Goal: Answer question/provide support: Share knowledge or assist other users

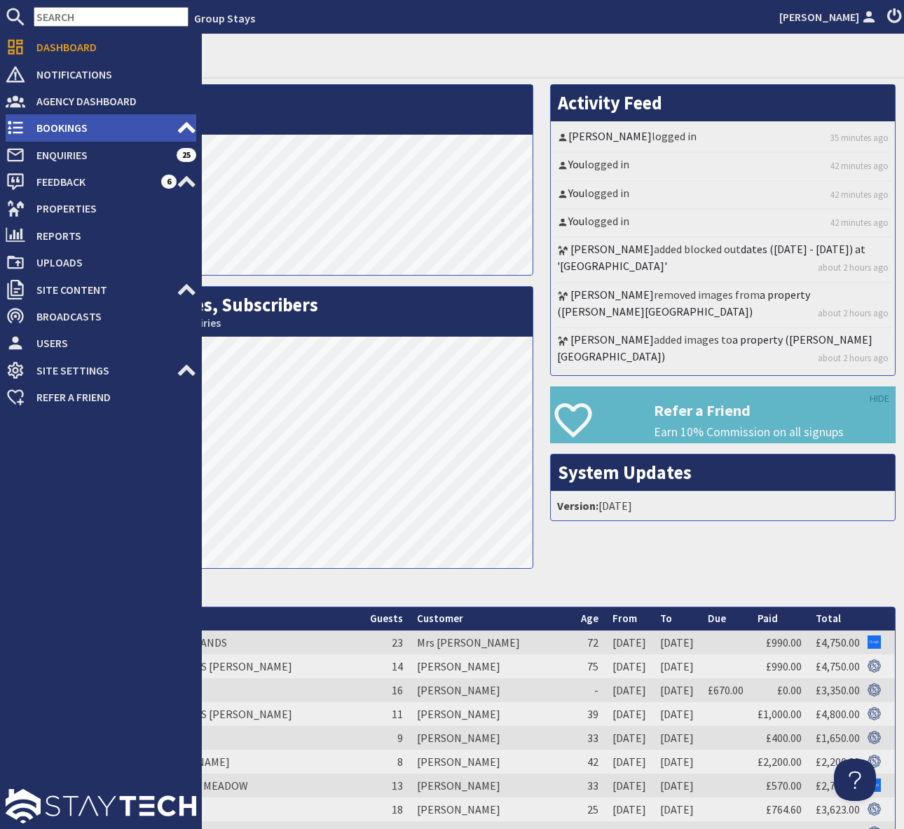
click at [97, 130] on span "Bookings" at bounding box center [100, 127] width 151 height 22
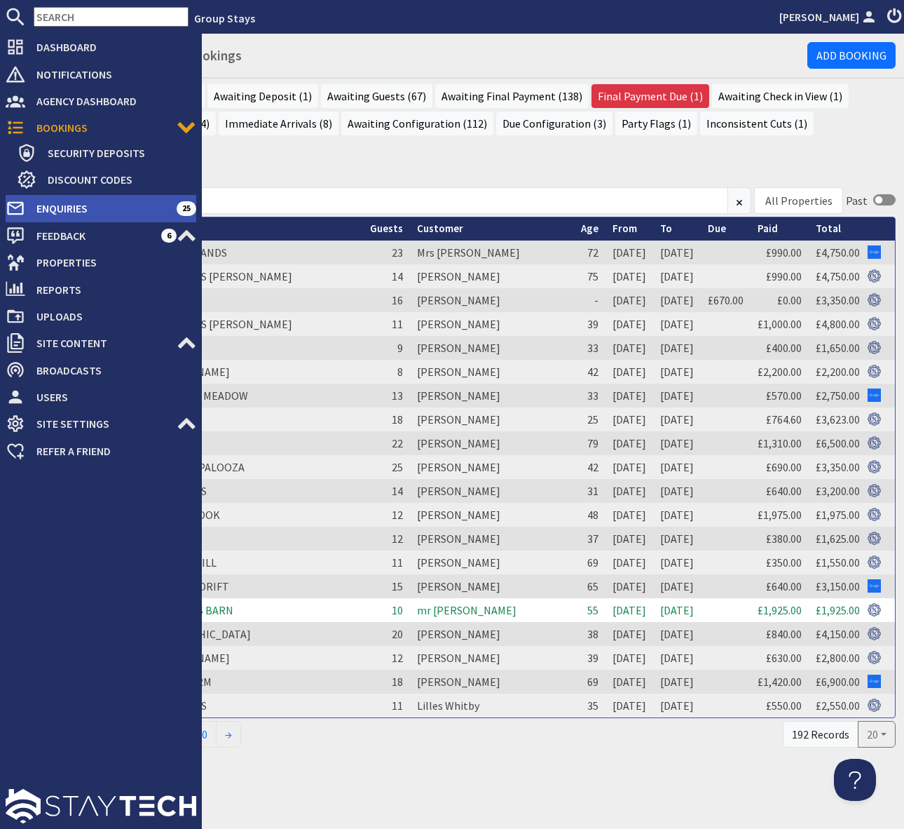
click at [67, 206] on span "Enquiries" at bounding box center [100, 208] width 151 height 22
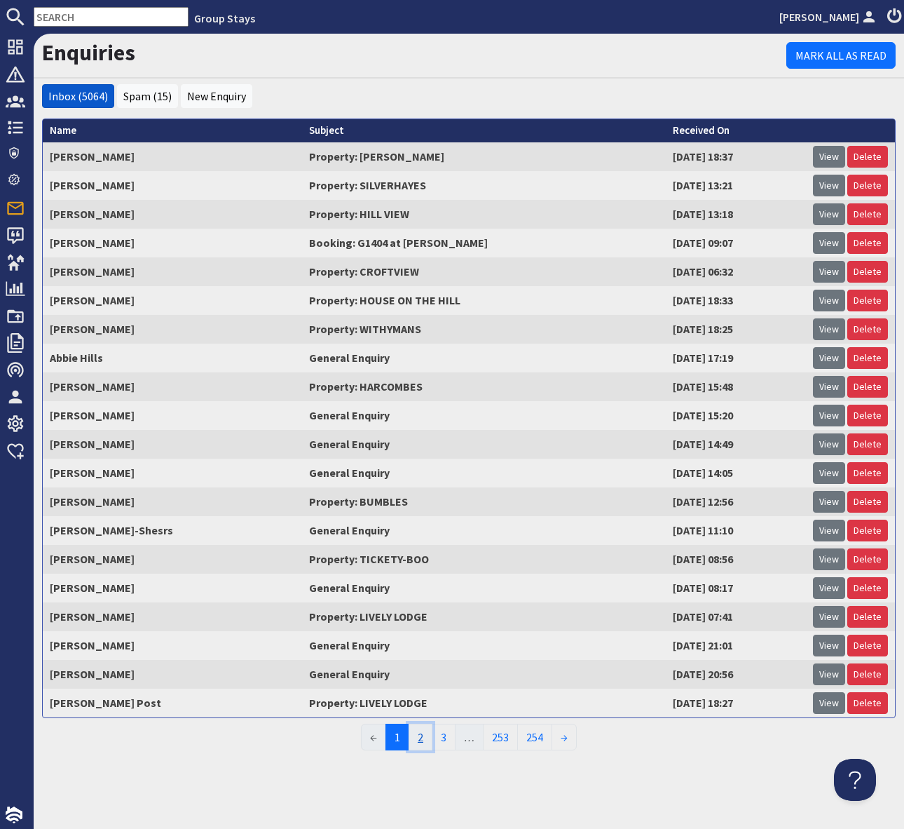
click at [423, 733] on link "2" at bounding box center [421, 736] width 24 height 27
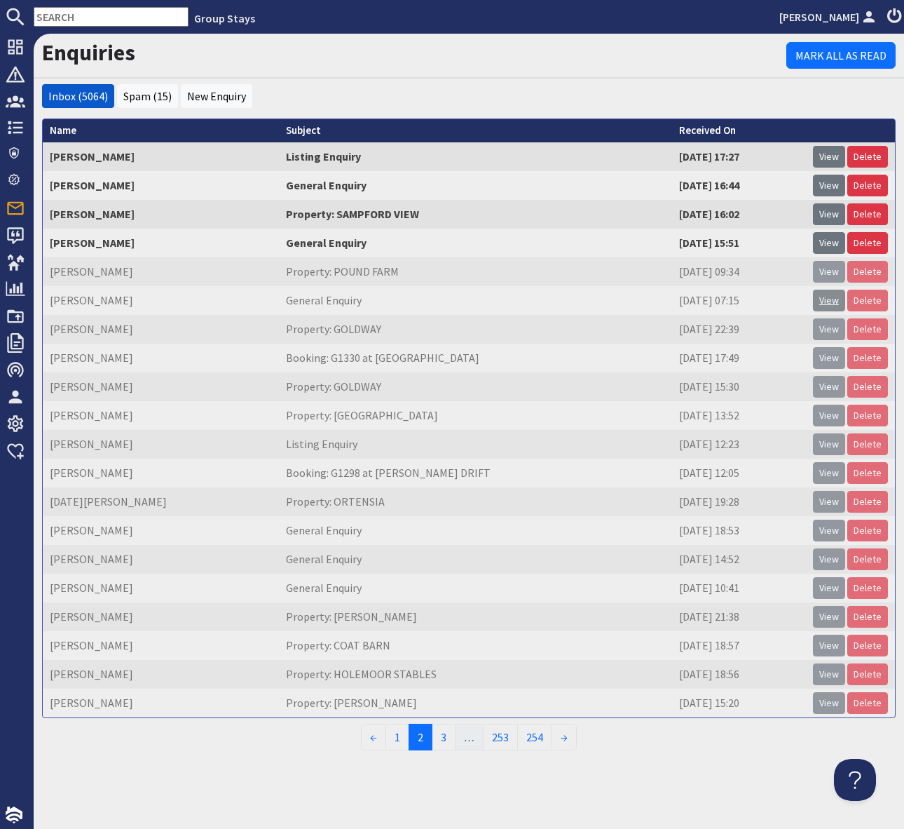
click at [825, 302] on link "View" at bounding box center [829, 301] width 32 height 22
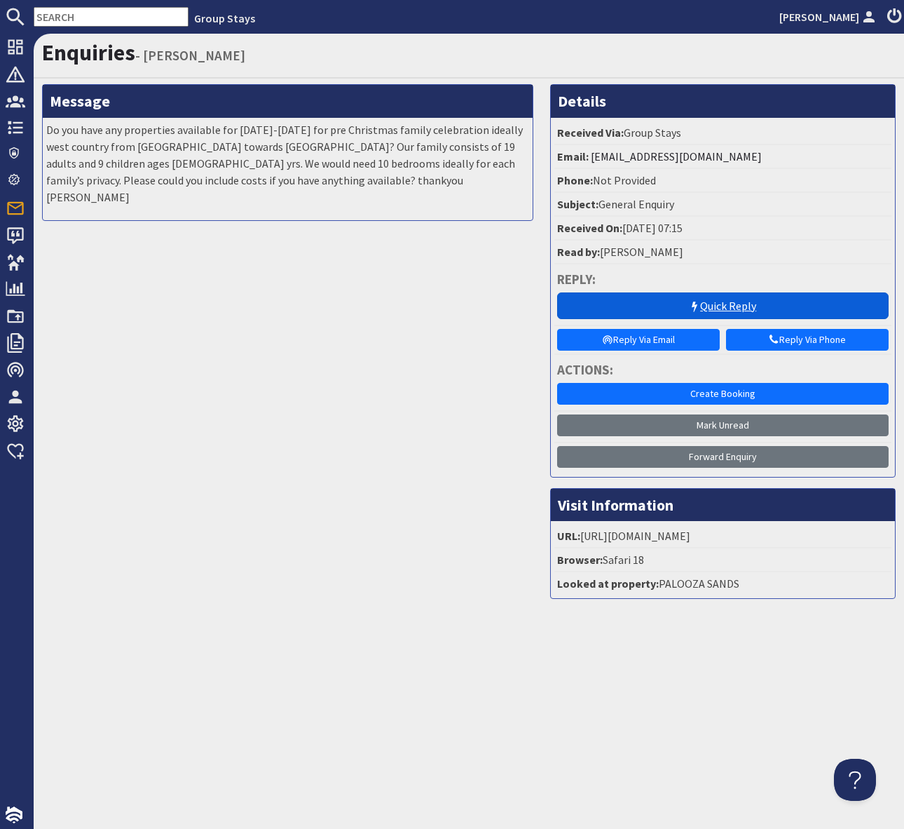
click at [716, 301] on link "Quick Reply" at bounding box center [723, 305] width 332 height 27
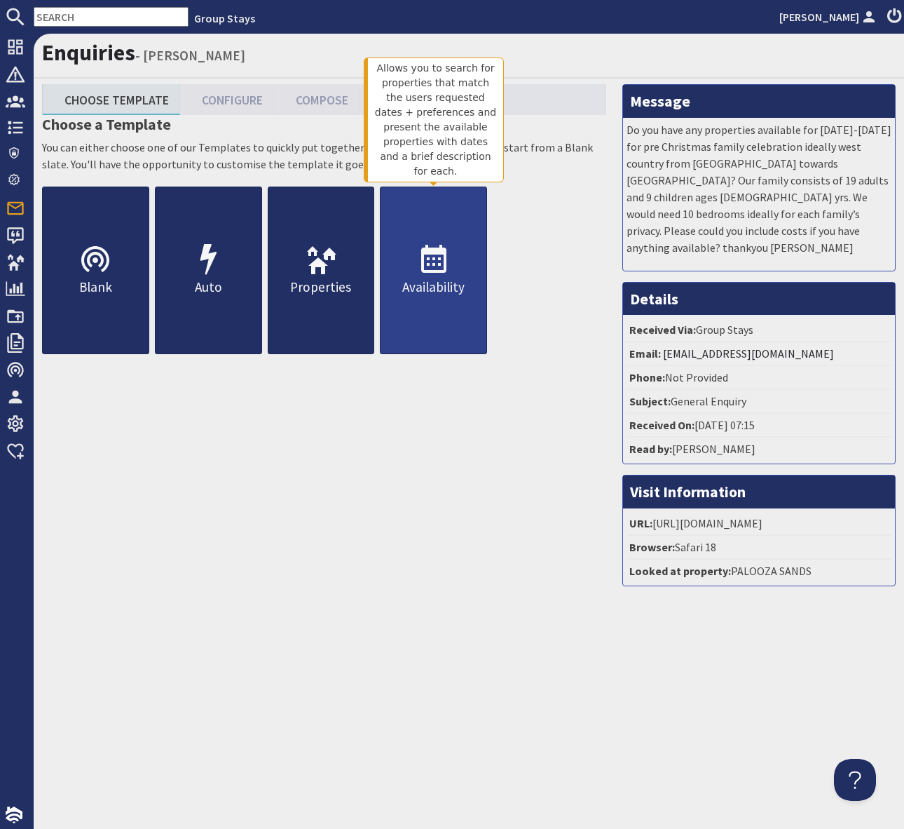
click at [427, 267] on icon at bounding box center [434, 260] width 34 height 34
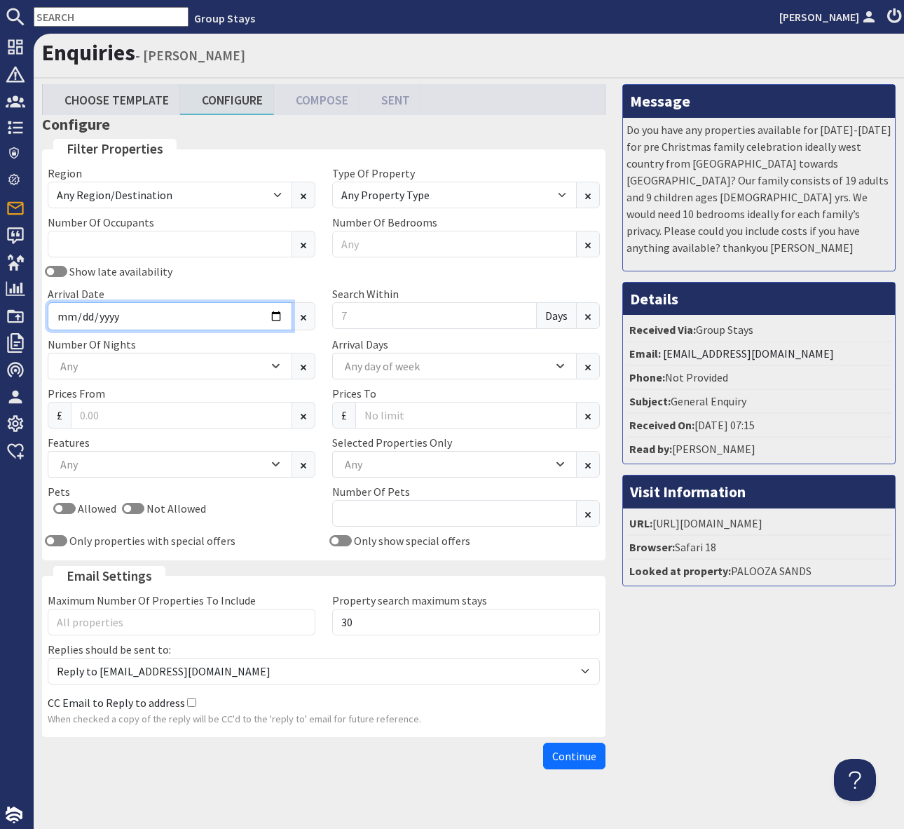
click at [273, 314] on input "Arrival Date" at bounding box center [170, 316] width 245 height 28
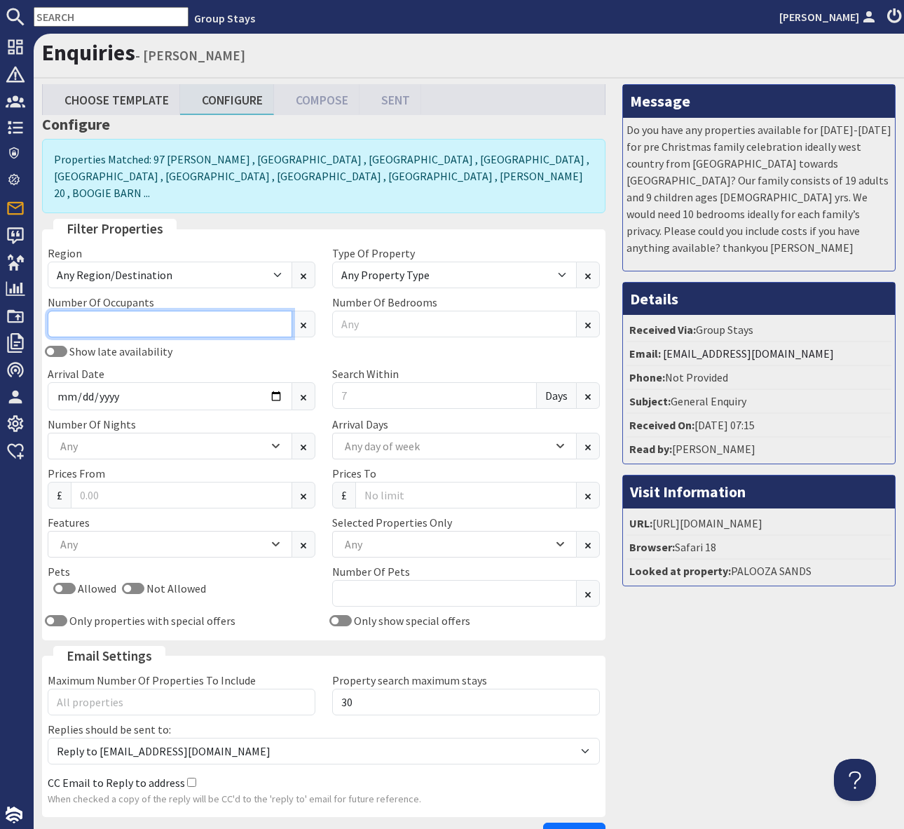
click at [157, 311] on input "Number Of Occupants" at bounding box center [170, 324] width 245 height 27
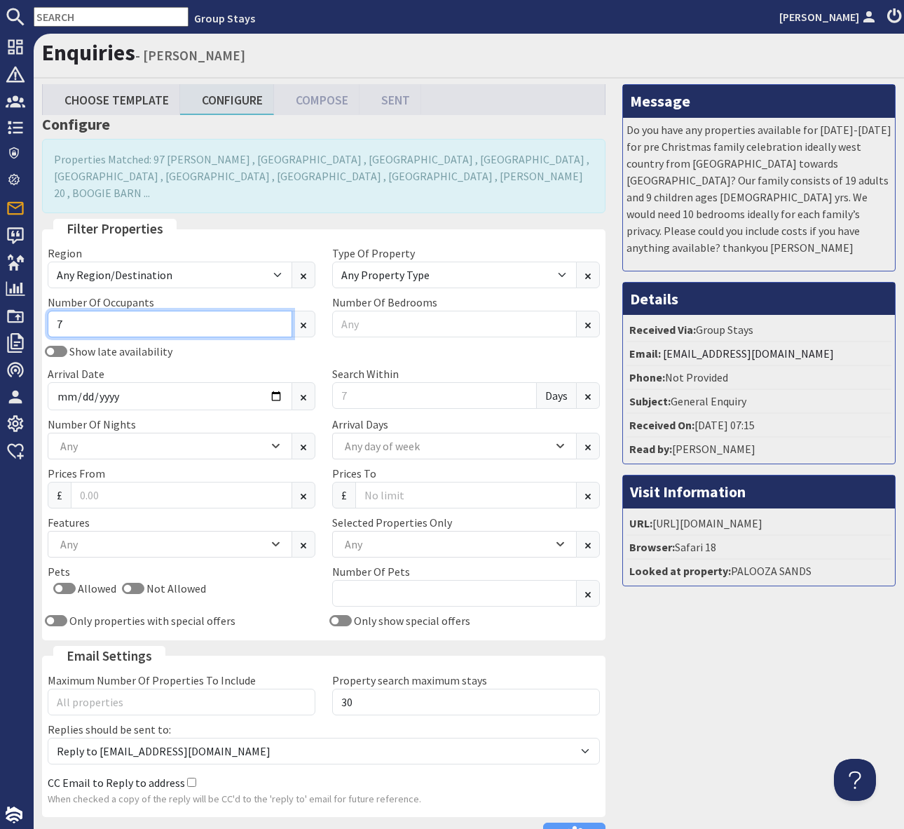
type input "7"
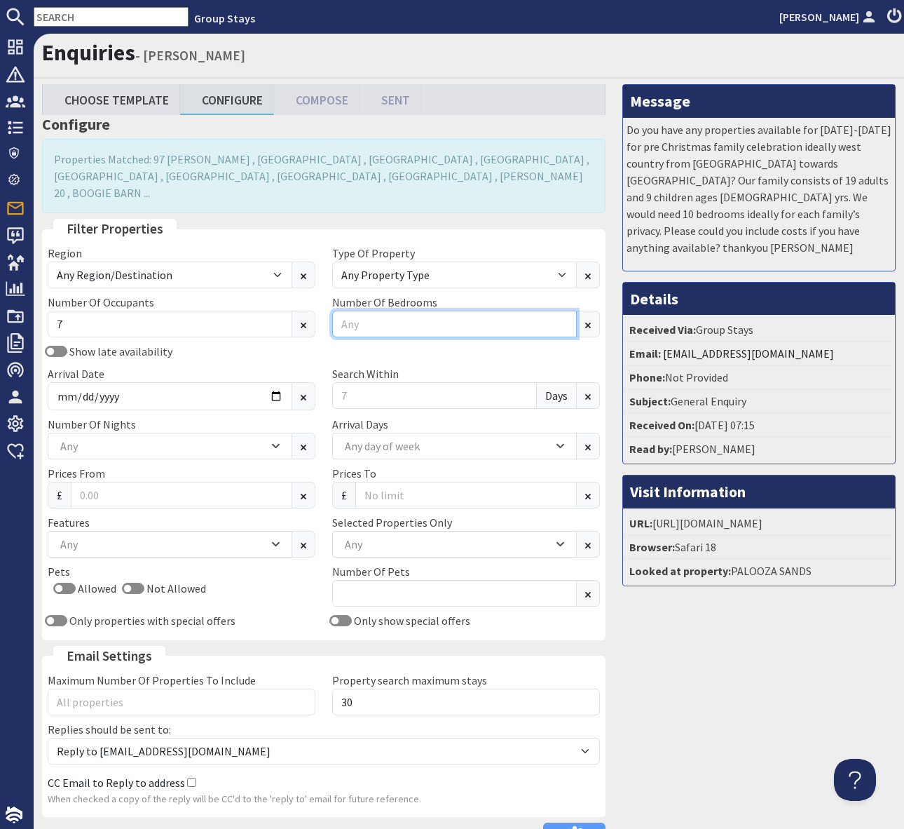
drag, startPoint x: 395, startPoint y: 308, endPoint x: 437, endPoint y: 313, distance: 43.1
click at [395, 311] on input "Number Of Bedrooms" at bounding box center [454, 324] width 245 height 27
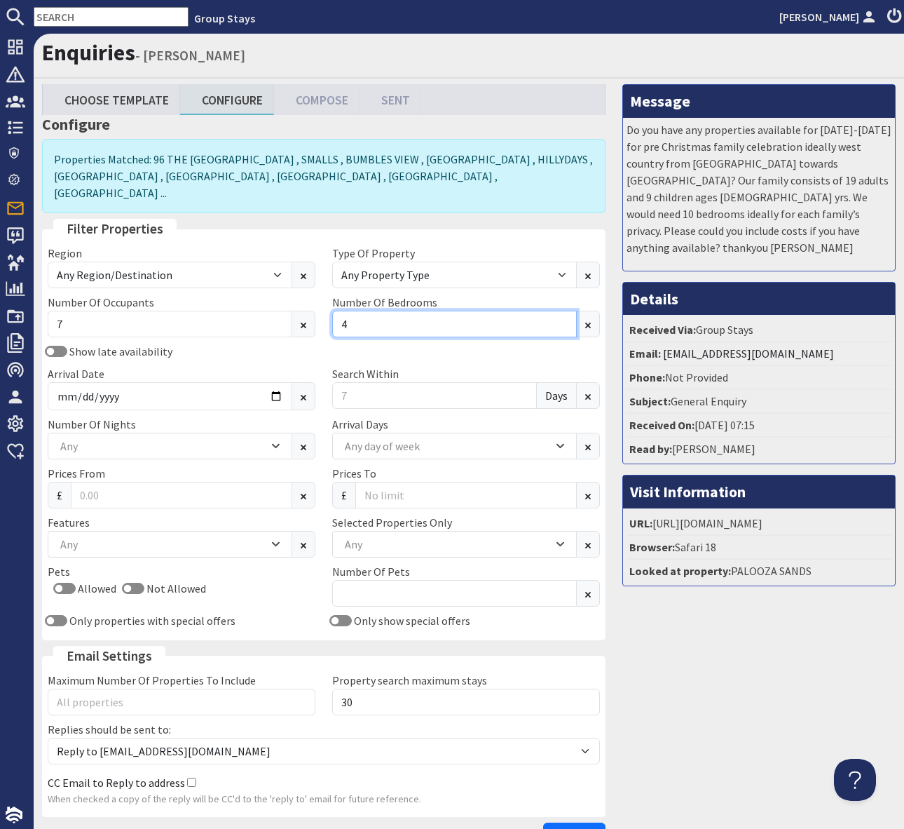
type input "4"
click at [371, 536] on div "Any" at bounding box center [447, 543] width 212 height 15
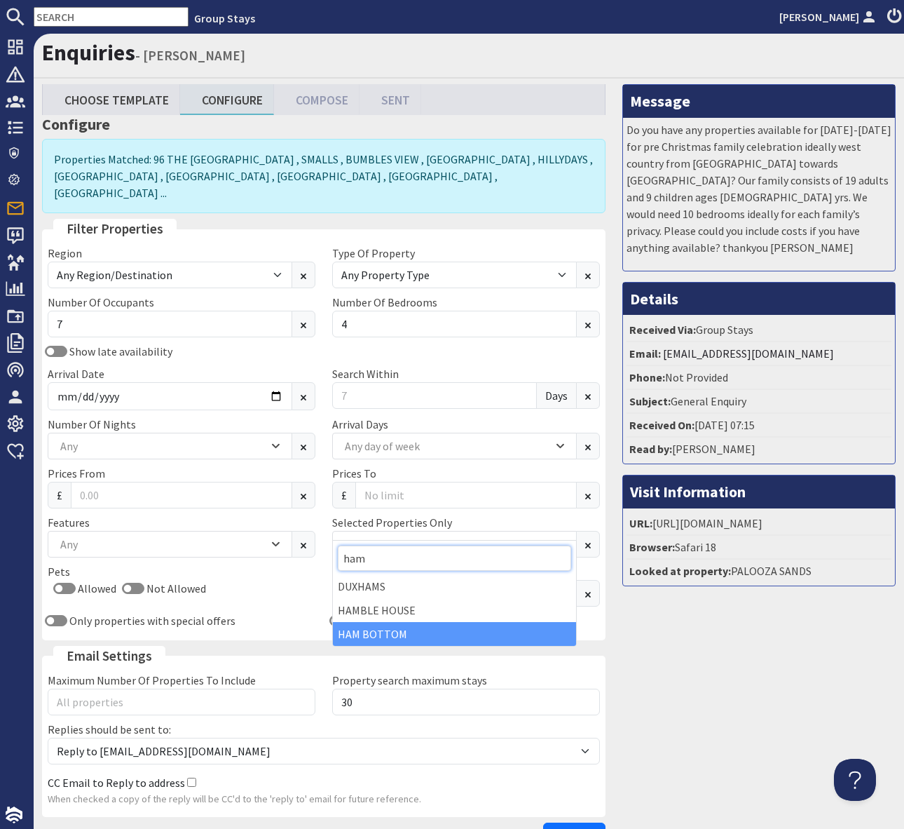
type input "ham"
click at [407, 631] on div "HAM BOTTOM" at bounding box center [454, 634] width 243 height 24
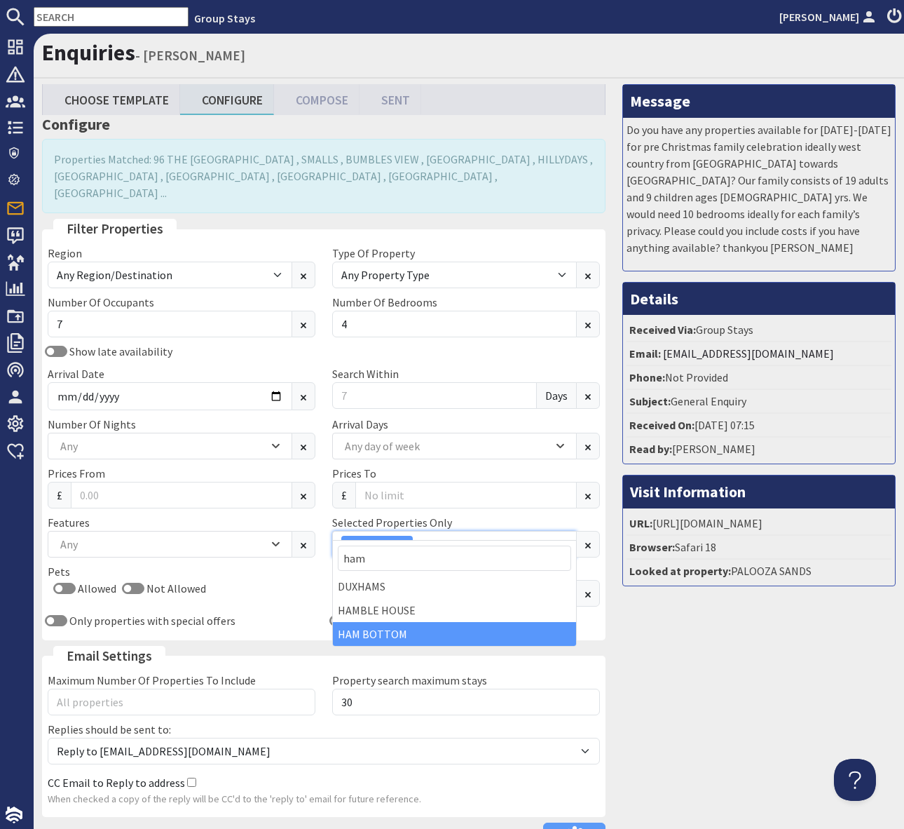
click at [452, 536] on div "HAM BOTTOM" at bounding box center [447, 544] width 212 height 17
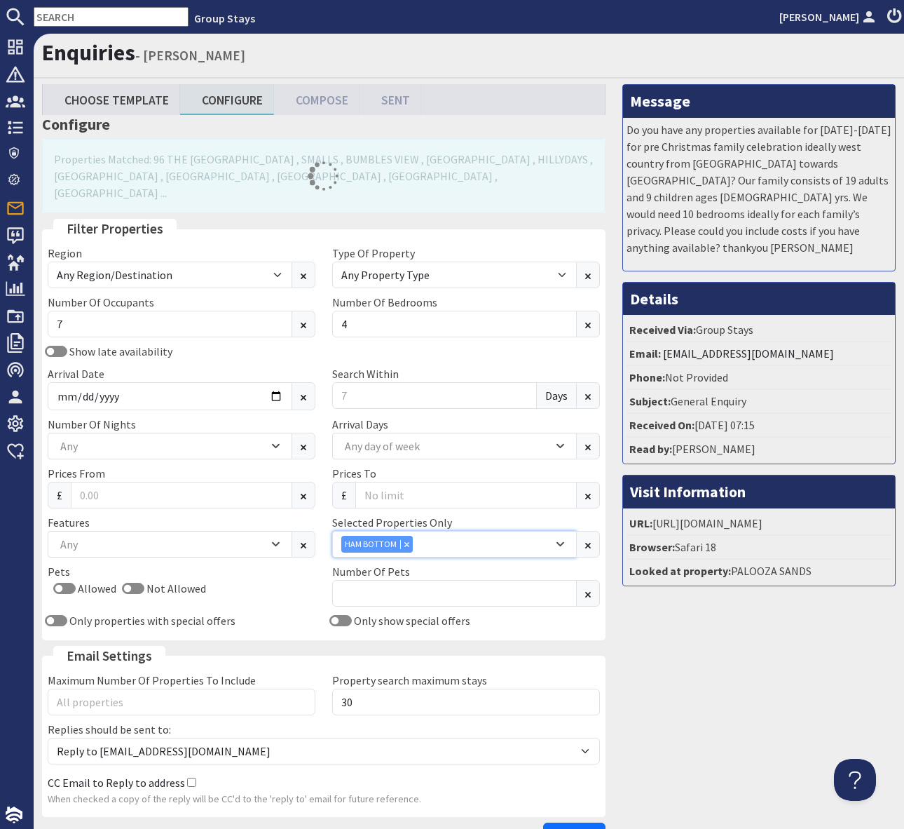
click at [452, 528] on div "Region Any Region/Destination UK UK / England UK / England / Bristol UK / Engla…" at bounding box center [323, 440] width 569 height 390
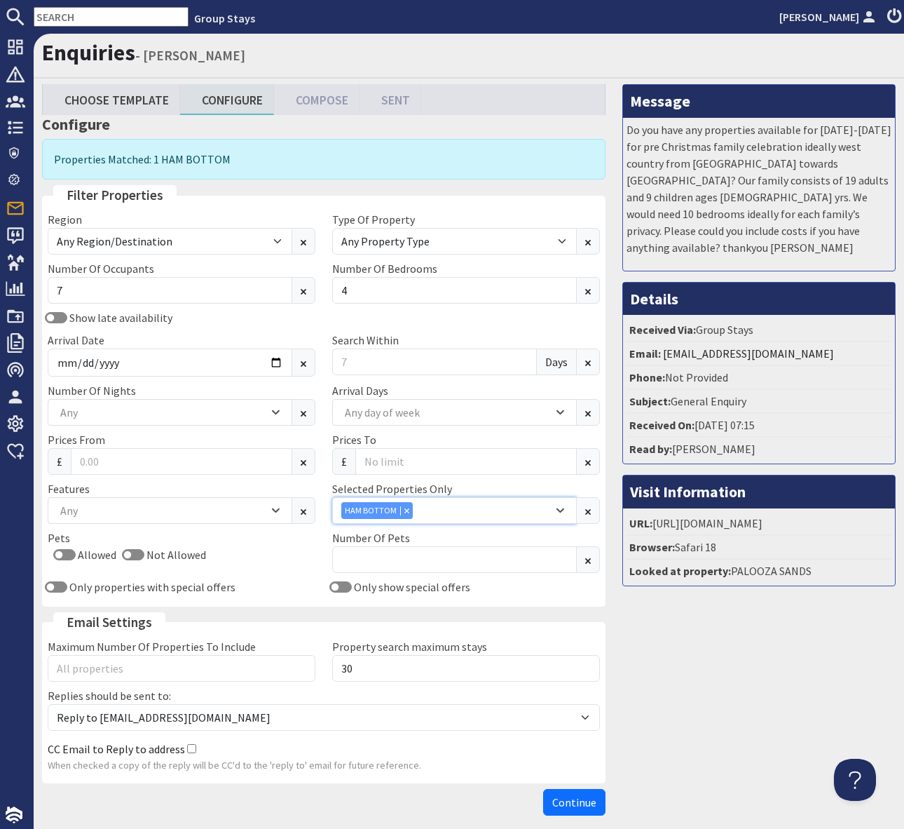
click at [449, 515] on div "HAM BOTTOM" at bounding box center [447, 510] width 212 height 17
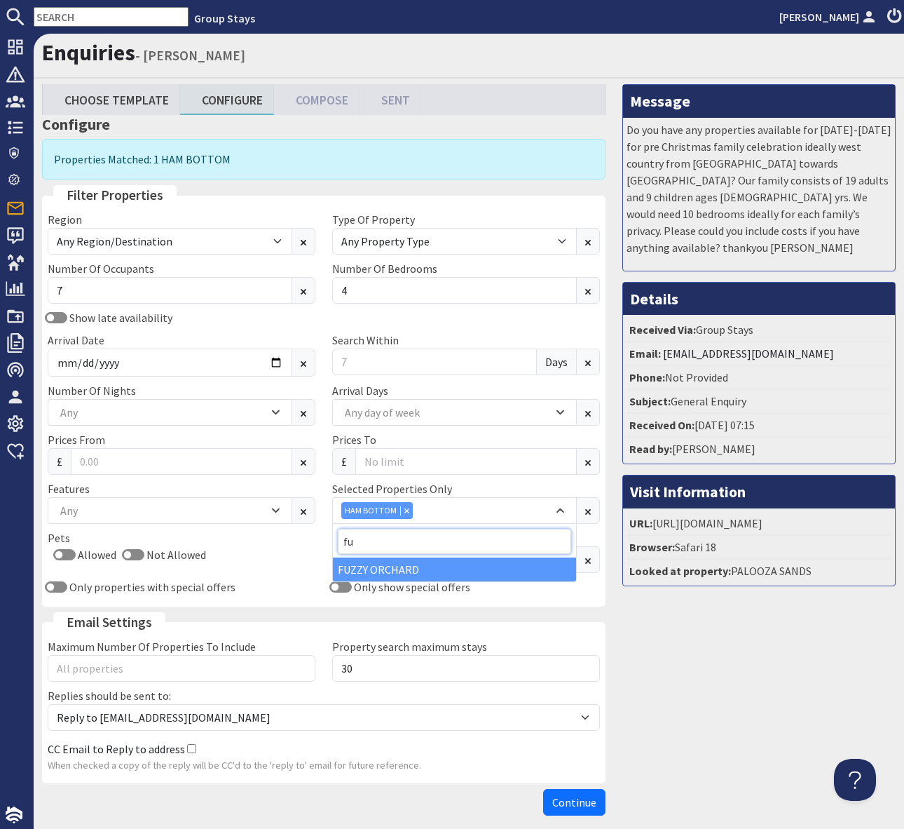
type input "fu"
click at [413, 562] on div "FUZZY ORCHARD" at bounding box center [454, 569] width 243 height 24
click at [414, 509] on icon "Combobox" at bounding box center [415, 510] width 5 height 5
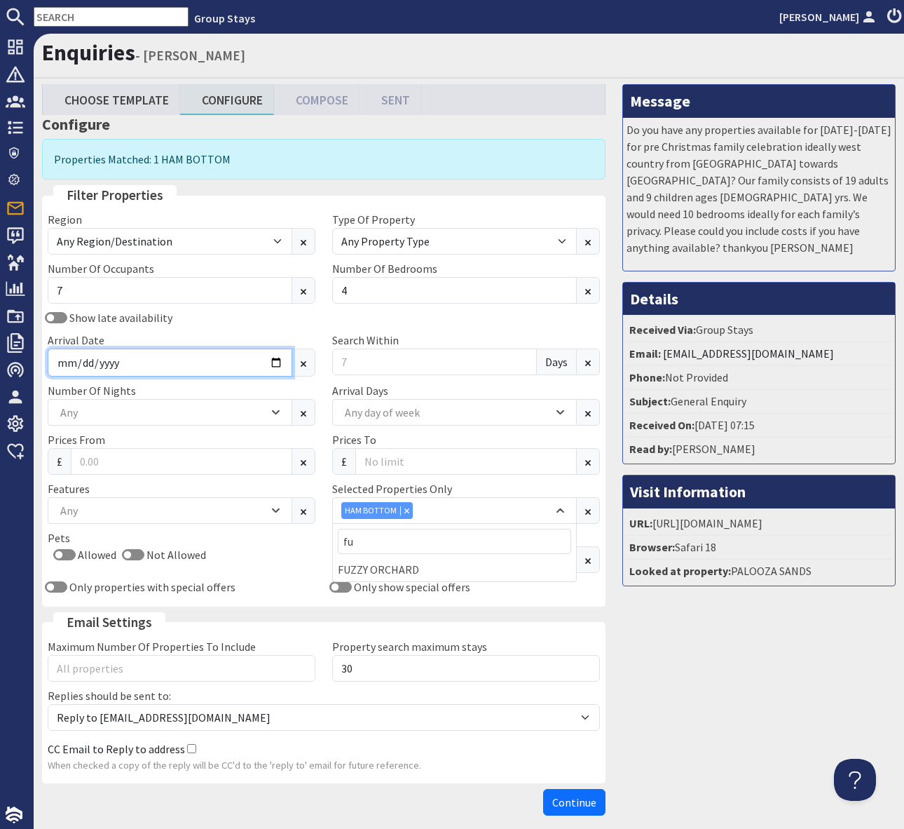
click at [277, 362] on input "Arrival Date" at bounding box center [170, 362] width 245 height 28
type input "2025-12-15"
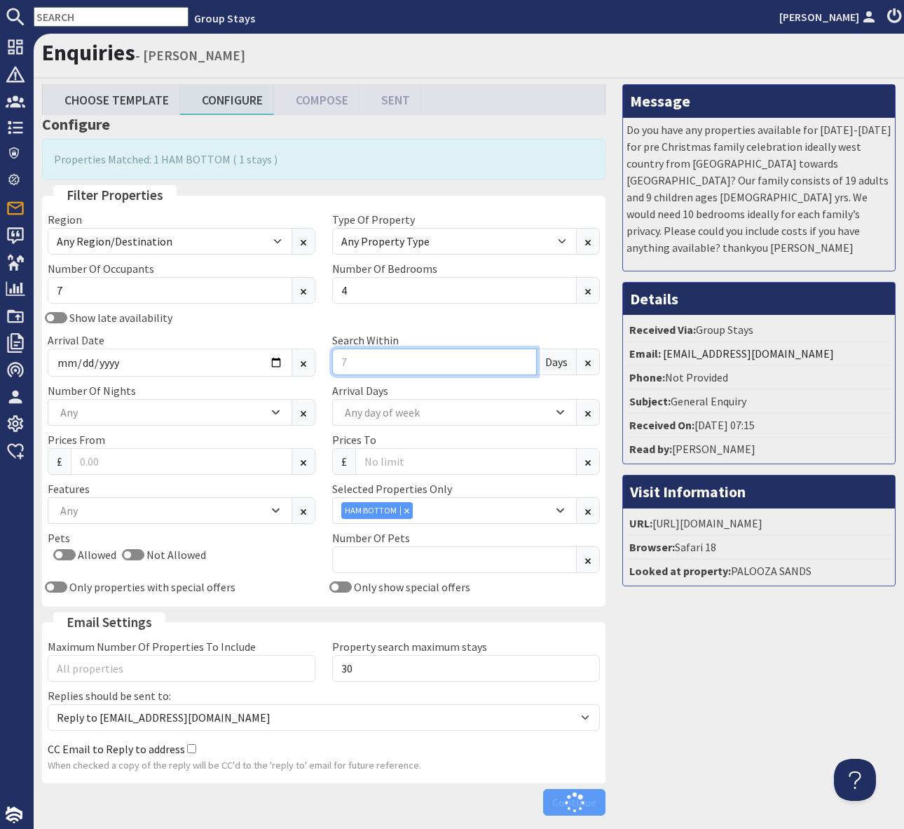
click at [339, 359] on input "Search Within" at bounding box center [434, 361] width 205 height 27
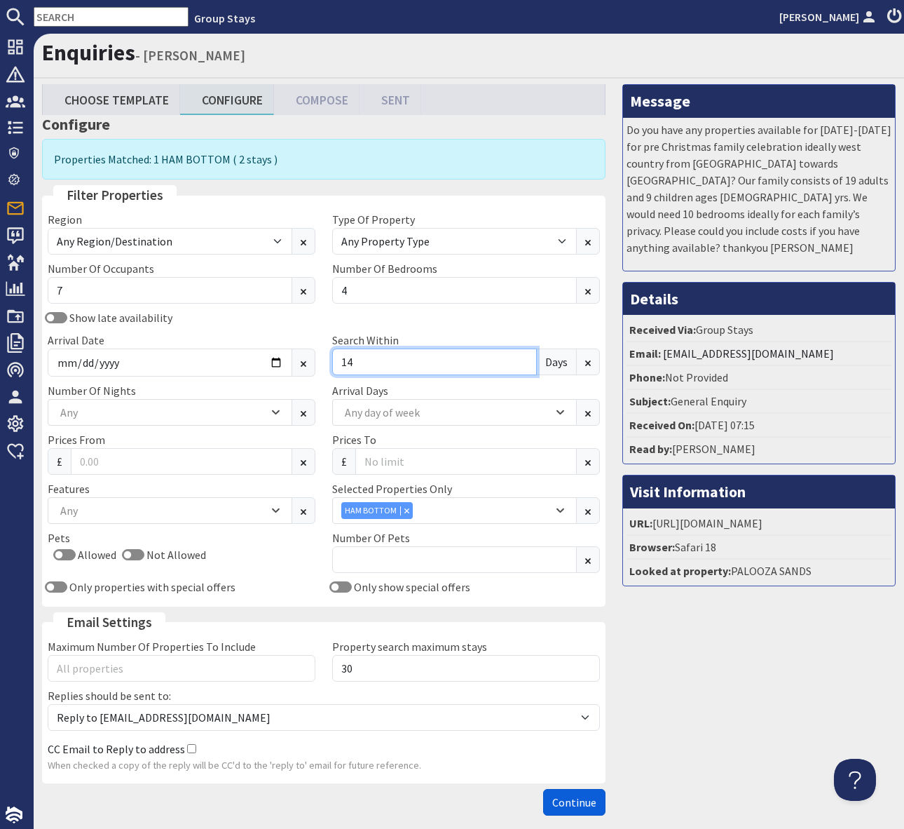
type input "14"
click at [574, 806] on span "Continue" at bounding box center [574, 802] width 44 height 14
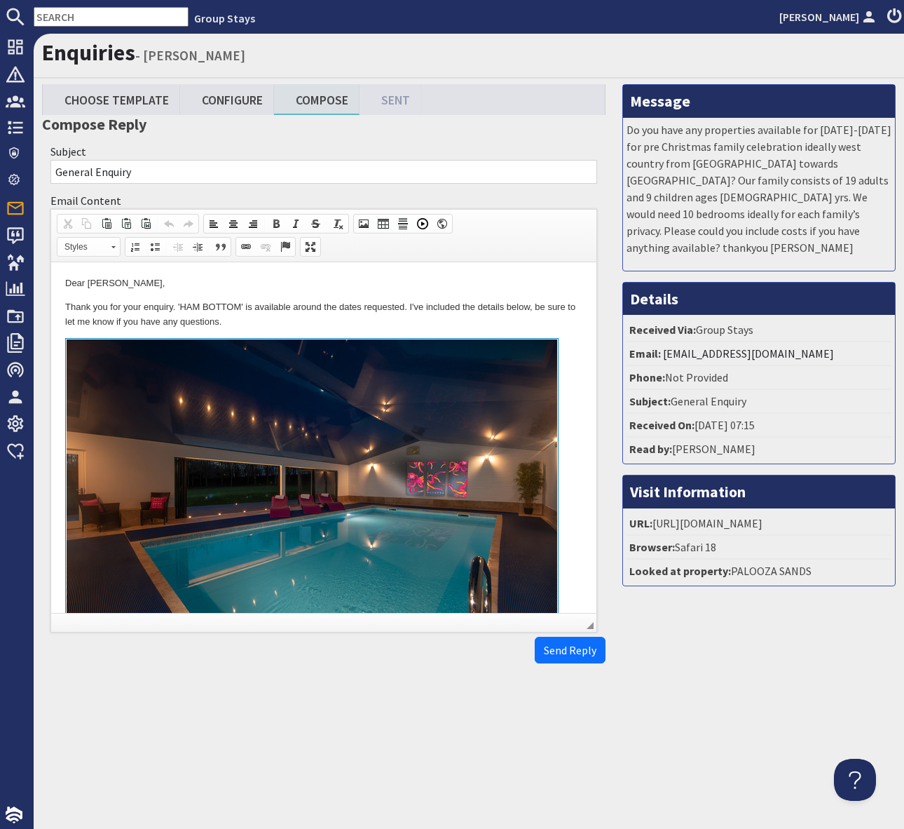
click at [323, 327] on p "Thank you for your enquiry. 'HAM BOTTOM' is available around the dates requeste…" at bounding box center [323, 314] width 517 height 29
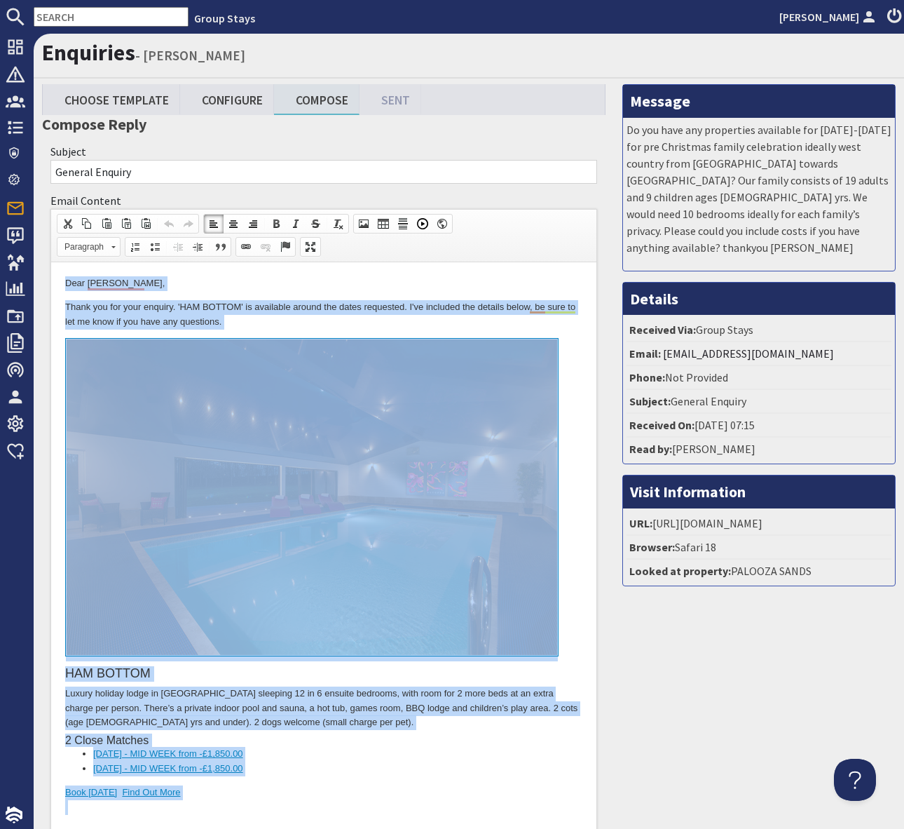
copy body "Dear annie welburn, Thank you for your enquiry. 'HAM BOTTOM' is available aroun…"
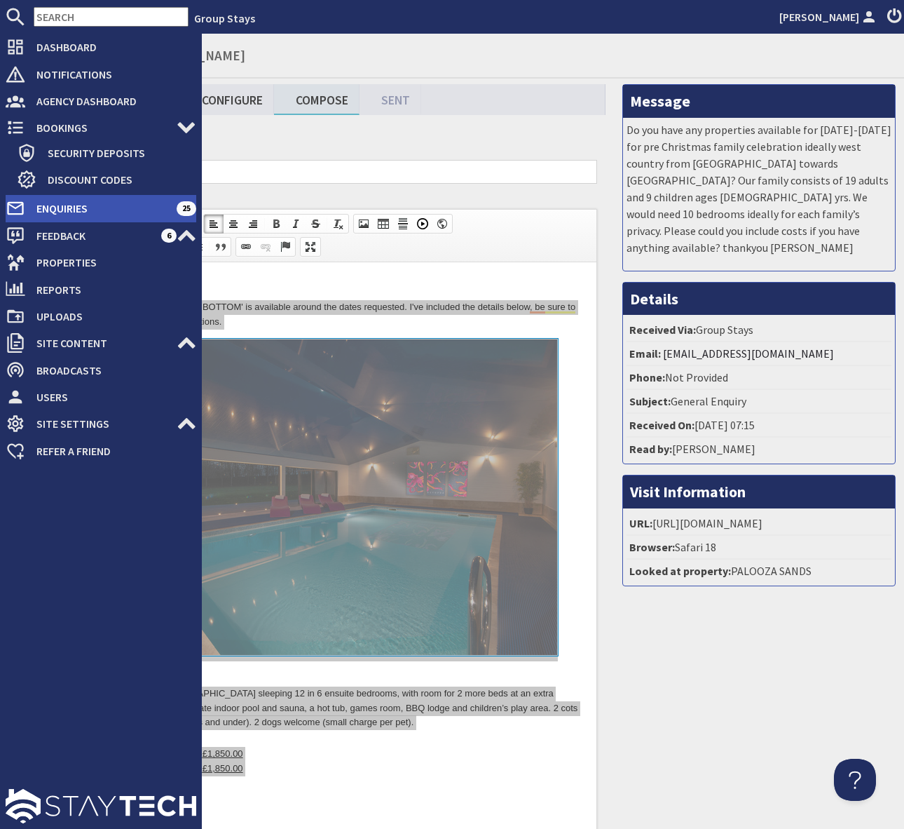
click at [137, 205] on span "Enquiries" at bounding box center [100, 208] width 151 height 22
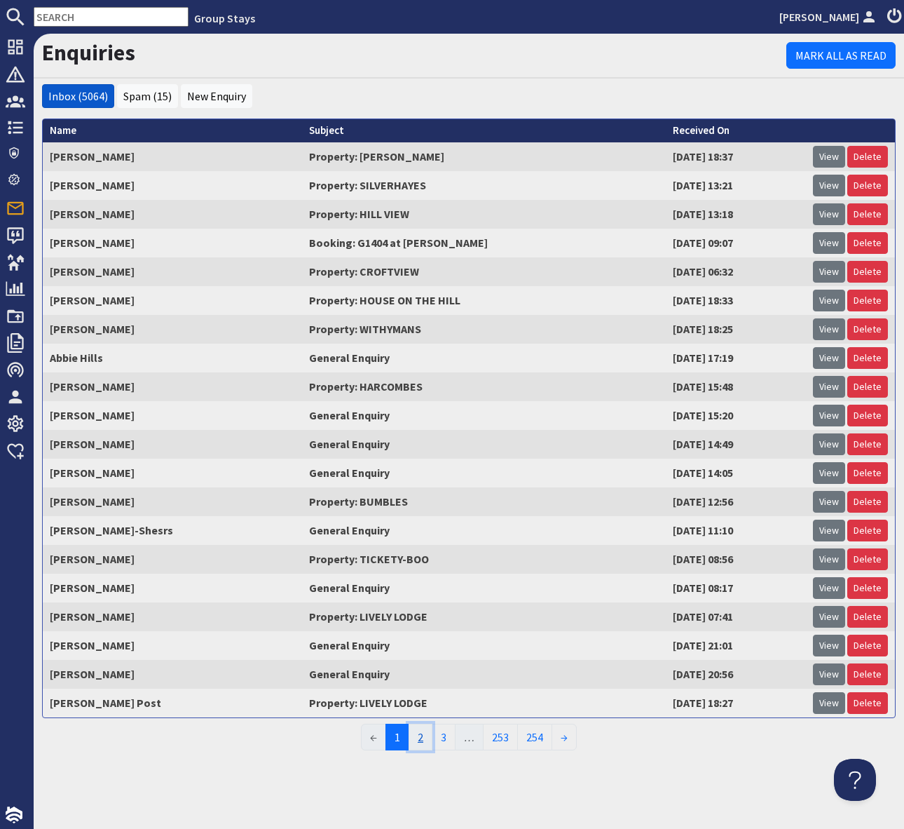
click at [417, 735] on link "2" at bounding box center [421, 736] width 24 height 27
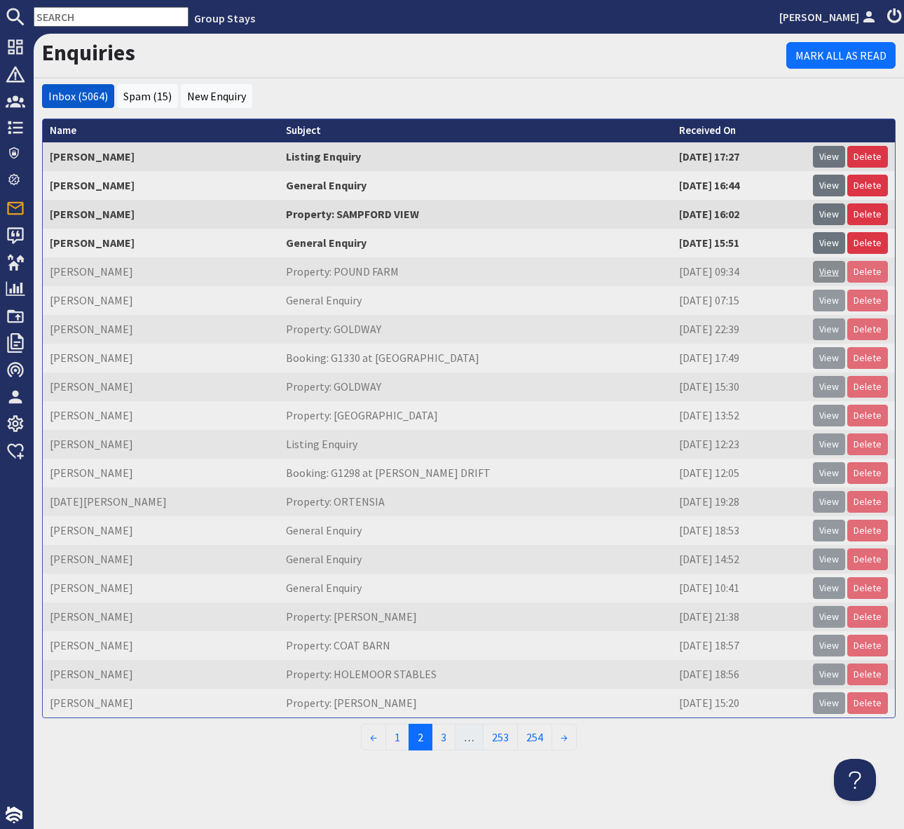
click at [831, 265] on link "View" at bounding box center [829, 272] width 32 height 22
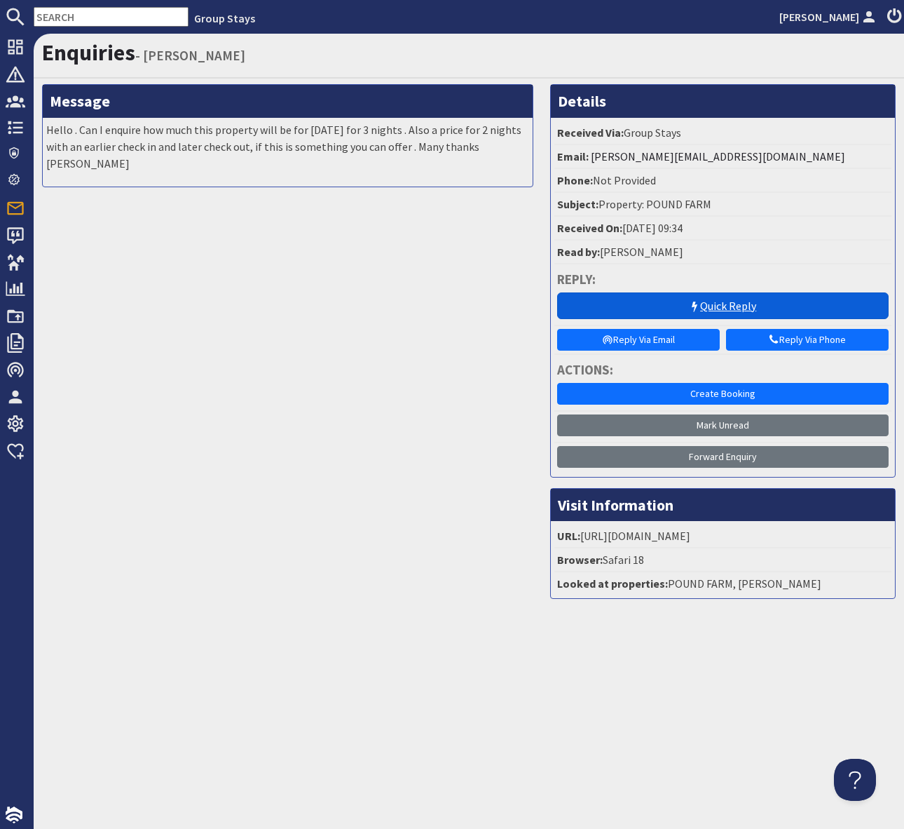
click at [655, 301] on link "Quick Reply" at bounding box center [723, 305] width 332 height 27
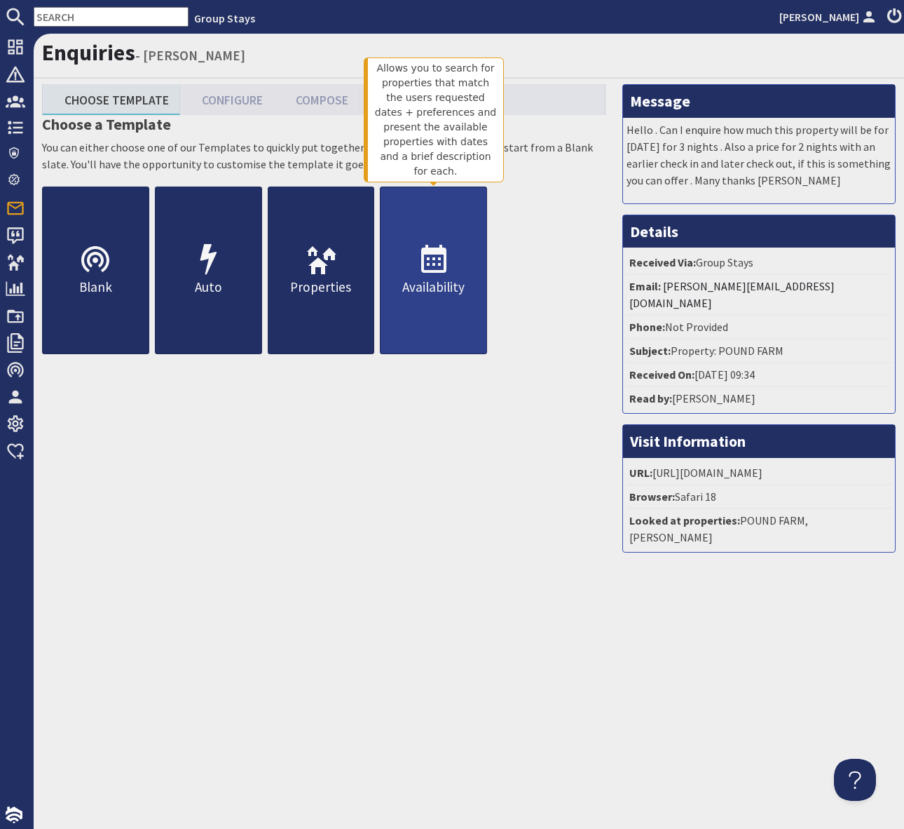
click at [437, 265] on icon at bounding box center [434, 260] width 34 height 34
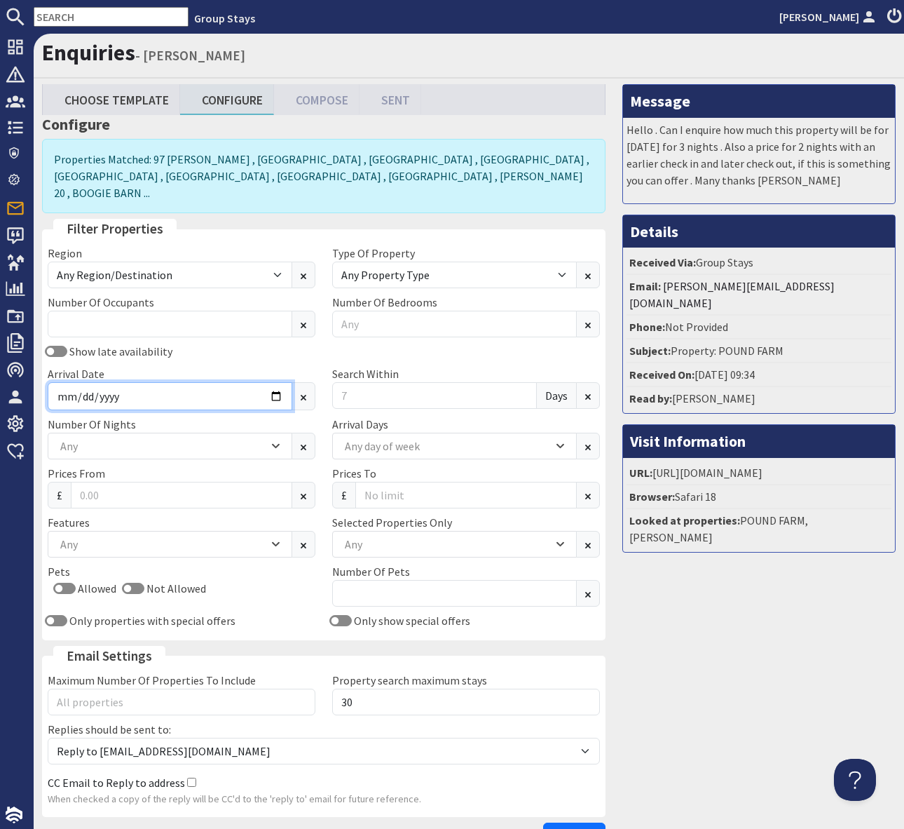
click at [273, 382] on input "Arrival Date" at bounding box center [170, 396] width 245 height 28
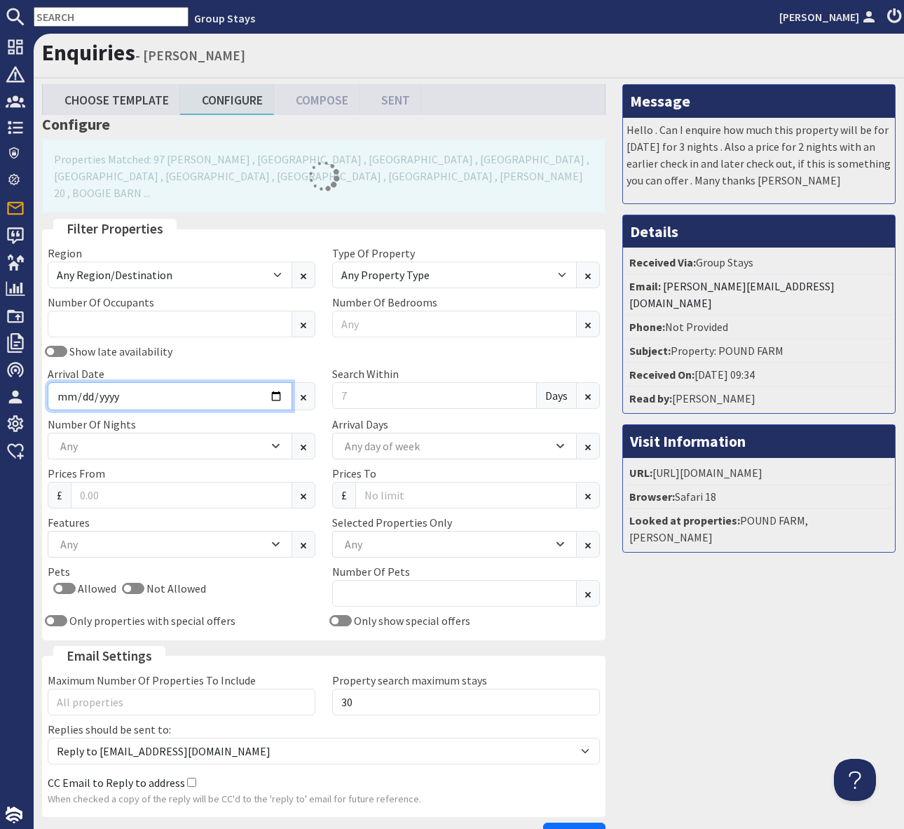
type input "2026-09-11"
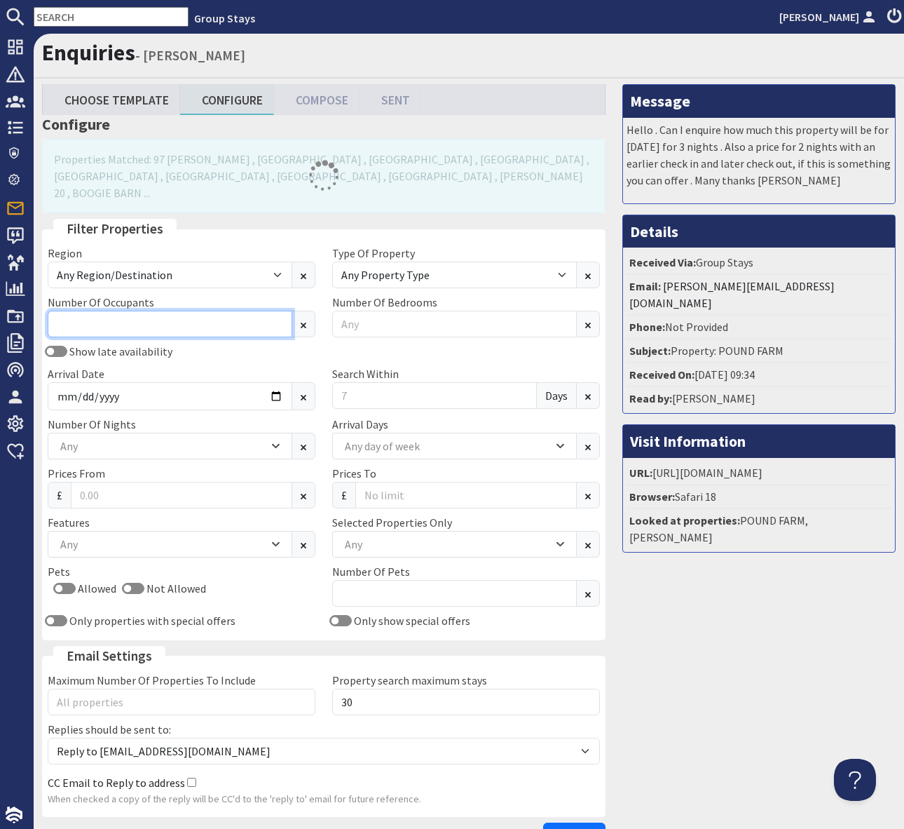
click at [102, 311] on input "Number Of Occupants" at bounding box center [170, 324] width 245 height 27
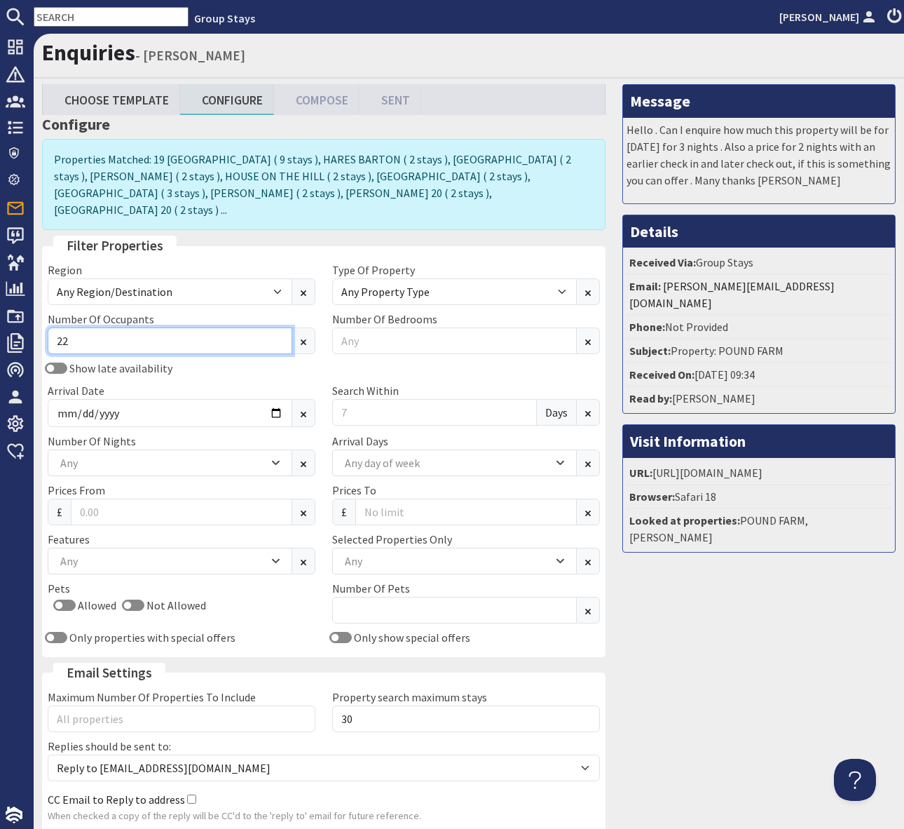
type input "22"
click at [353, 399] on input "Search Within" at bounding box center [434, 412] width 205 height 27
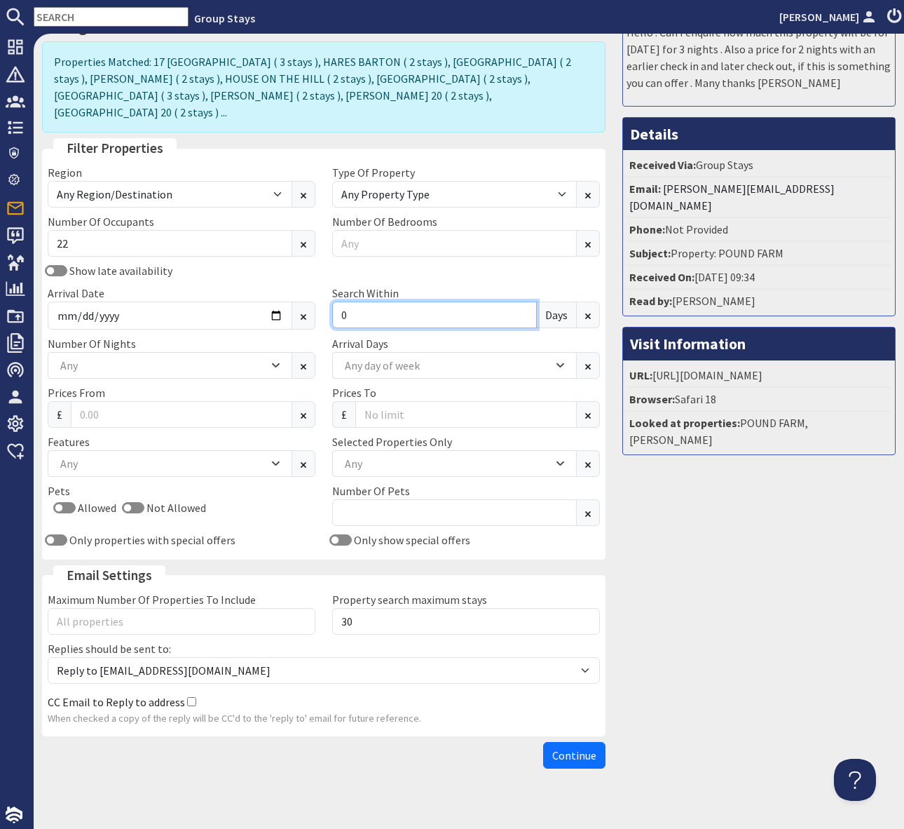
type input "0"
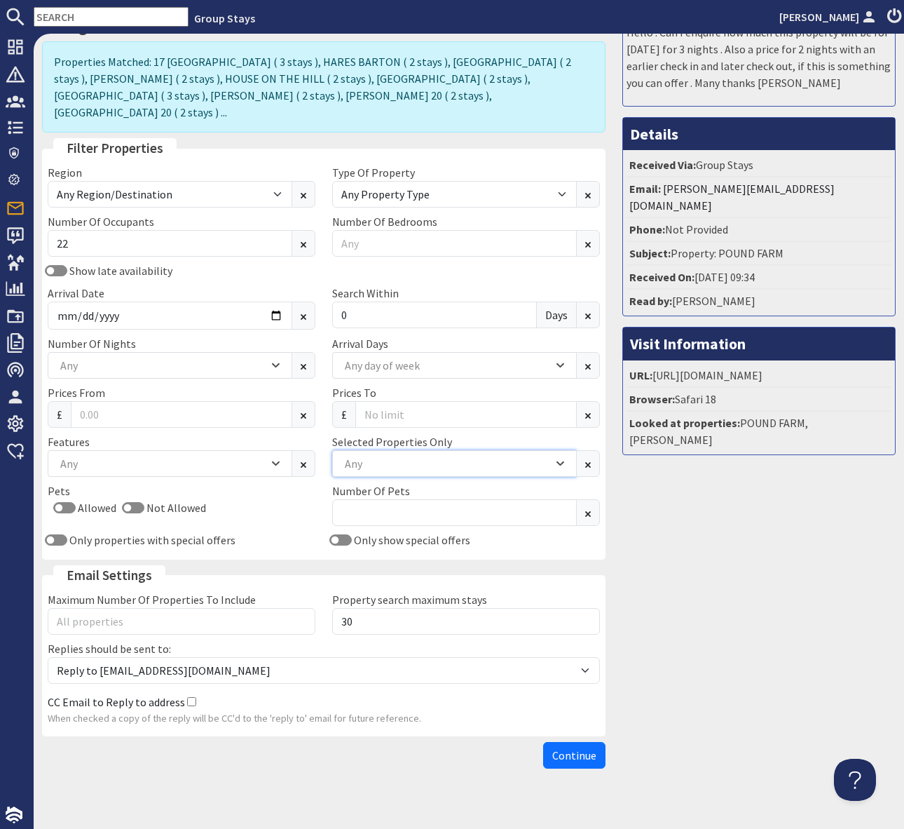
click at [388, 456] on div "Any" at bounding box center [447, 463] width 212 height 15
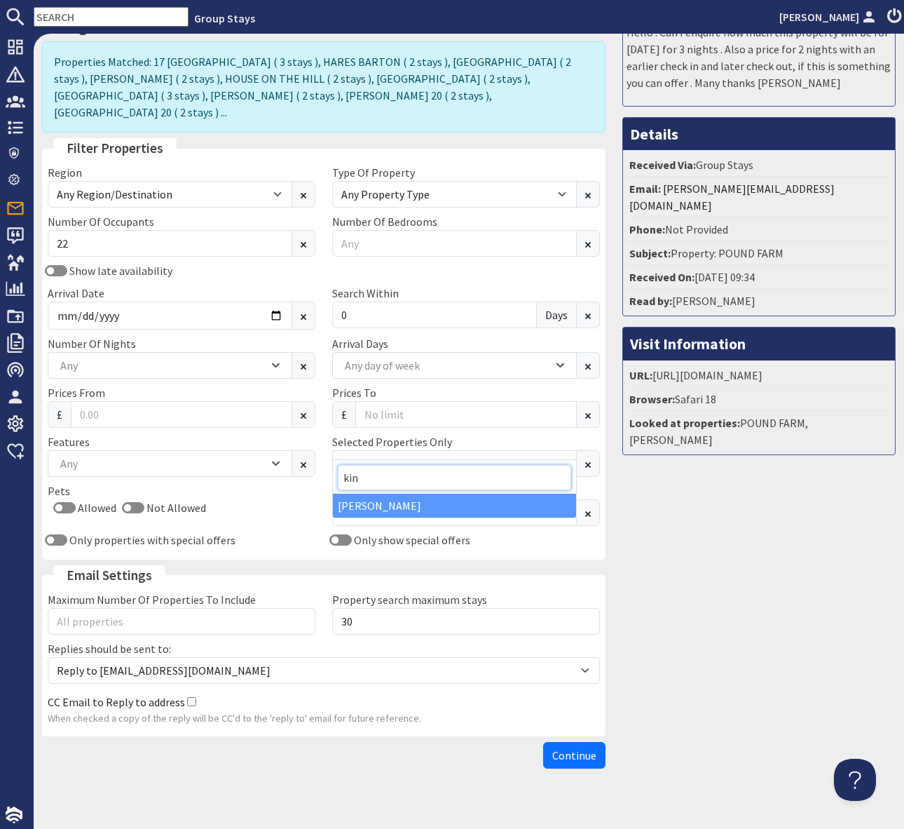
type input "kin"
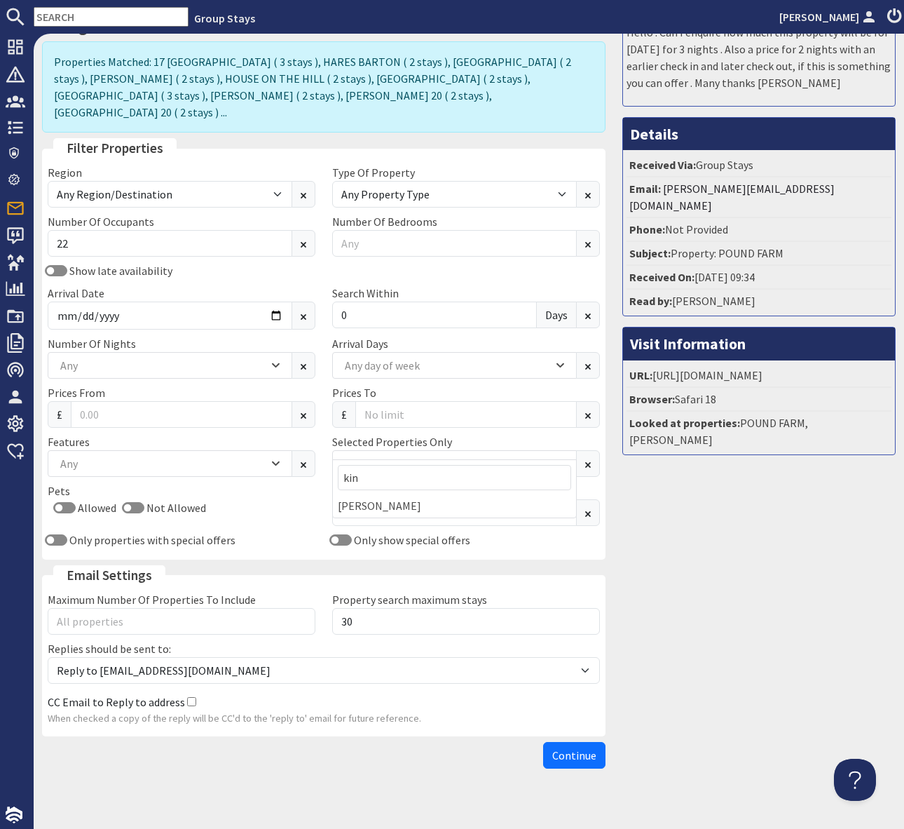
drag, startPoint x: 430, startPoint y: 502, endPoint x: 743, endPoint y: 617, distance: 333.1
click at [430, 502] on div "[PERSON_NAME]" at bounding box center [454, 506] width 243 height 24
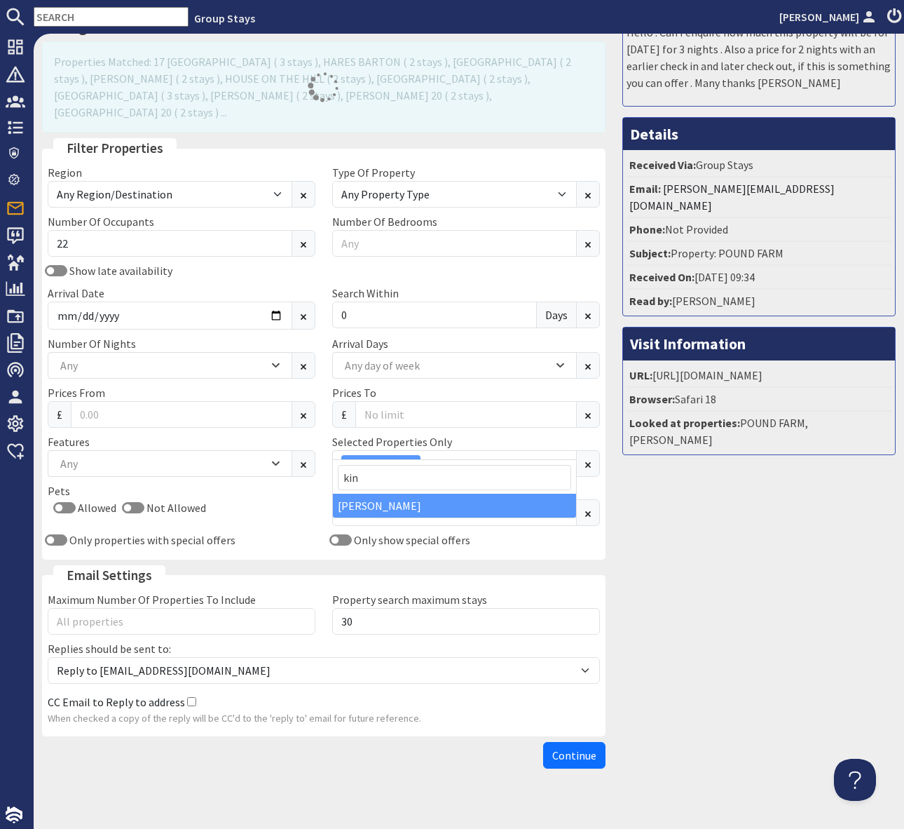
scroll to position [64, 0]
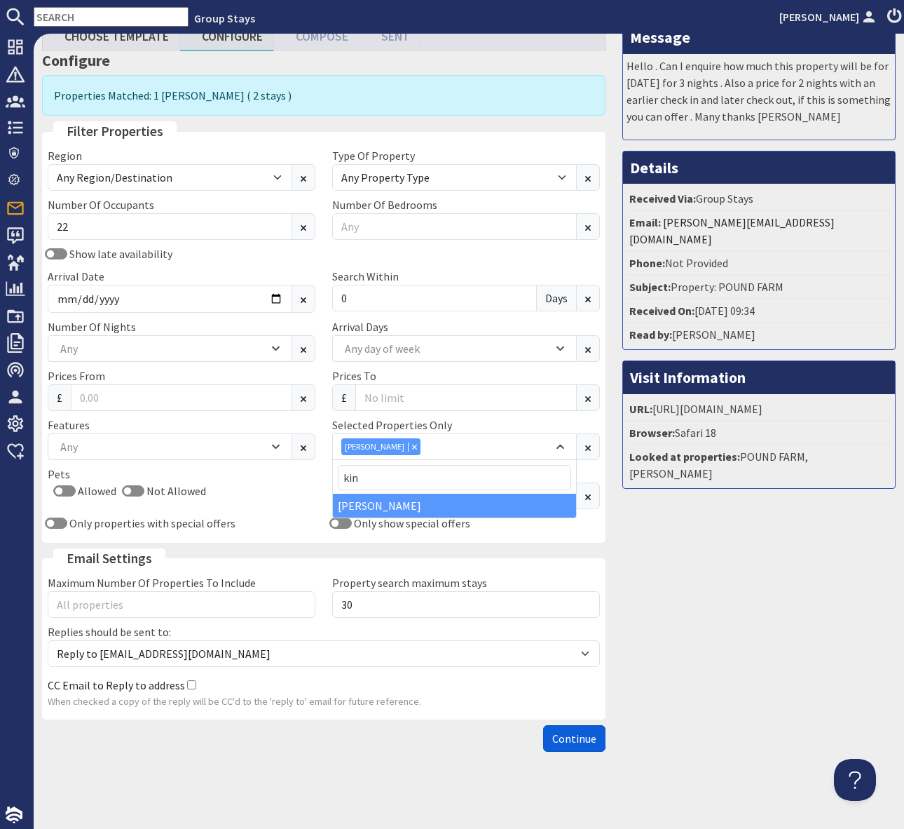
click at [570, 738] on span "Continue" at bounding box center [574, 738] width 44 height 14
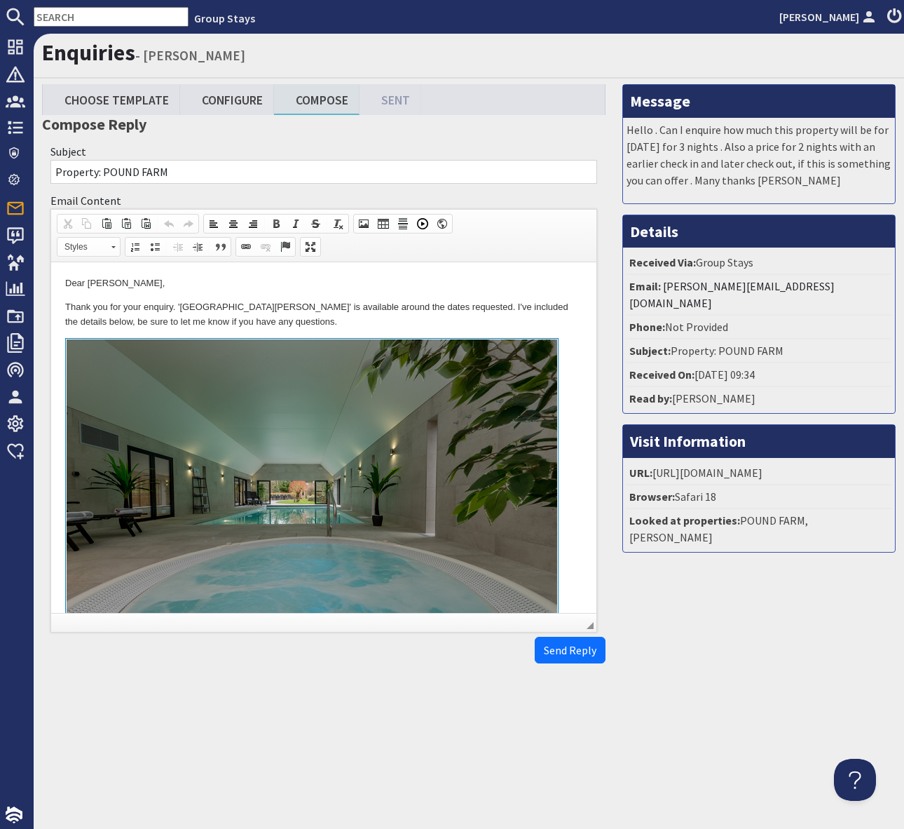
click at [508, 321] on p "Thank you for your enquiry. 'KINGSHAY BARTON' is available around the dates req…" at bounding box center [323, 314] width 517 height 29
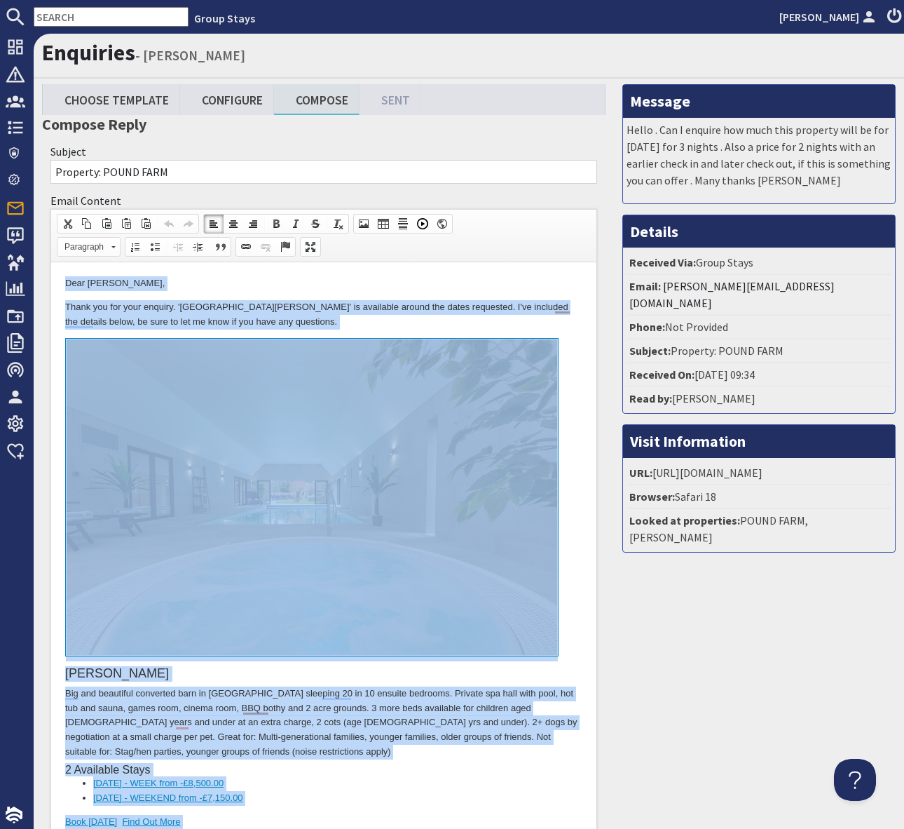
copy body "Dear Nina Brazendale, Thank you for your enquiry. 'KINGSHAY BARTON' is availabl…"
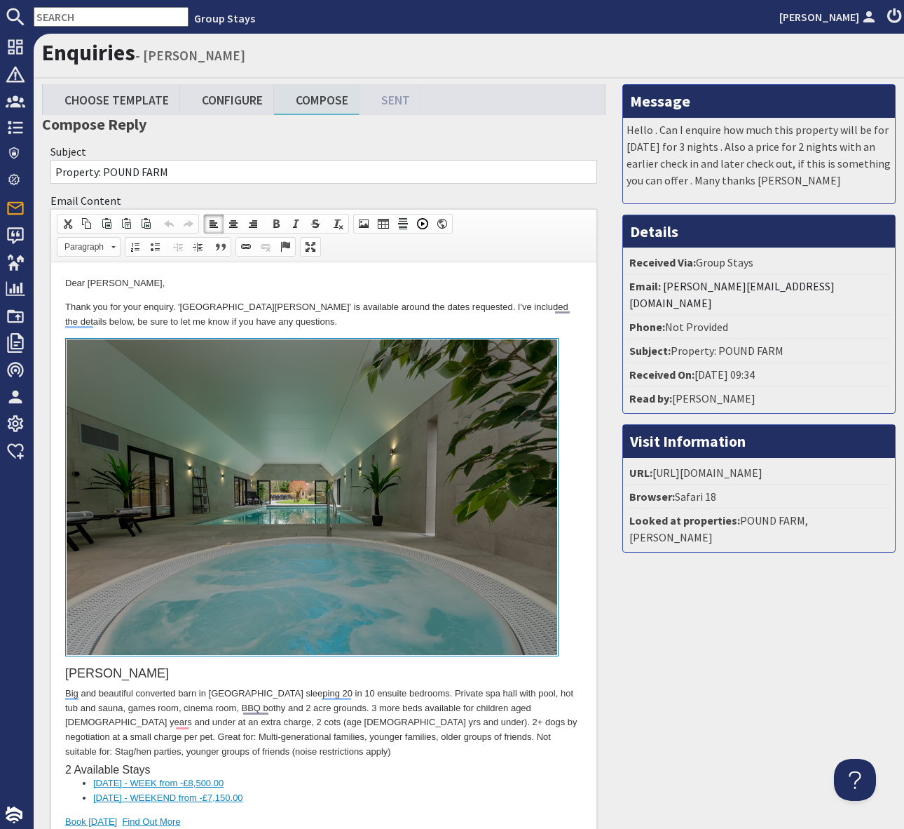
drag, startPoint x: 508, startPoint y: 321, endPoint x: 501, endPoint y: 332, distance: 13.2
click at [501, 332] on body "Dear Nina Brazendale, Thank you for your enquiry. 'KINGSHAY BARTON' is availabl…" at bounding box center [323, 596] width 517 height 640
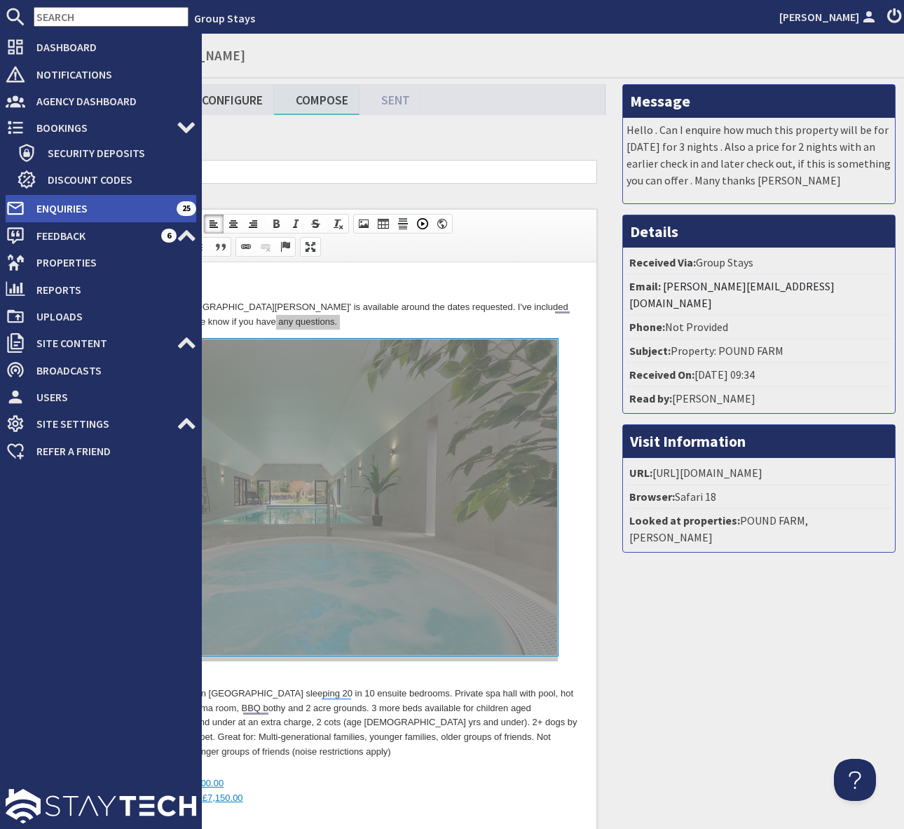
click at [165, 200] on span "Enquiries" at bounding box center [100, 208] width 151 height 22
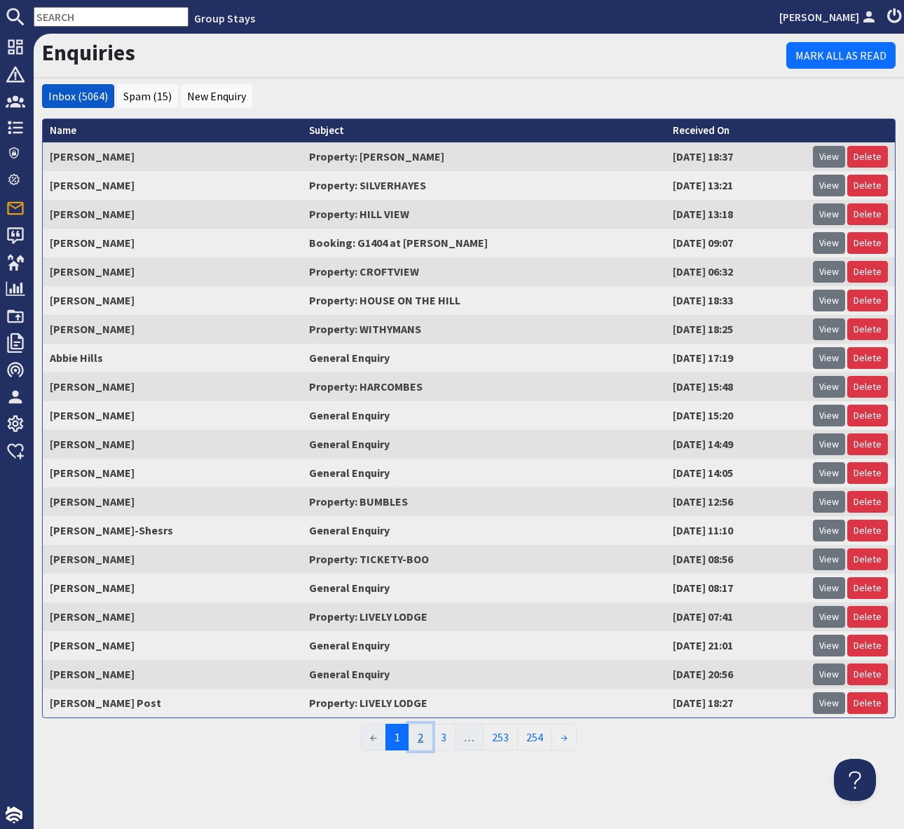
click at [416, 732] on link "2" at bounding box center [421, 736] width 24 height 27
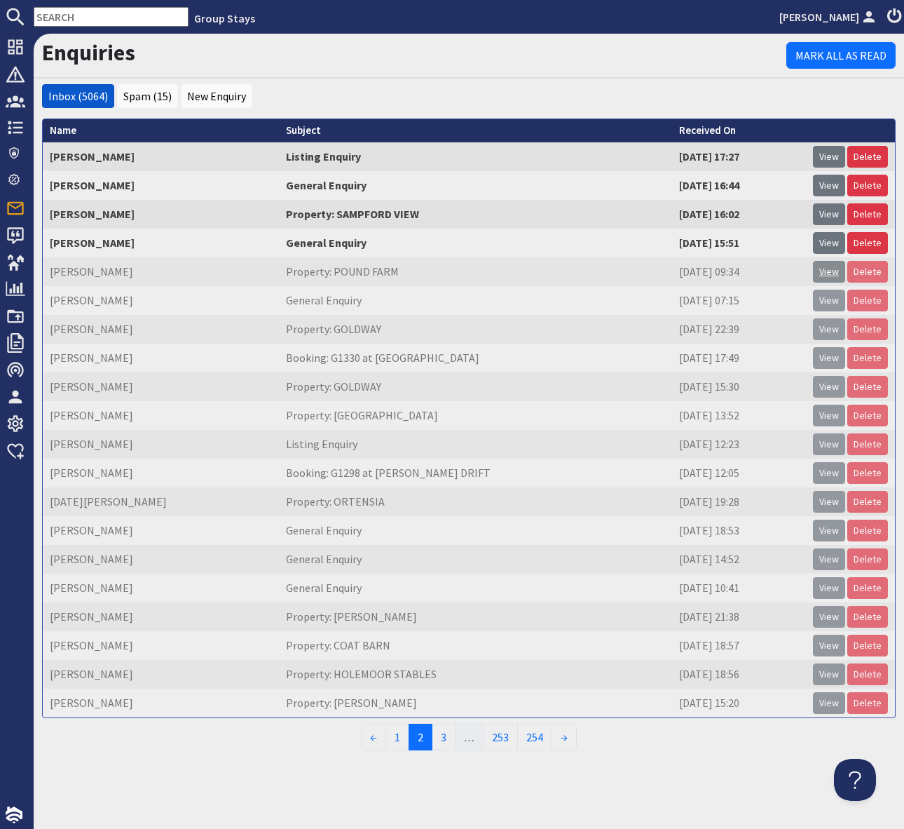
click at [836, 264] on link "View" at bounding box center [829, 272] width 32 height 22
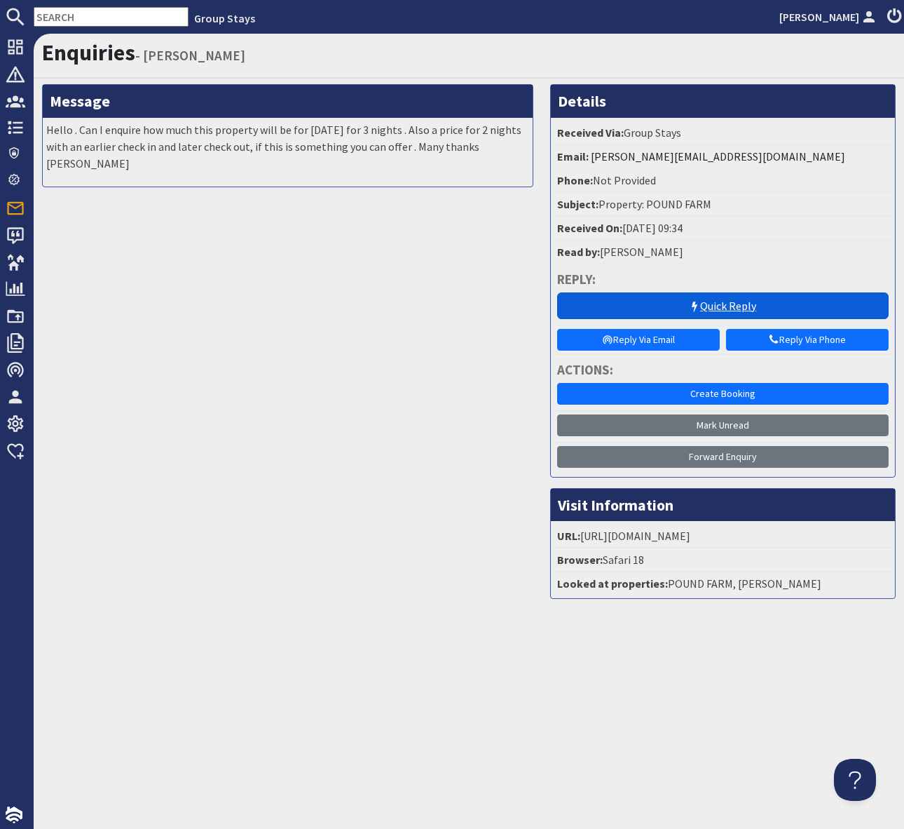
click at [701, 304] on link "Quick Reply" at bounding box center [723, 305] width 332 height 27
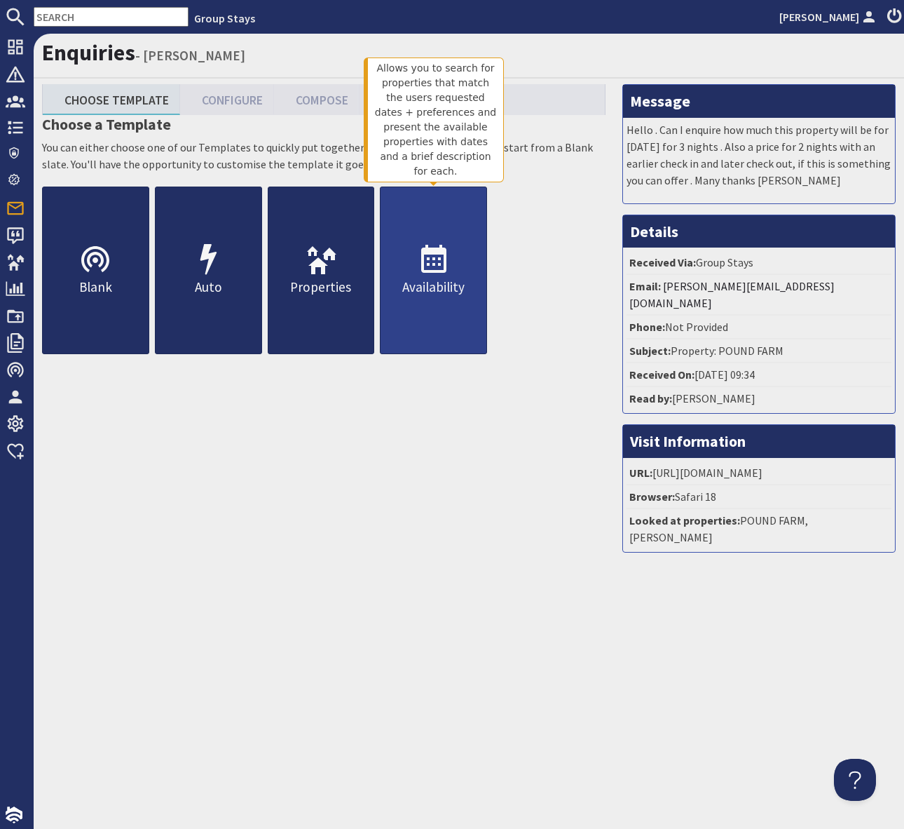
click at [418, 262] on icon at bounding box center [434, 260] width 34 height 34
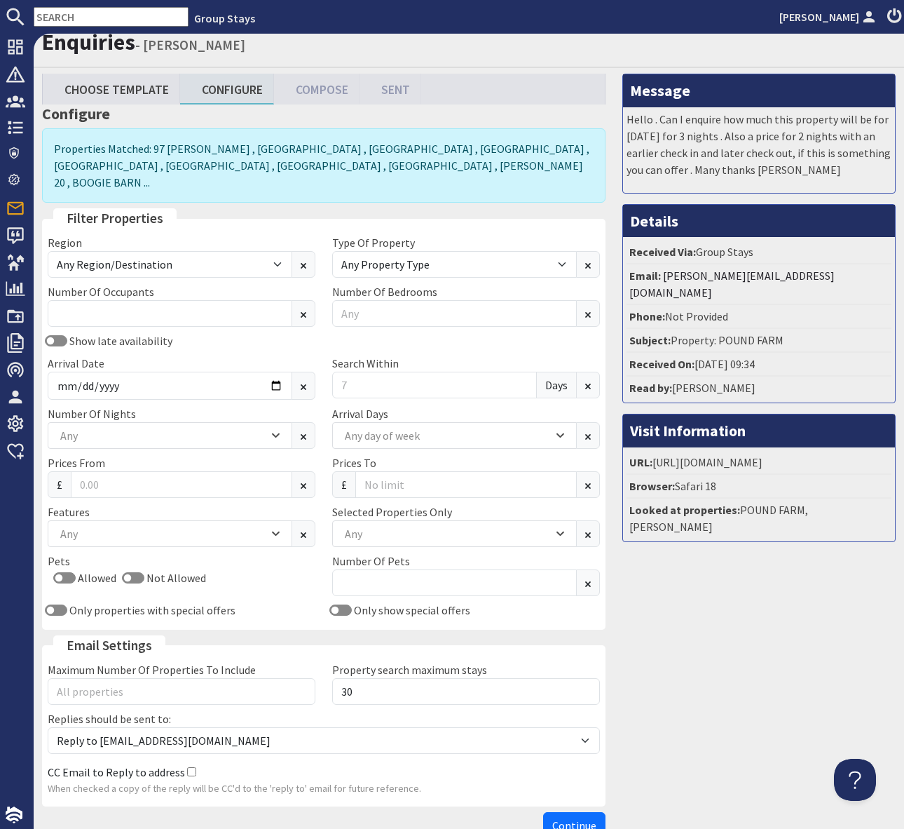
scroll to position [15, 0]
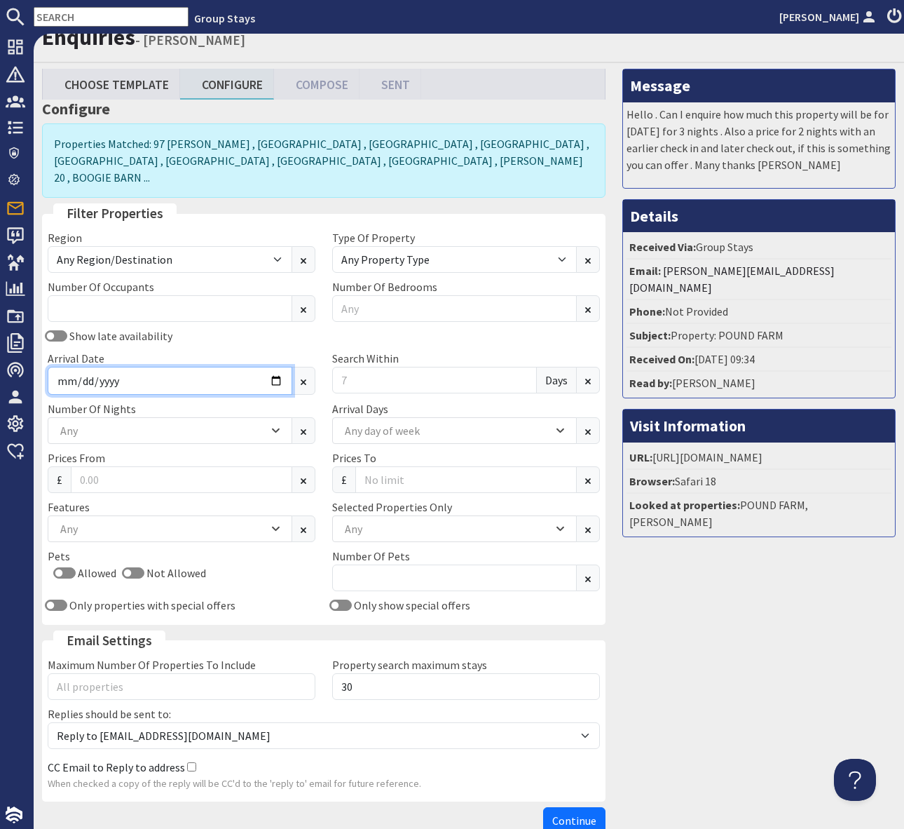
click at [280, 367] on input "Arrival Date" at bounding box center [170, 381] width 245 height 28
click at [274, 367] on input "Arrival Date" at bounding box center [170, 381] width 245 height 28
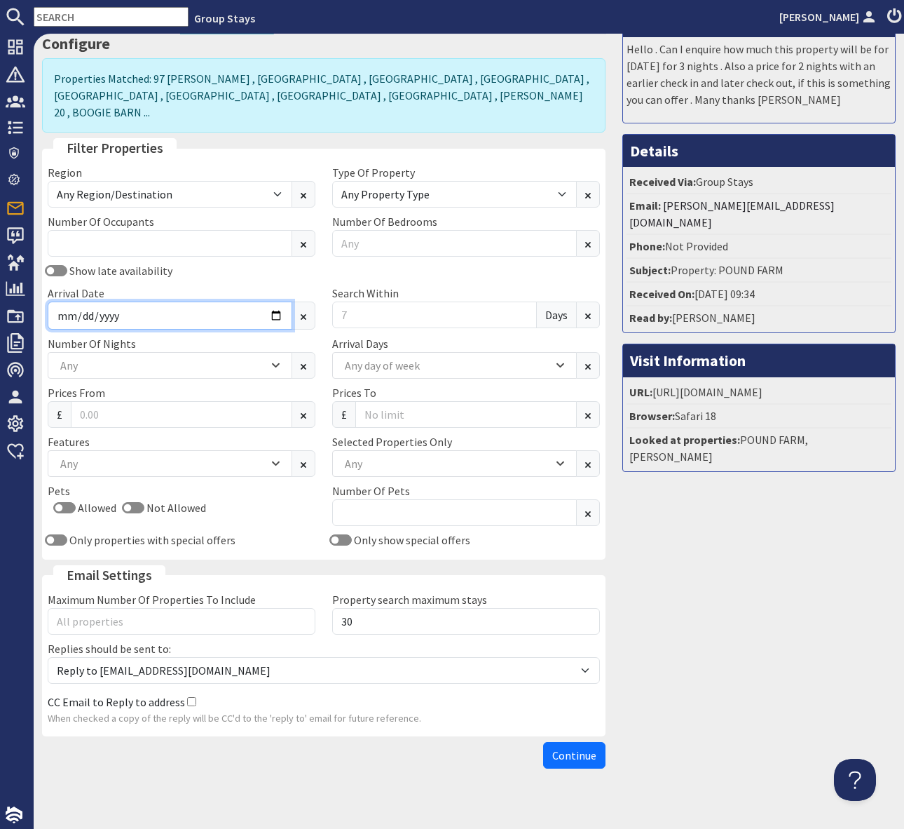
click at [273, 301] on input "Arrival Date" at bounding box center [170, 315] width 245 height 28
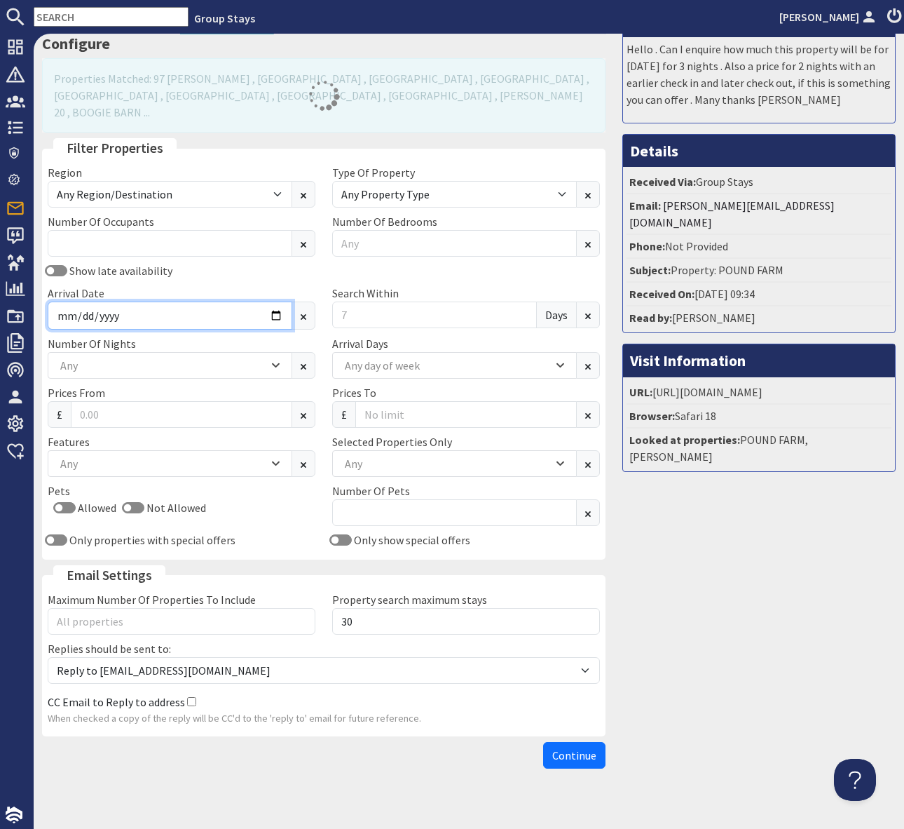
type input "2025-10-17"
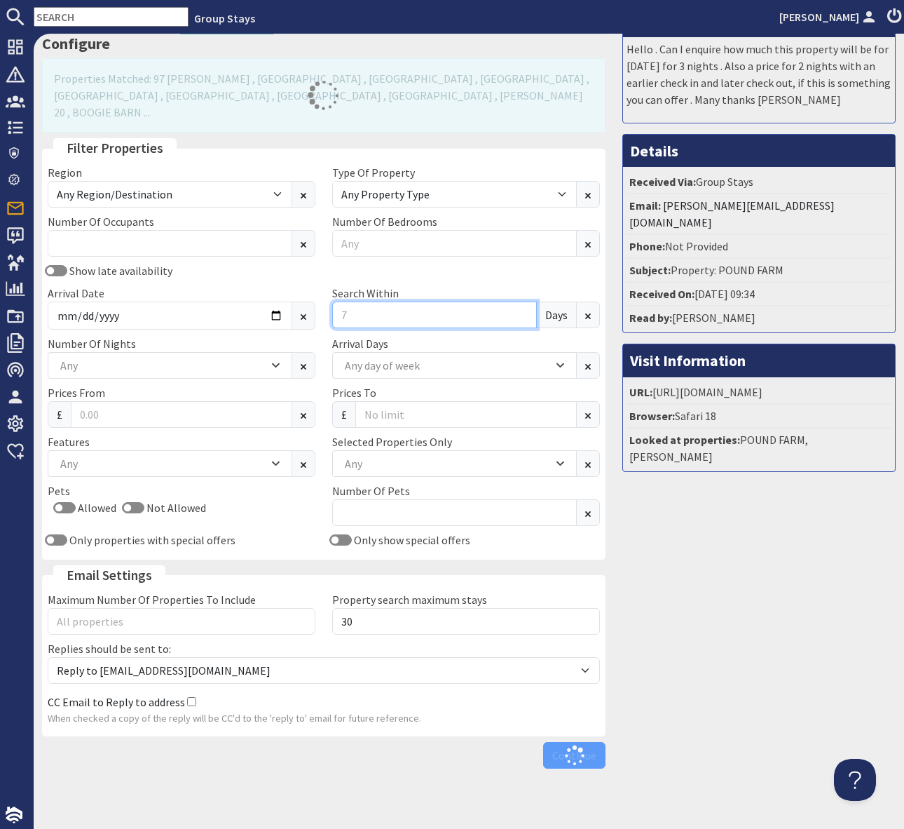
click at [367, 291] on div "Search Within Days" at bounding box center [466, 307] width 285 height 45
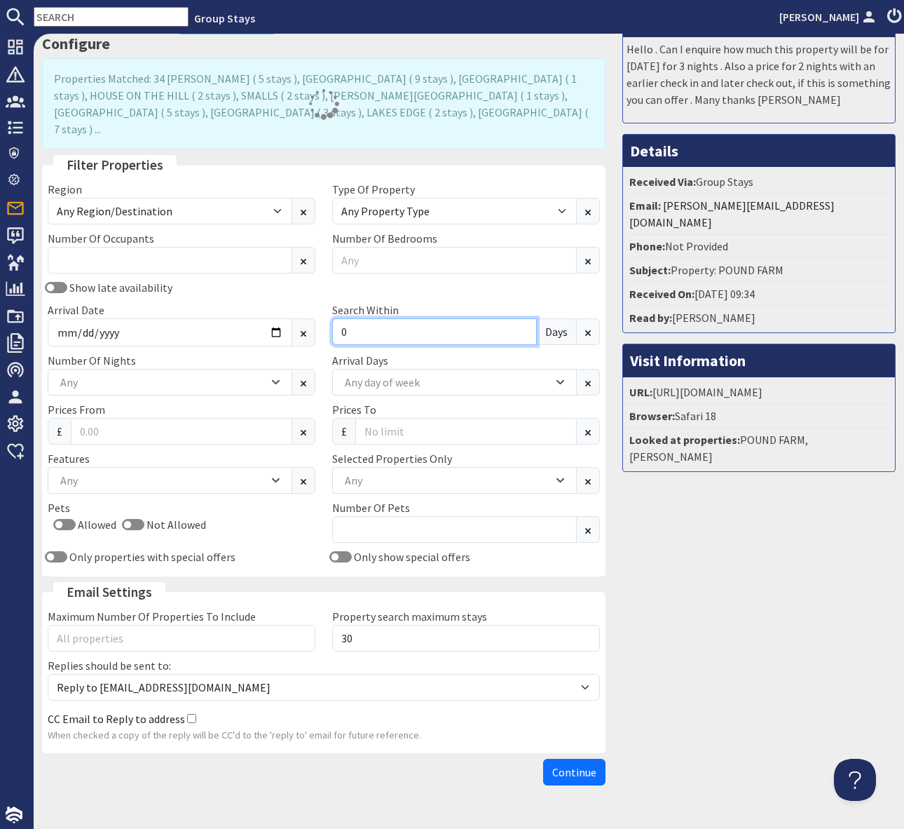
type input "0"
click at [148, 467] on div "Any" at bounding box center [170, 480] width 245 height 27
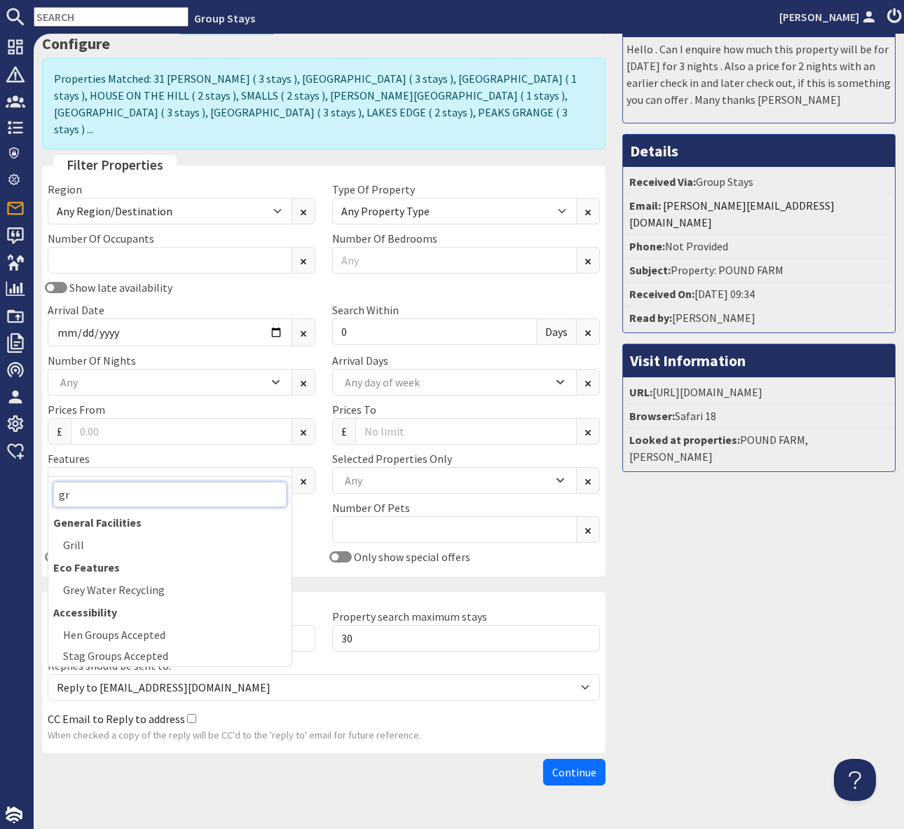
type input "g"
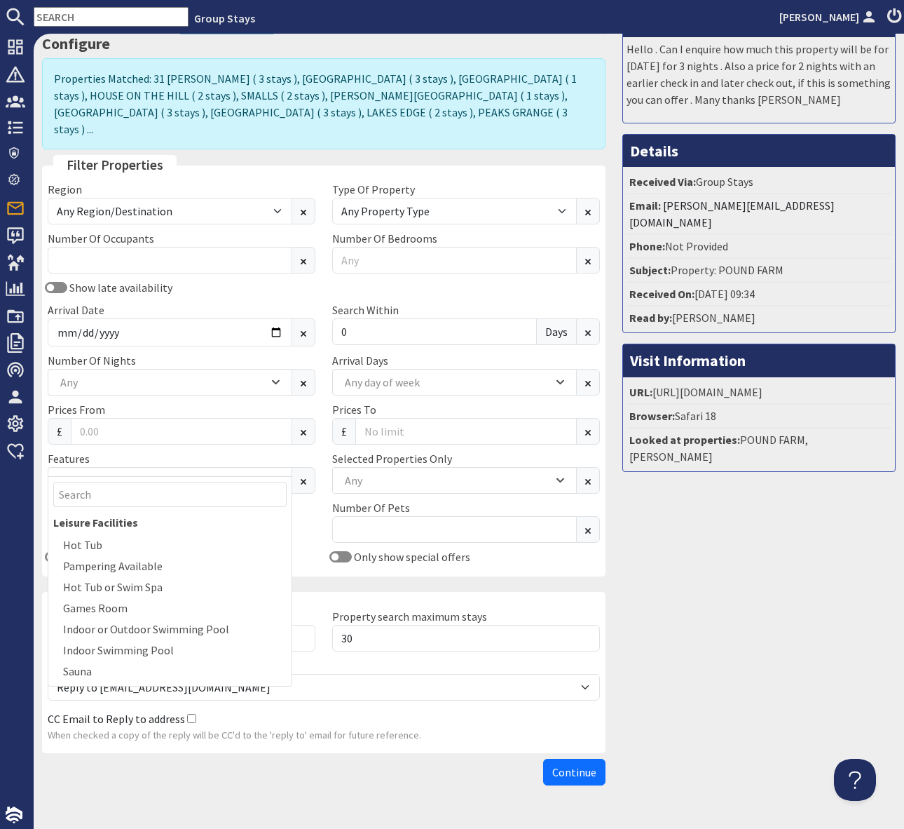
click at [314, 516] on div "Allowed Not Allowed" at bounding box center [182, 527] width 268 height 22
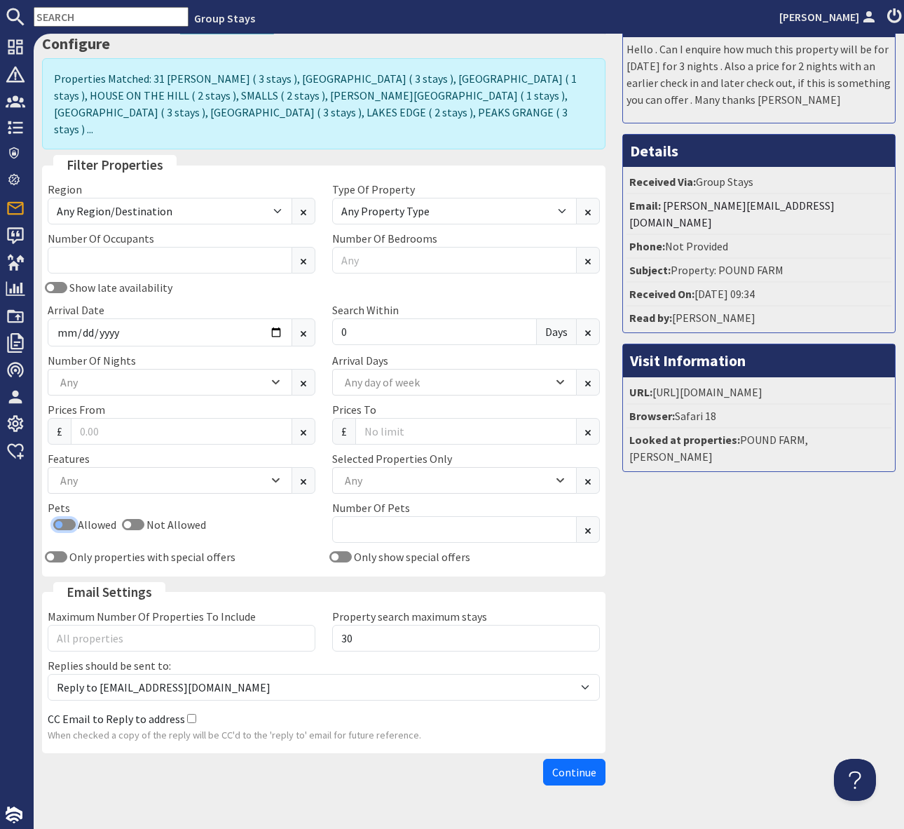
drag, startPoint x: 61, startPoint y: 505, endPoint x: 83, endPoint y: 507, distance: 22.5
click at [62, 519] on input "Allowed" at bounding box center [64, 524] width 22 height 11
checkbox input "true"
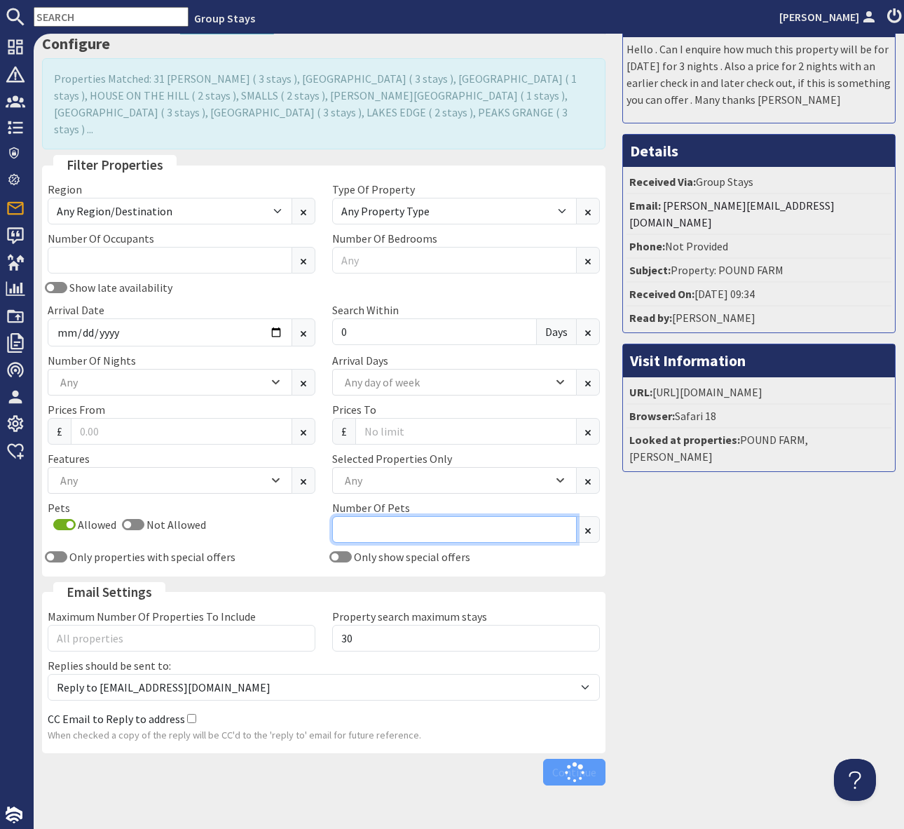
click at [376, 516] on input "Number Of Pets" at bounding box center [454, 529] width 245 height 27
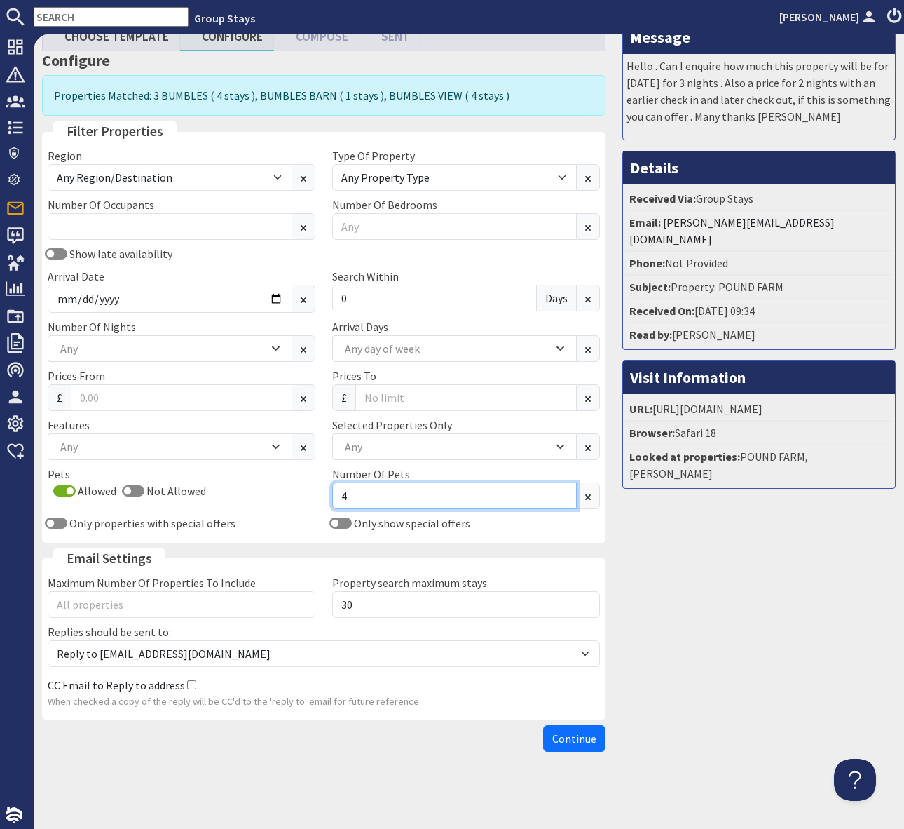
scroll to position [64, 0]
type input "4"
drag, startPoint x: 574, startPoint y: 742, endPoint x: 640, endPoint y: 729, distance: 67.2
click at [574, 742] on span "Continue" at bounding box center [574, 738] width 44 height 14
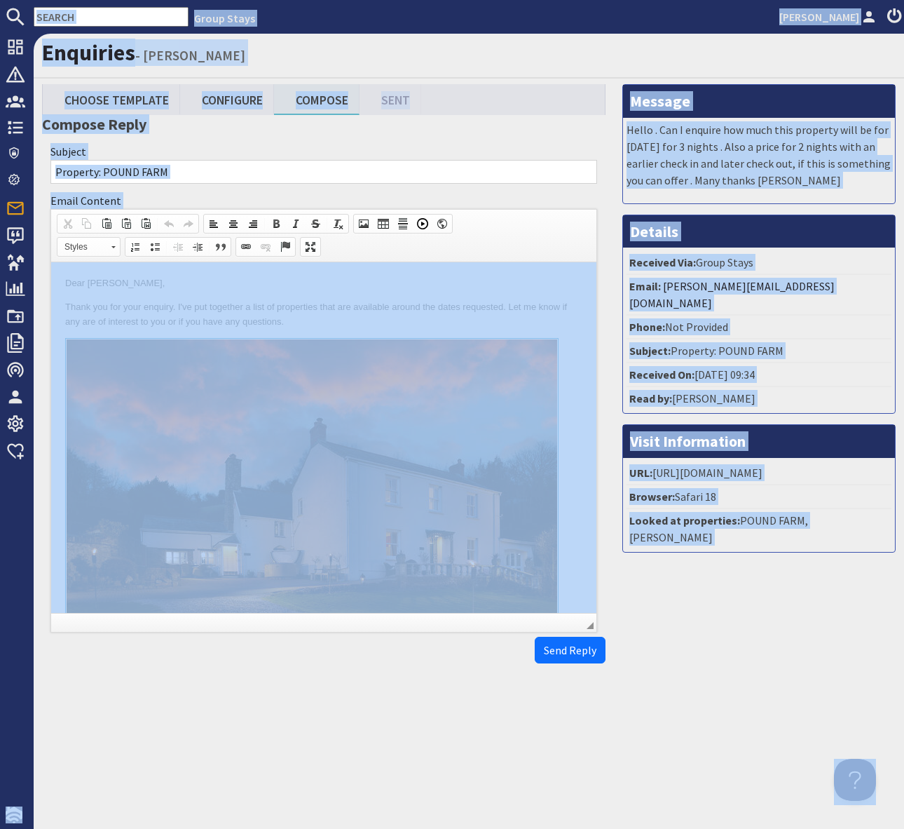
copy body "Group Stays Simone Pocock Dashboard Notifications 0 Agency Dashboard Bookings 0…"
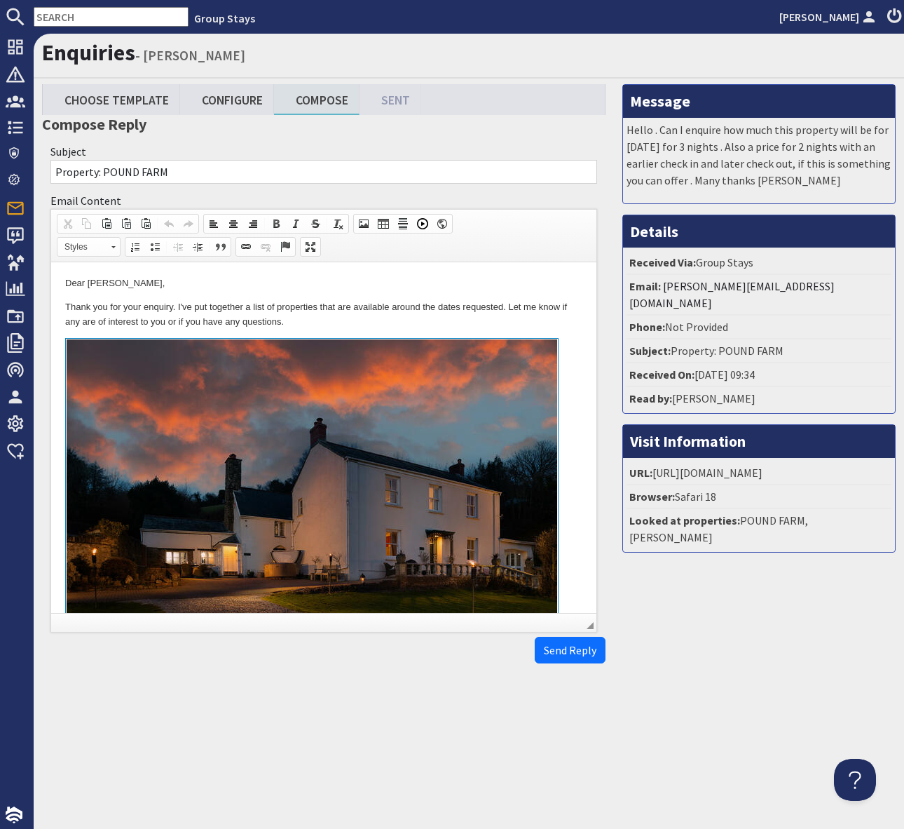
click at [407, 323] on p "Thank you for your enquiry. I've put together a list of properties that are ava…" at bounding box center [323, 314] width 517 height 29
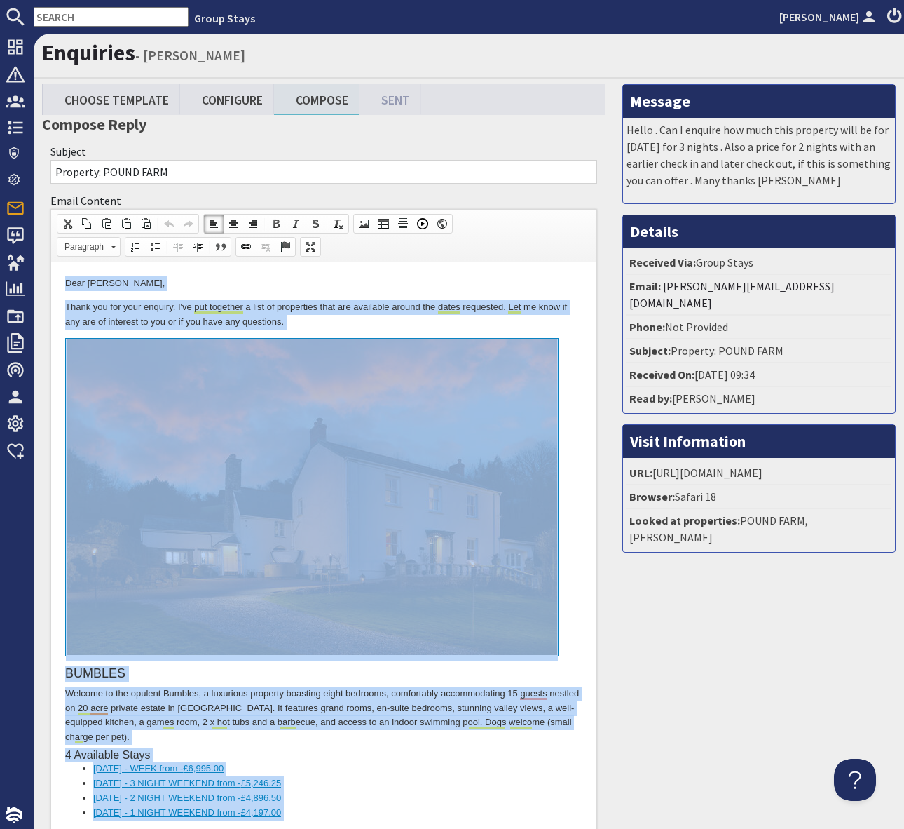
copy body "Dear Nina Brazendale, Thank you for your enquiry. I've put together a list of p…"
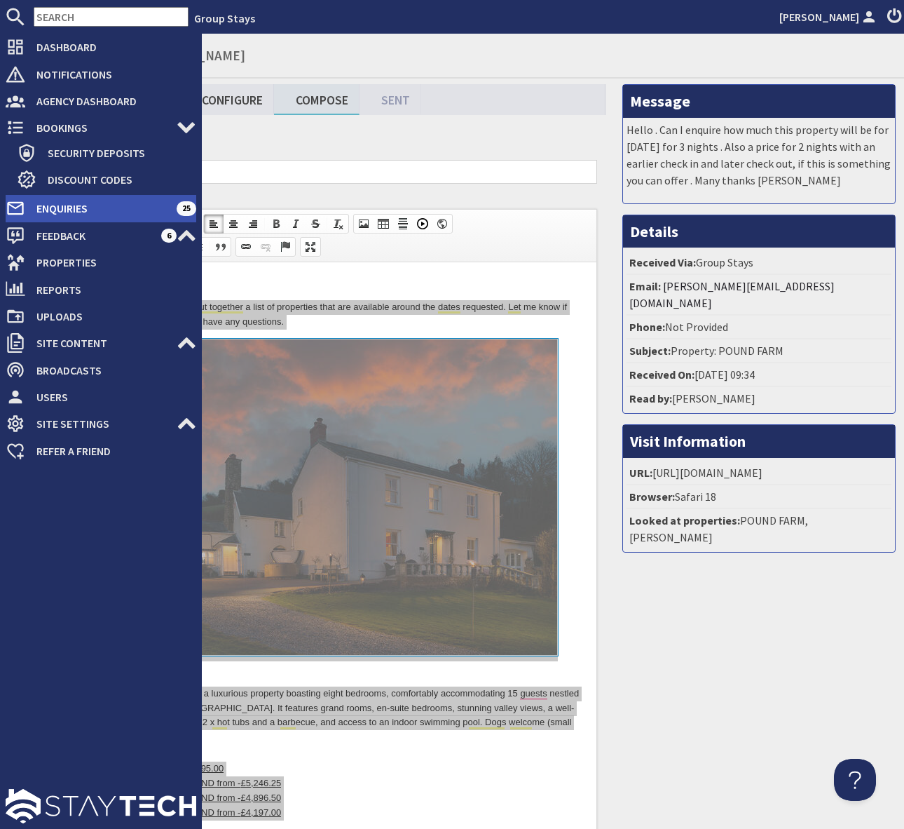
click at [140, 207] on span "Enquiries" at bounding box center [100, 208] width 151 height 22
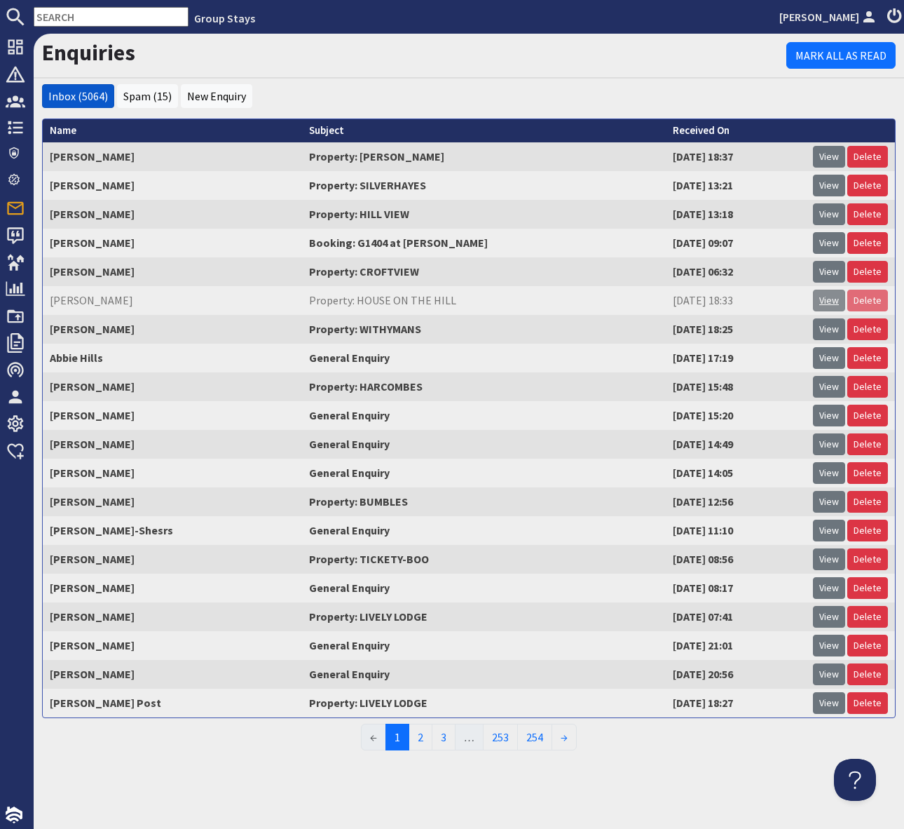
click at [831, 293] on link "View" at bounding box center [829, 301] width 32 height 22
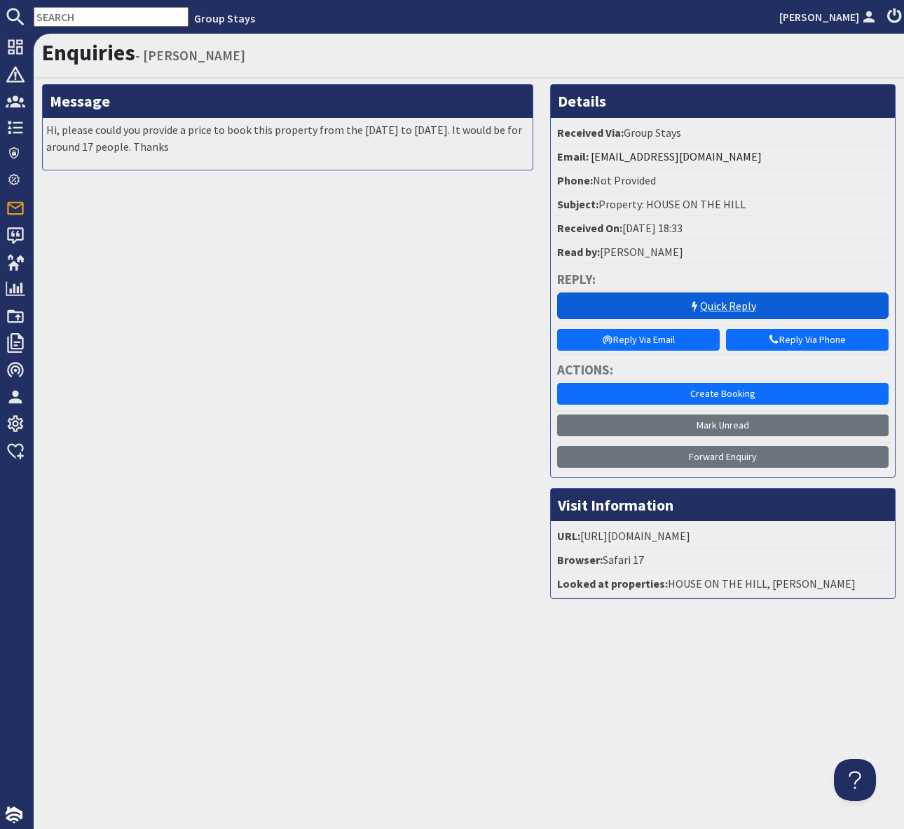
click at [713, 301] on link "Quick Reply" at bounding box center [723, 305] width 332 height 27
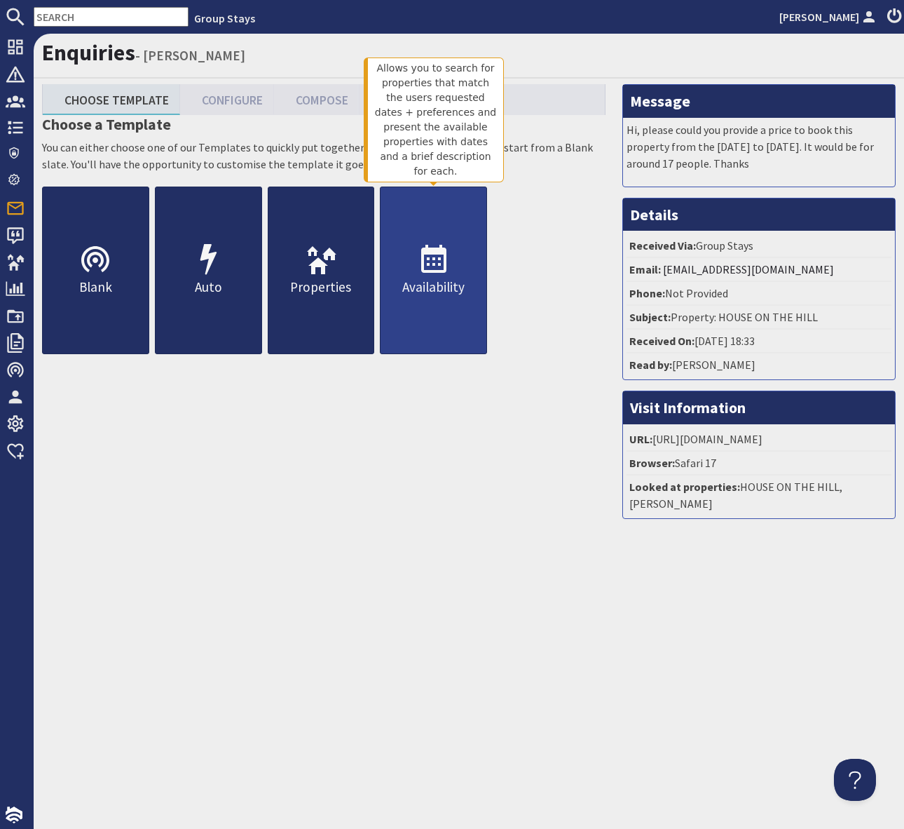
click at [443, 260] on use at bounding box center [433, 259] width 25 height 28
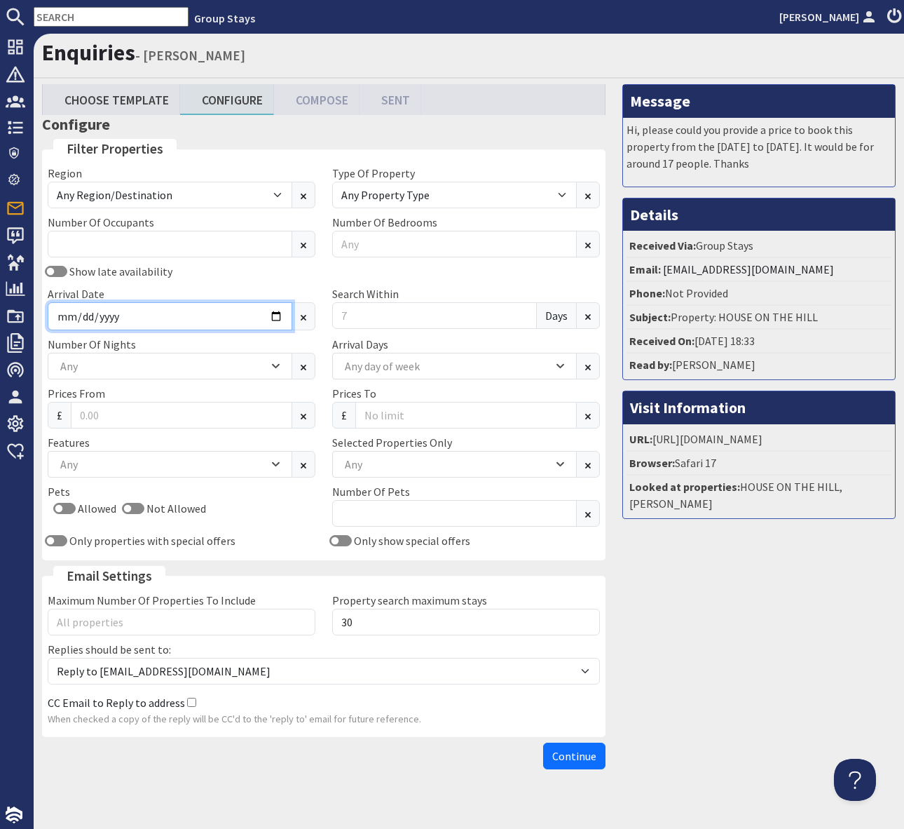
click at [279, 309] on input "Arrival Date" at bounding box center [170, 316] width 245 height 28
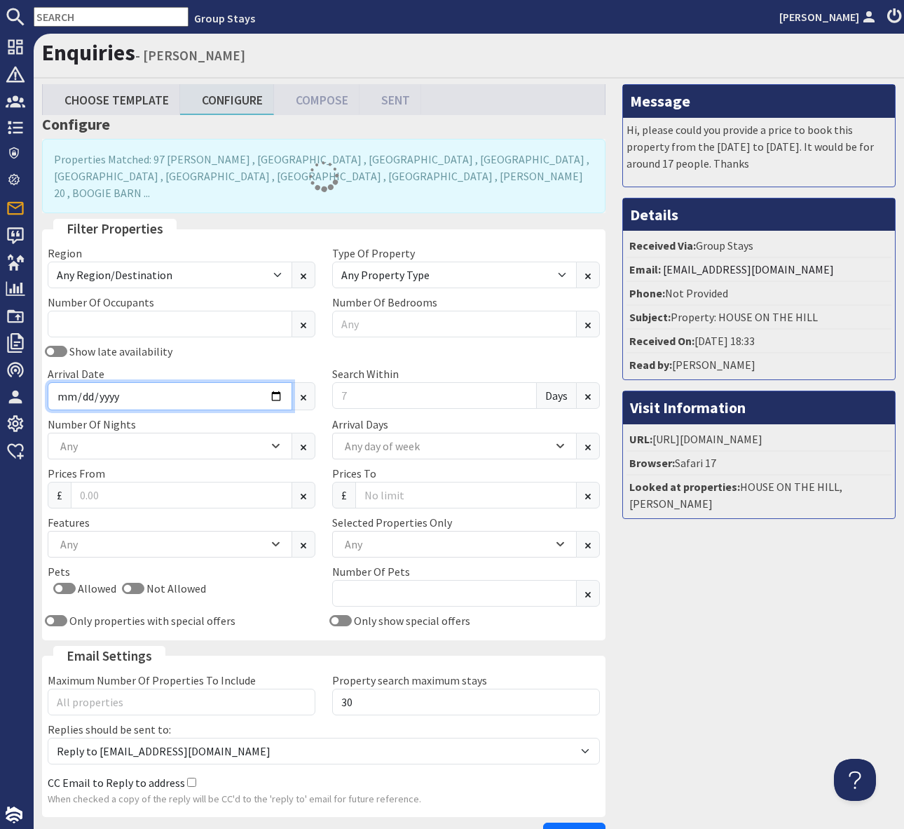
type input "2026-04-06"
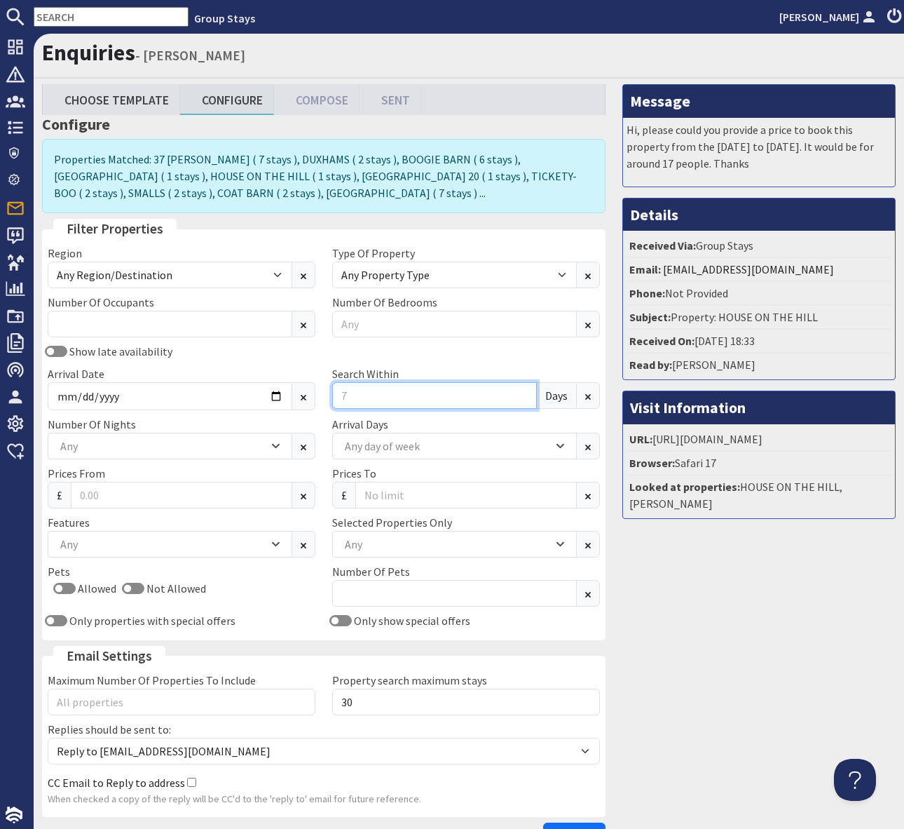
click at [355, 394] on input "Search Within" at bounding box center [434, 395] width 205 height 27
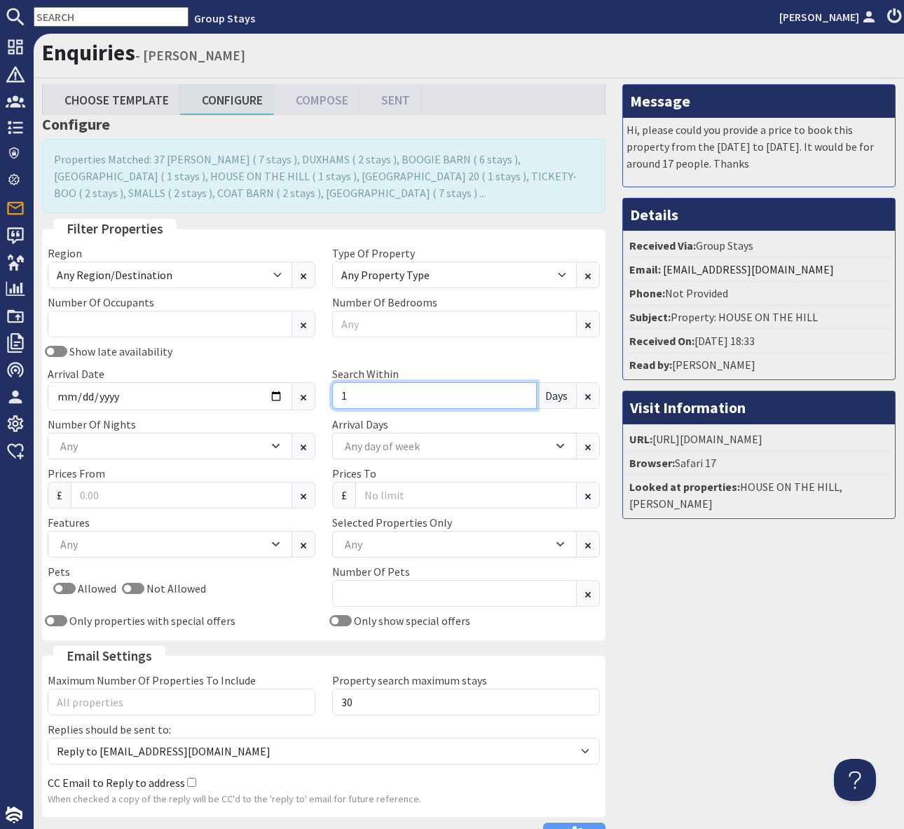
type input "1"
click at [392, 538] on div "Any" at bounding box center [447, 543] width 212 height 15
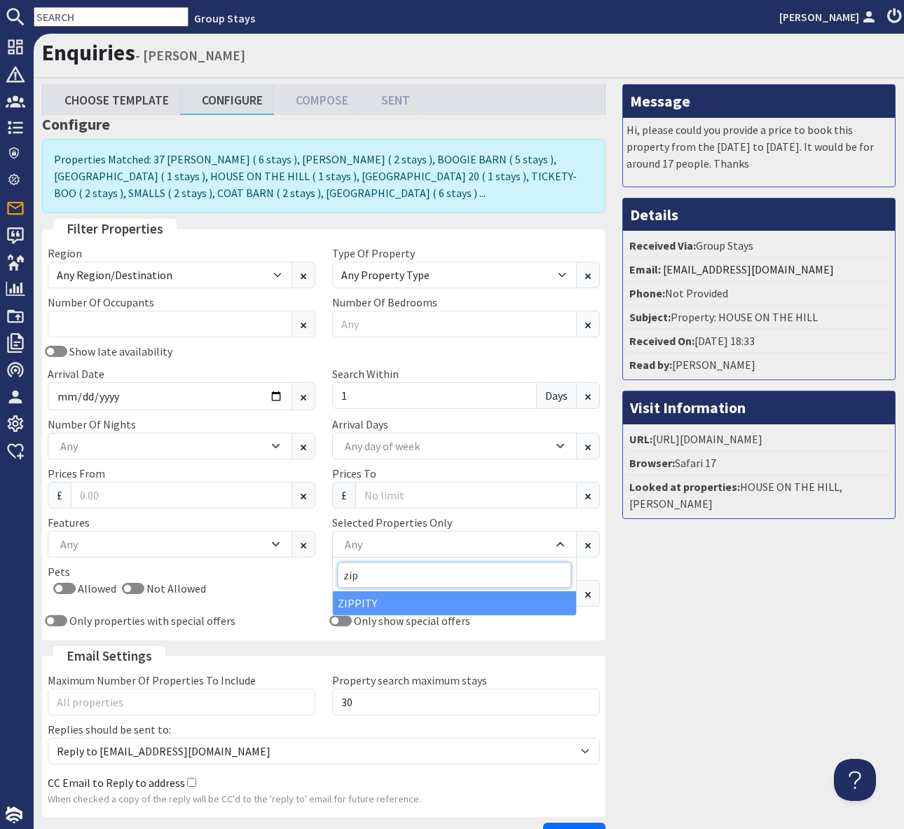
type input "zip"
click at [405, 592] on div "ZIPPITY" at bounding box center [454, 603] width 243 height 24
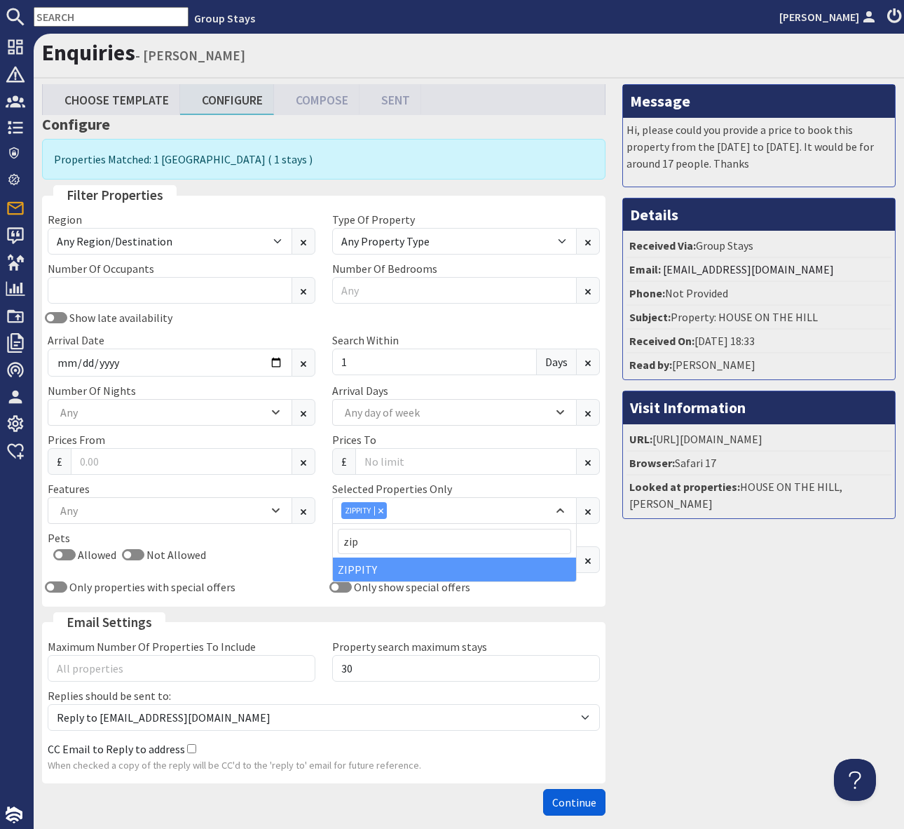
click at [580, 801] on span "Continue" at bounding box center [574, 802] width 44 height 14
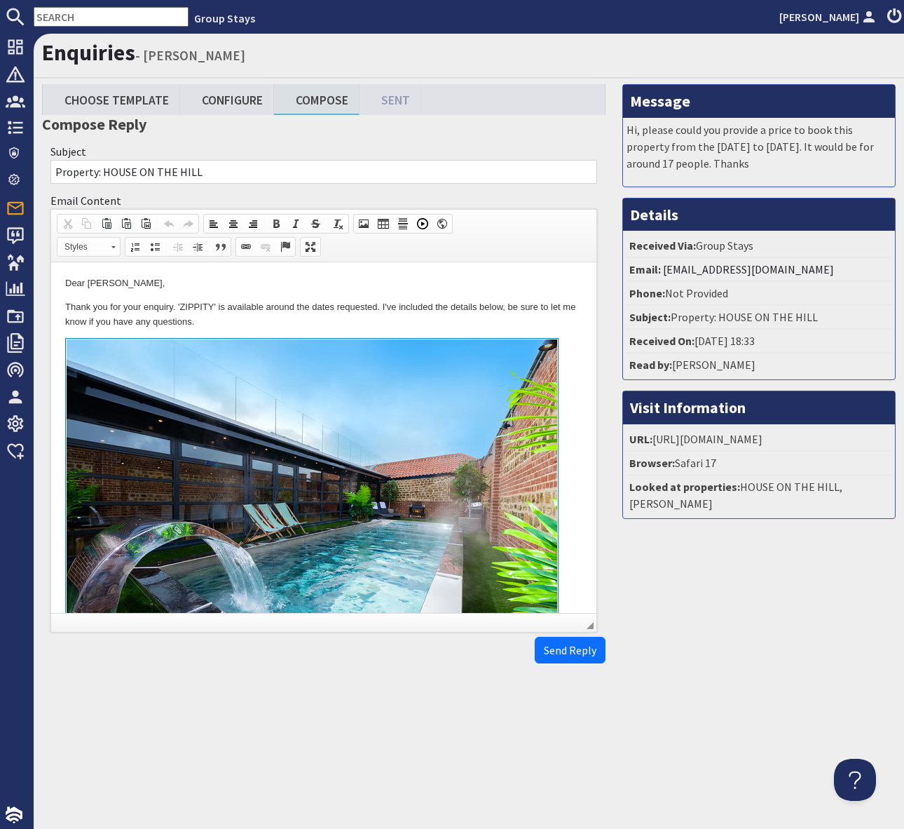
click at [447, 322] on p "Thank you for your enquiry. 'ZIPPITY' is available around the dates requested. …" at bounding box center [323, 314] width 517 height 29
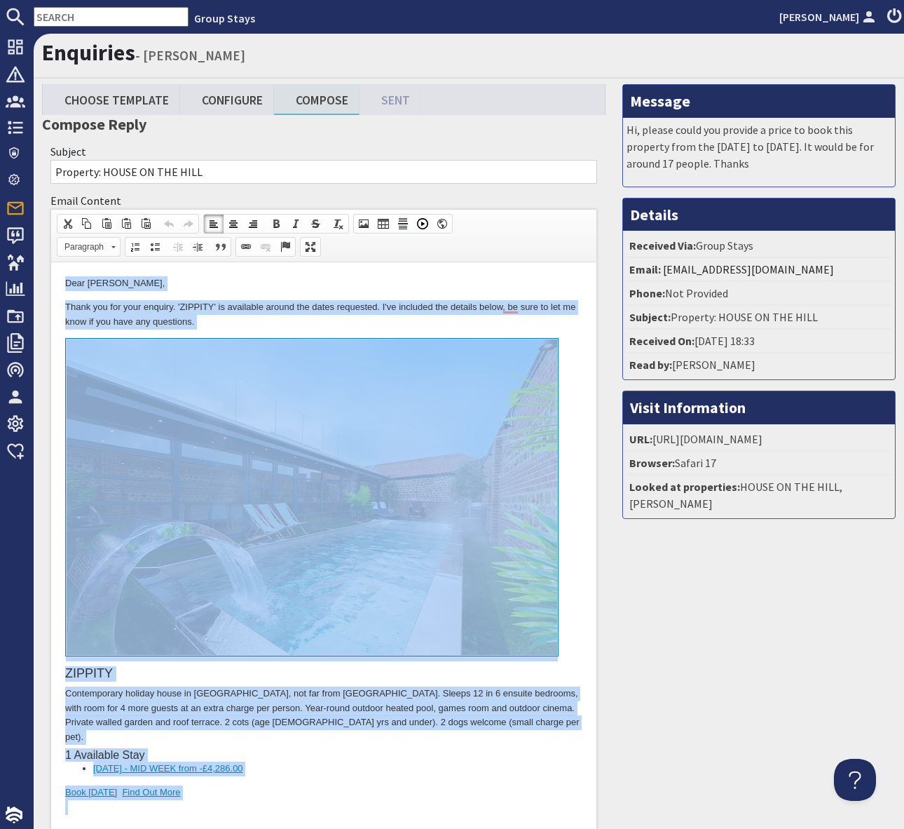
copy body "Dear David Twigg, Thank you for your enquiry. 'ZIPPITY' is available around the…"
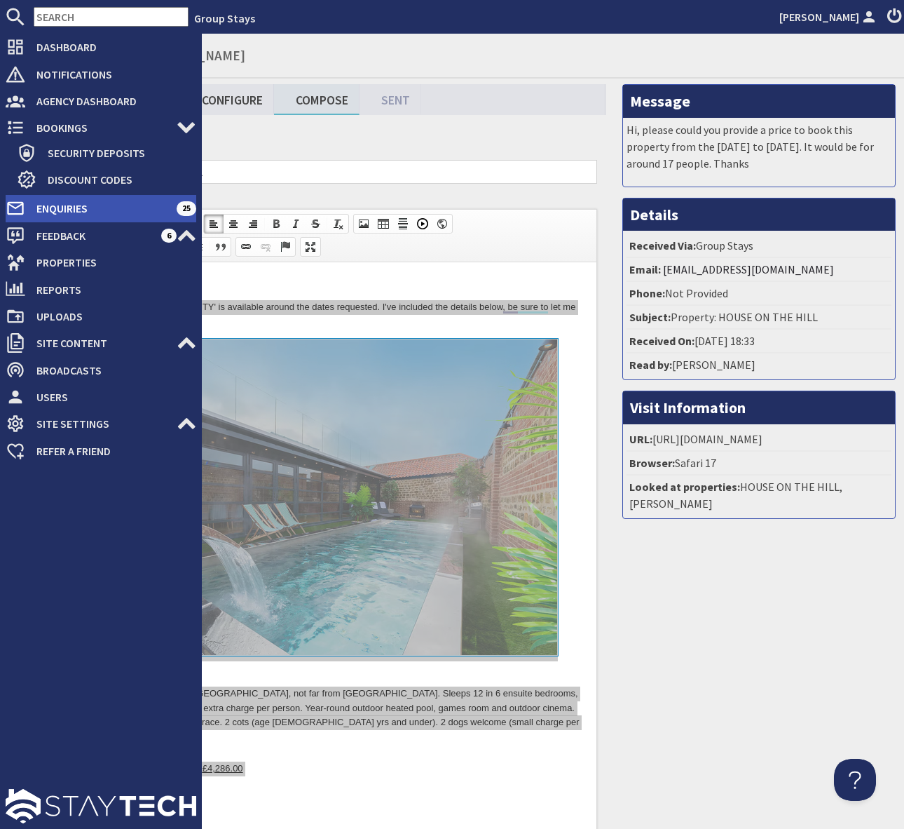
click at [121, 208] on span "Enquiries" at bounding box center [100, 208] width 151 height 22
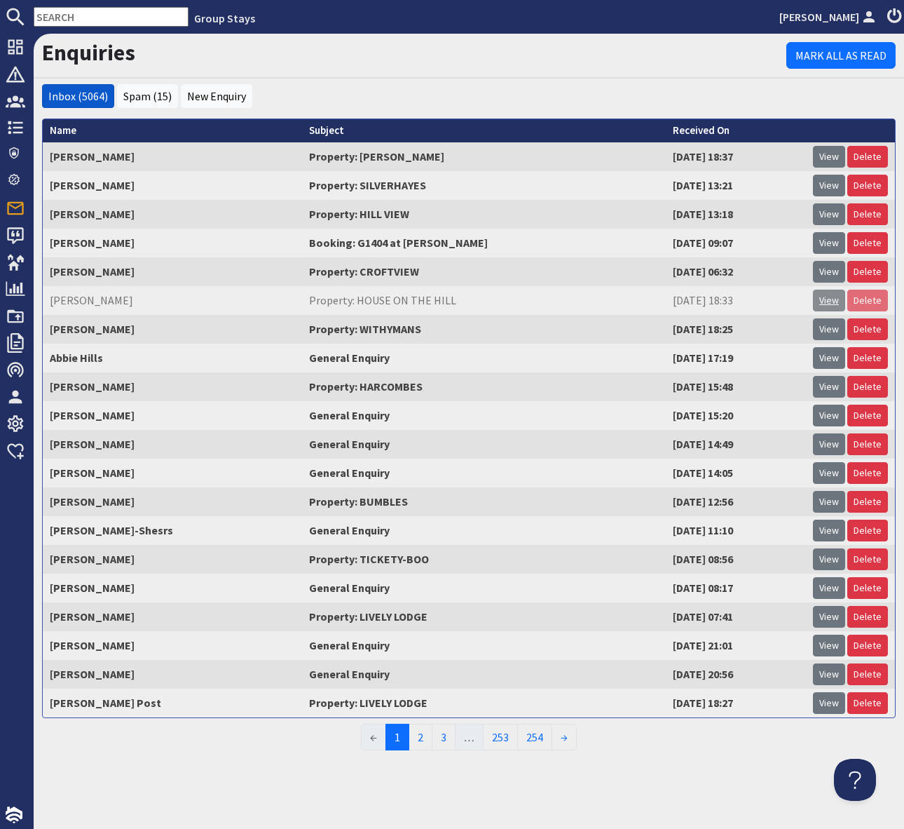
click at [831, 298] on link "View" at bounding box center [829, 301] width 32 height 22
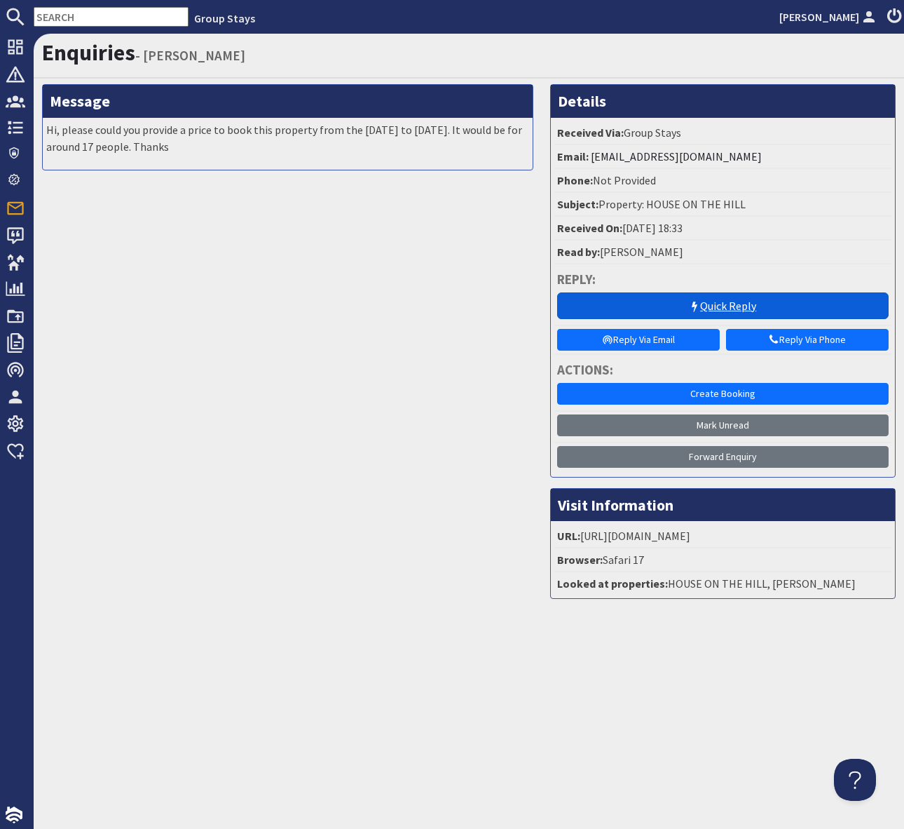
click at [753, 303] on link "Quick Reply" at bounding box center [723, 305] width 332 height 27
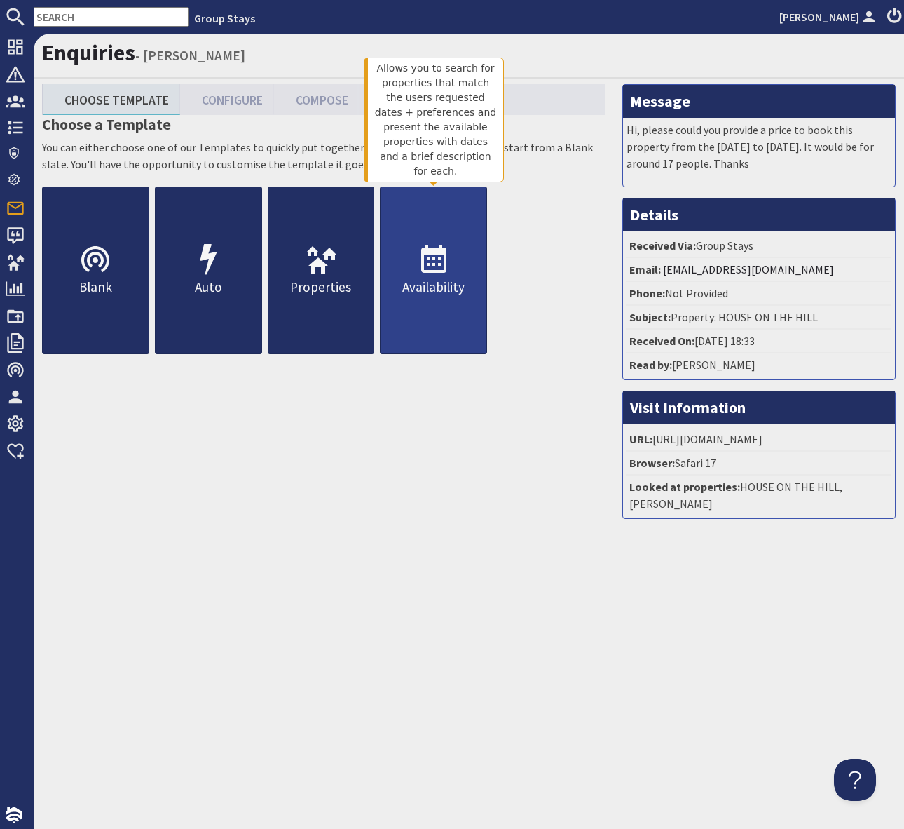
click at [449, 265] on icon at bounding box center [434, 260] width 34 height 34
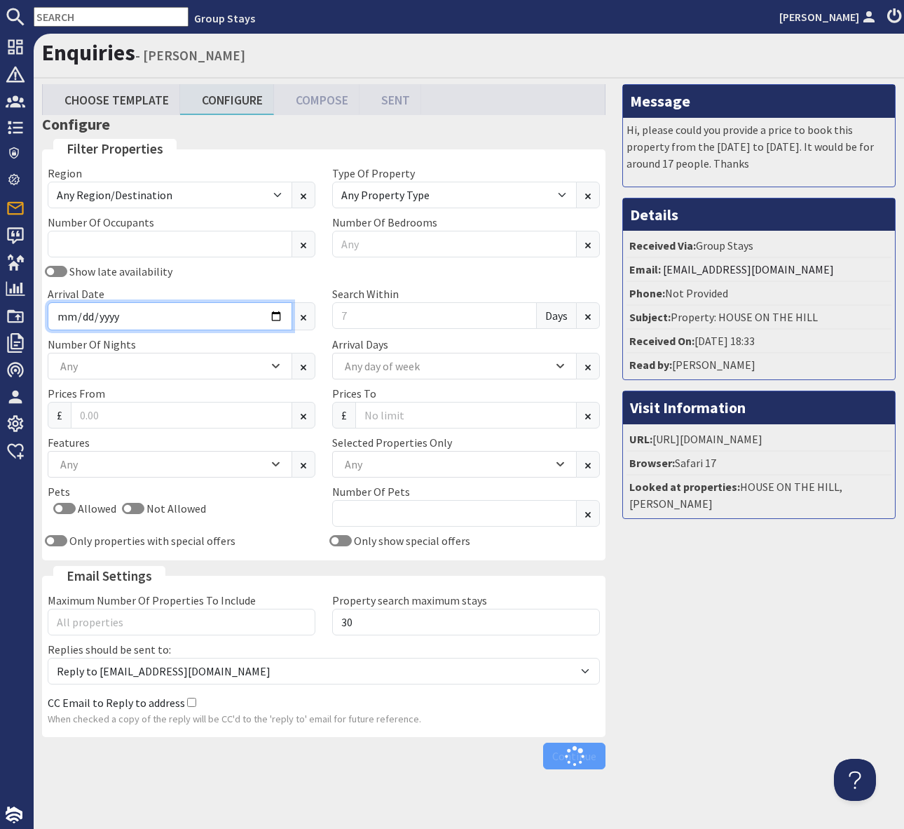
click at [274, 316] on input "Arrival Date" at bounding box center [170, 316] width 245 height 28
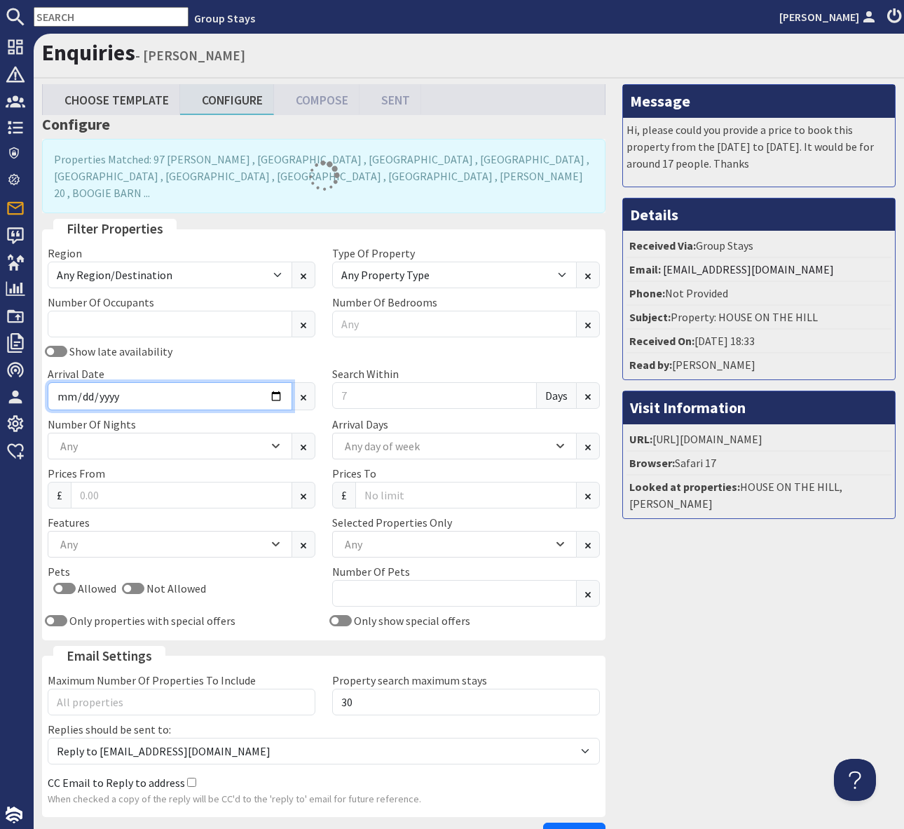
type input "2027-07-19"
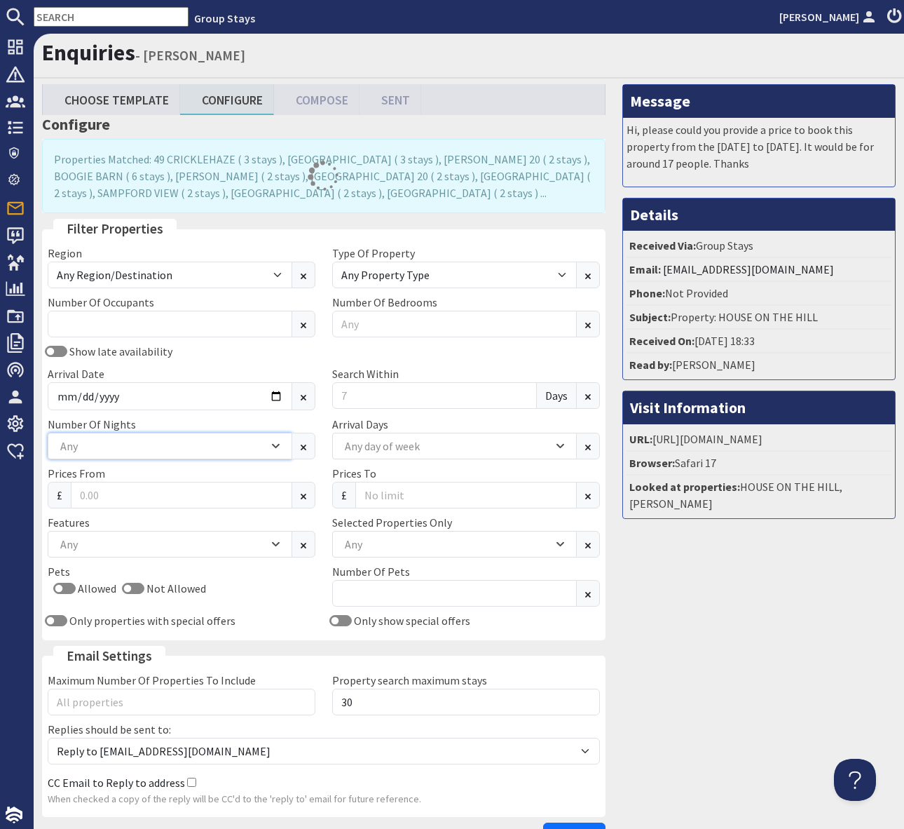
click at [282, 447] on div "Any" at bounding box center [170, 446] width 245 height 27
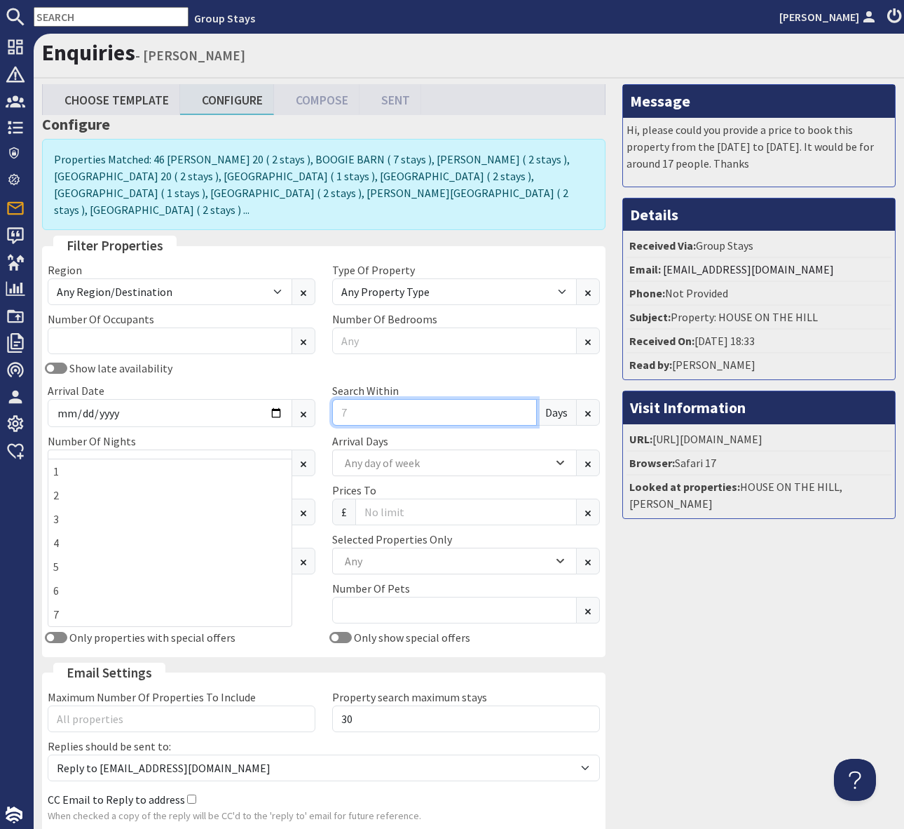
click at [386, 399] on input "Search Within" at bounding box center [434, 412] width 205 height 27
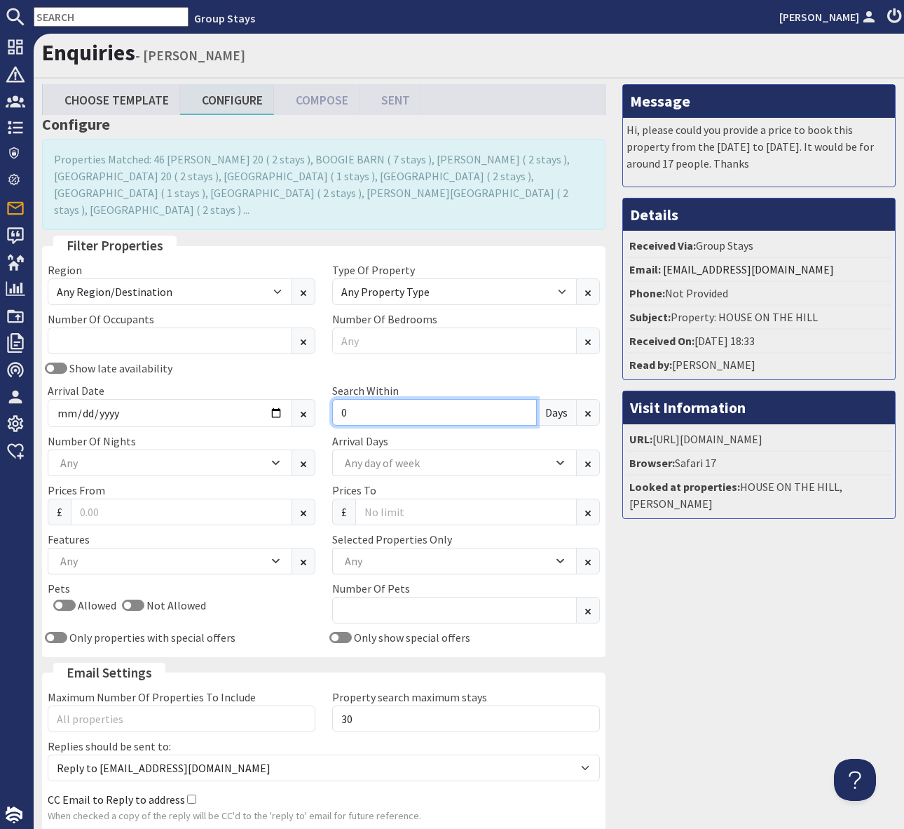
type input "0"
click at [221, 360] on div "Show late availability" at bounding box center [181, 368] width 285 height 17
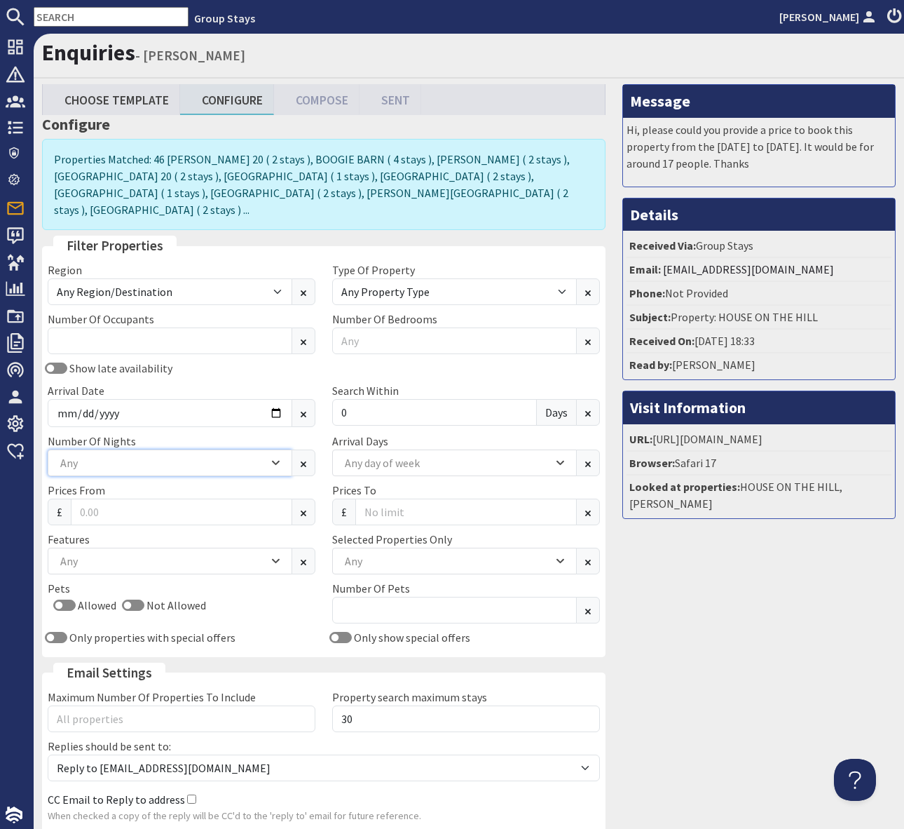
click at [275, 458] on icon "Combobox" at bounding box center [276, 462] width 8 height 8
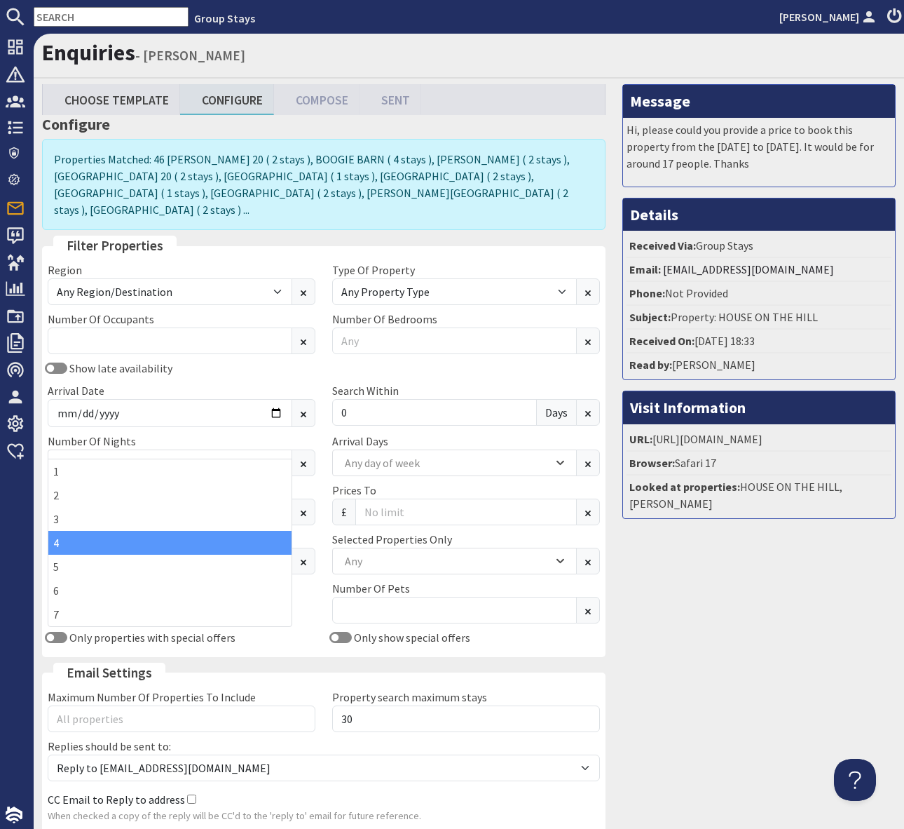
click at [179, 542] on div "4" at bounding box center [169, 543] width 243 height 24
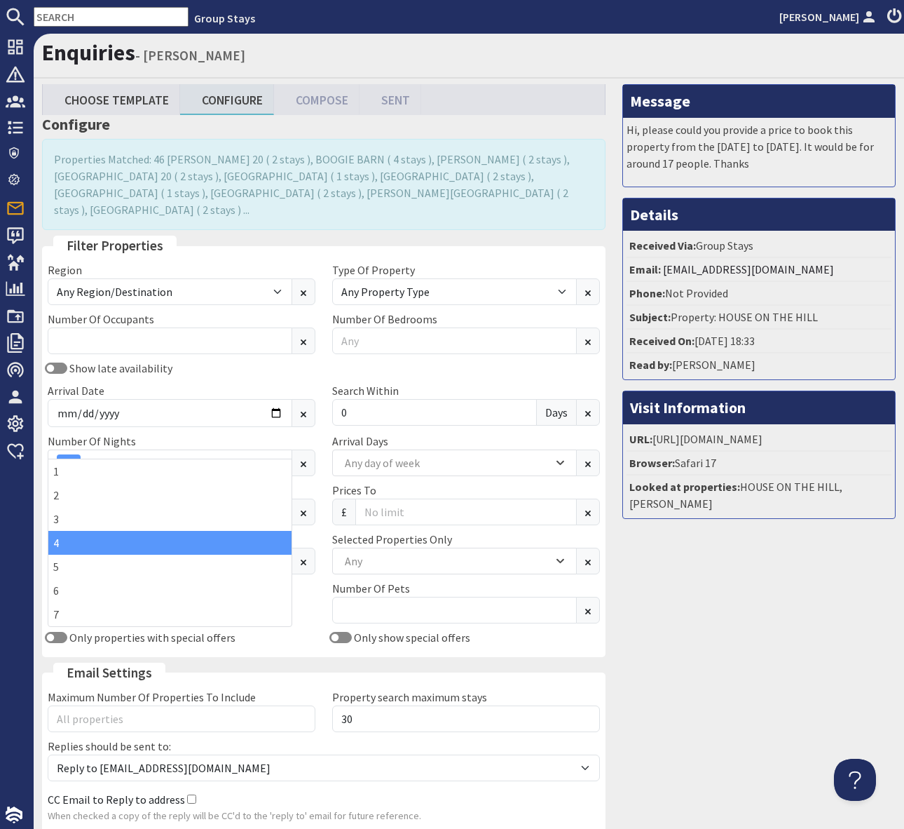
drag, startPoint x: 272, startPoint y: 414, endPoint x: 278, endPoint y: 425, distance: 12.9
click at [272, 414] on div "Show late availability Arrival Date 2027-07-19 Search Within 0 Days" at bounding box center [323, 396] width 569 height 73
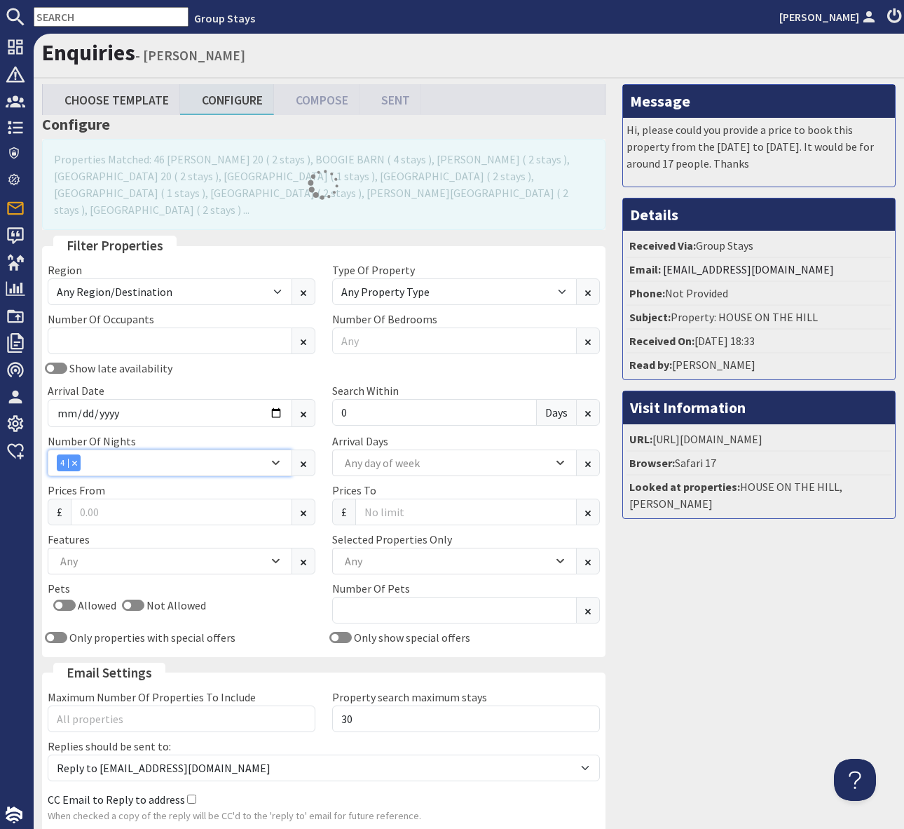
click at [278, 461] on icon "Combobox" at bounding box center [276, 462] width 6 height 3
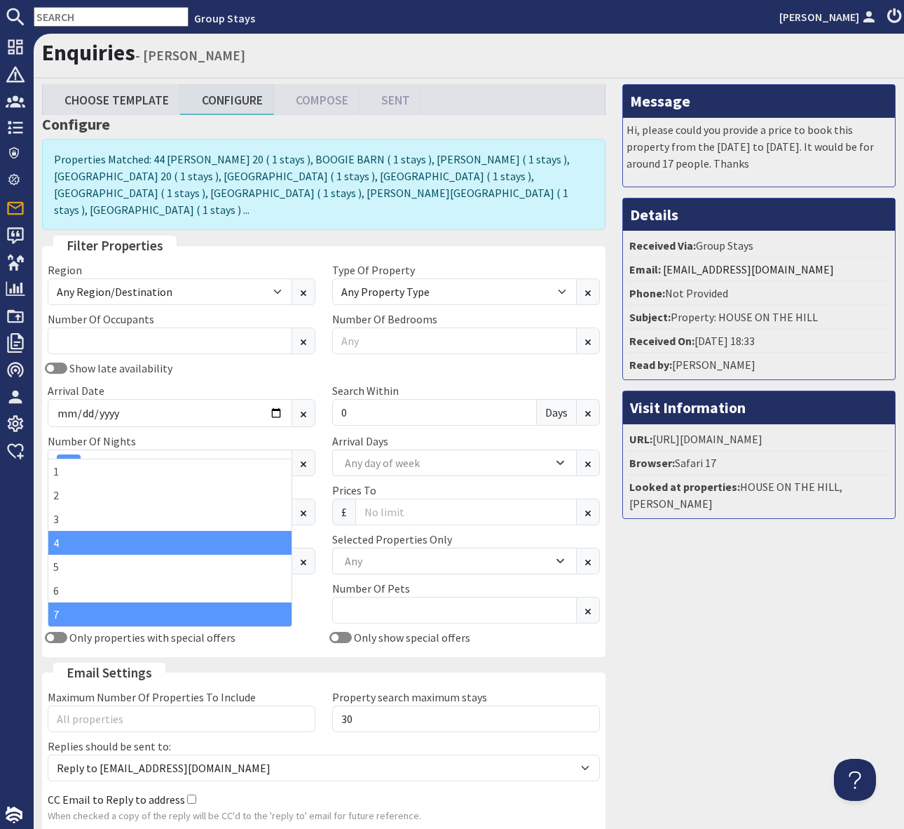
click at [206, 614] on div "7" at bounding box center [169, 614] width 243 height 24
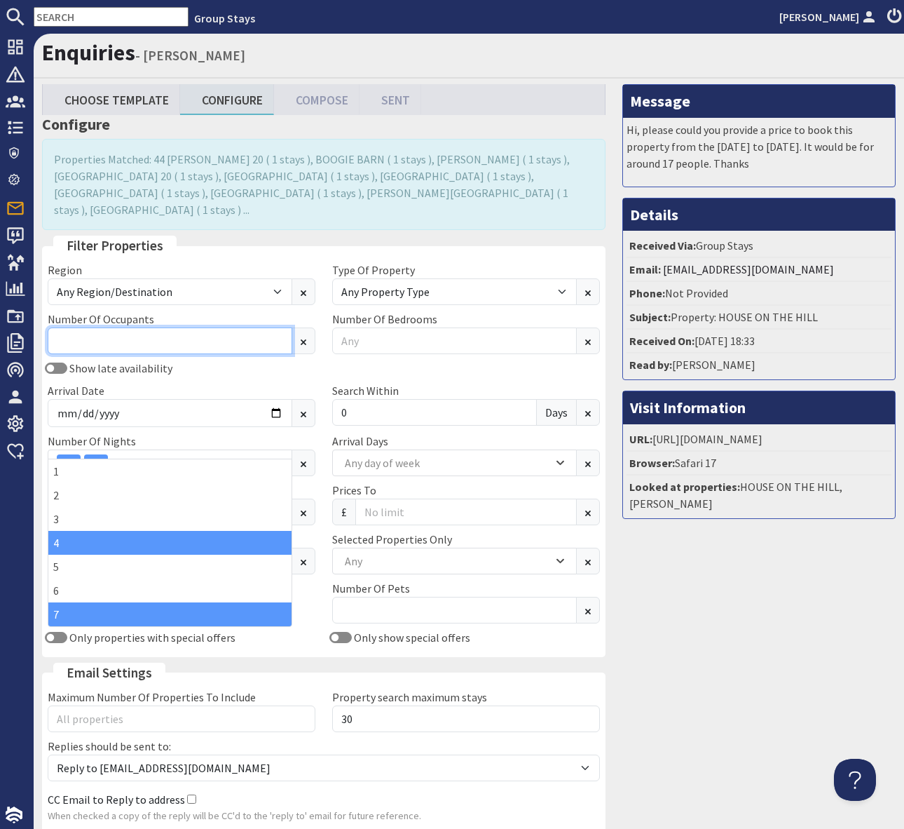
click at [143, 327] on input "Number Of Occupants" at bounding box center [170, 340] width 245 height 27
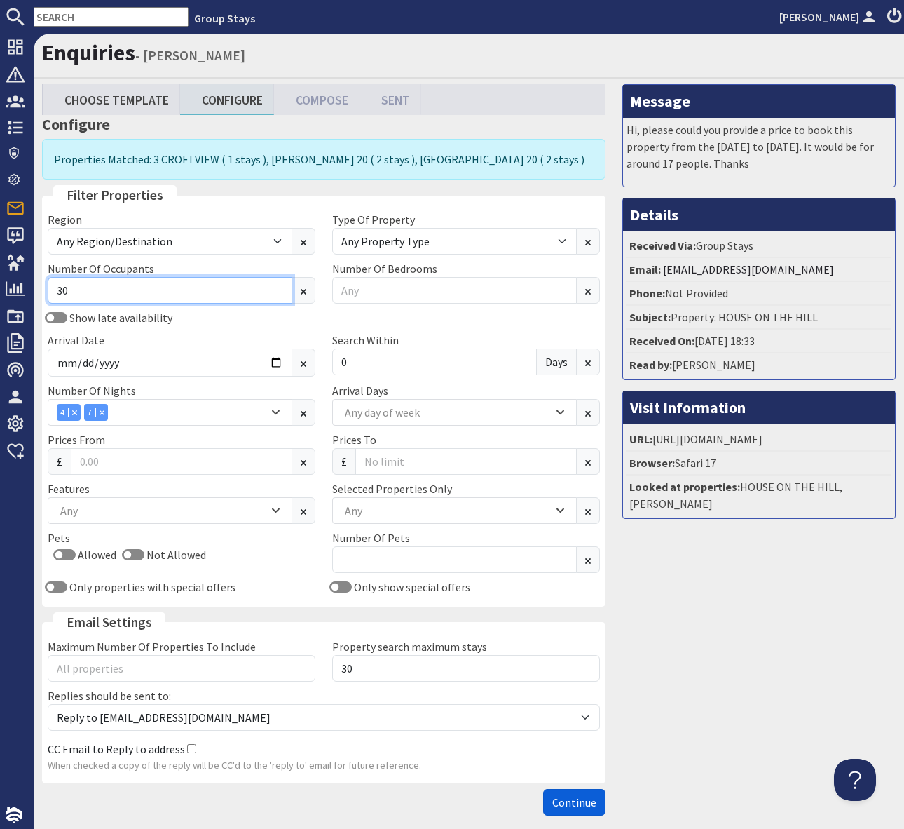
type input "30"
click at [575, 803] on span "Continue" at bounding box center [574, 802] width 44 height 14
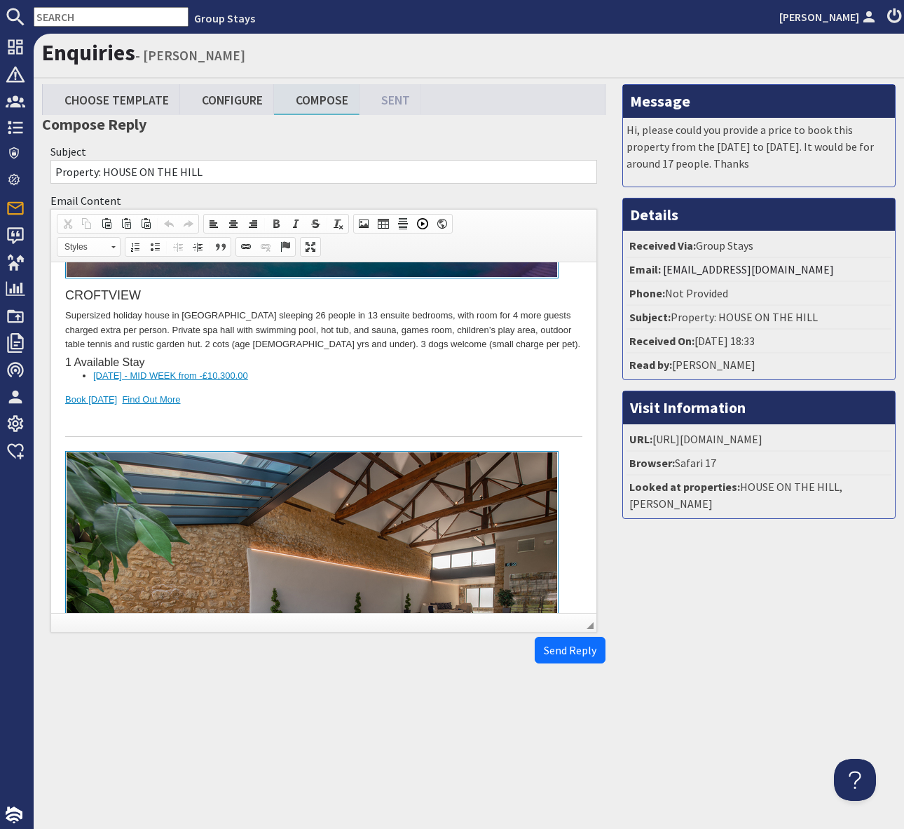
scroll to position [360, 0]
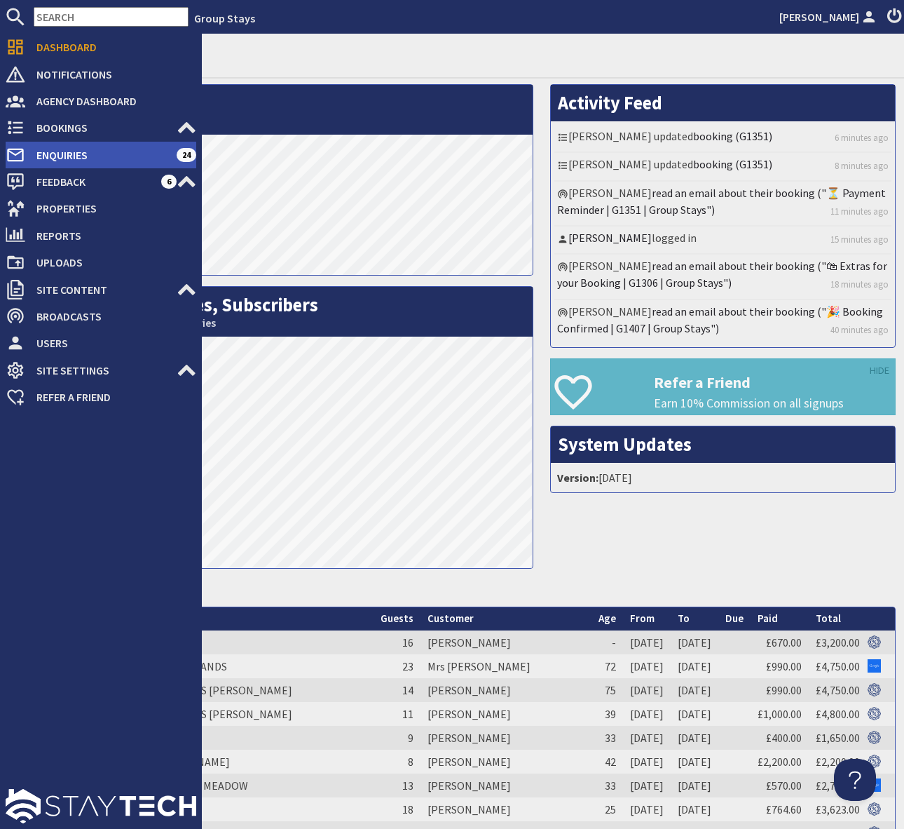
click at [133, 152] on span "Enquiries" at bounding box center [100, 155] width 151 height 22
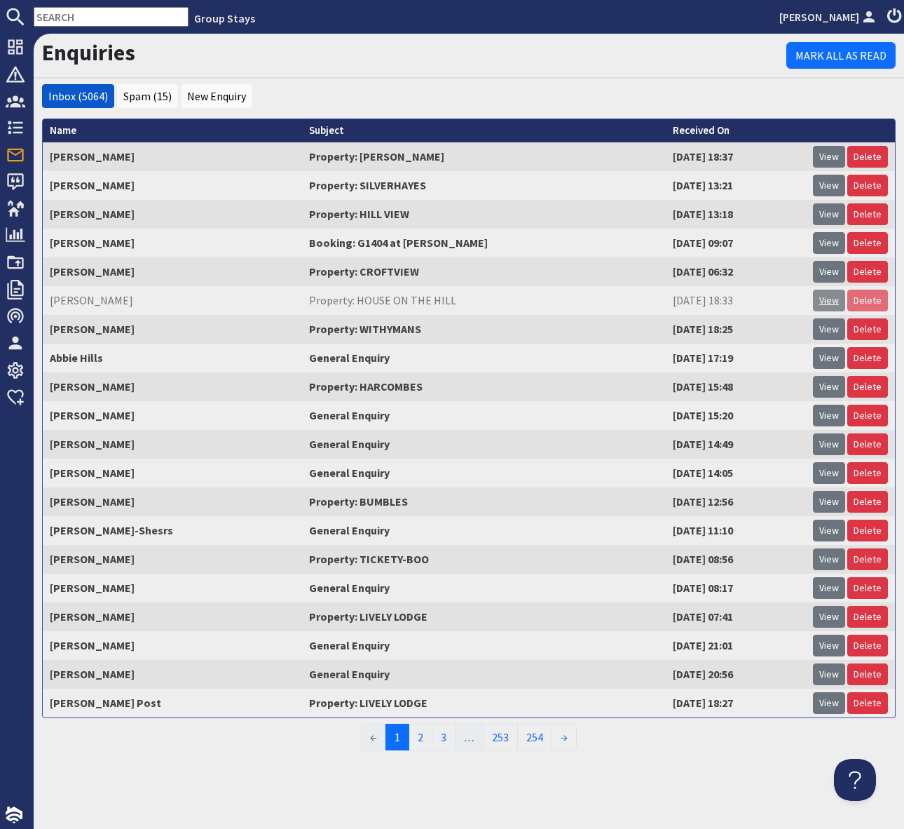
click at [834, 302] on link "View" at bounding box center [829, 301] width 32 height 22
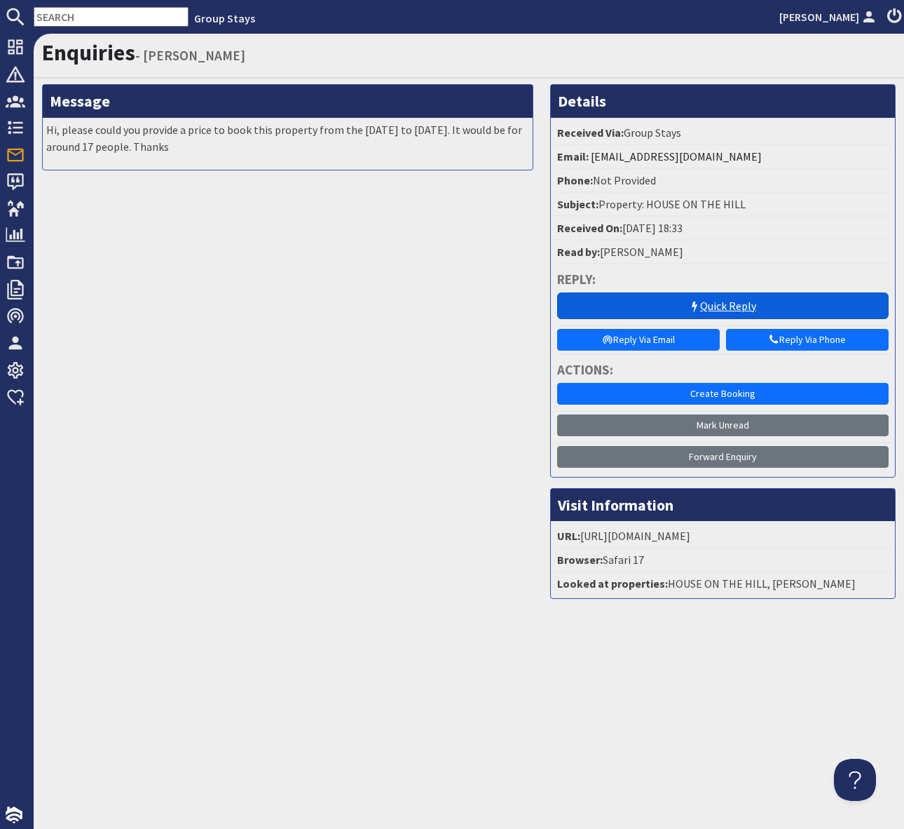
click at [711, 300] on link "Quick Reply" at bounding box center [723, 305] width 332 height 27
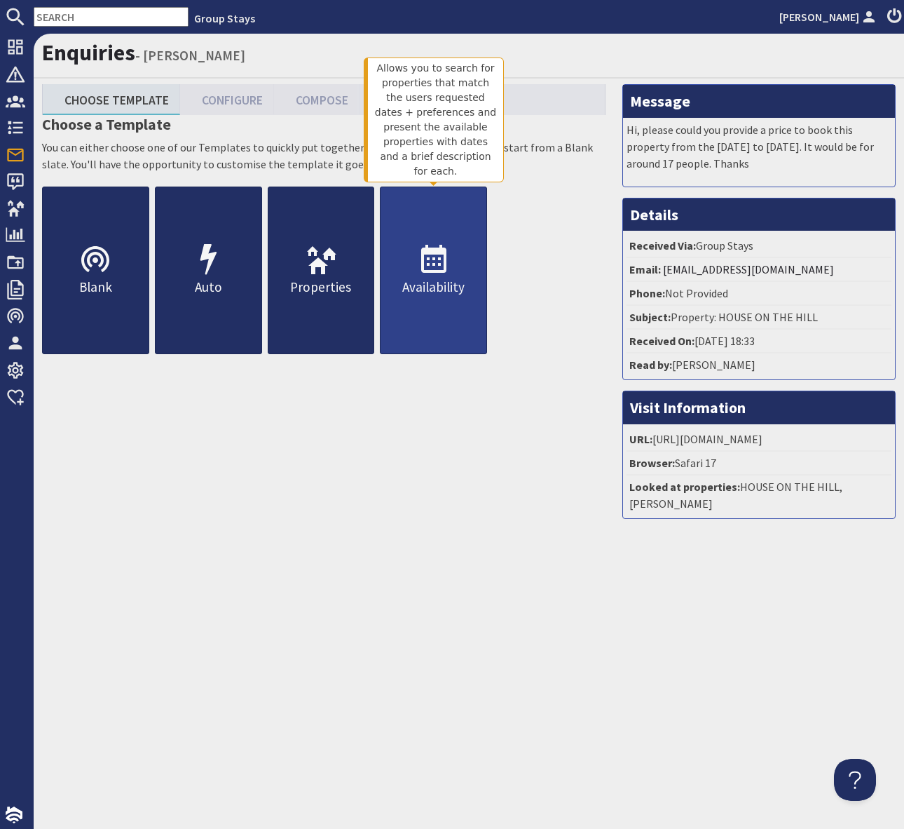
click at [414, 275] on link "Availability" at bounding box center [433, 270] width 107 height 168
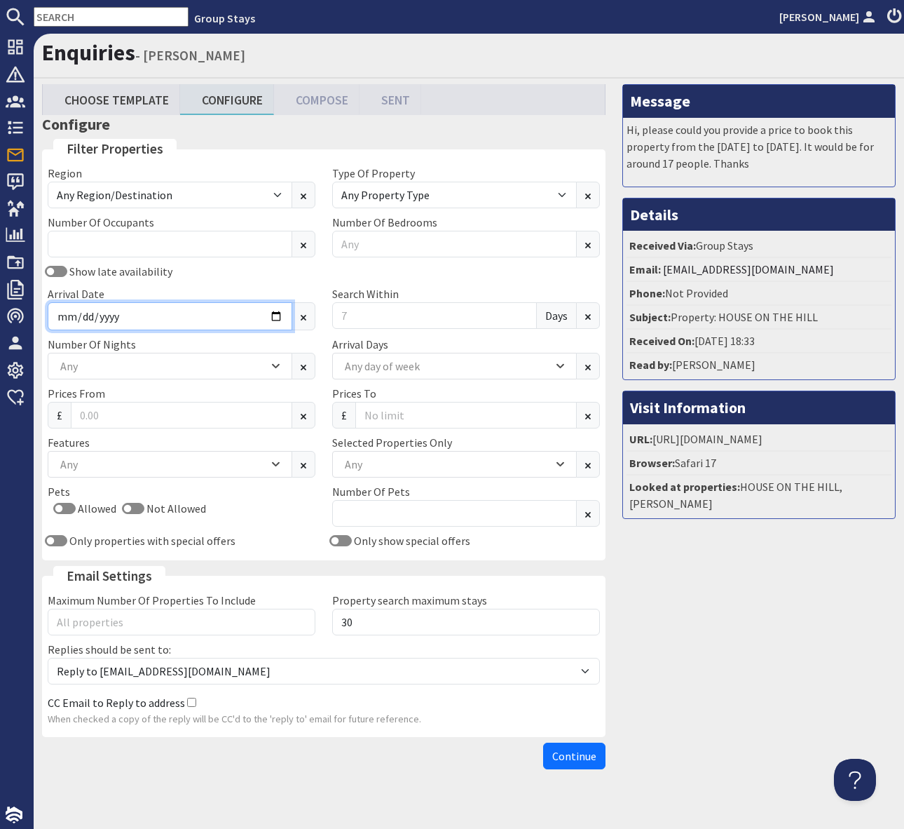
click at [272, 315] on input "Arrival Date" at bounding box center [170, 316] width 245 height 28
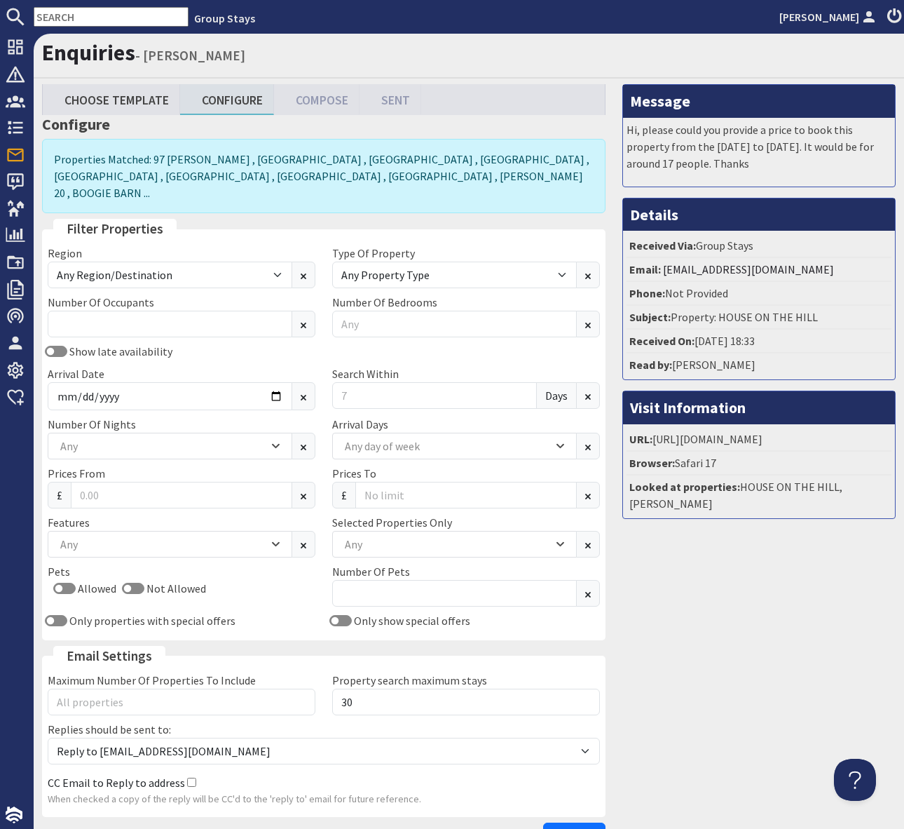
click at [274, 322] on div "Region Any Region/Destination UK UK / England UK / England / Bristol UK / Engla…" at bounding box center [323, 440] width 569 height 390
click at [278, 383] on input "Arrival Date" at bounding box center [170, 396] width 245 height 28
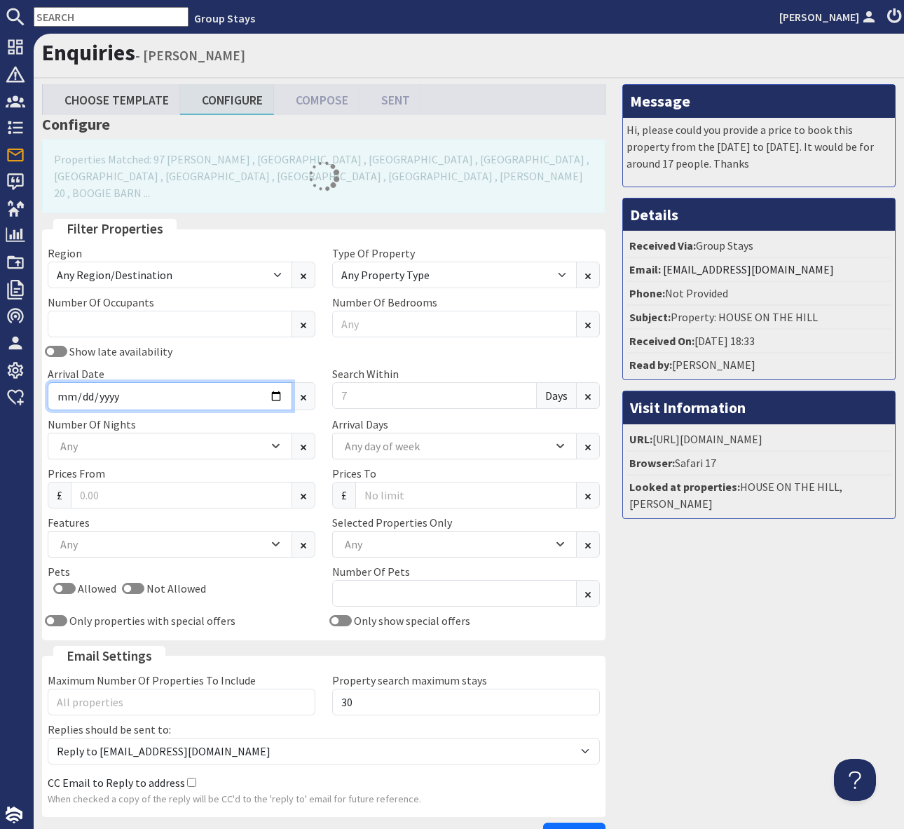
type input "2026-05-22"
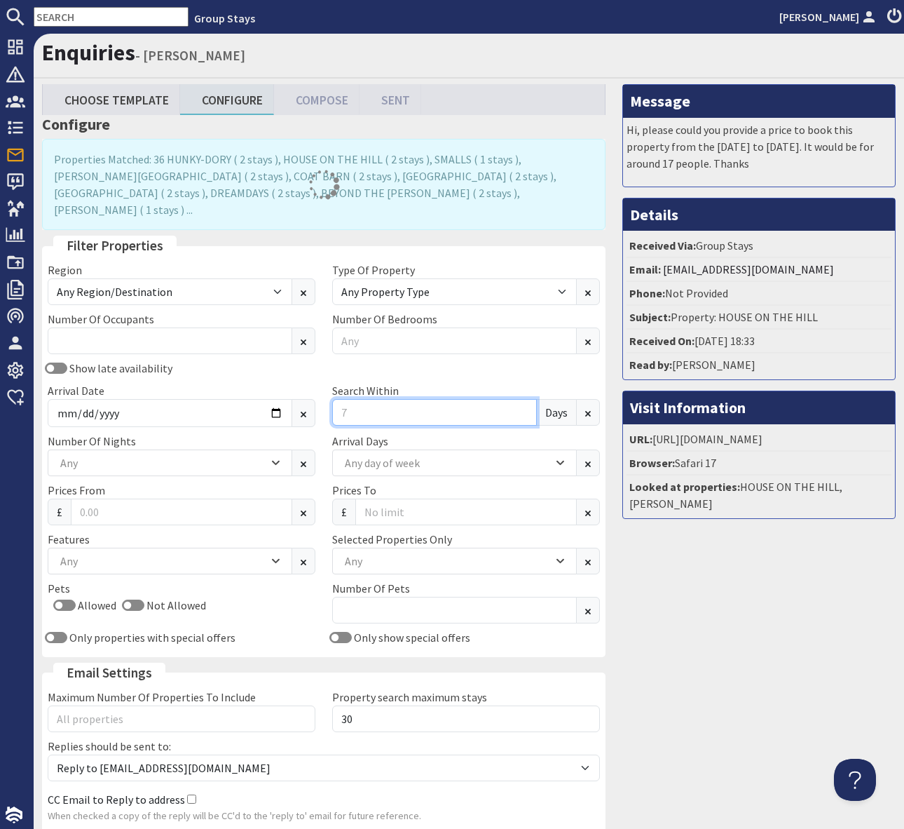
click at [344, 399] on input "Search Within" at bounding box center [434, 412] width 205 height 27
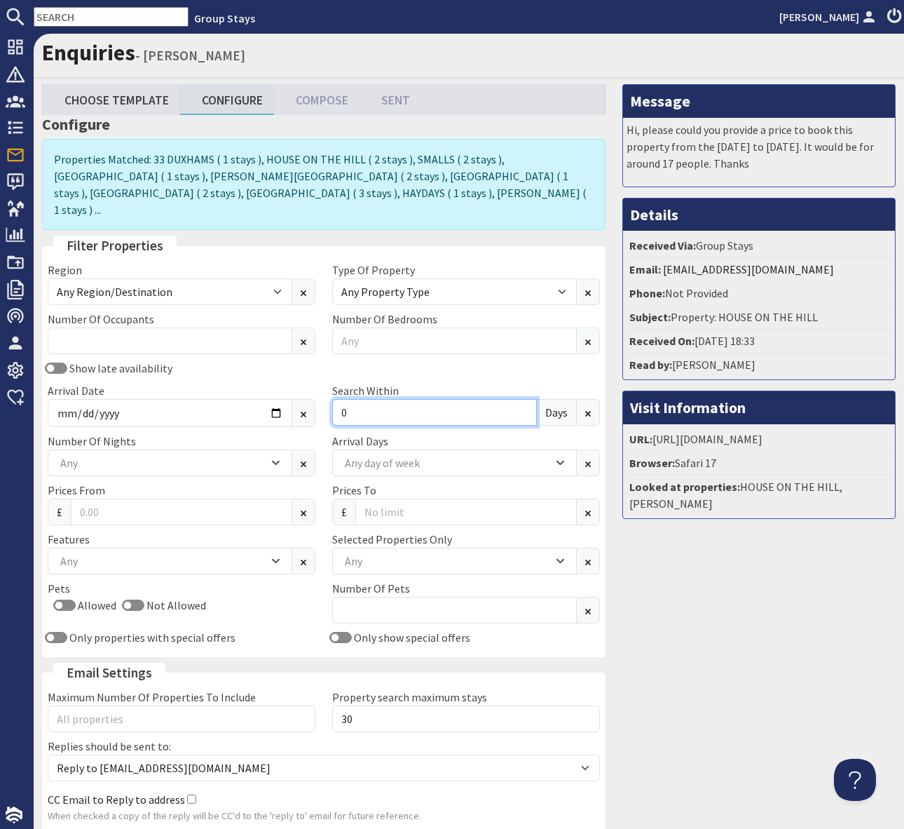
type input "0"
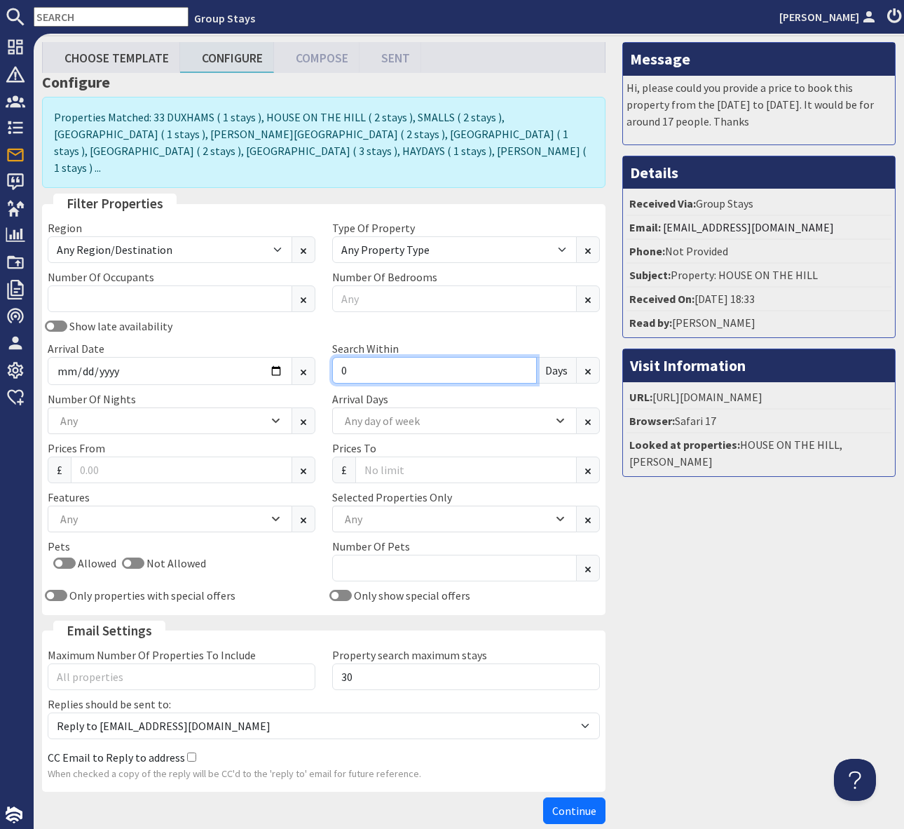
scroll to position [57, 0]
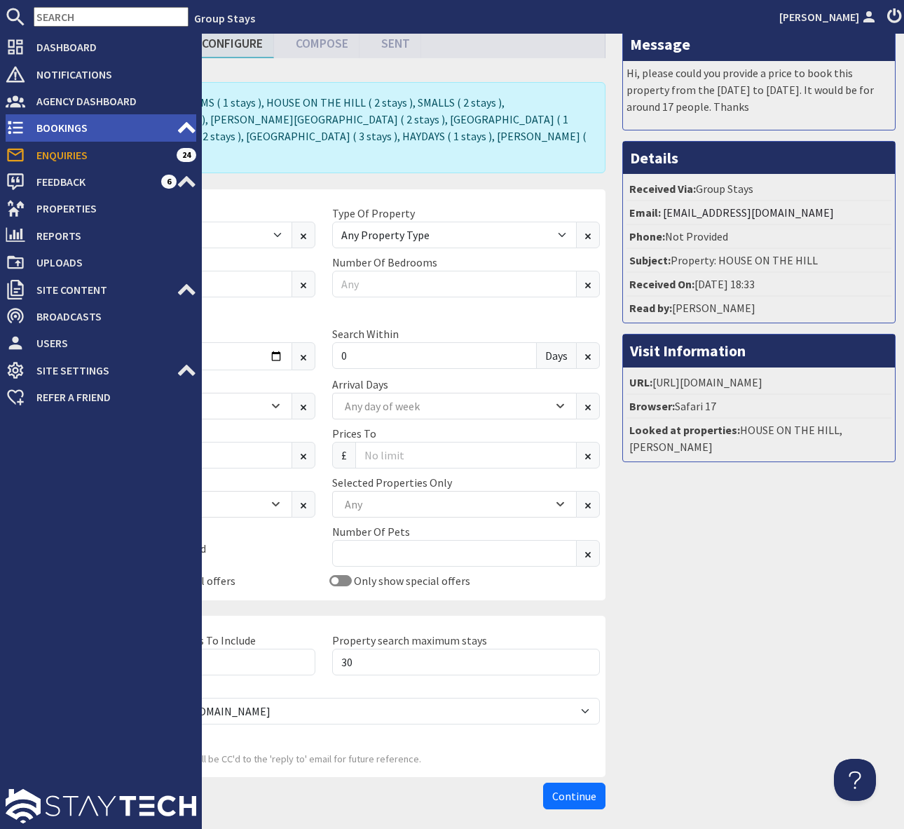
click at [88, 128] on span "Bookings" at bounding box center [100, 127] width 151 height 22
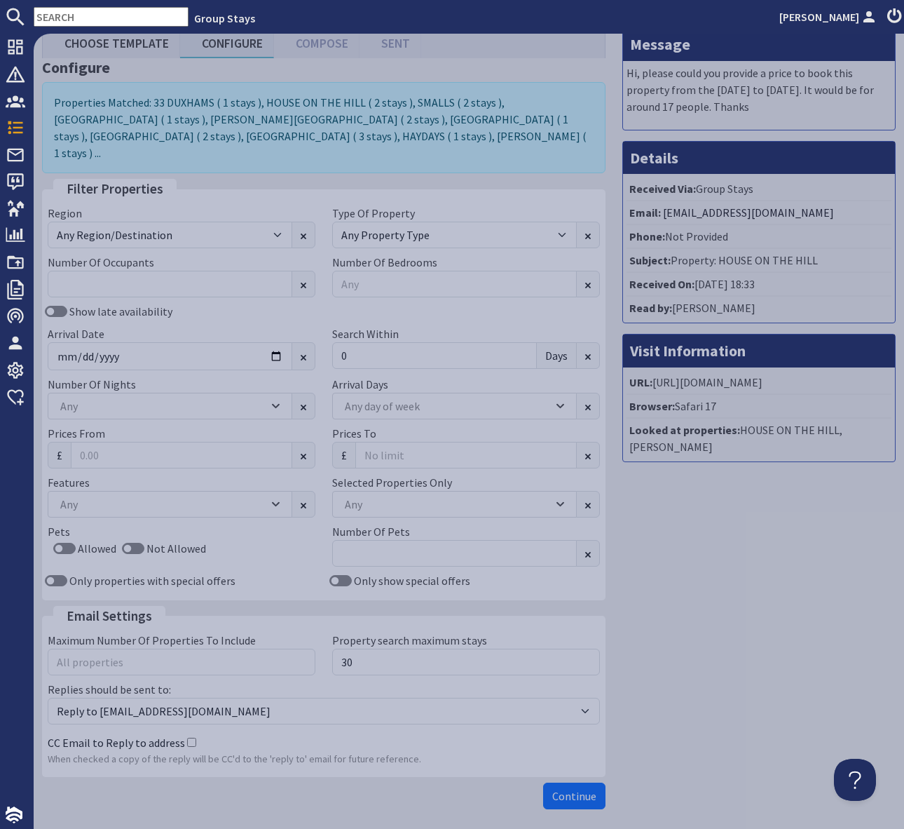
scroll to position [57, 0]
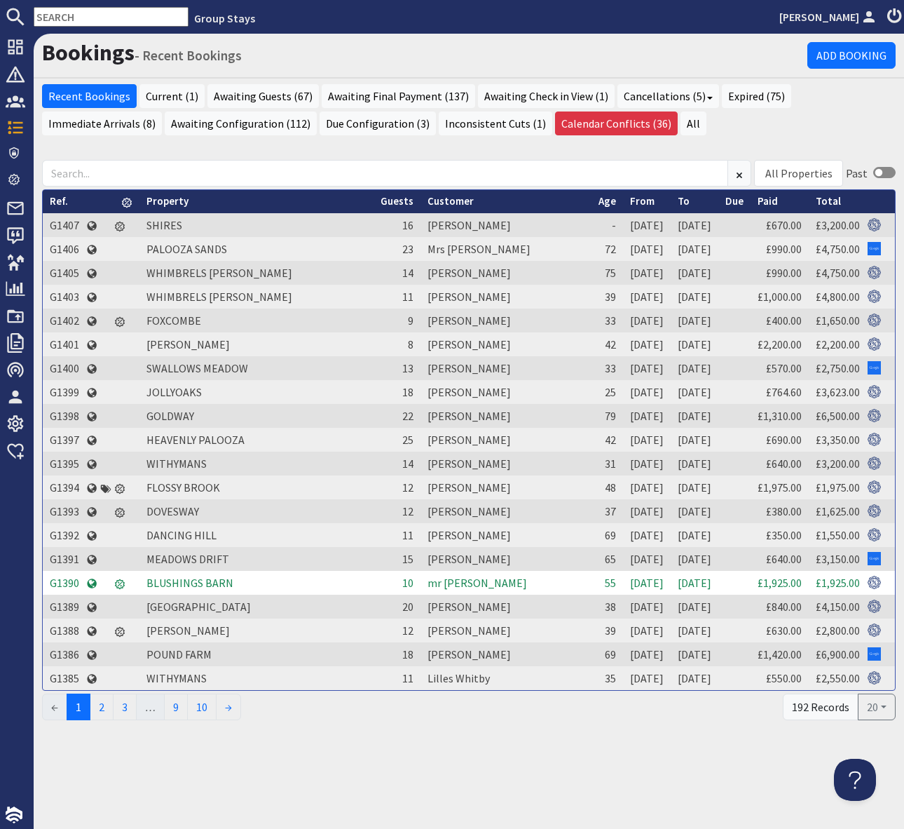
click at [81, 20] on input "text" at bounding box center [111, 17] width 155 height 20
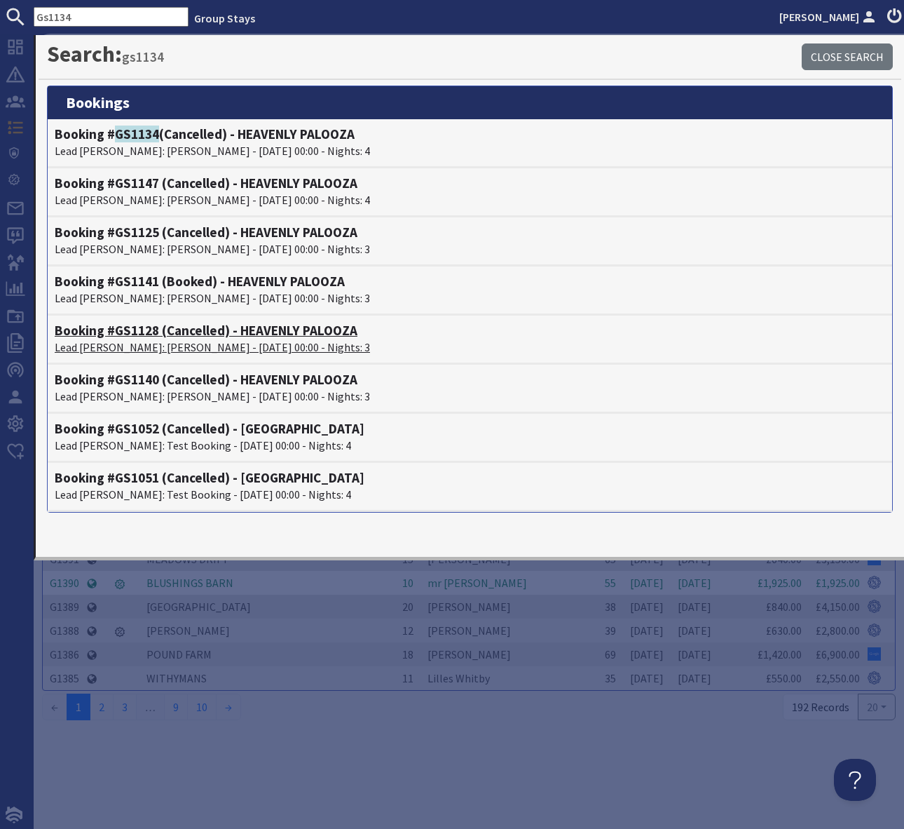
type input "Gs1134"
click at [273, 134] on h4 "Booking # GS1134 (Cancelled) - HEAVENLY PALOOZA" at bounding box center [470, 134] width 831 height 16
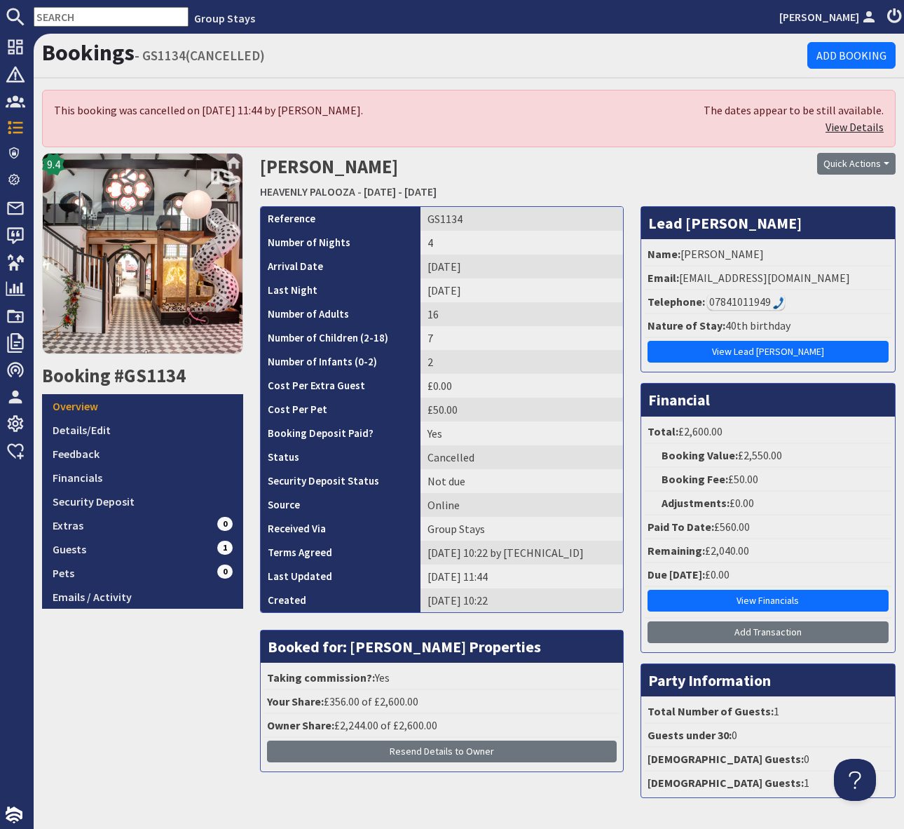
click at [860, 129] on link "View Details" at bounding box center [855, 127] width 58 height 14
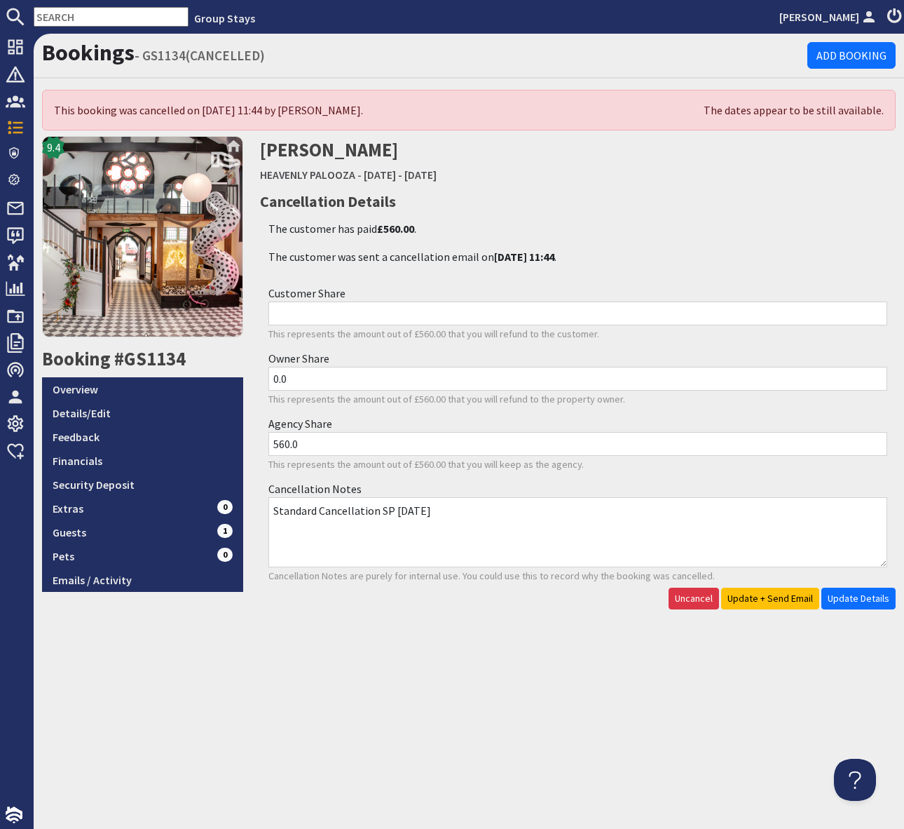
click at [84, 25] on nav "Group Stays Simone Pocock" at bounding box center [452, 17] width 904 height 34
click at [78, 13] on input "text" at bounding box center [111, 17] width 155 height 20
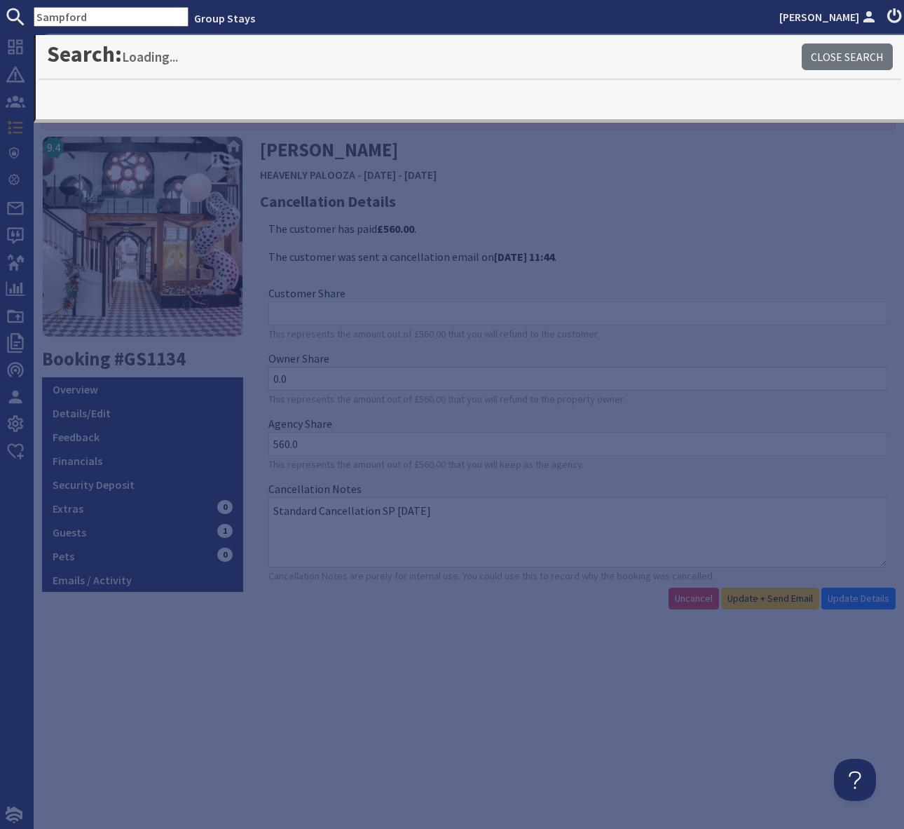
type input "Sampford"
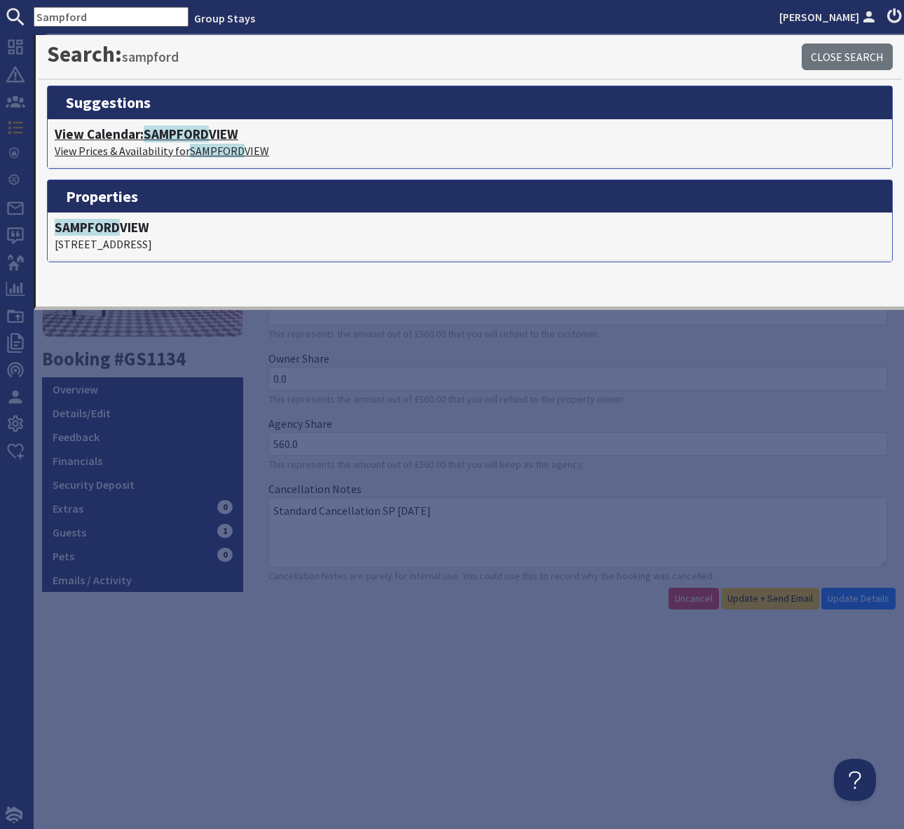
click at [203, 135] on span "SAMPFORD" at bounding box center [176, 133] width 65 height 17
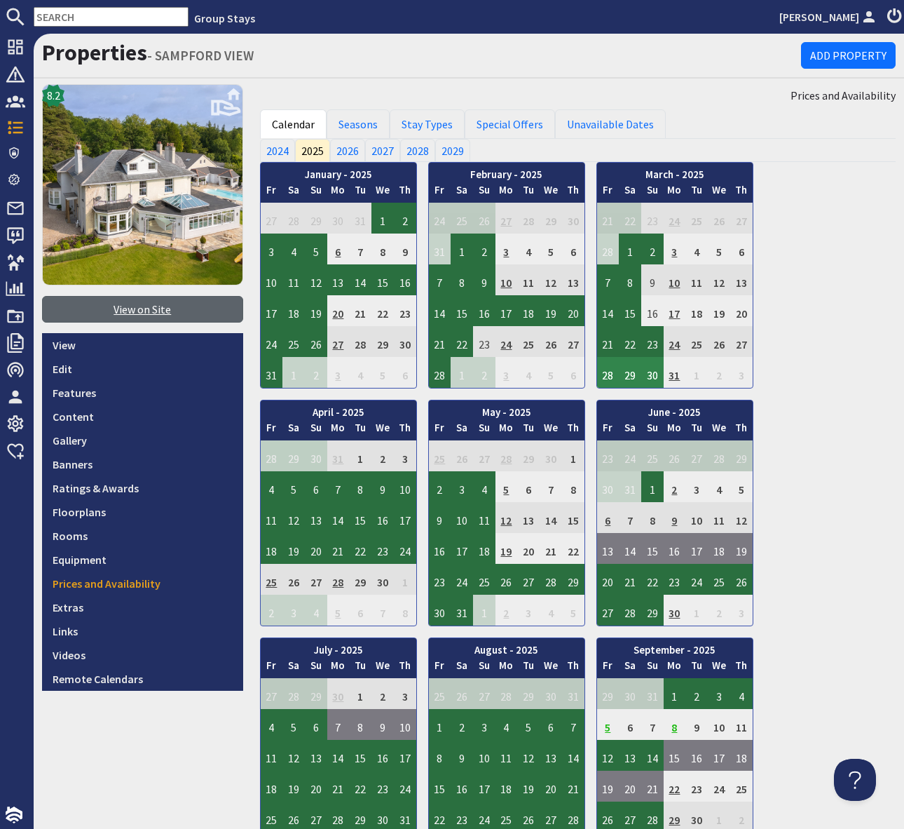
click at [141, 306] on link "View on Site" at bounding box center [142, 309] width 201 height 27
click at [74, 25] on input "text" at bounding box center [111, 17] width 155 height 20
paste input "anniewelburn@hotmail.com"
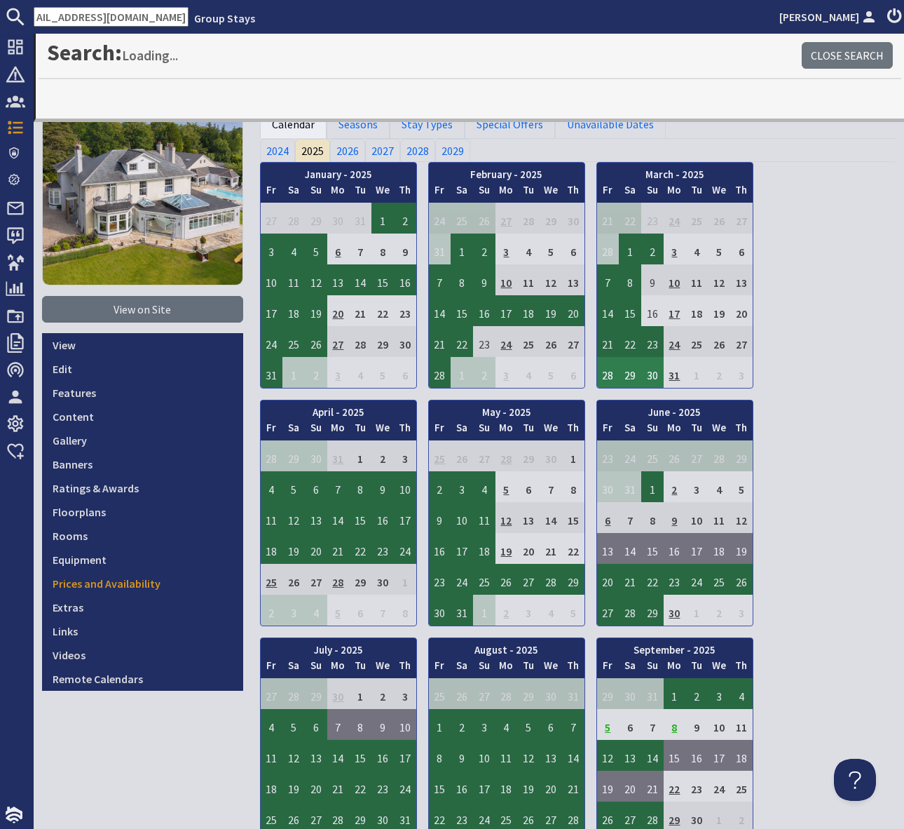
type input "anniewelburn@hotmail.com"
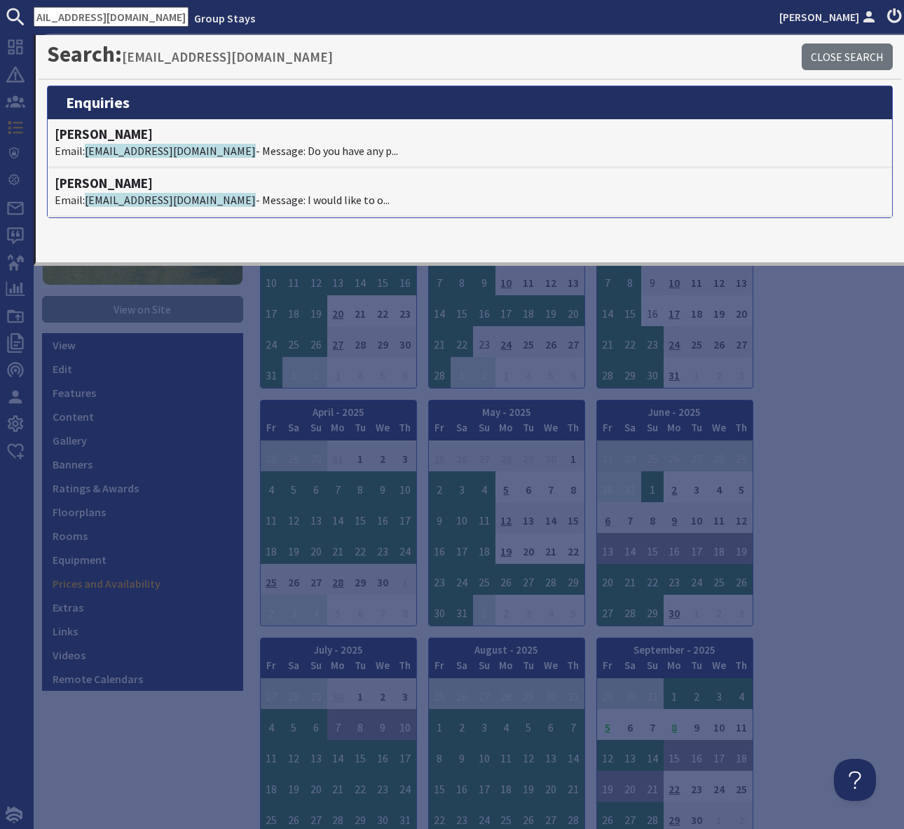
scroll to position [0, 0]
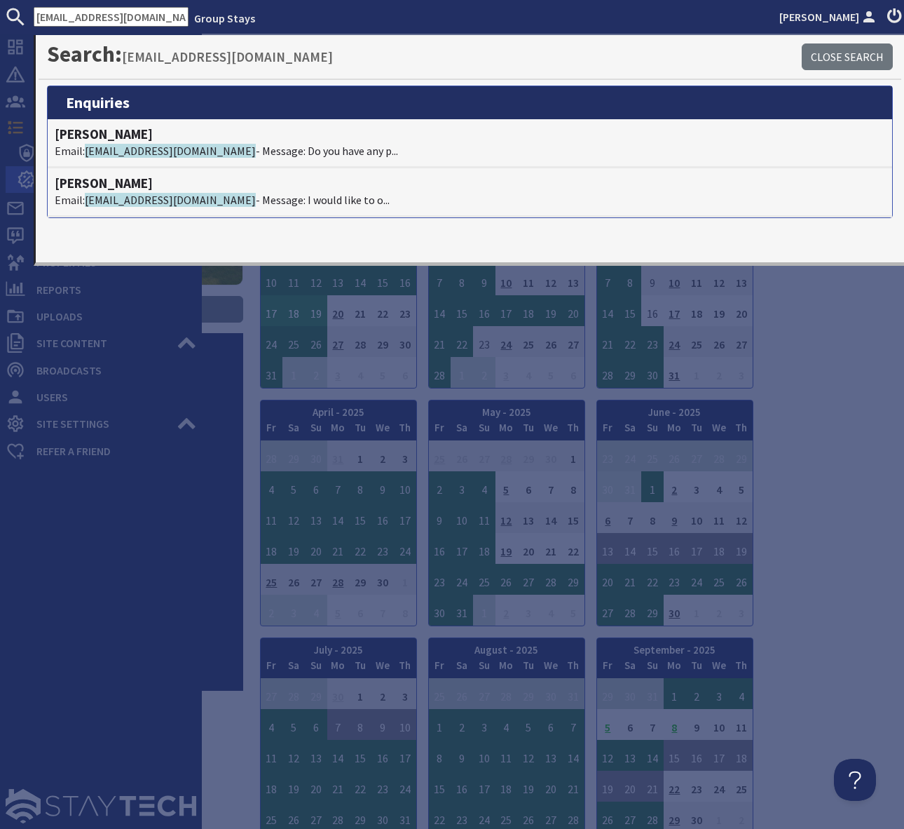
click at [27, 182] on icon at bounding box center [27, 180] width 20 height 20
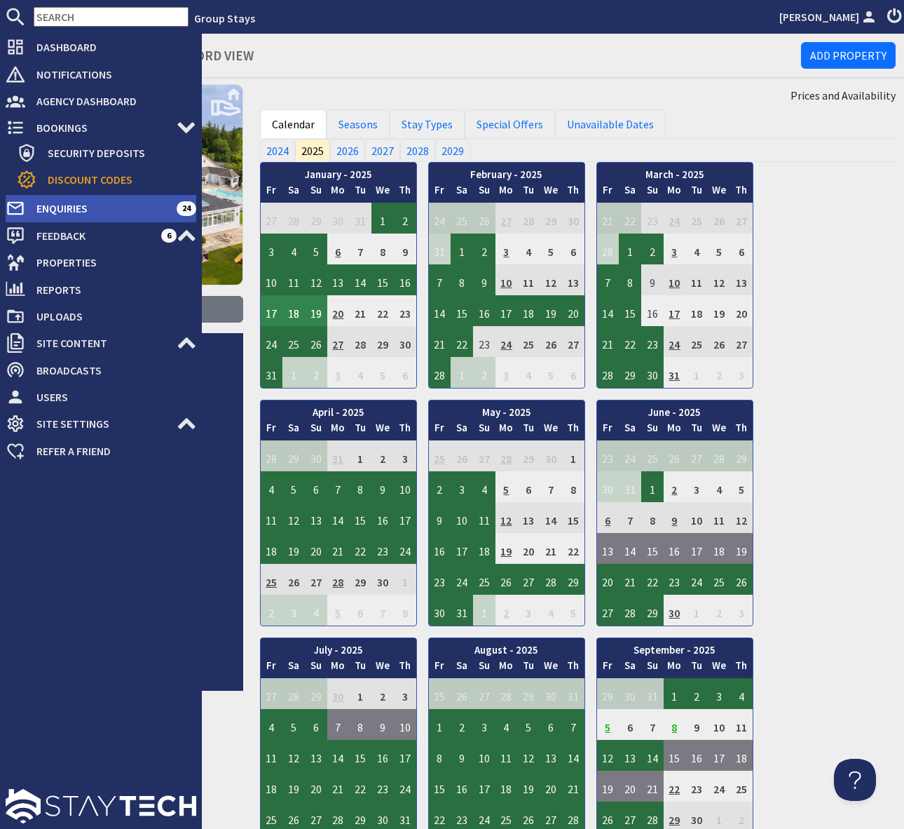
drag, startPoint x: 95, startPoint y: 210, endPoint x: 140, endPoint y: 207, distance: 45.0
click at [95, 210] on span "Enquiries" at bounding box center [100, 208] width 151 height 22
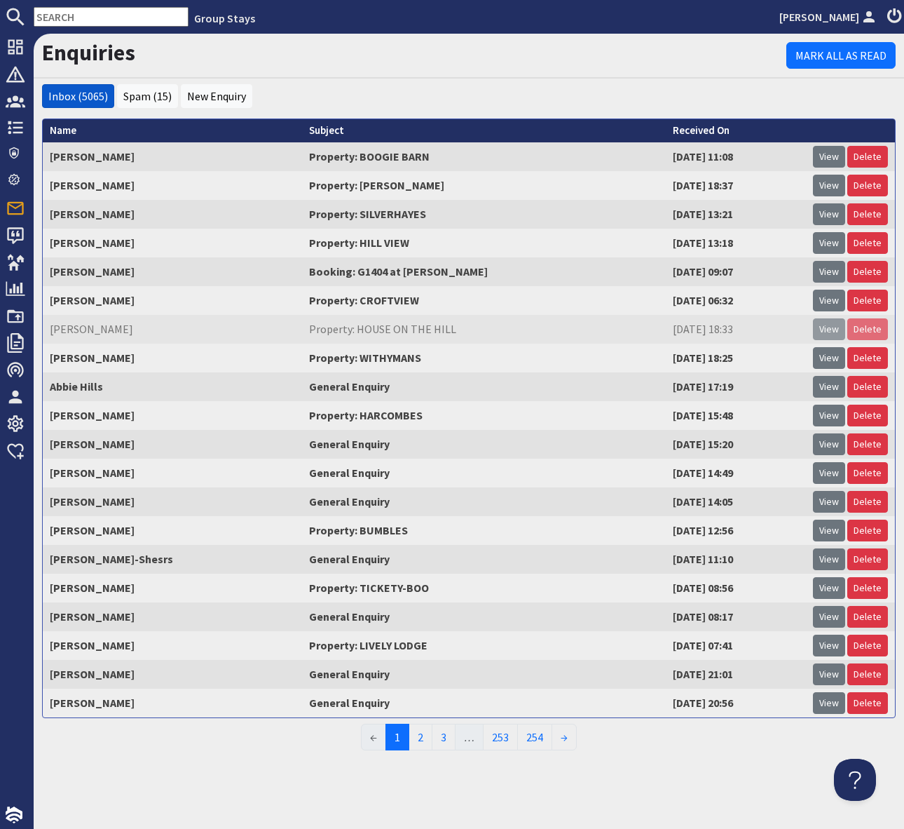
click at [825, 302] on link "View" at bounding box center [829, 301] width 32 height 22
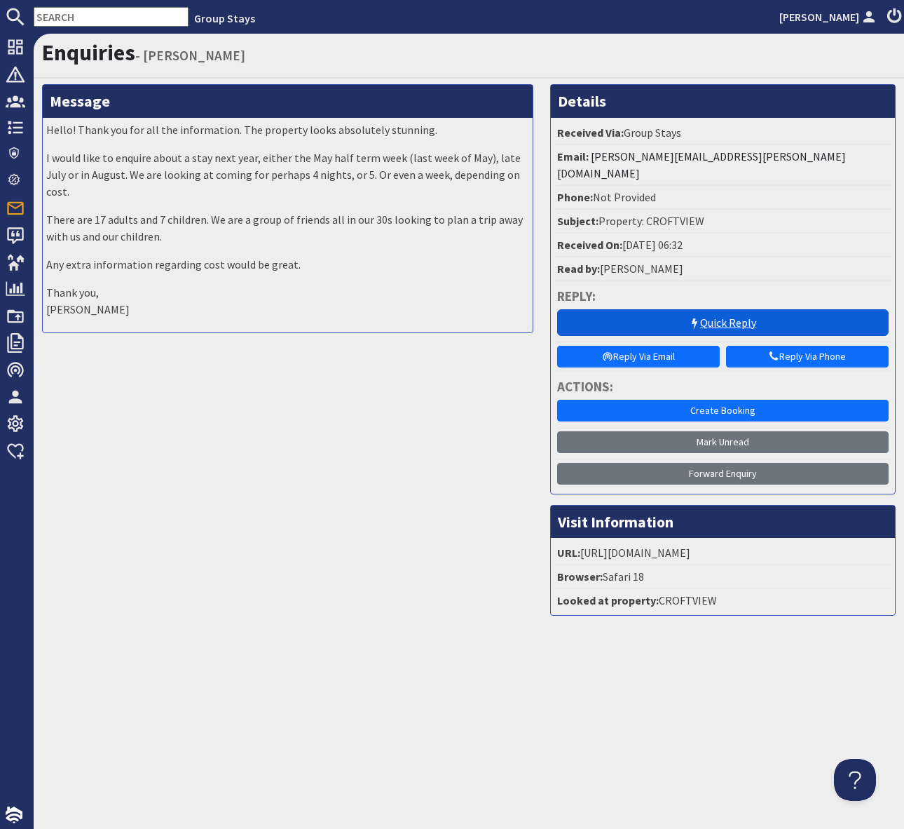
click at [719, 309] on link "Quick Reply" at bounding box center [723, 322] width 332 height 27
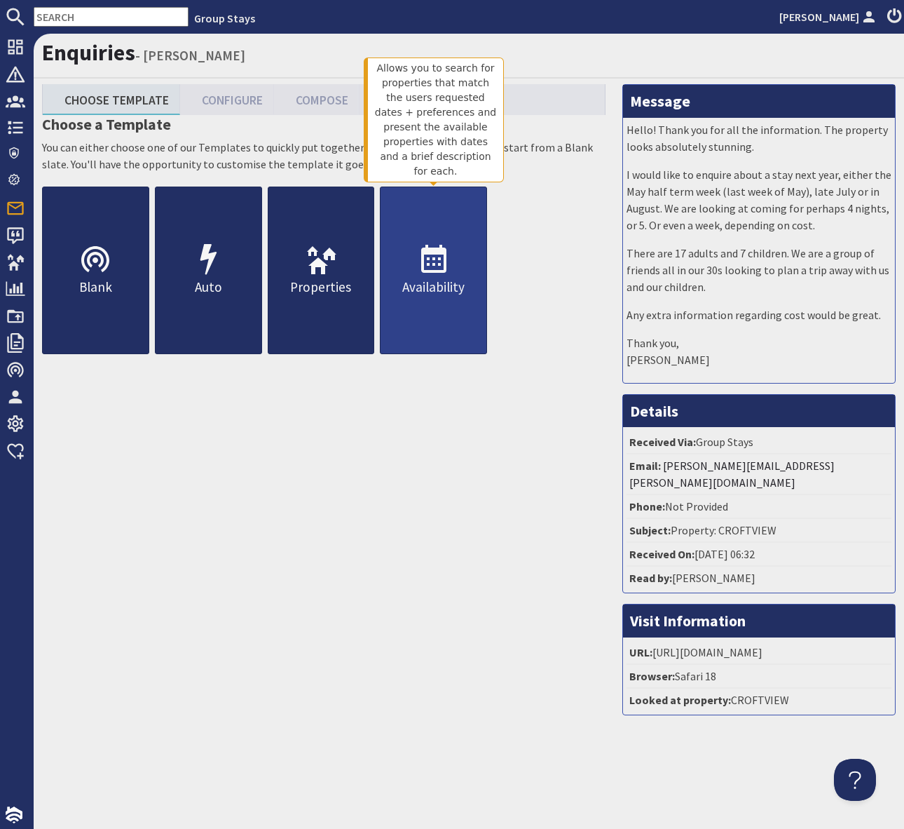
click at [441, 261] on icon at bounding box center [434, 260] width 34 height 34
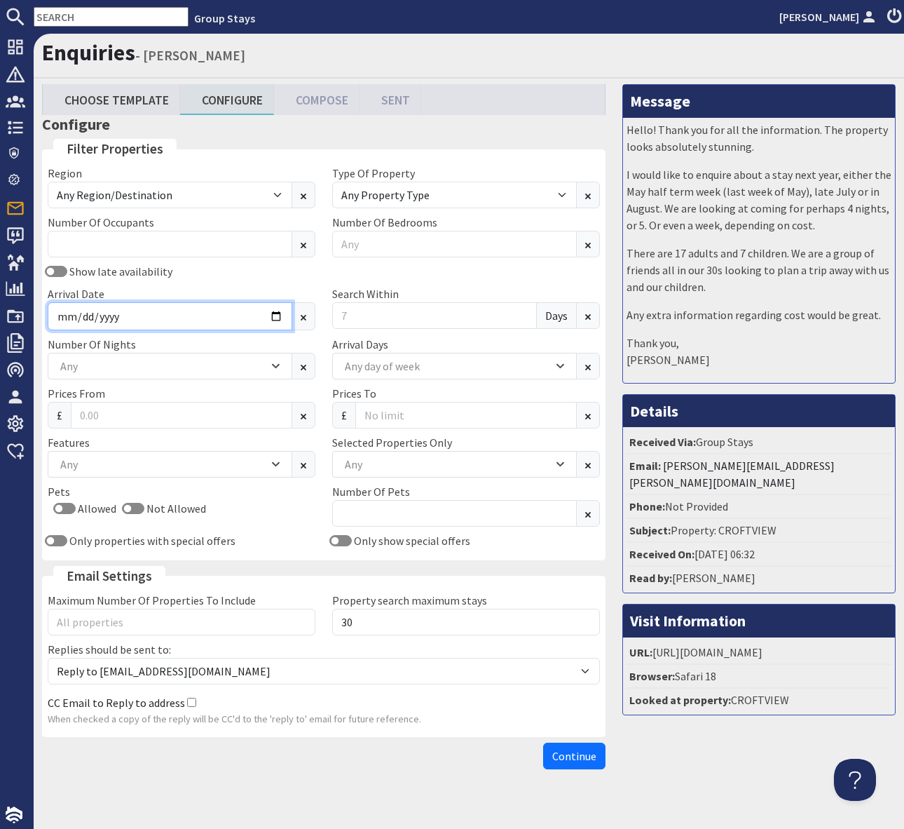
drag, startPoint x: 259, startPoint y: 309, endPoint x: 269, endPoint y: 311, distance: 10.6
click at [259, 309] on input "Arrival Date" at bounding box center [170, 316] width 245 height 28
click at [270, 313] on input "Arrival Date" at bounding box center [170, 316] width 245 height 28
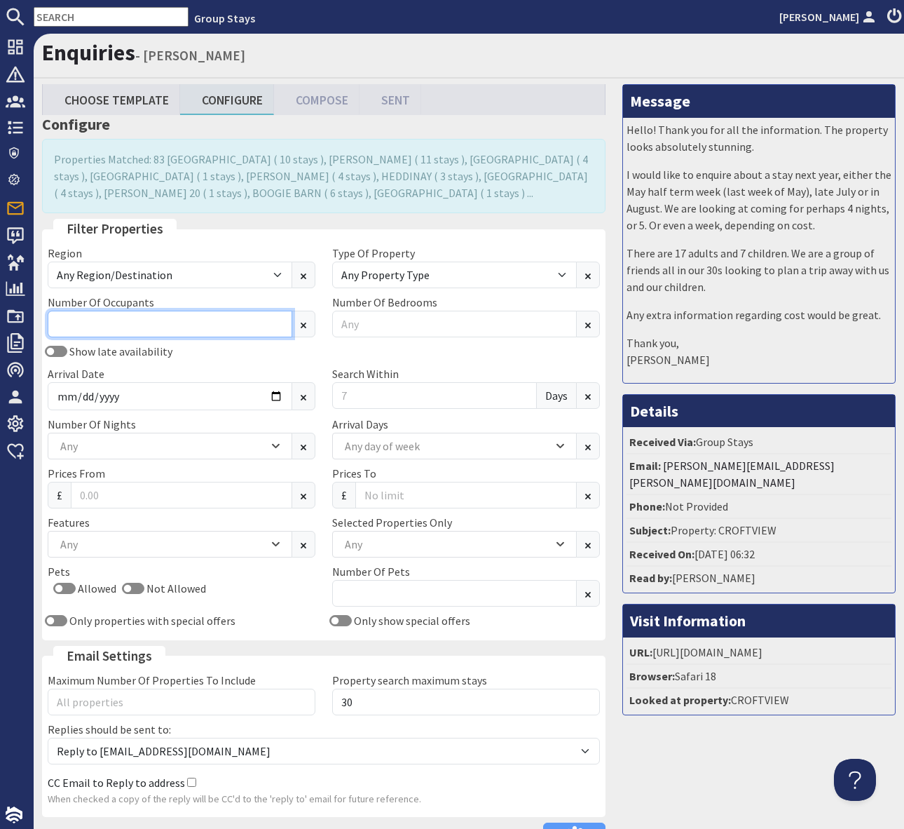
click at [116, 316] on input "Number Of Occupants" at bounding box center [170, 324] width 245 height 27
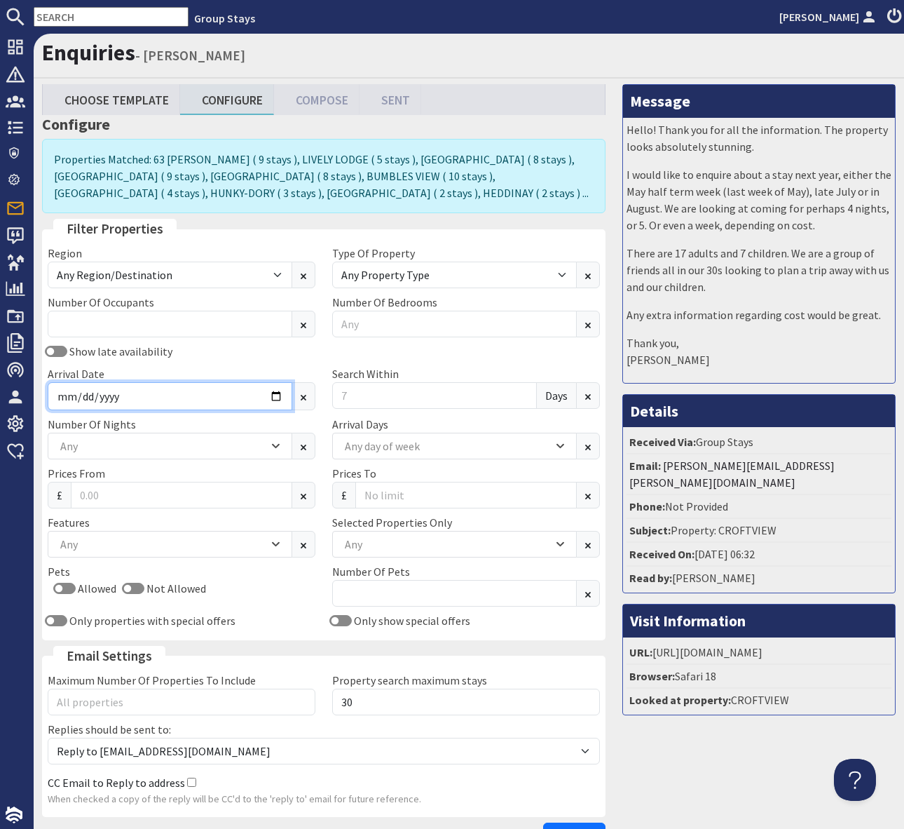
click at [273, 396] on input "2026-02-14" at bounding box center [170, 396] width 245 height 28
type input "2026-02-13"
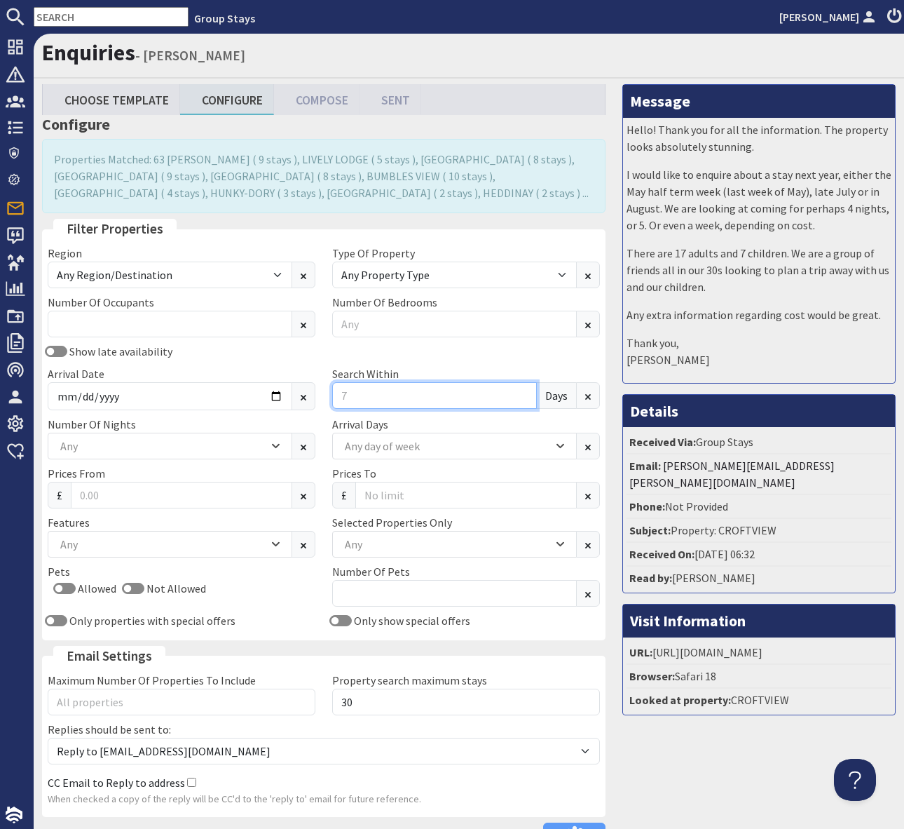
click at [362, 391] on input "Search Within" at bounding box center [434, 395] width 205 height 27
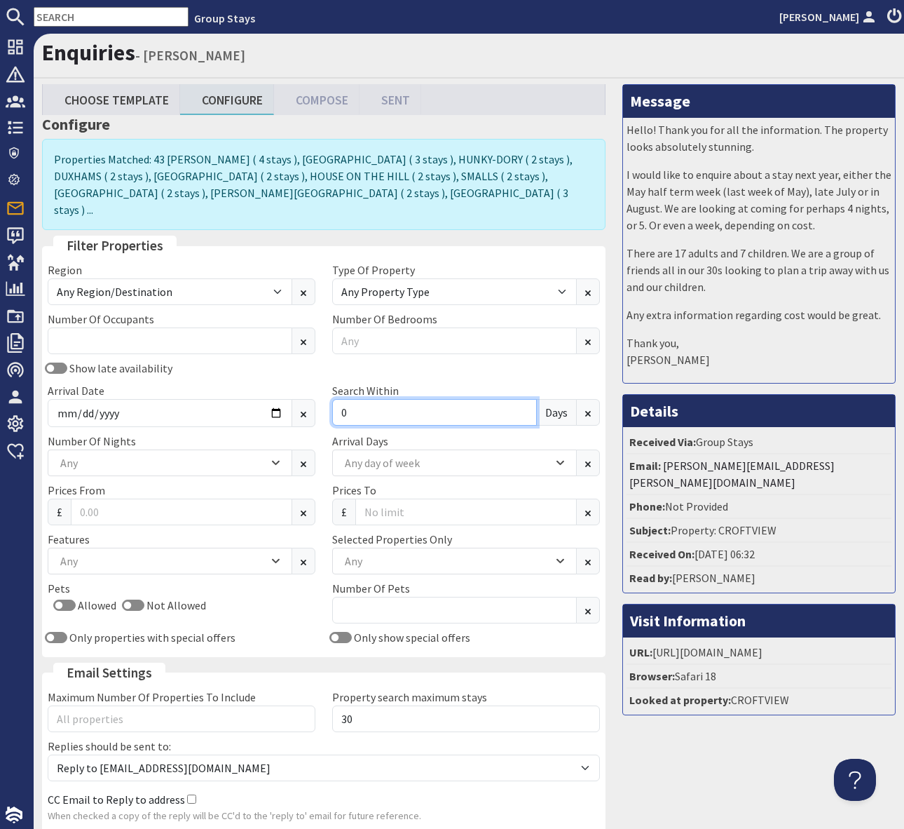
type input "0"
click at [153, 327] on input "Number Of Occupants" at bounding box center [170, 340] width 245 height 27
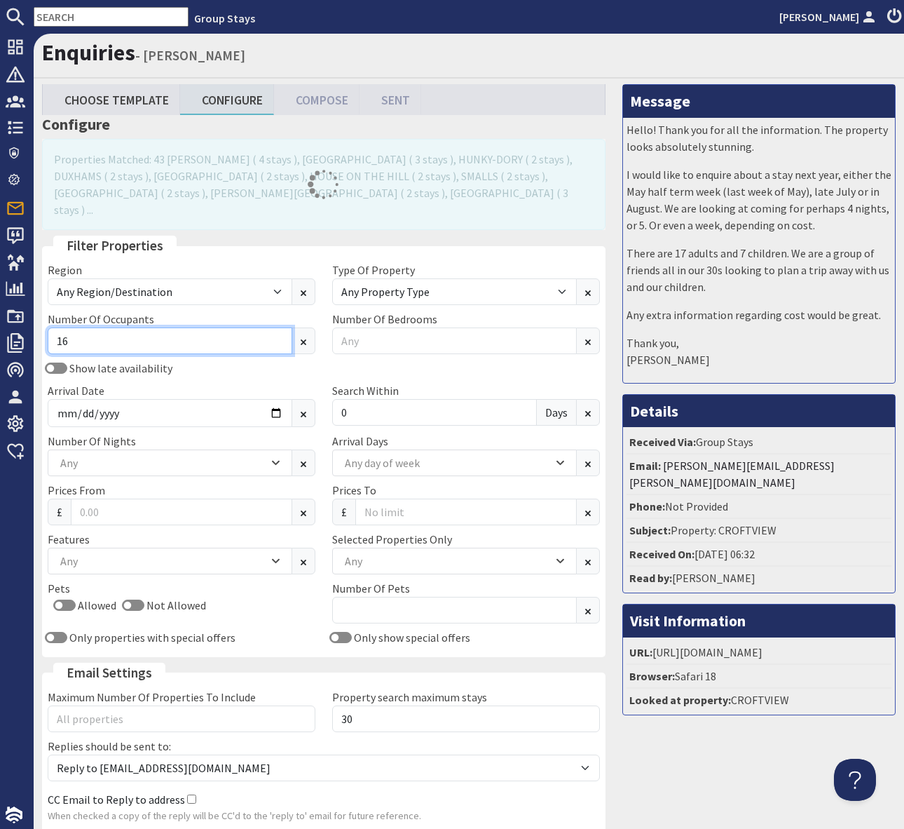
type input "16"
click at [301, 597] on div "Allowed Not Allowed" at bounding box center [182, 608] width 268 height 22
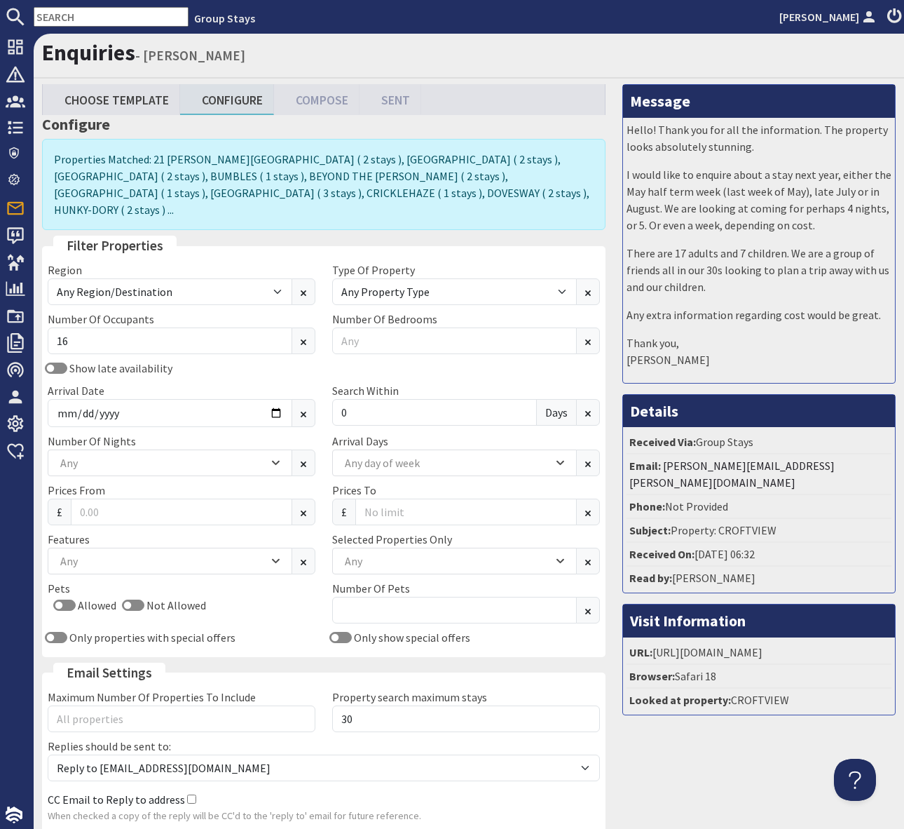
scroll to position [97, 0]
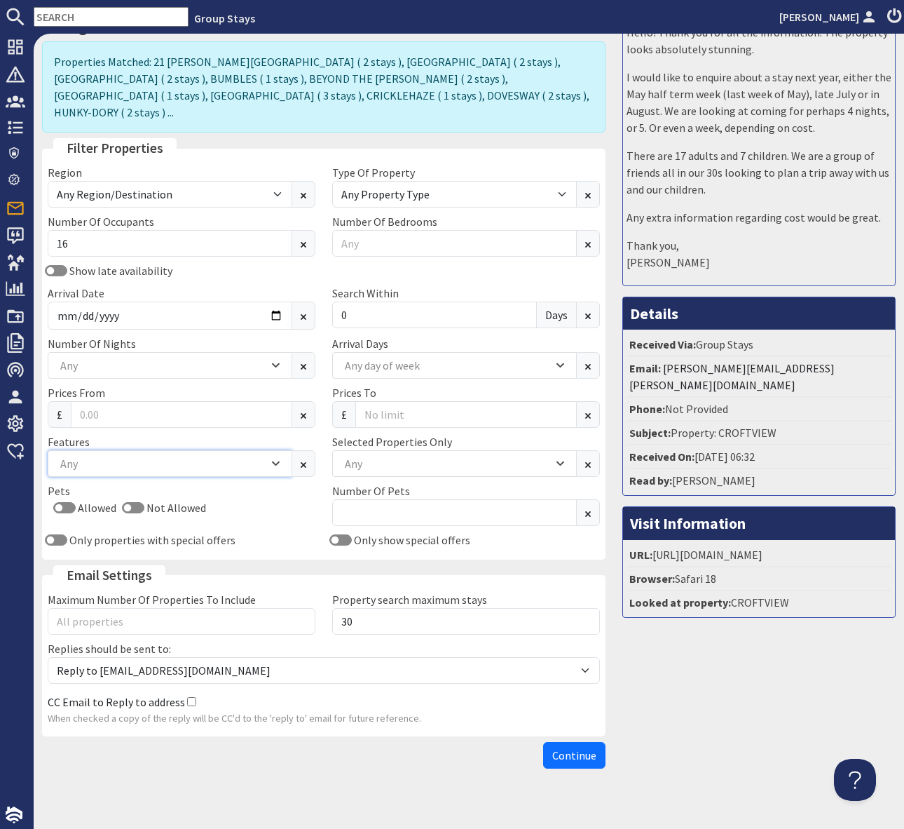
click at [278, 451] on div "Any" at bounding box center [170, 463] width 245 height 27
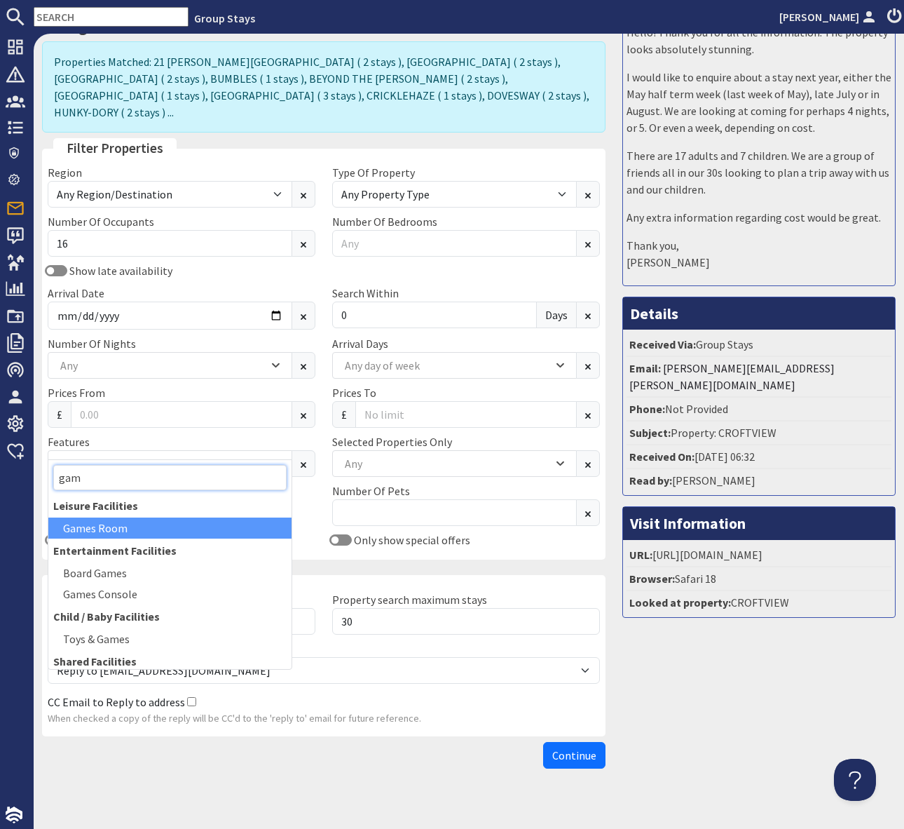
type input "gam"
click at [144, 527] on div "Games Room" at bounding box center [169, 527] width 243 height 21
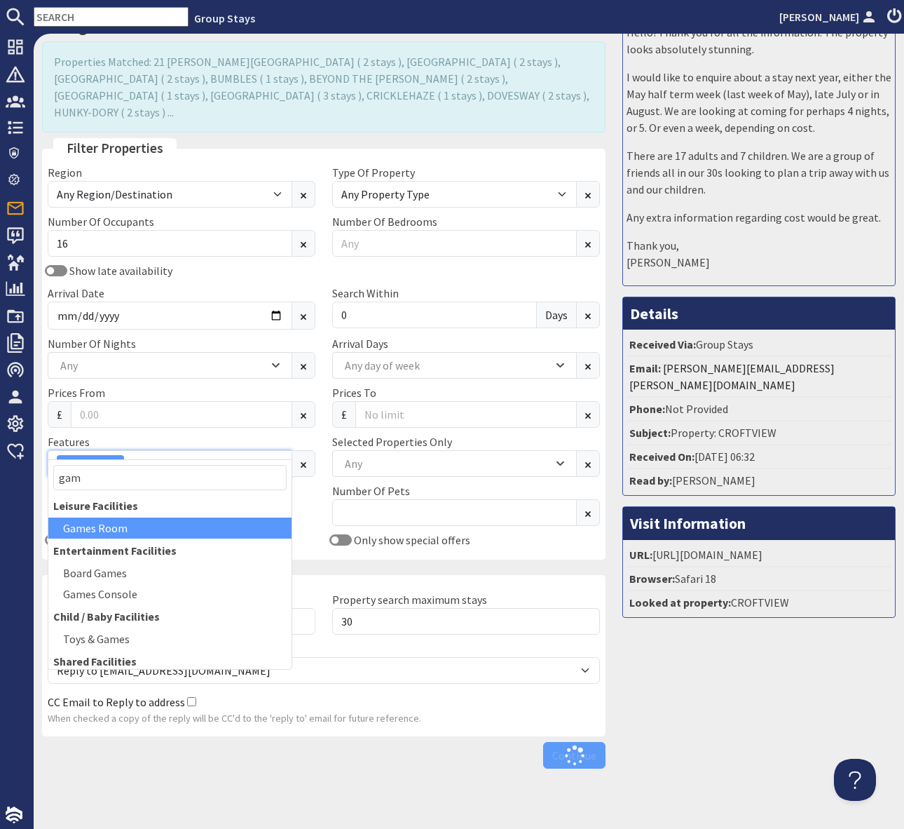
click at [192, 455] on div "Games Room" at bounding box center [163, 463] width 212 height 17
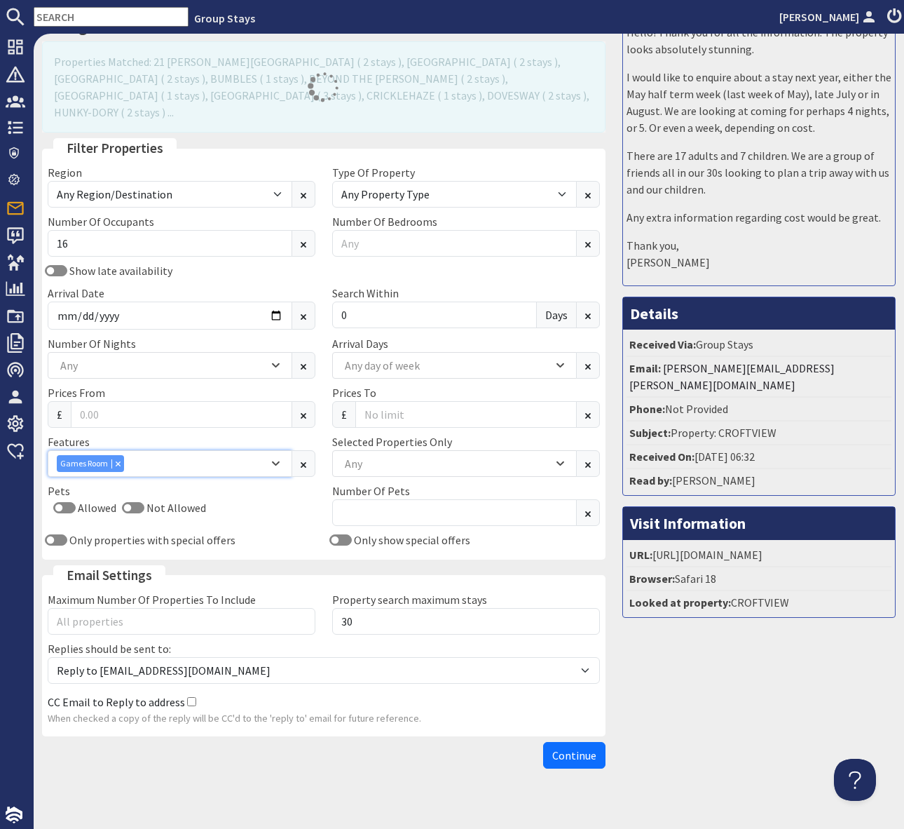
click at [192, 455] on div "Games Room" at bounding box center [163, 463] width 212 height 17
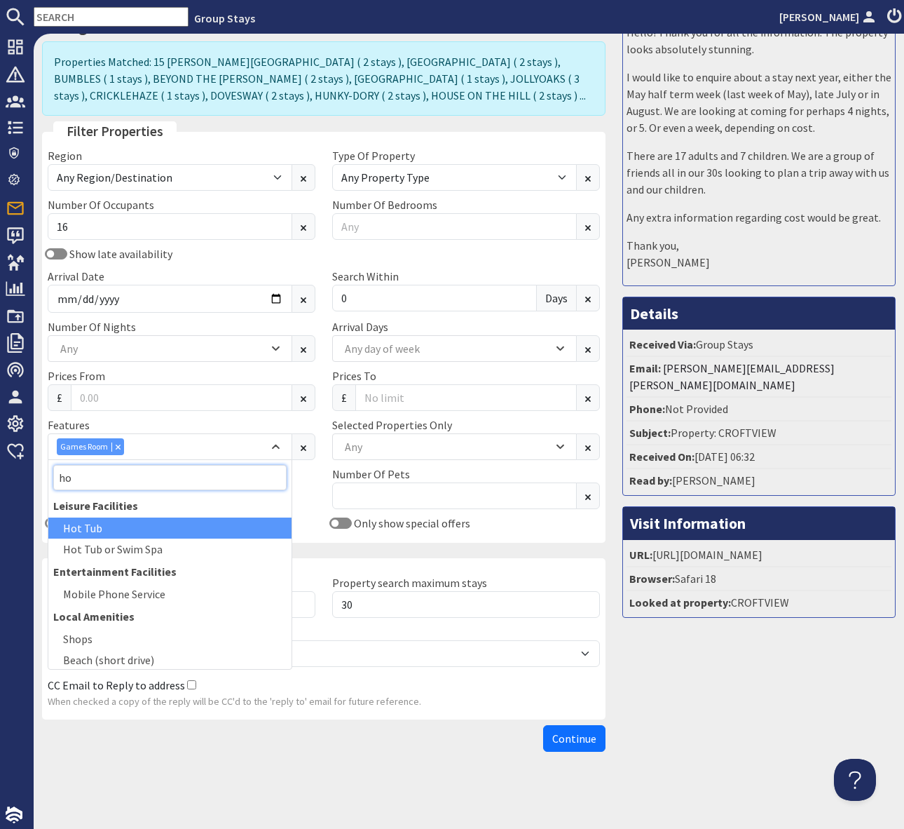
type input "ho"
click at [154, 528] on div "Hot Tub" at bounding box center [169, 527] width 243 height 21
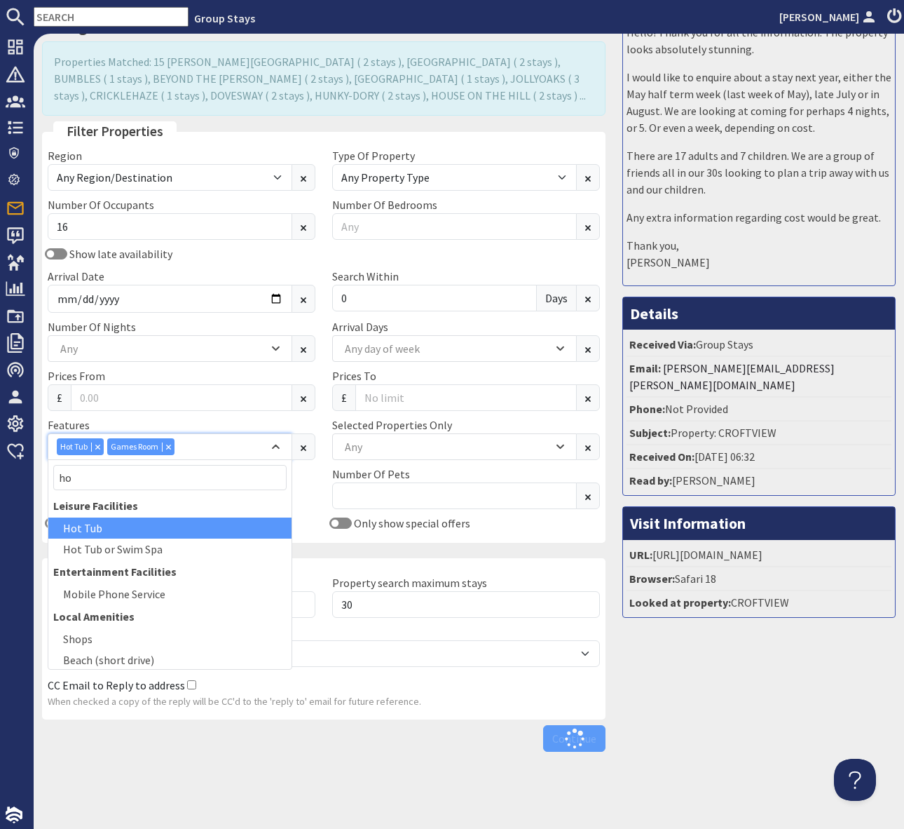
click at [220, 447] on div "Hot Tub Games Room" at bounding box center [163, 446] width 212 height 17
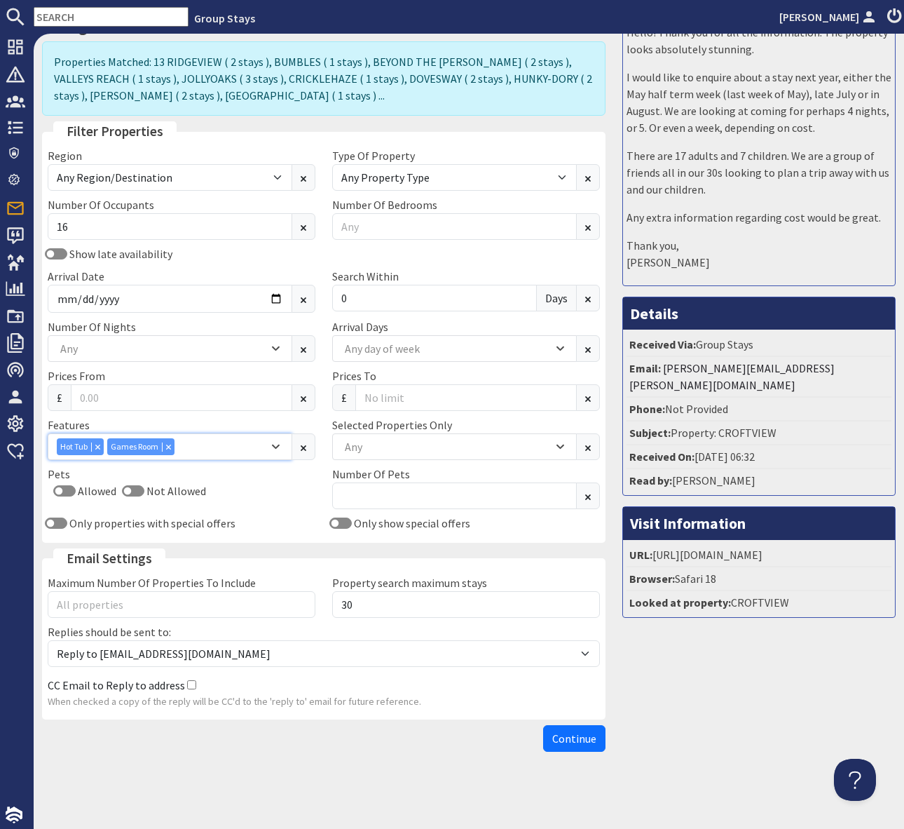
click at [209, 447] on div "Hot Tub Games Room" at bounding box center [163, 446] width 212 height 17
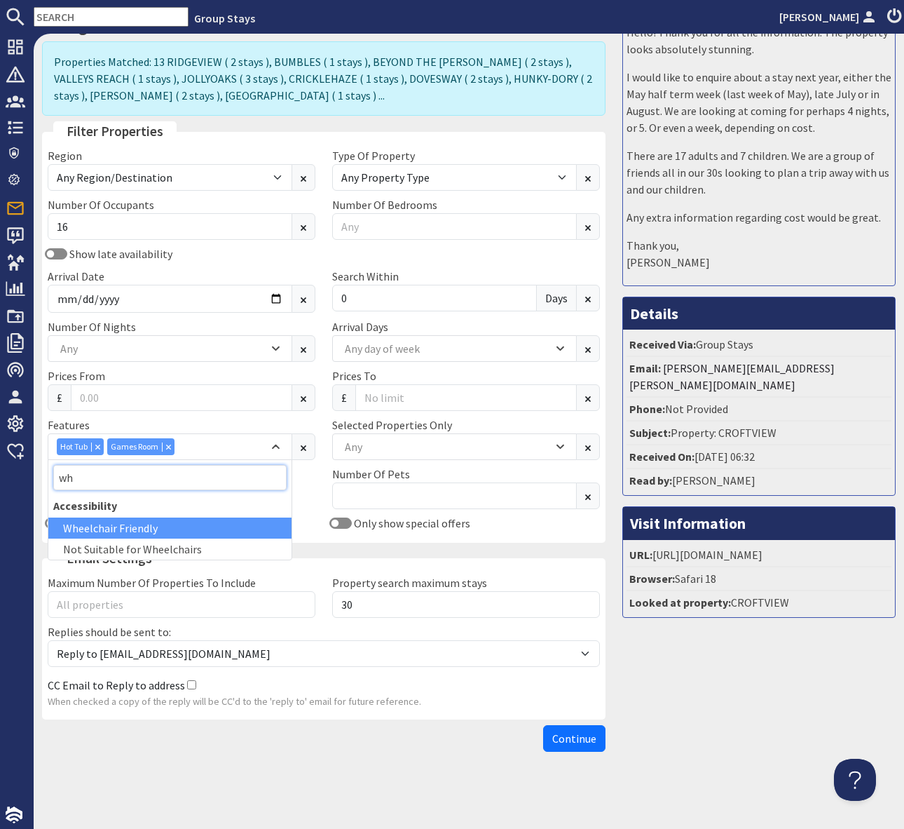
type input "wh"
click at [156, 529] on div "Wheelchair Friendly" at bounding box center [169, 527] width 243 height 21
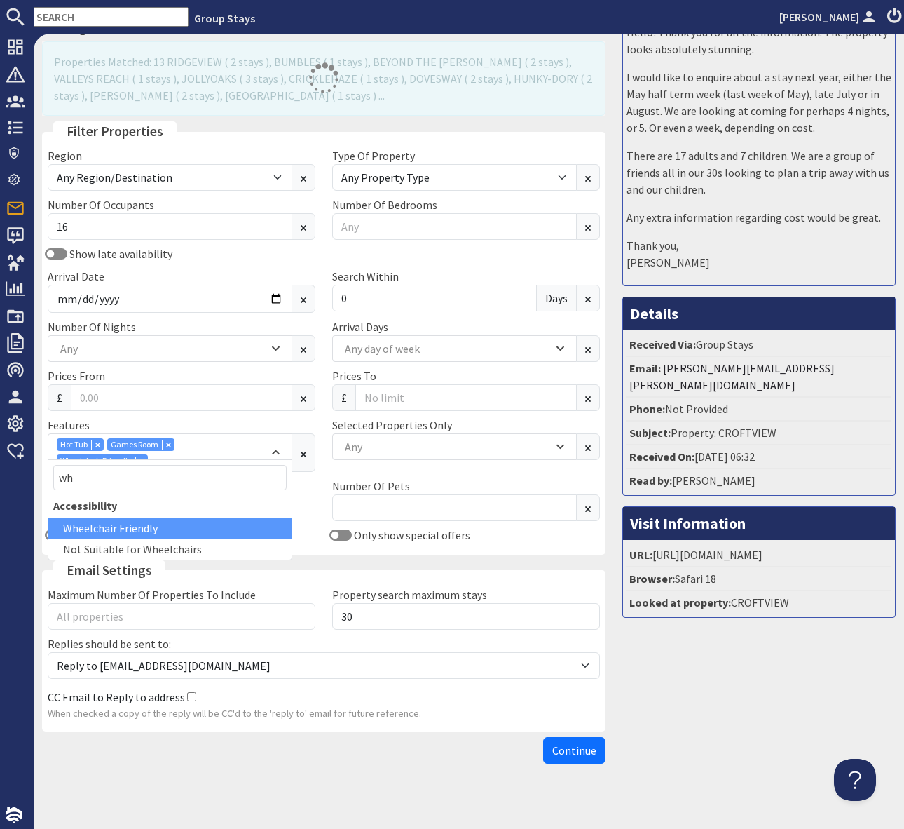
scroll to position [64, 0]
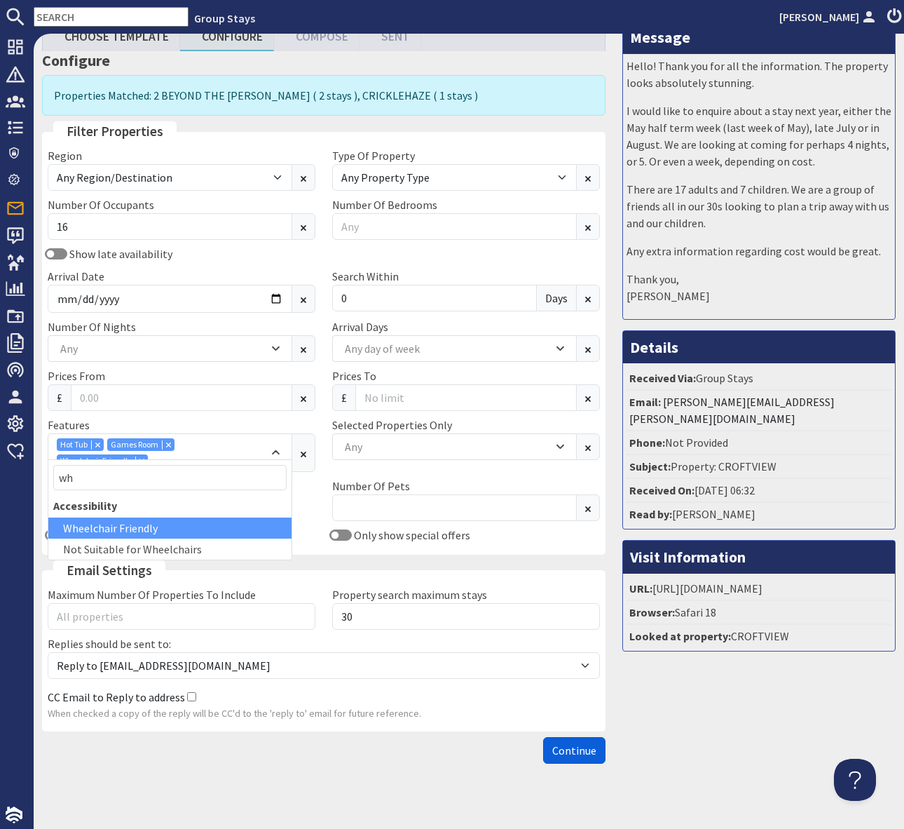
click at [566, 743] on span "Continue" at bounding box center [574, 750] width 44 height 14
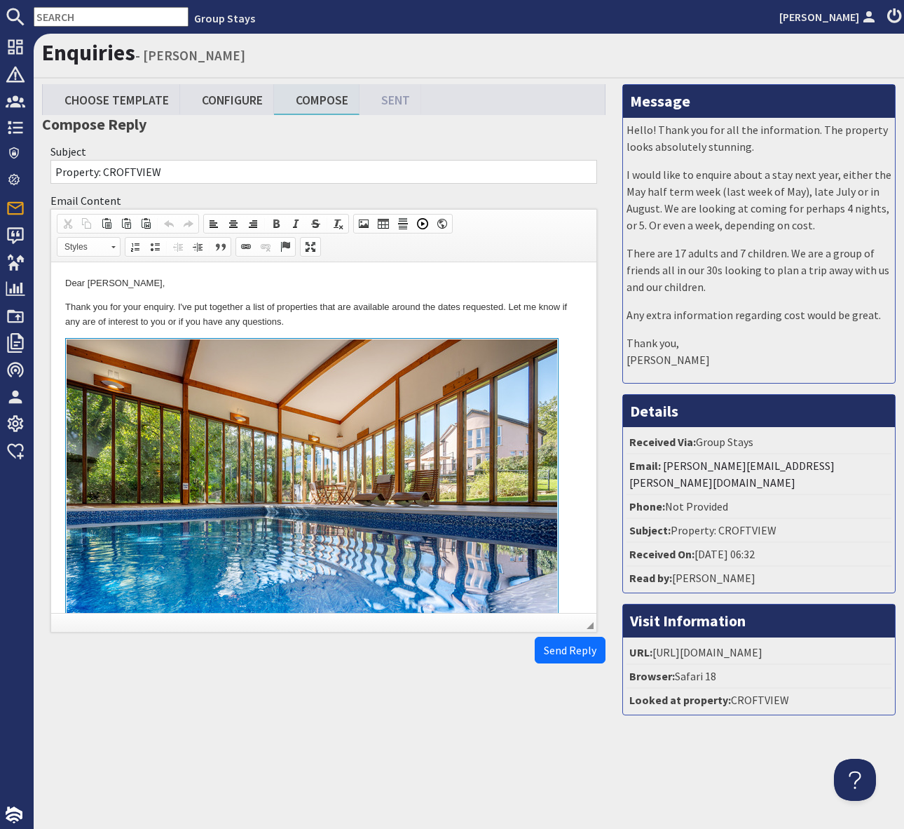
click at [444, 327] on p "Thank you for your enquiry. I've put together a list of properties that are ava…" at bounding box center [323, 314] width 517 height 29
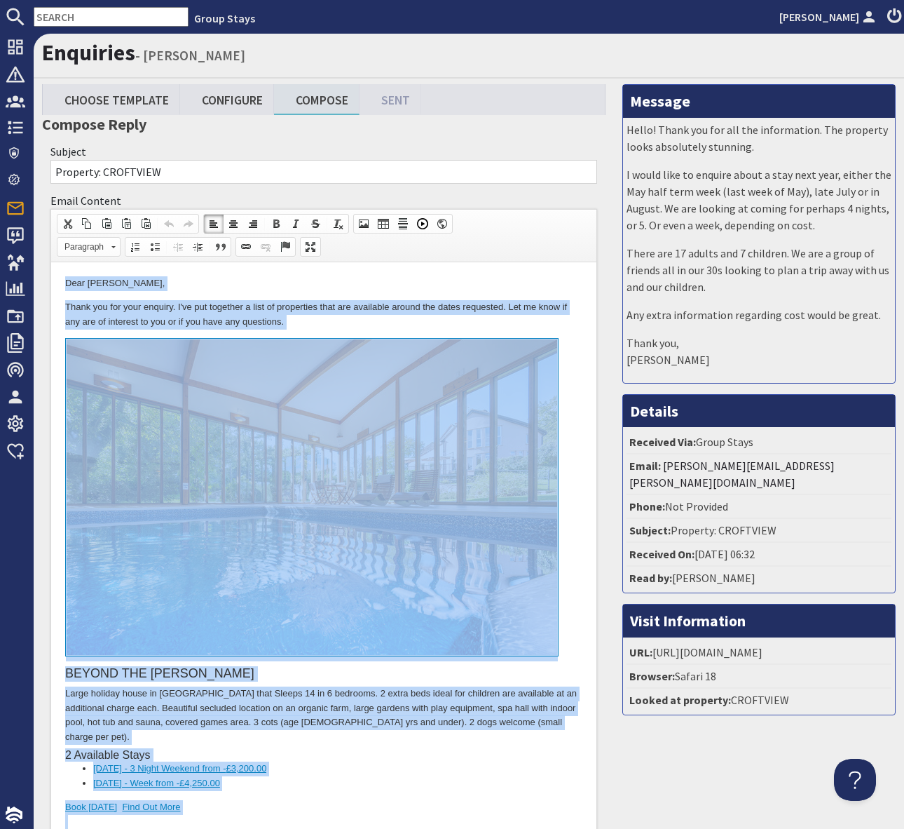
copy body "Dear Heidi Goldsmith, Thank you for your enquiry. I've put together a list of p…"
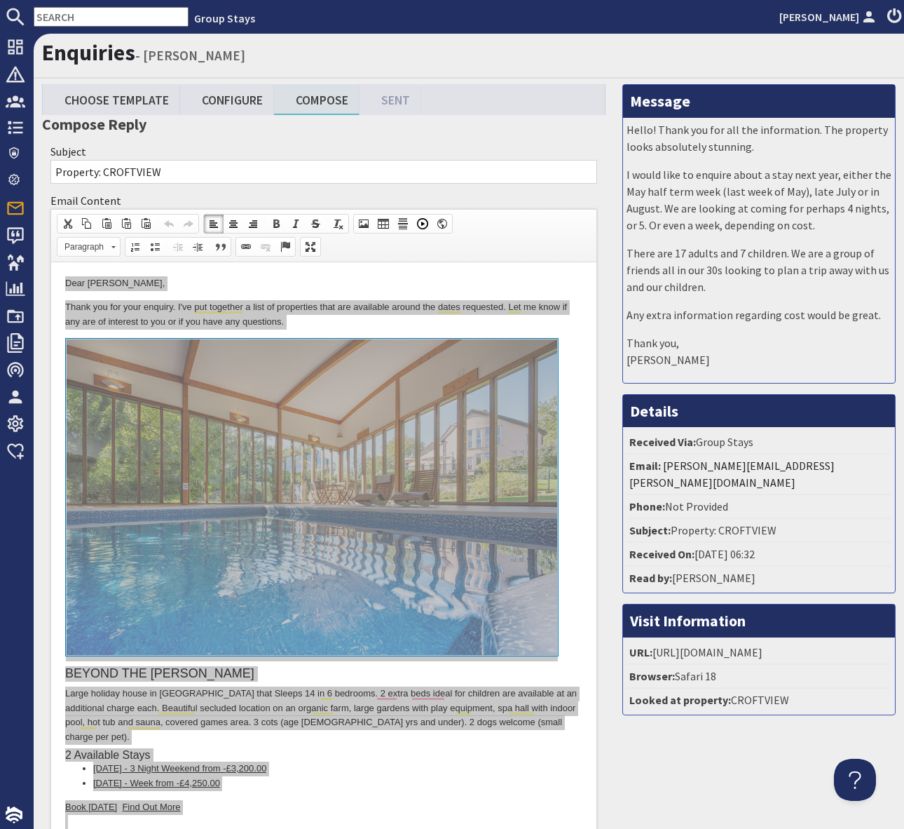
click at [108, 18] on input "text" at bounding box center [111, 17] width 155 height 20
drag, startPoint x: 108, startPoint y: 18, endPoint x: 585, endPoint y: 93, distance: 483.4
click at [110, 17] on input "text" at bounding box center [111, 17] width 155 height 20
click at [90, 13] on input "text" at bounding box center [111, 17] width 155 height 20
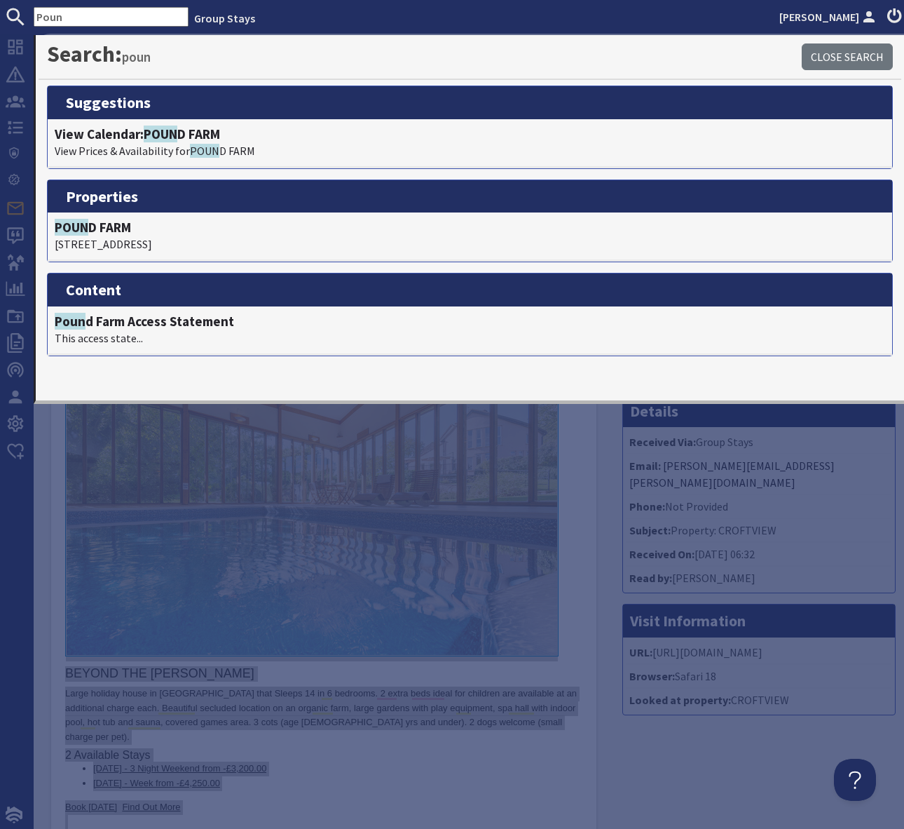
scroll to position [40, 0]
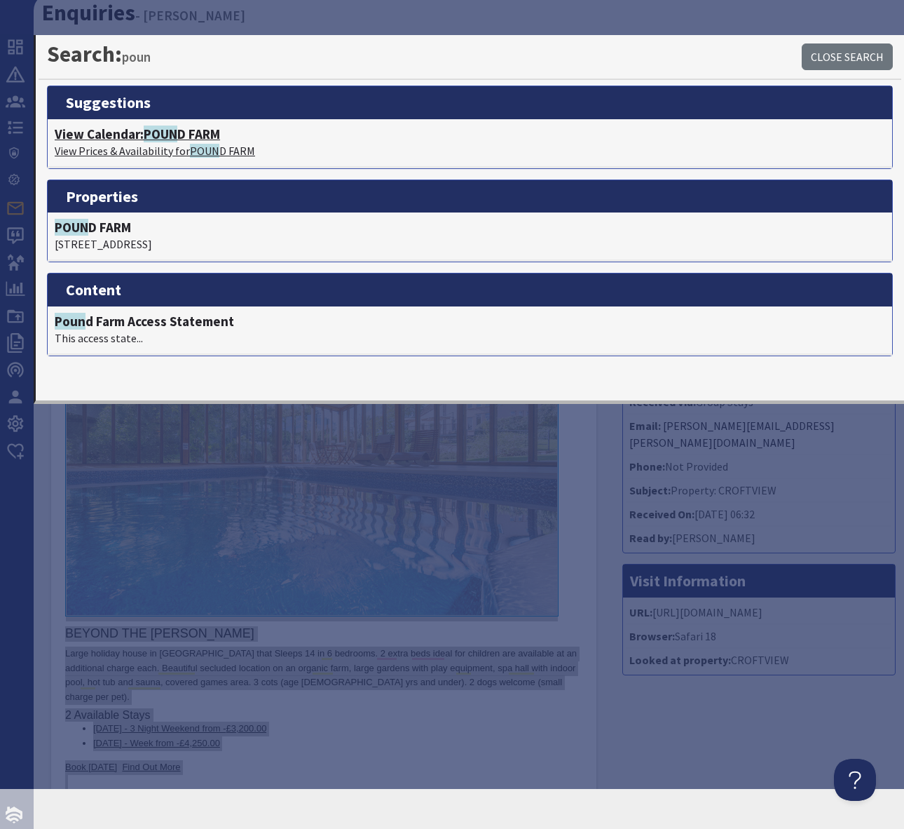
type input "Poun"
click at [186, 129] on h4 "View Calendar: POUN D FARM" at bounding box center [470, 134] width 831 height 16
type textarea "<p>Dear Heidi Goldsmith,</p> <p>Thank you for your enquiry. I&#39;ve put togeth…"
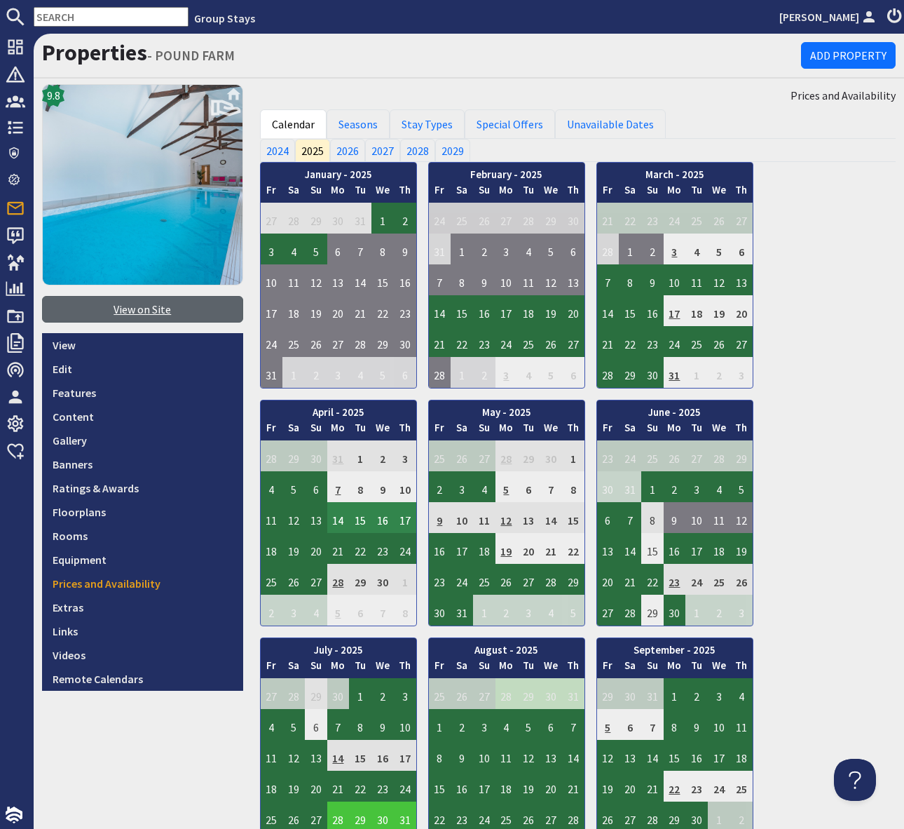
click at [135, 301] on link "View on Site" at bounding box center [142, 309] width 201 height 27
click at [102, 23] on input "text" at bounding box center [111, 17] width 155 height 20
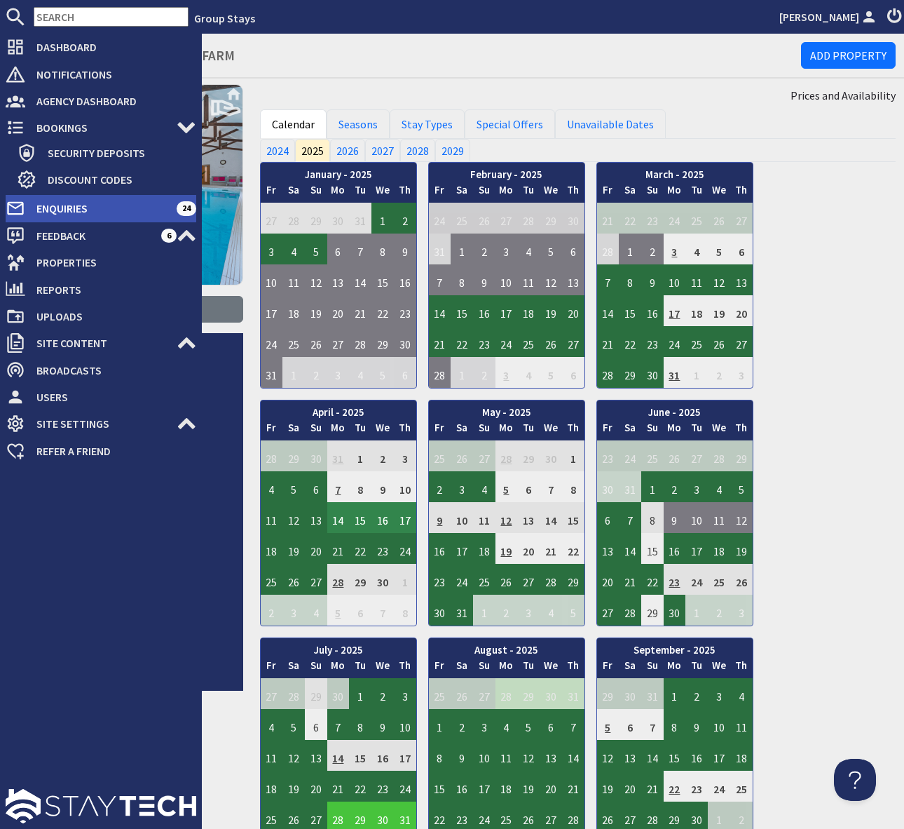
drag, startPoint x: 121, startPoint y: 203, endPoint x: 183, endPoint y: 202, distance: 61.7
click at [121, 203] on span "Enquiries" at bounding box center [100, 208] width 151 height 22
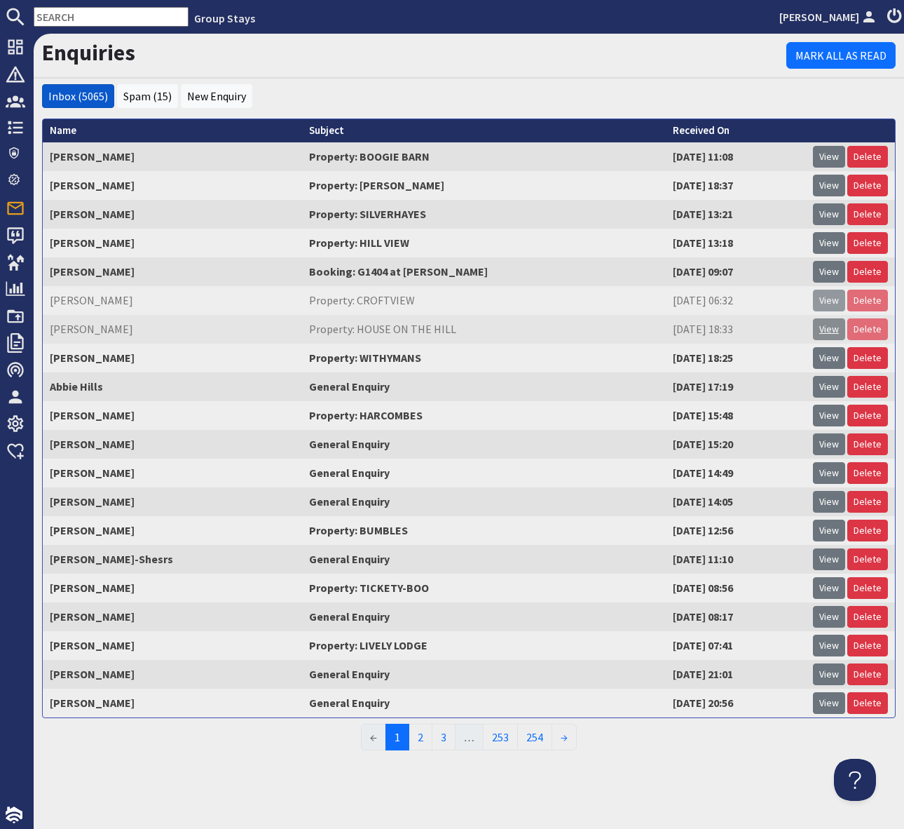
click at [825, 319] on link "View" at bounding box center [829, 329] width 32 height 22
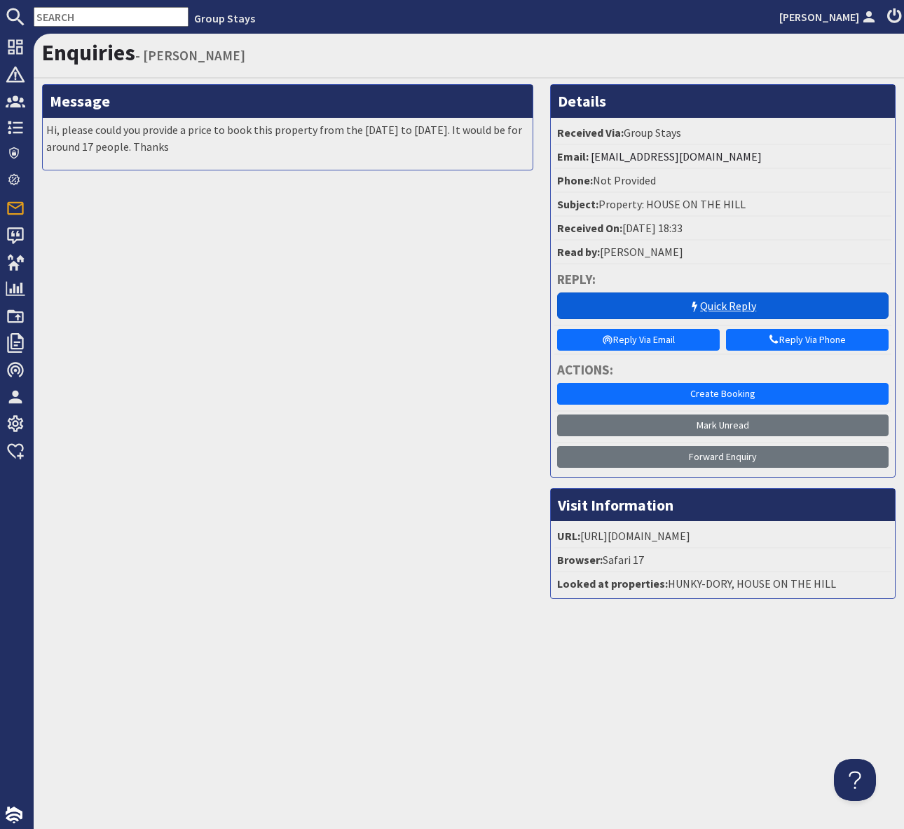
click at [673, 299] on link "Quick Reply" at bounding box center [723, 305] width 332 height 27
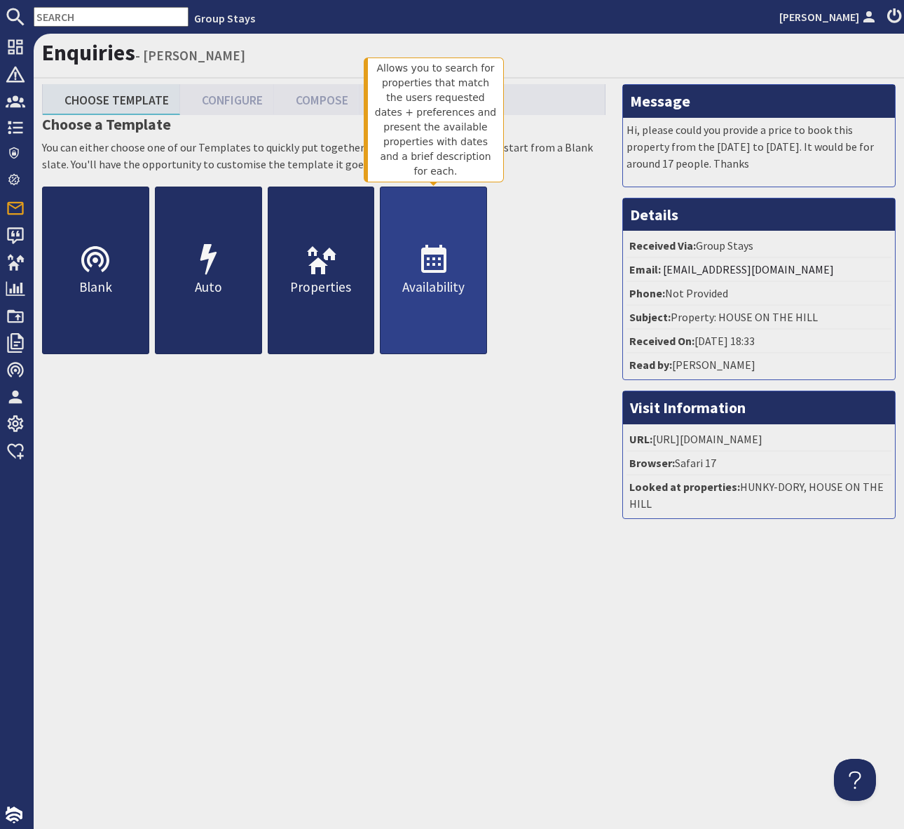
click at [430, 262] on icon at bounding box center [434, 260] width 34 height 34
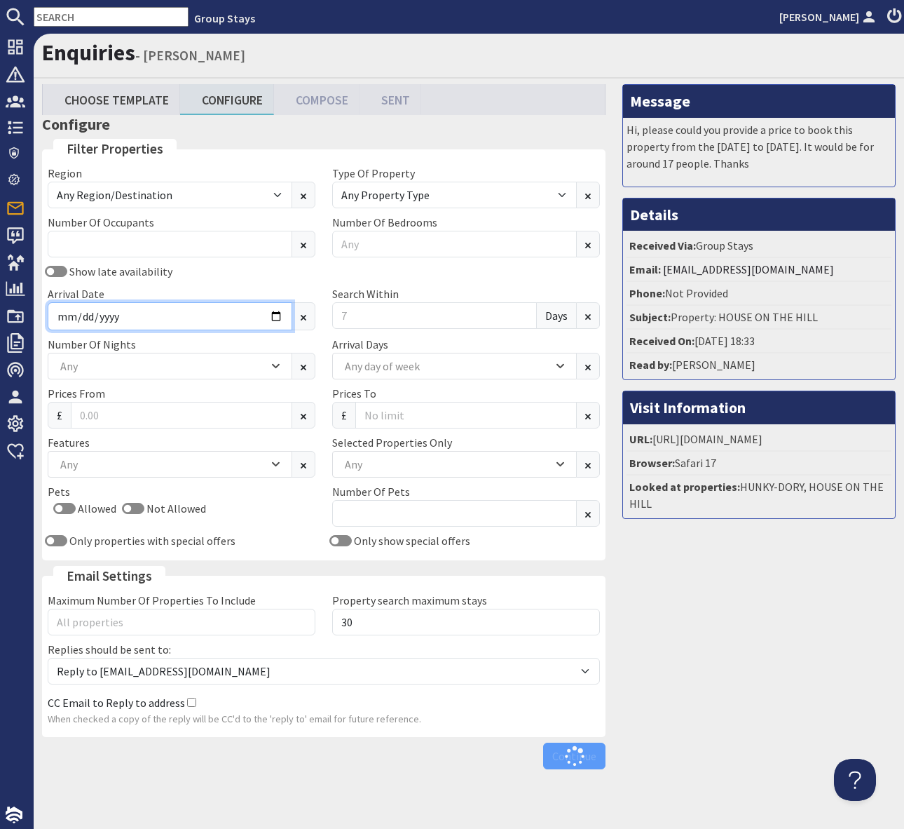
click at [274, 312] on input "Arrival Date" at bounding box center [170, 316] width 245 height 28
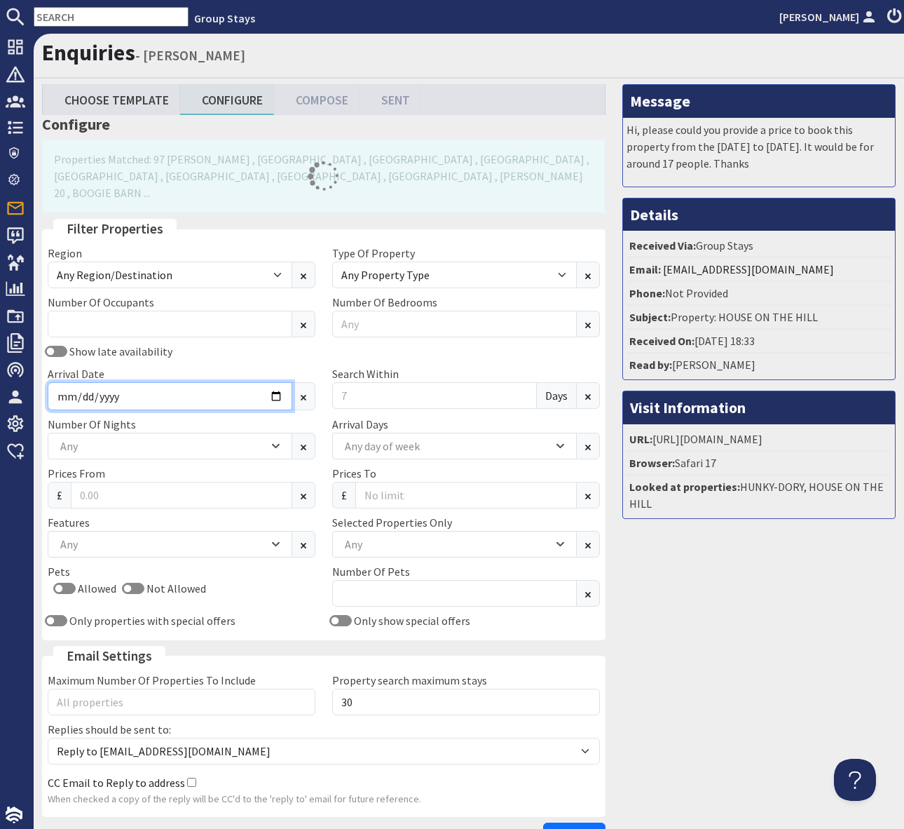
type input "2025-12-31"
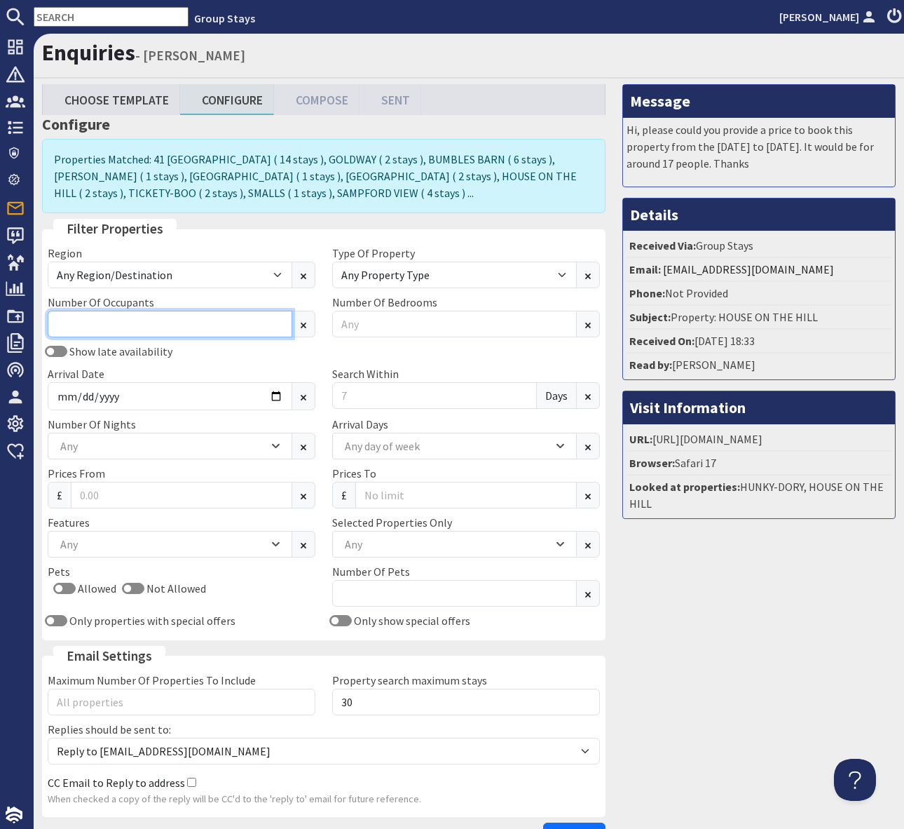
click at [95, 324] on input "Number Of Occupants" at bounding box center [170, 324] width 245 height 27
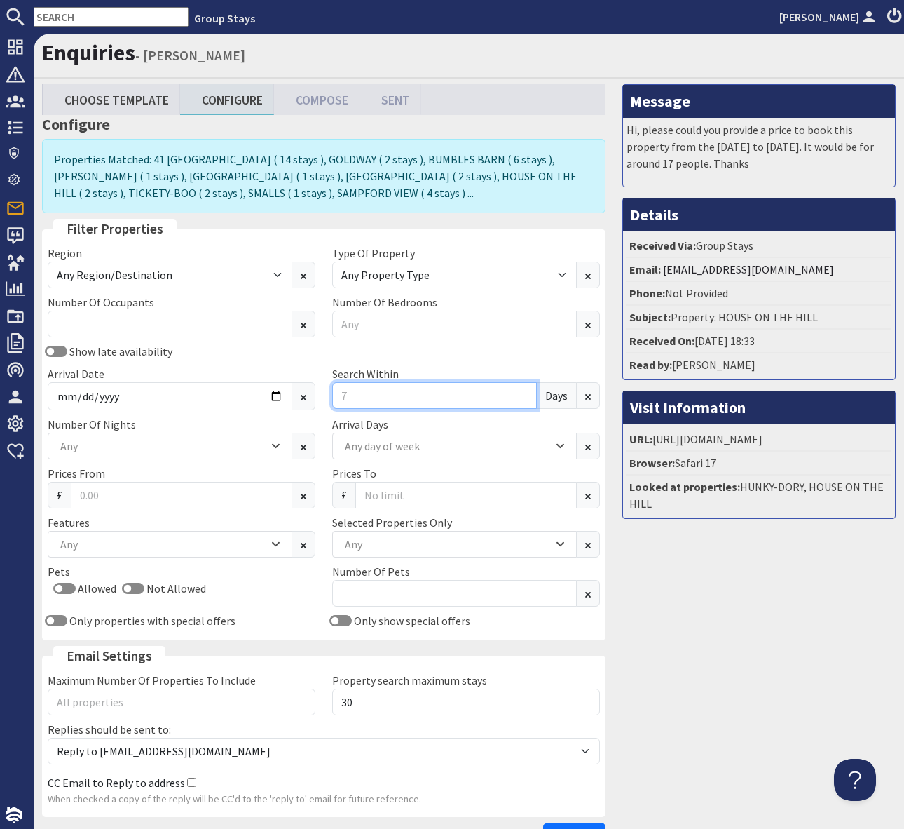
click at [362, 388] on input "Search Within" at bounding box center [434, 395] width 205 height 27
type input "2"
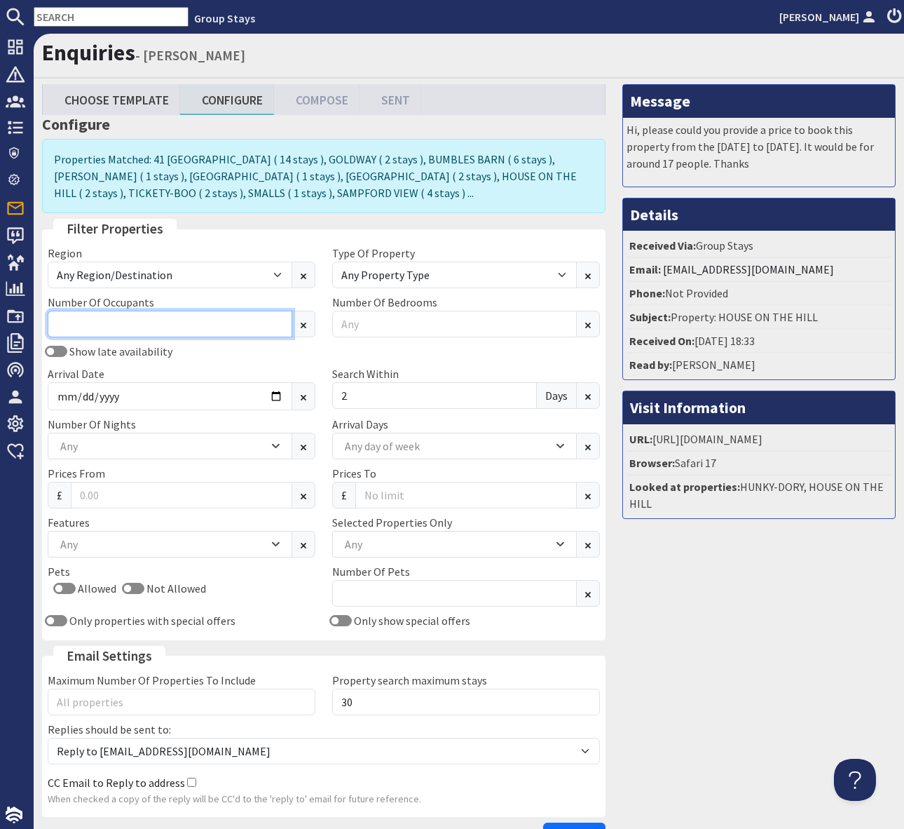
click at [133, 331] on input "Number Of Occupants" at bounding box center [170, 324] width 245 height 27
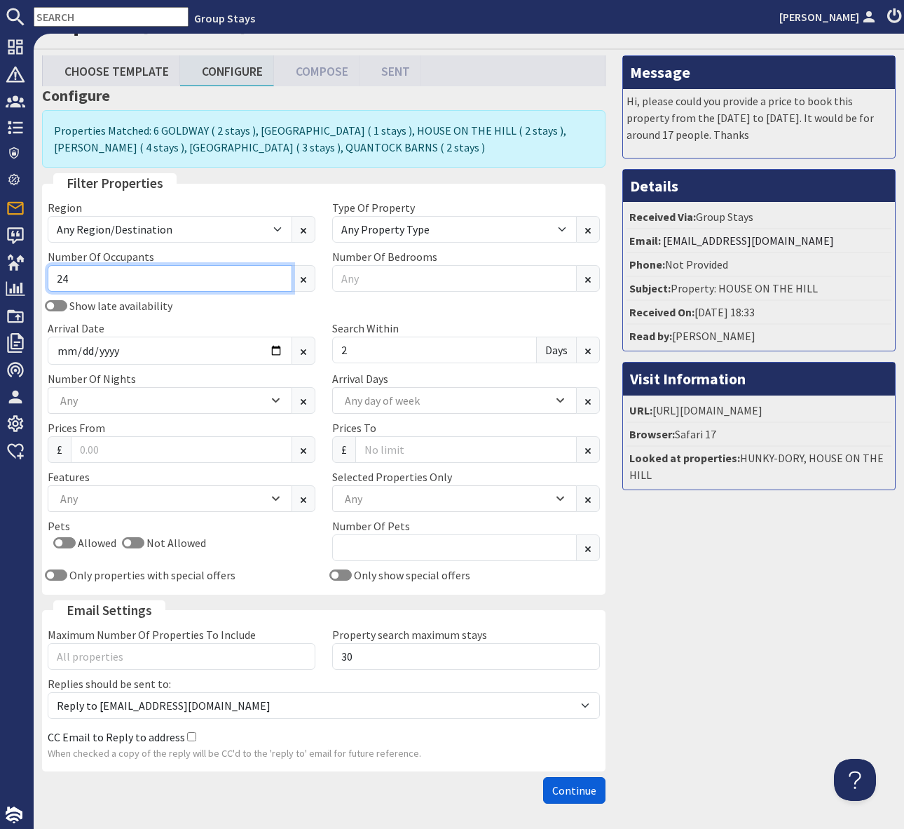
scroll to position [22, 0]
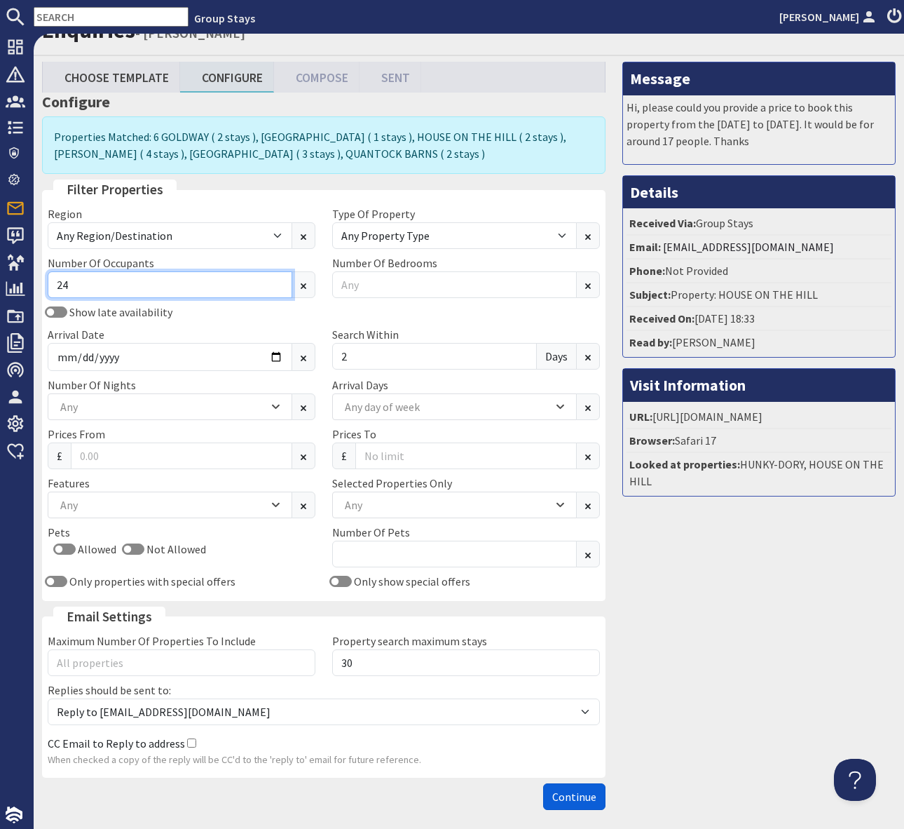
type input "24"
click at [571, 792] on span "Continue" at bounding box center [574, 796] width 44 height 14
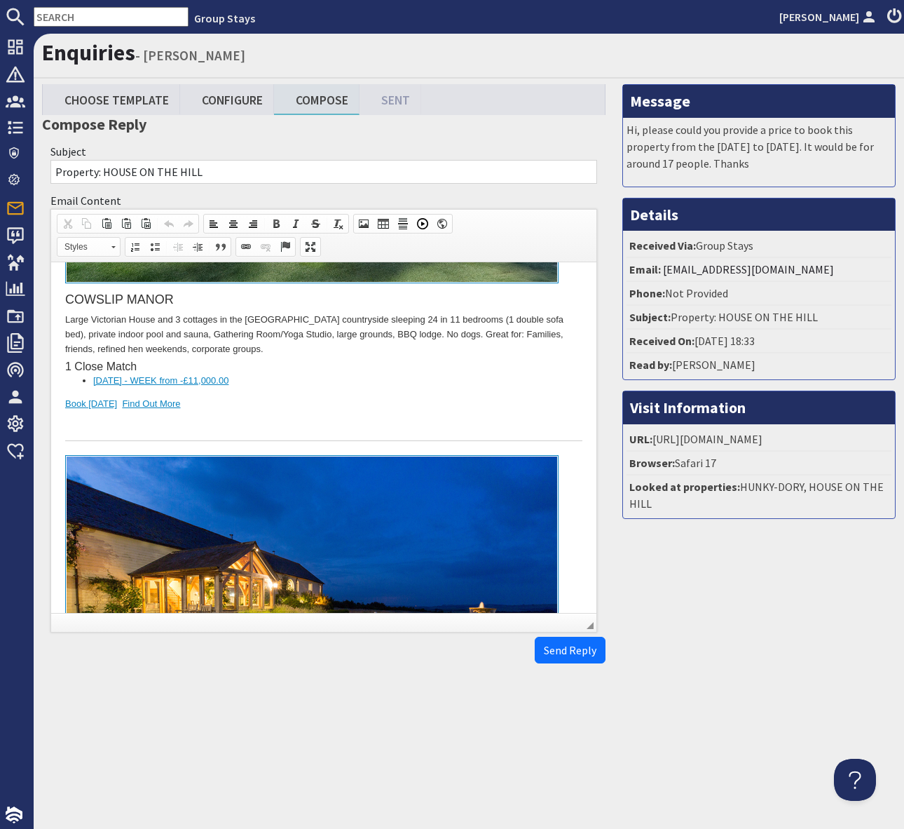
scroll to position [930, 0]
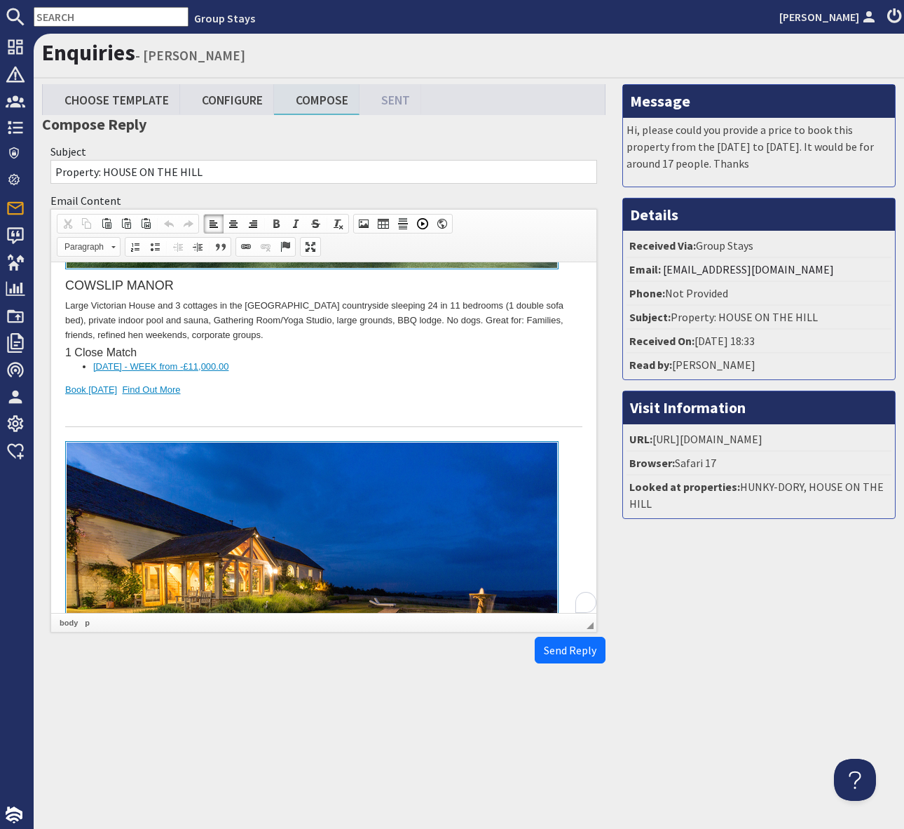
click at [435, 378] on div "COWSLIP MANOR Large Victorian House and 3 cottages in the Somerset countryside …" at bounding box center [323, 189] width 517 height 476
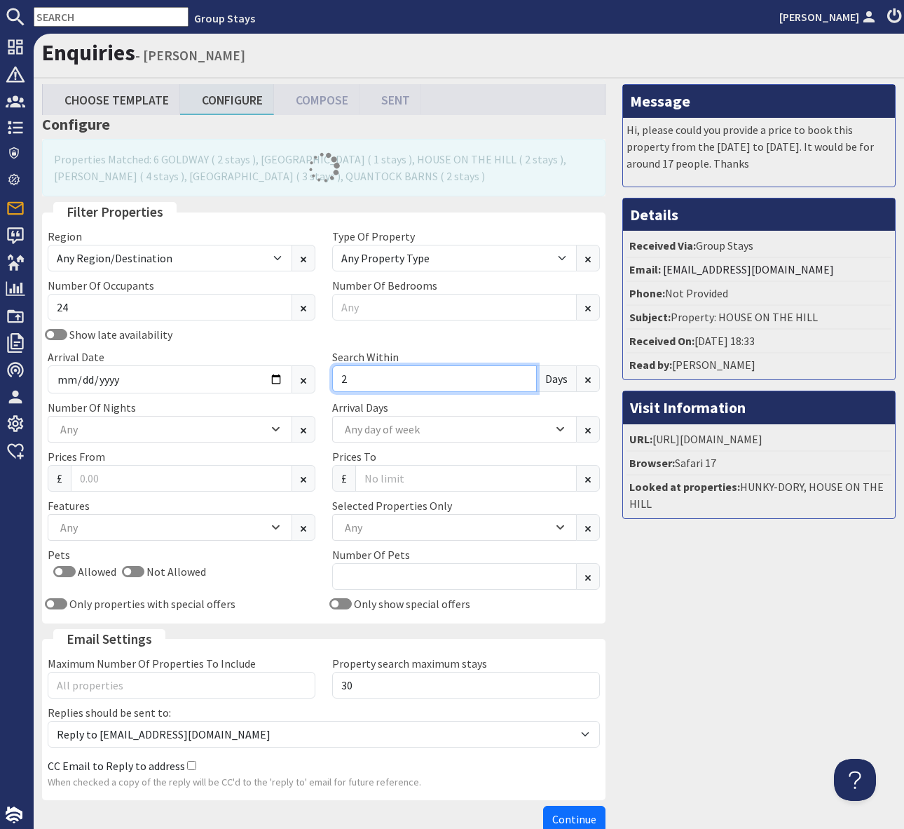
click at [374, 379] on input "2" at bounding box center [434, 378] width 205 height 27
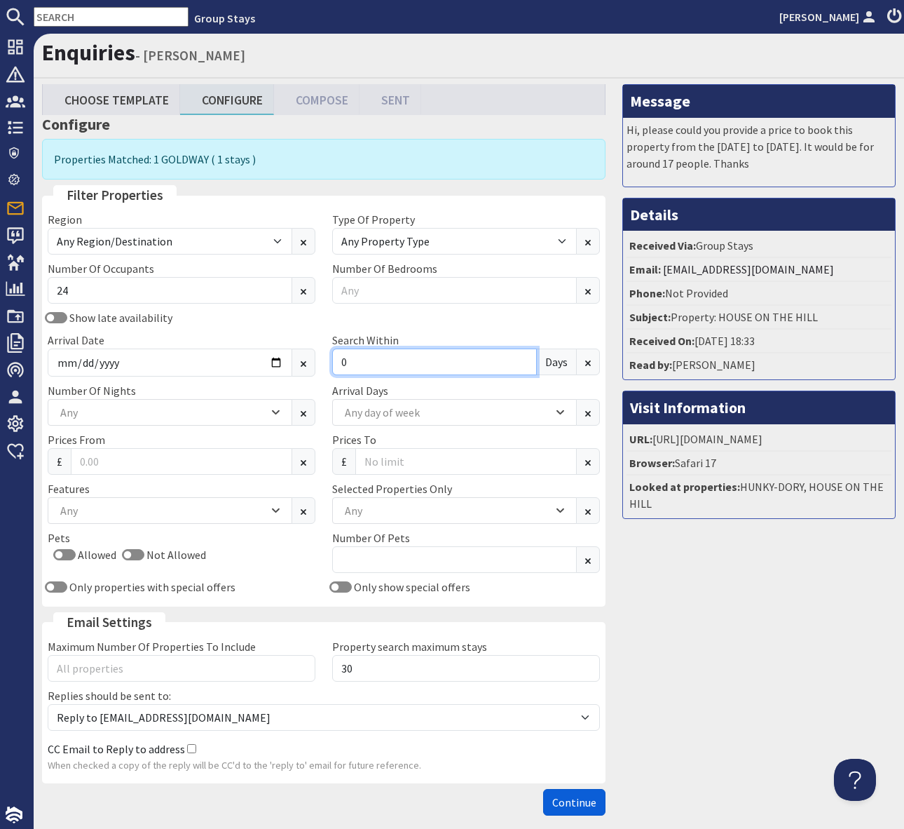
type input "0"
click at [564, 797] on span "Continue" at bounding box center [574, 802] width 44 height 14
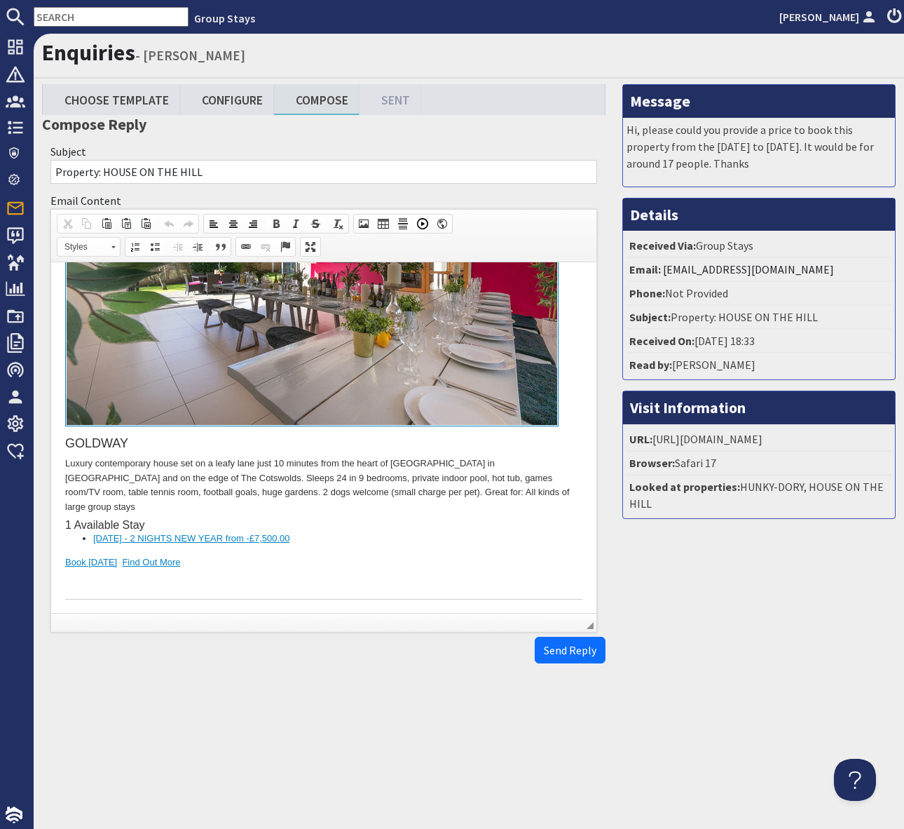
scroll to position [273, 0]
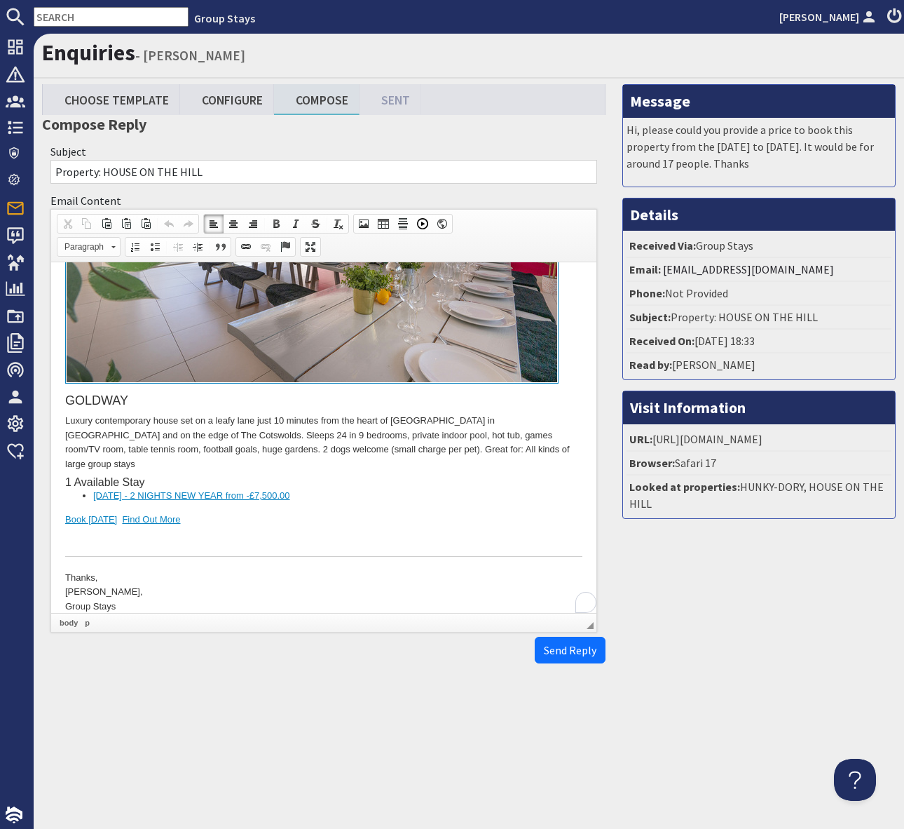
click at [478, 494] on div "GOLDWAY Luxury contemporary house set on a leafy lane just 10 minutes from the …" at bounding box center [323, 310] width 517 height 491
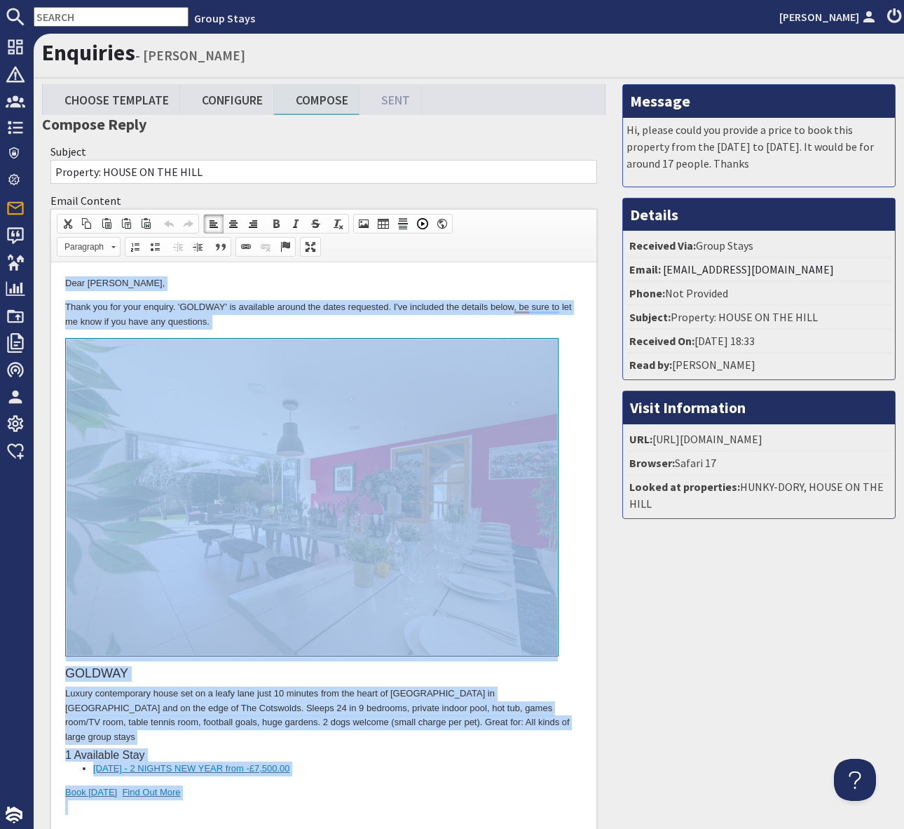
copy body "Dear David Twigg, Thank you for your enquiry. 'GOLDWAY' is available around the…"
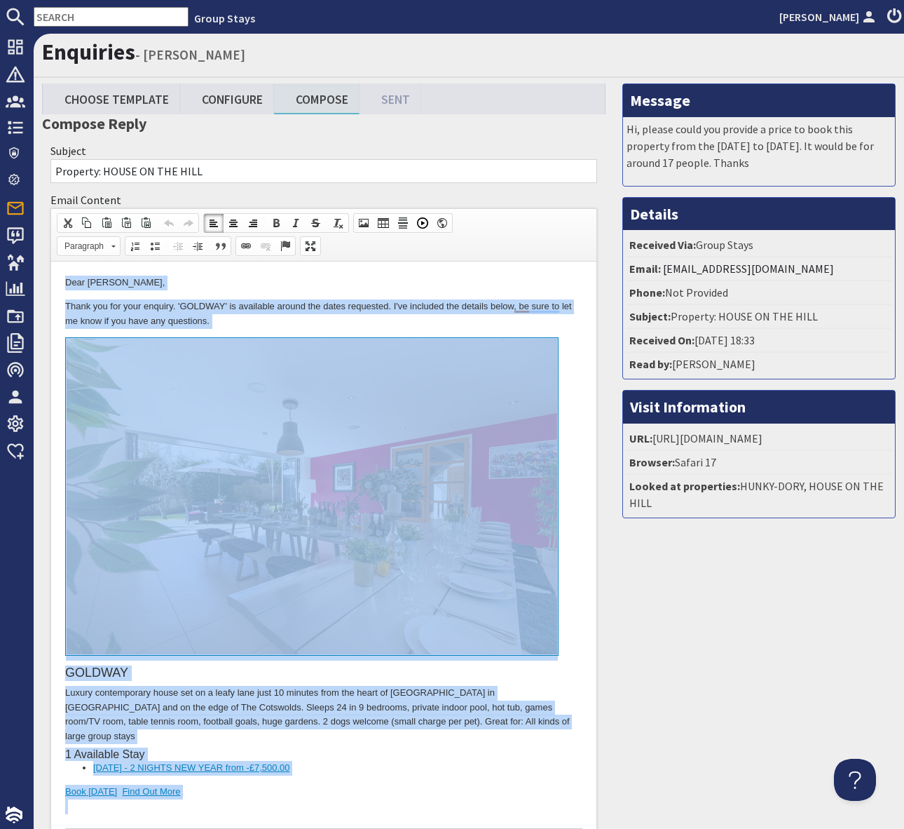
copy body "Dear David Twigg, Thank you for your enquiry. 'GOLDWAY' is available around the…"
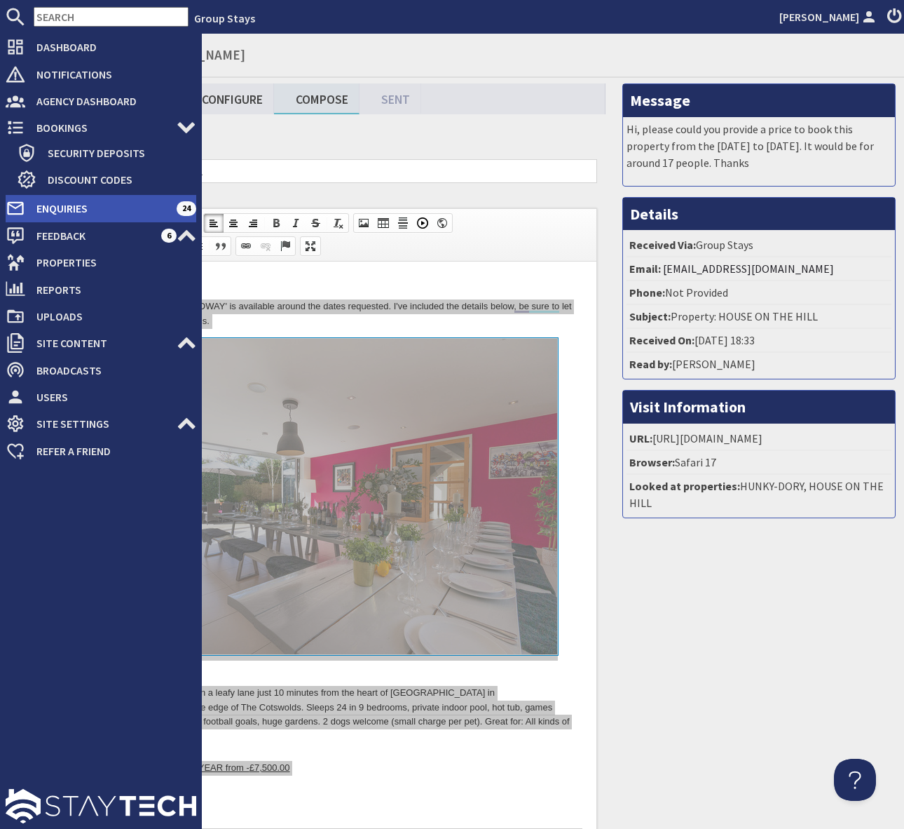
click at [116, 201] on span "Enquiries" at bounding box center [100, 208] width 151 height 22
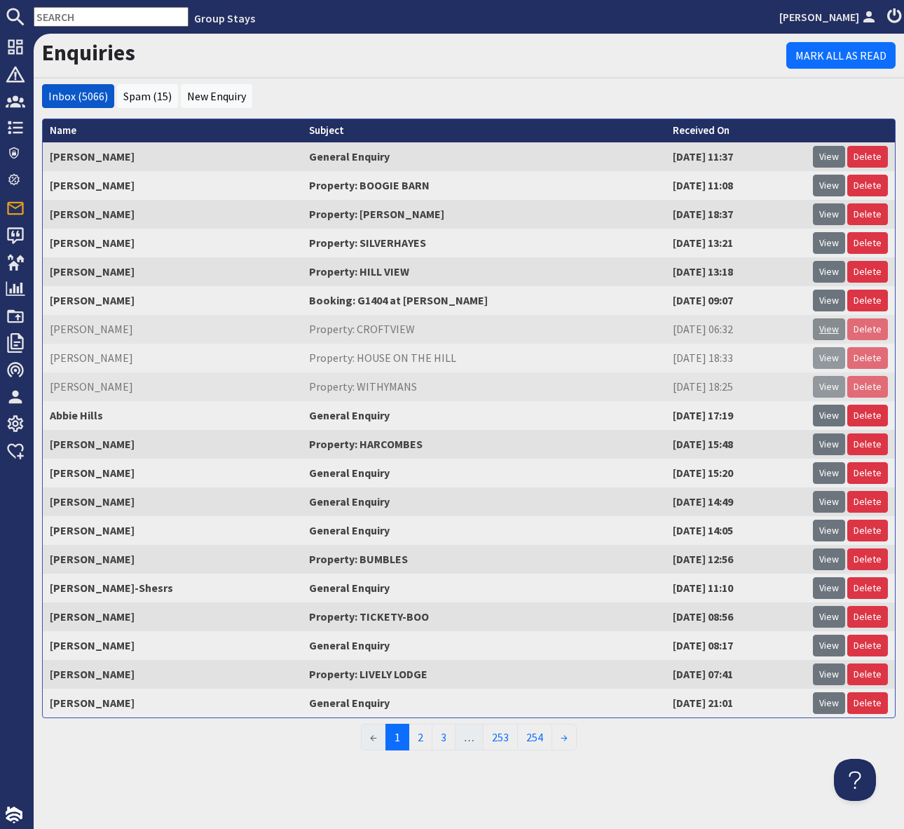
click at [837, 326] on link "View" at bounding box center [829, 329] width 32 height 22
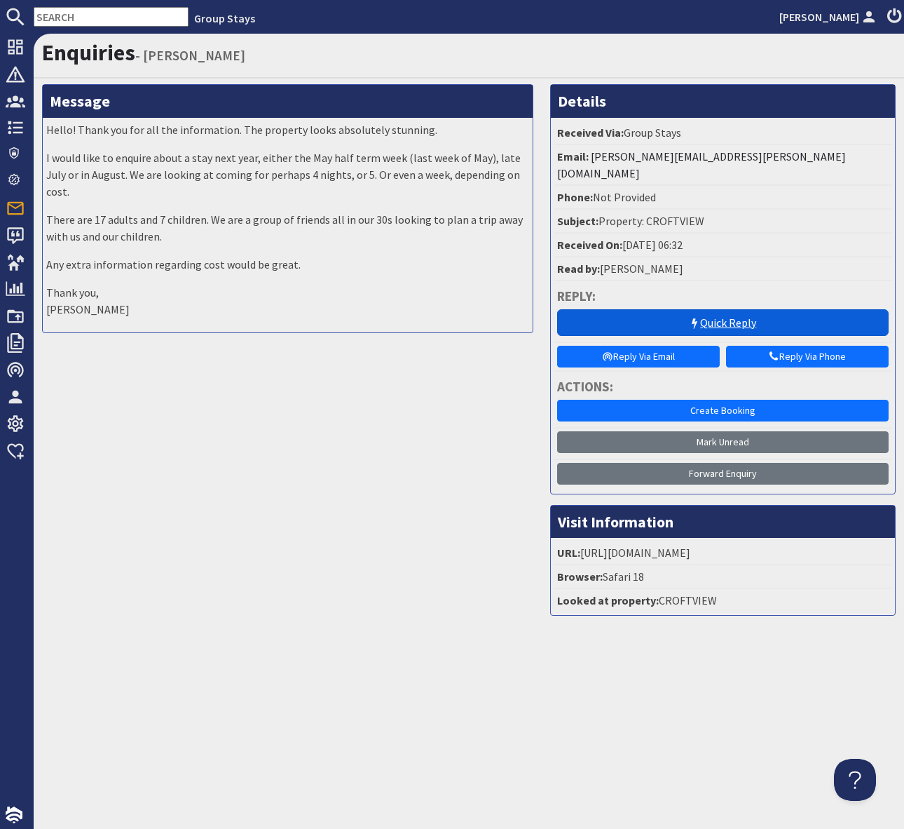
click at [699, 318] on icon at bounding box center [694, 323] width 11 height 11
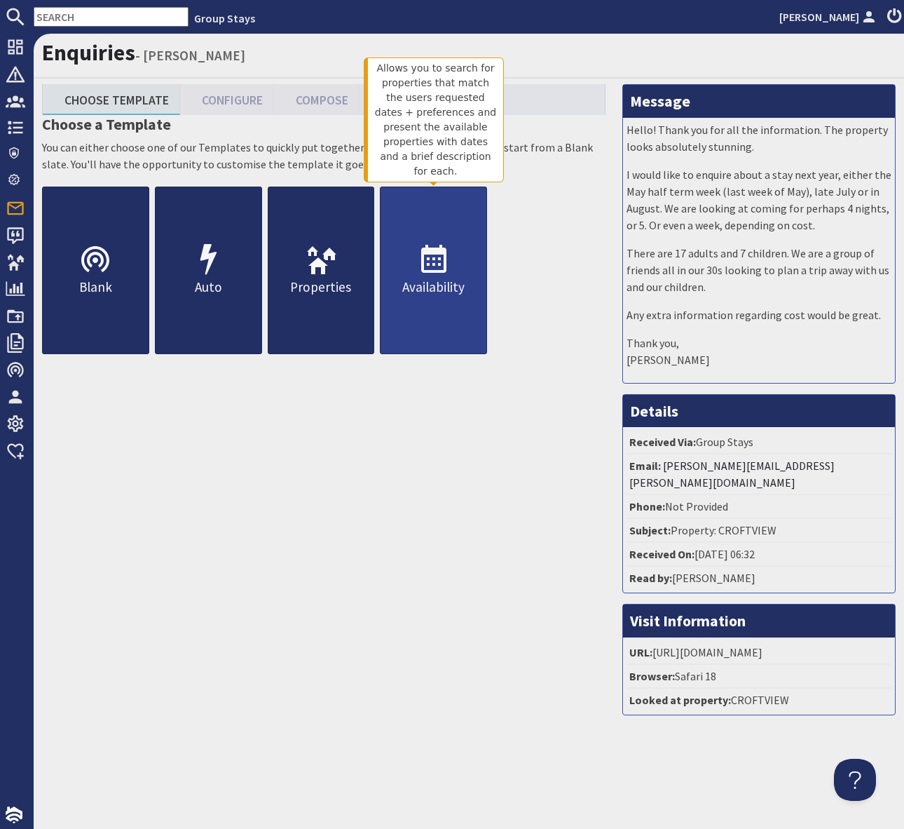
click at [437, 264] on icon at bounding box center [434, 260] width 34 height 34
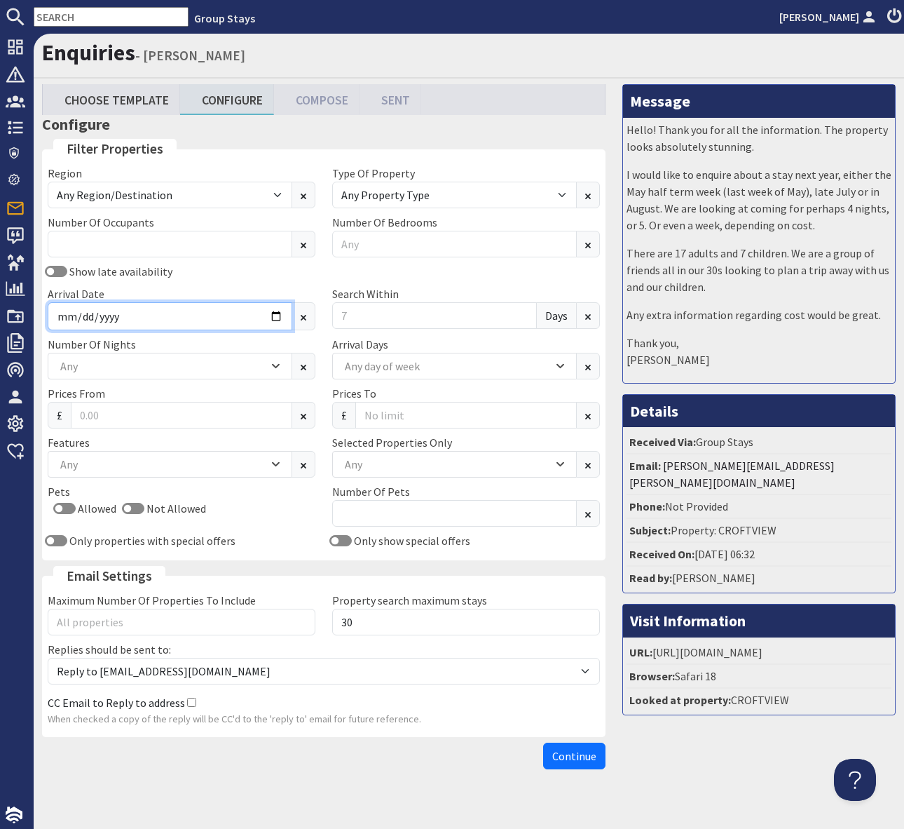
click at [276, 318] on input "Arrival Date" at bounding box center [170, 316] width 245 height 28
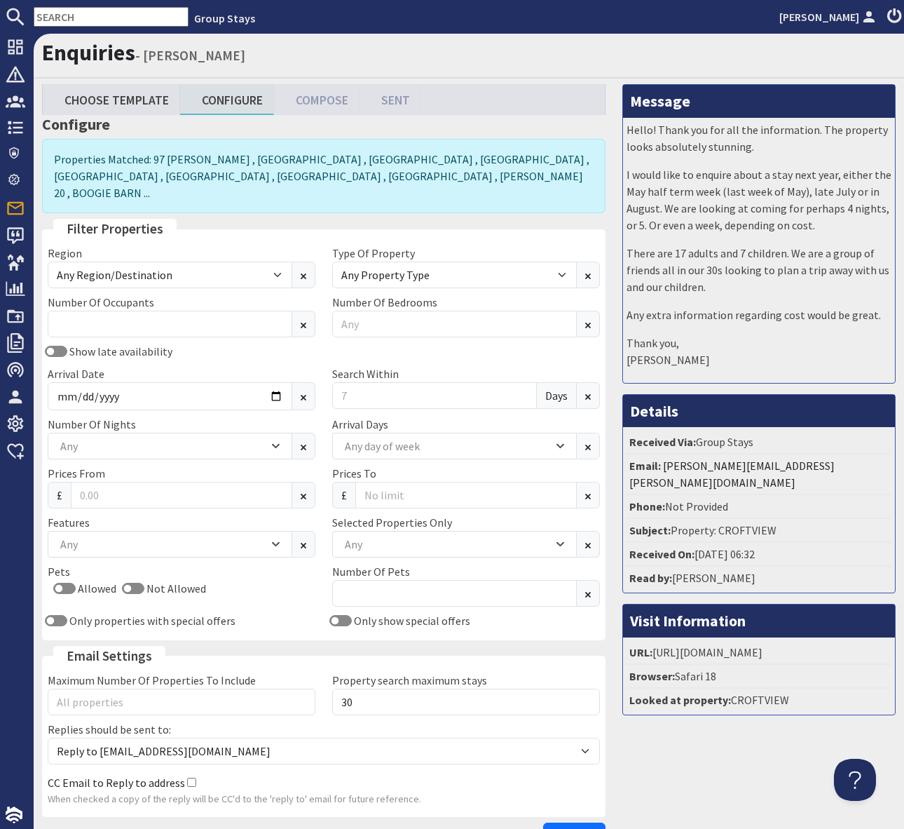
click at [257, 365] on div "Arrival Date" at bounding box center [181, 387] width 285 height 45
click at [274, 382] on input "Arrival Date" at bounding box center [170, 396] width 245 height 28
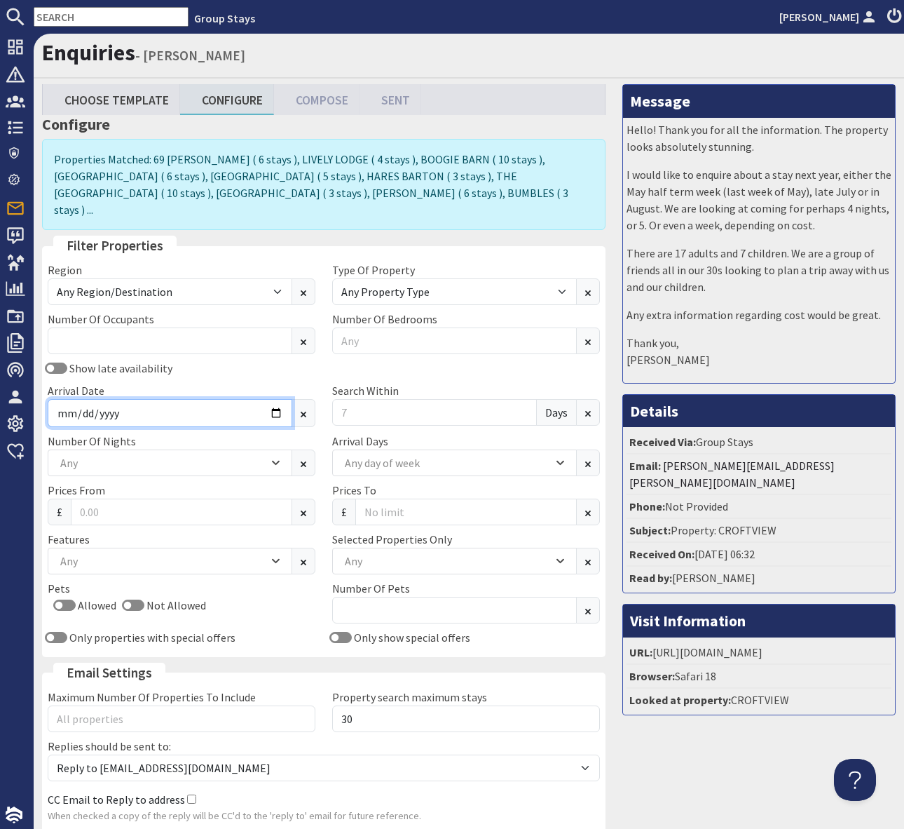
type input "2025-10-03"
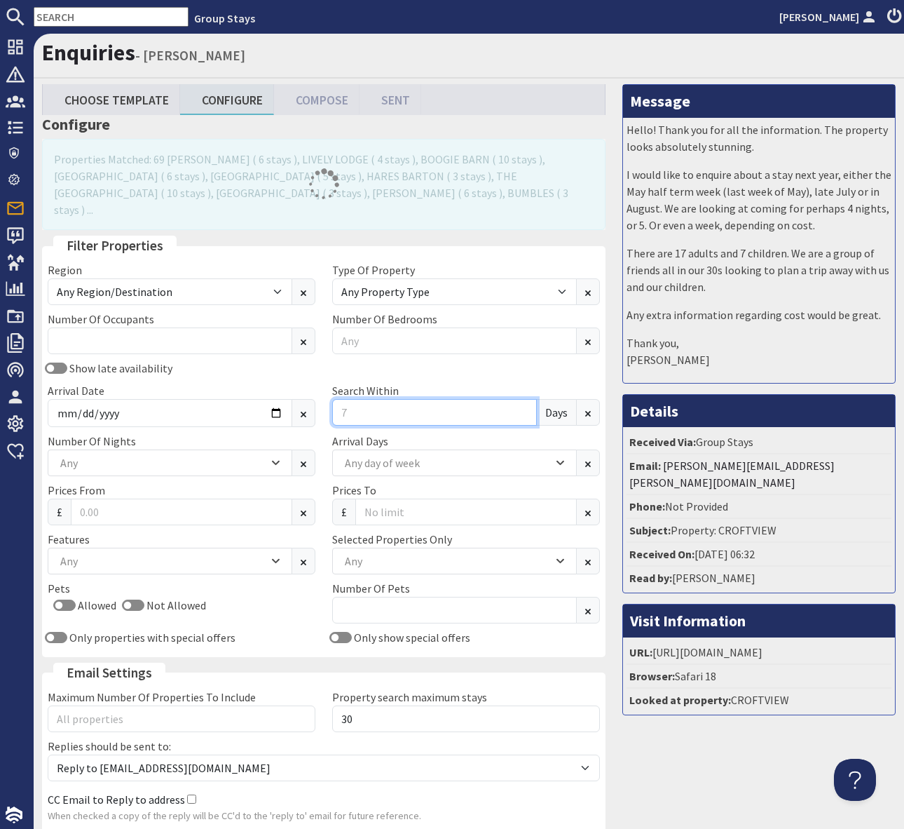
click at [353, 399] on input "Search Within" at bounding box center [434, 412] width 205 height 27
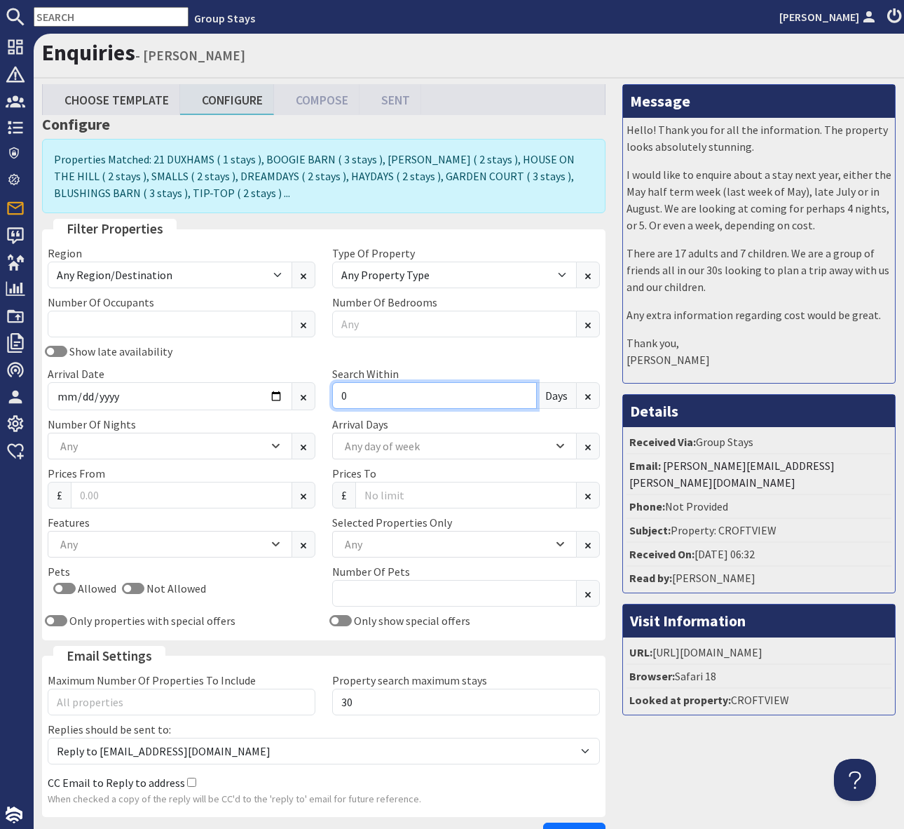
type input "0"
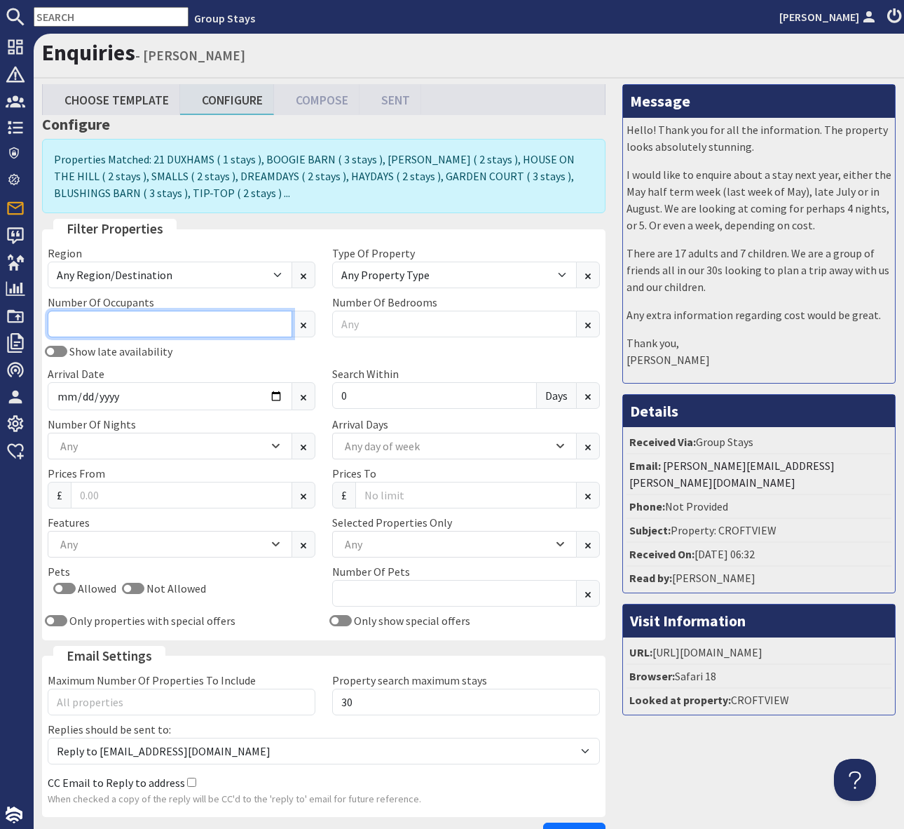
click at [99, 327] on input "Number Of Occupants" at bounding box center [170, 324] width 245 height 27
type input "13"
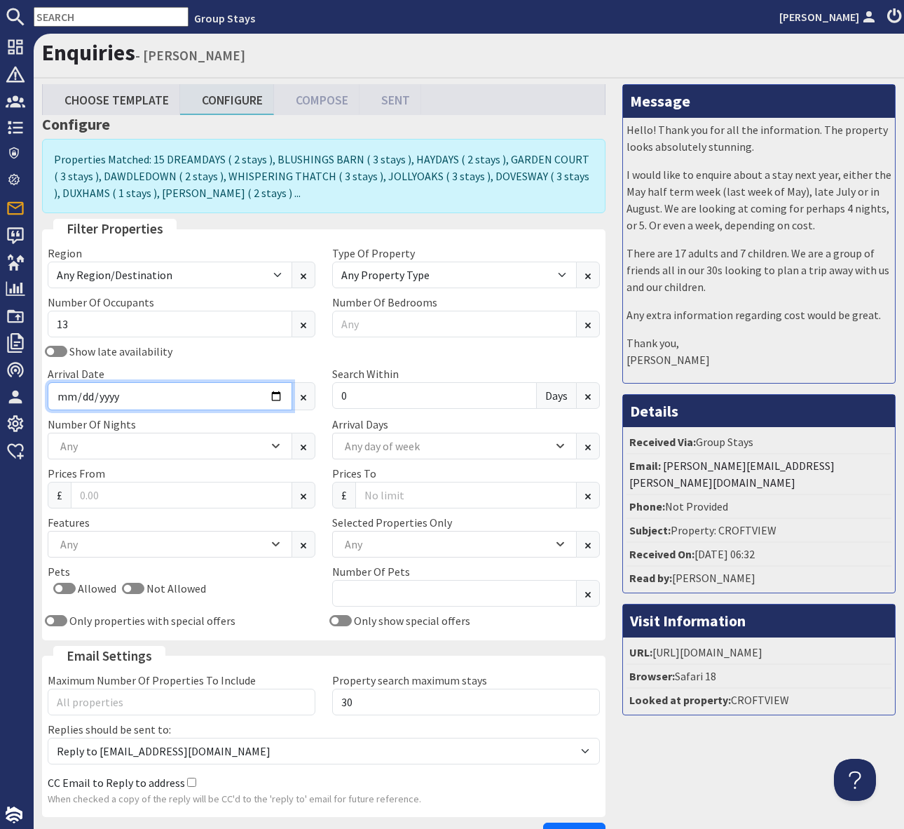
click at [283, 400] on input "2025-10-03" at bounding box center [170, 396] width 245 height 28
click at [222, 422] on div "Number Of Nights 1 2 3 4 5 6 7 Any" at bounding box center [181, 437] width 285 height 43
click at [280, 538] on div "Any" at bounding box center [170, 544] width 245 height 27
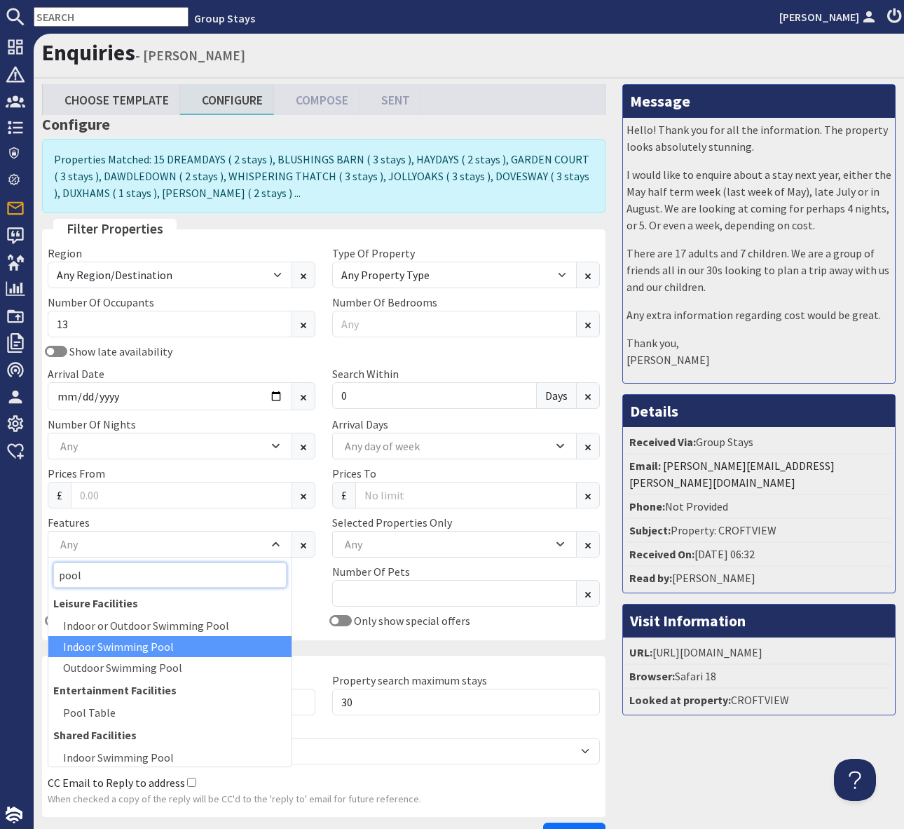
type input "pool"
click at [210, 644] on div "Indoor Swimming Pool" at bounding box center [169, 646] width 243 height 21
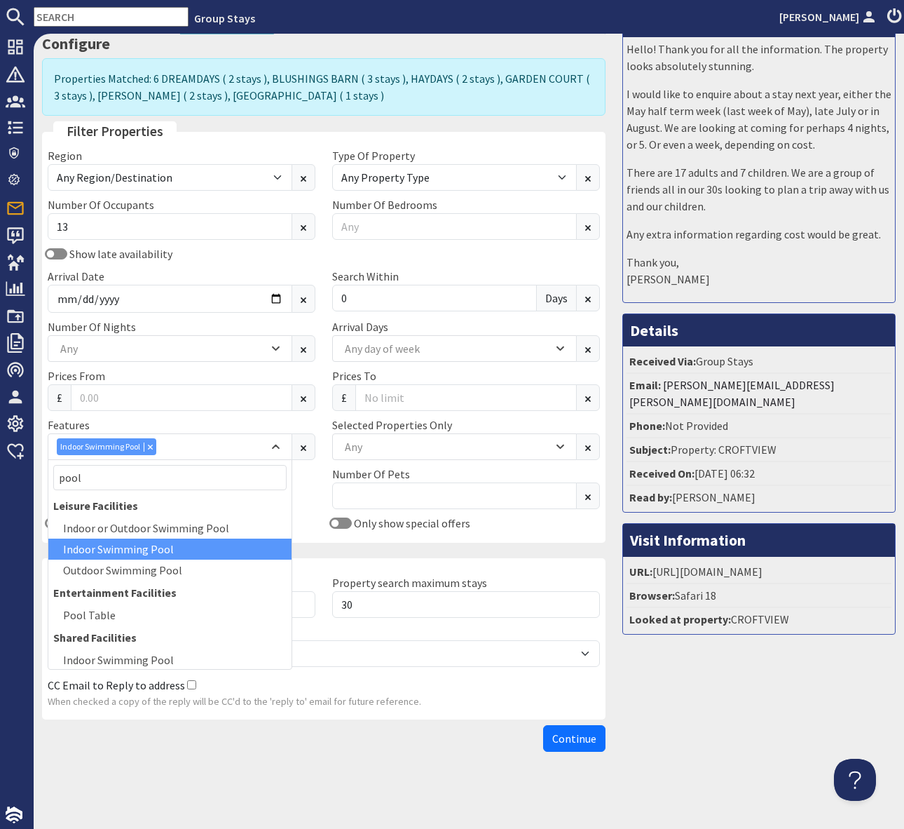
scroll to position [76, 0]
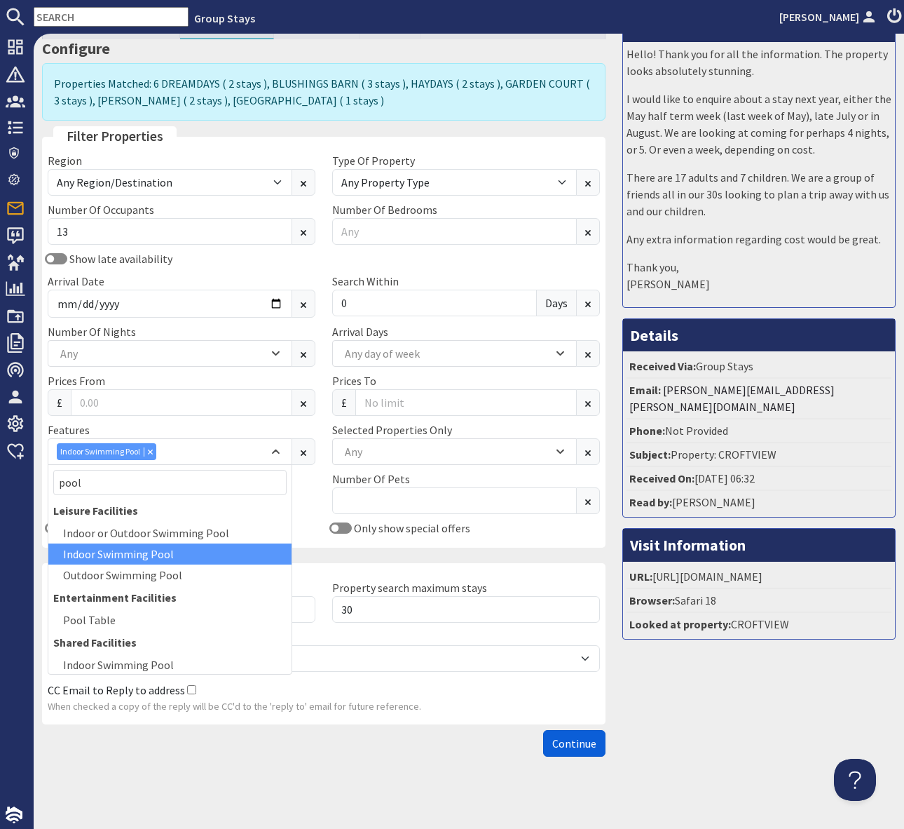
click at [569, 738] on span "Continue" at bounding box center [574, 743] width 44 height 14
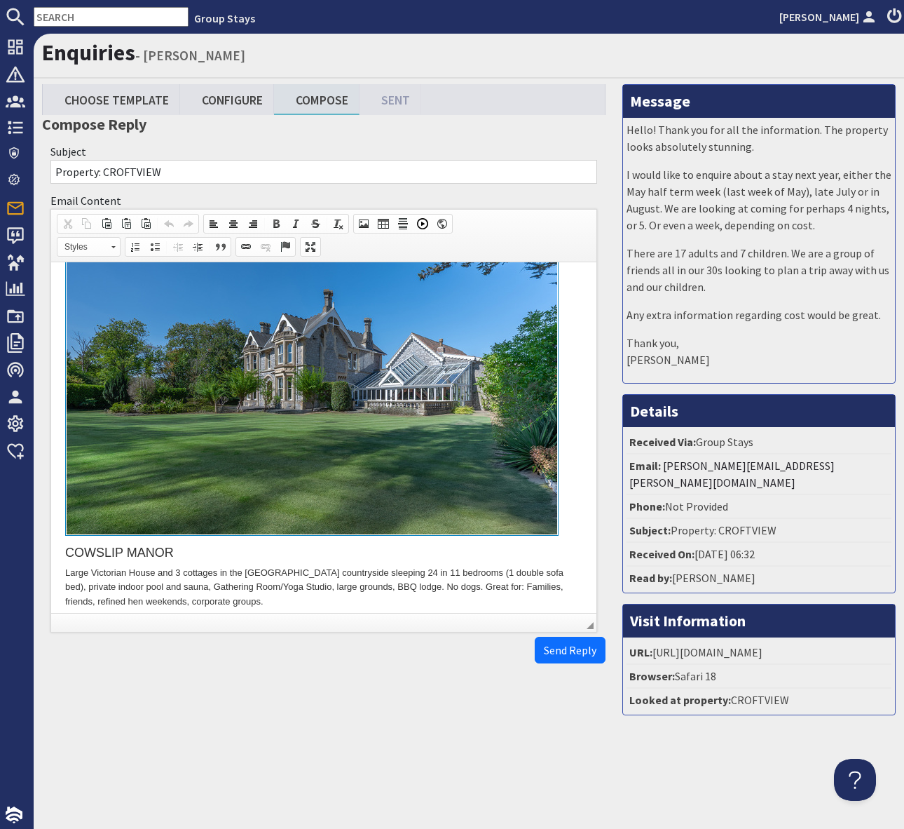
scroll to position [2839, 0]
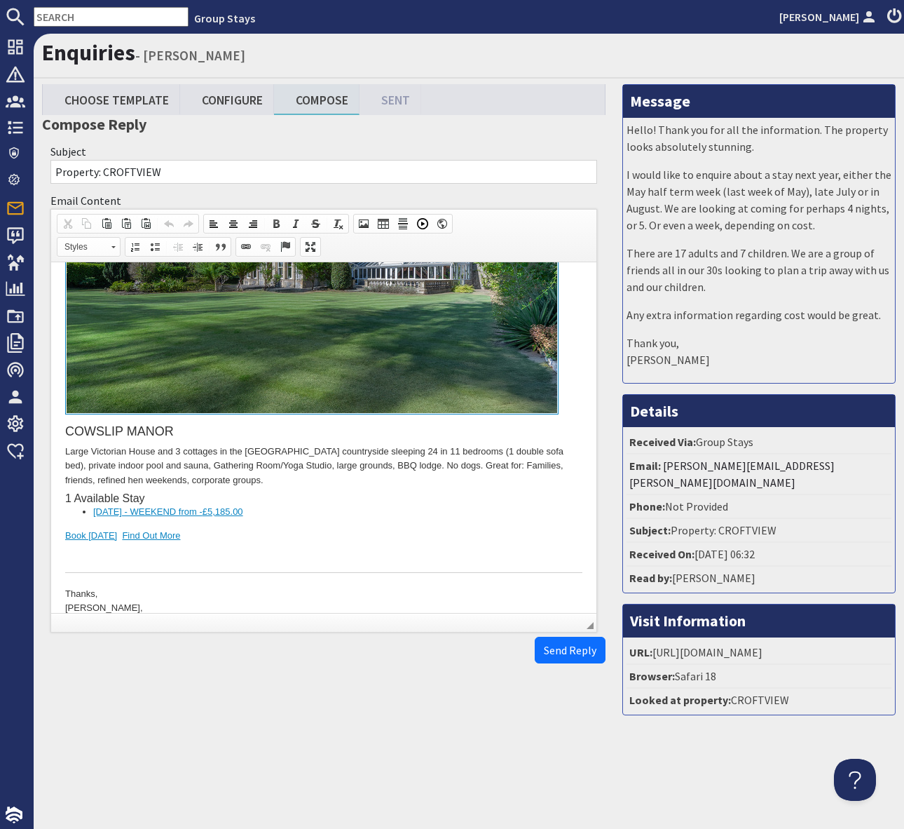
click at [478, 543] on div at bounding box center [323, 557] width 517 height 29
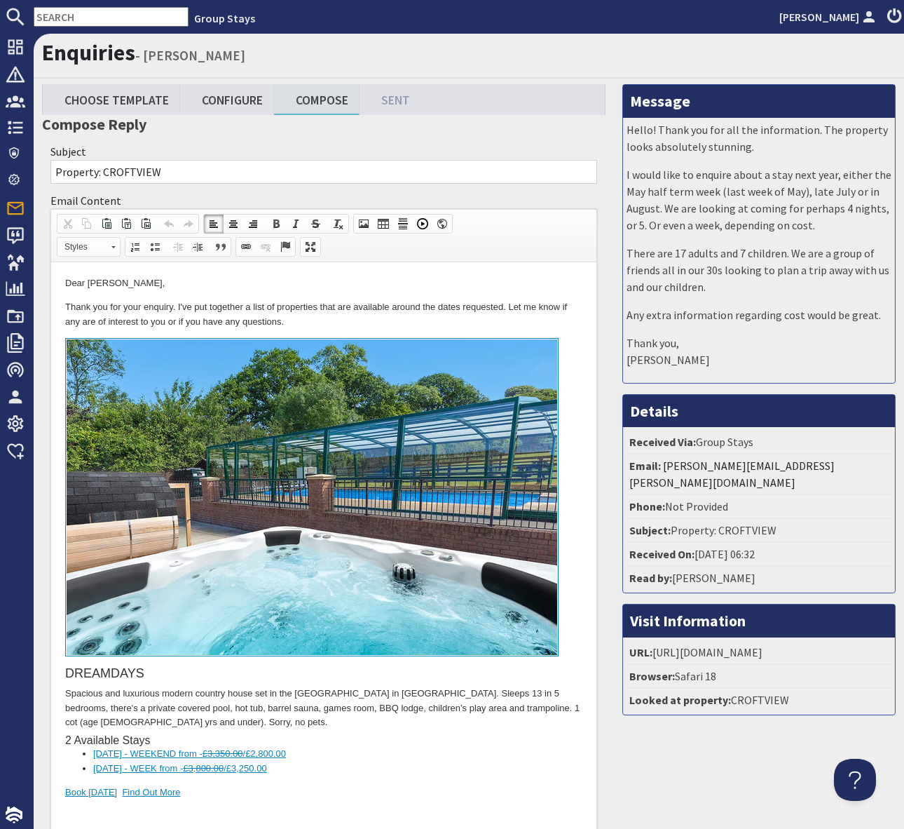
scroll to position [0, 0]
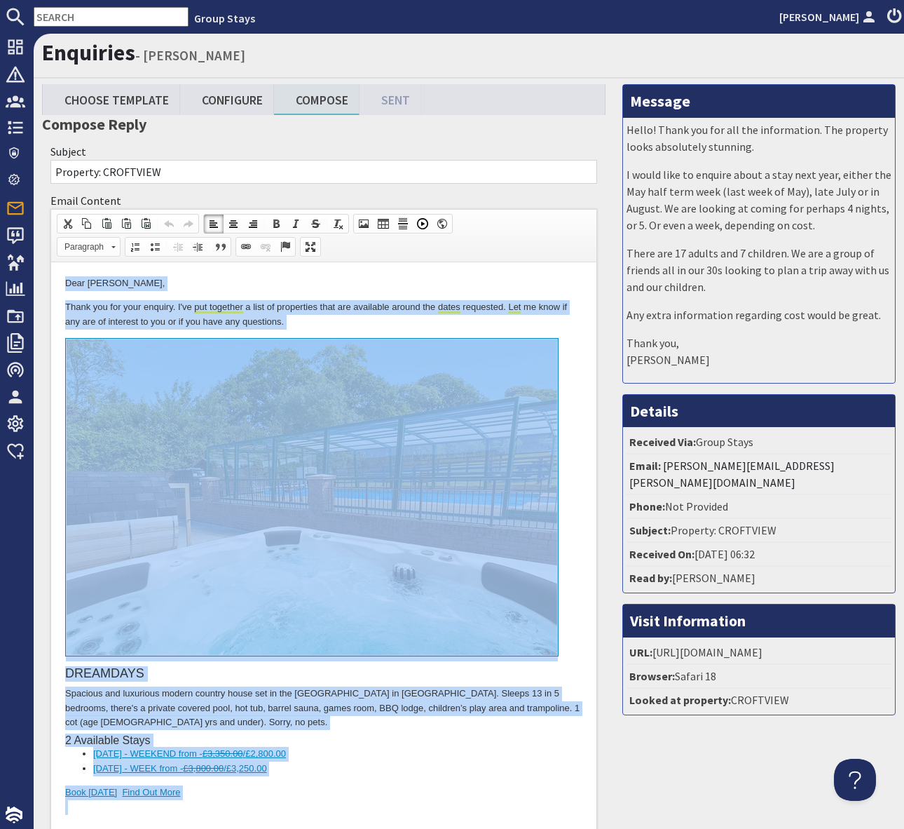
copy body "Dear Heidi Goldsmith, Thank you for your enquiry. I've put together a list of p…"
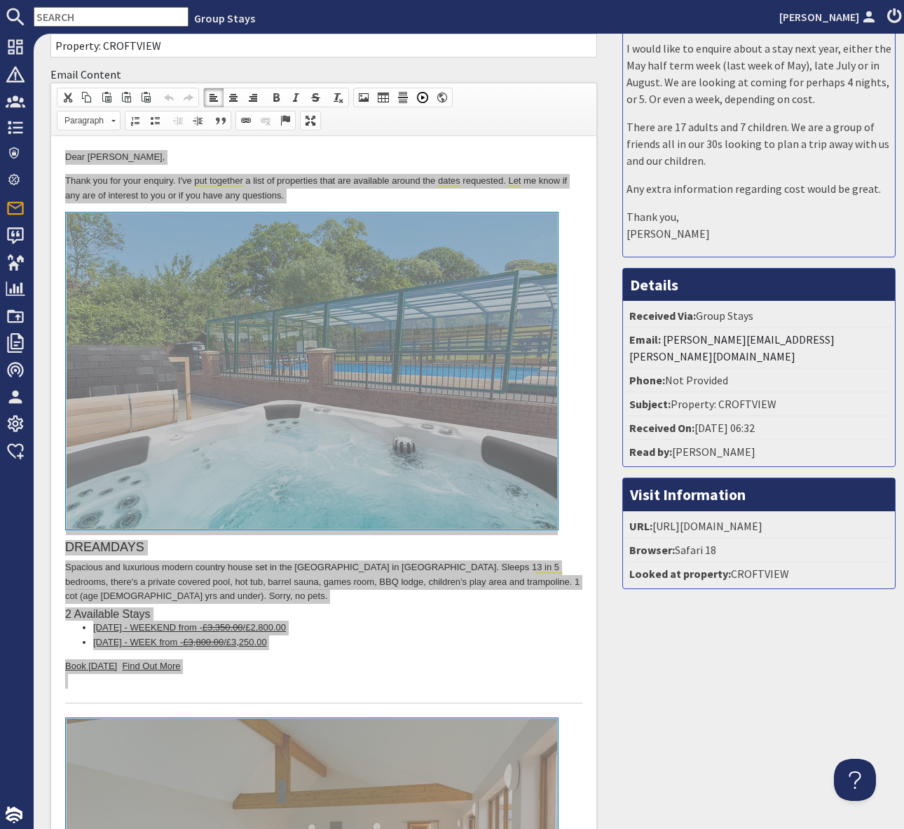
scroll to position [128, 0]
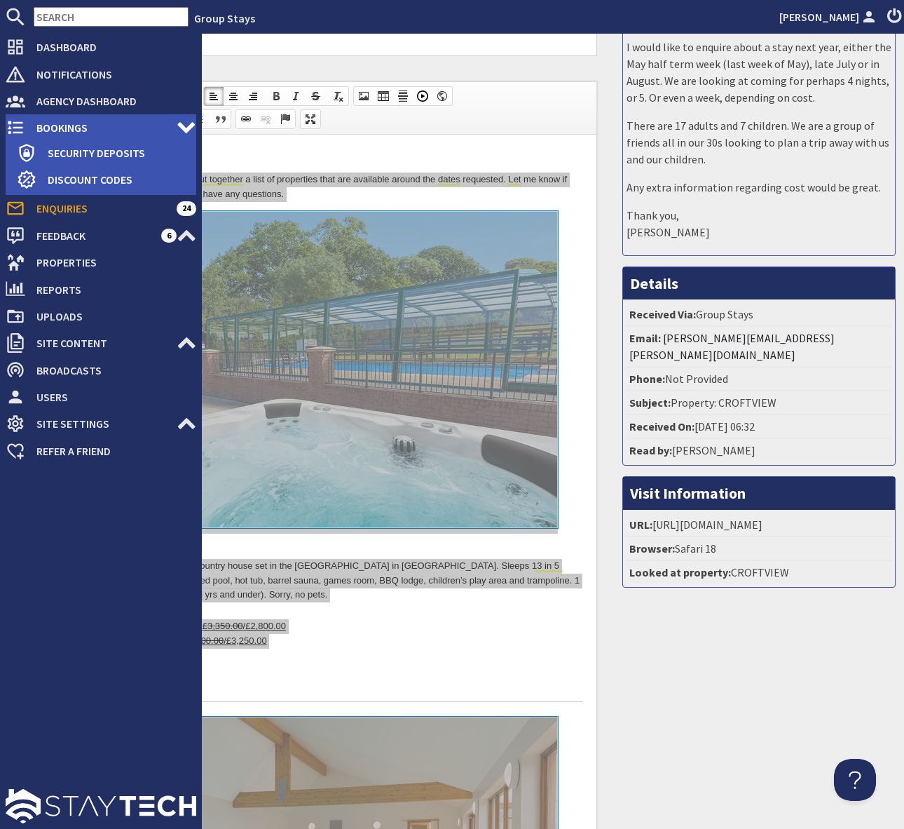
click at [111, 124] on span "Bookings" at bounding box center [100, 127] width 151 height 22
type textarea "<p>Dear Heidi Goldsmith,</p> <p>Thank you for your enquiry. I&#39;ve put togeth…"
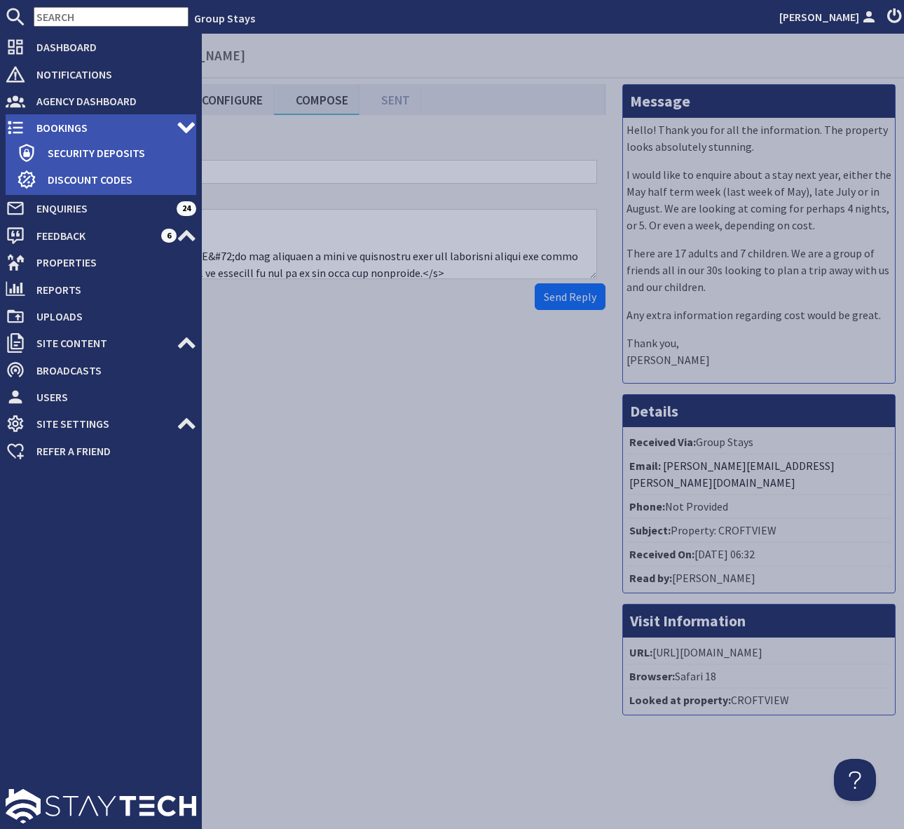
scroll to position [0, 0]
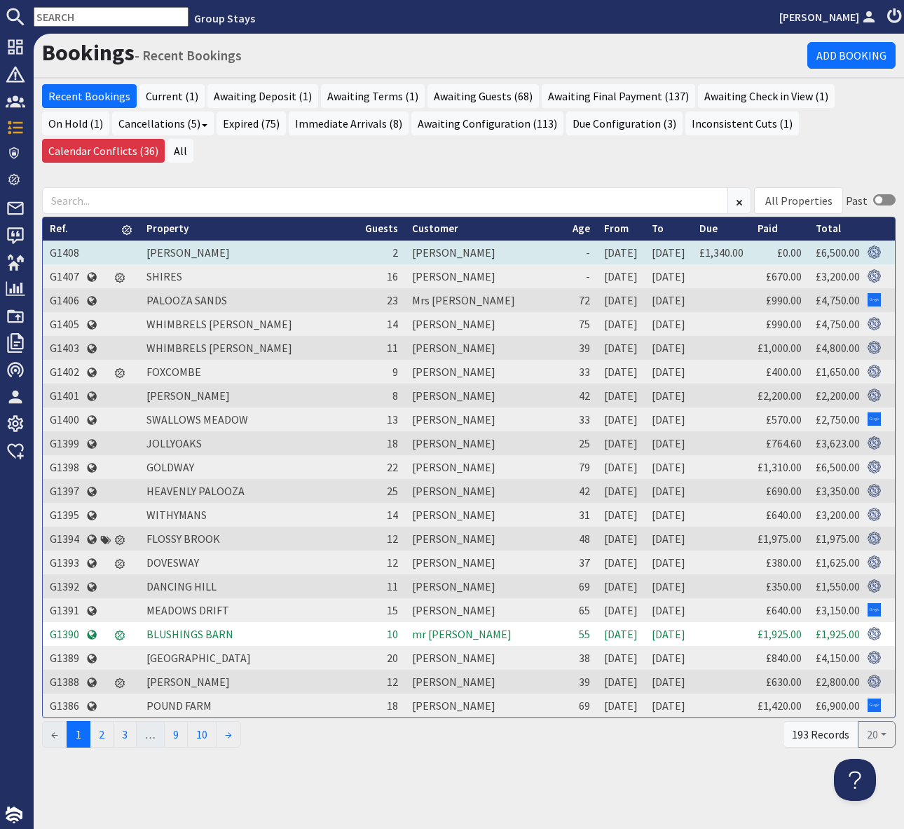
click at [67, 240] on td "G1408" at bounding box center [64, 252] width 43 height 24
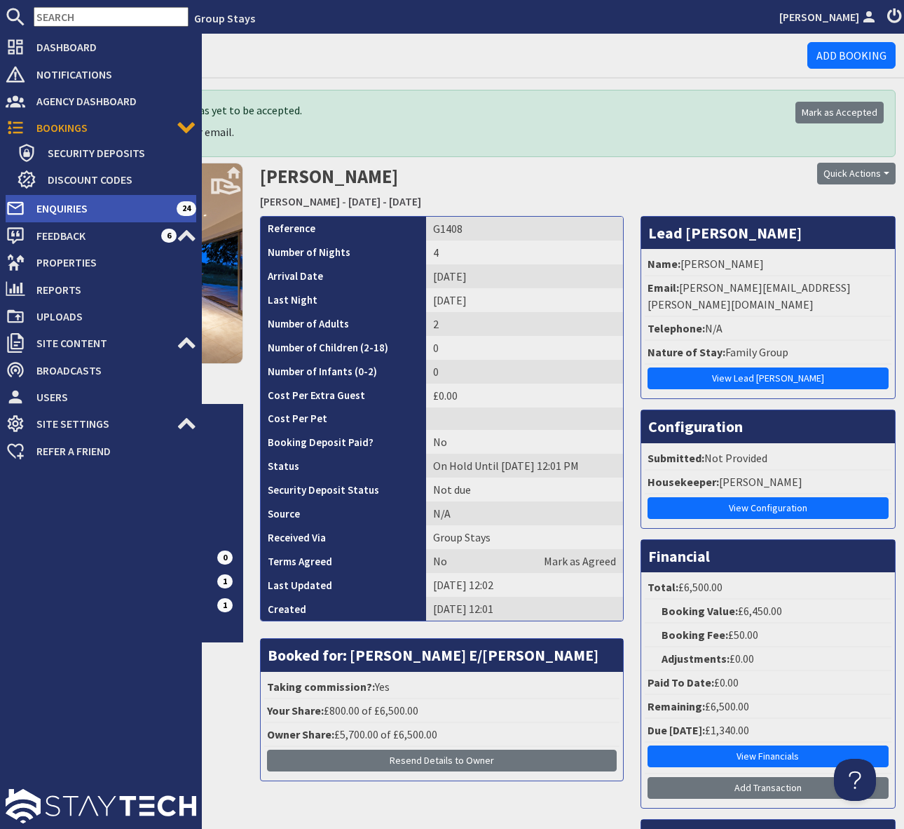
click at [167, 207] on span "Enquiries" at bounding box center [100, 208] width 151 height 22
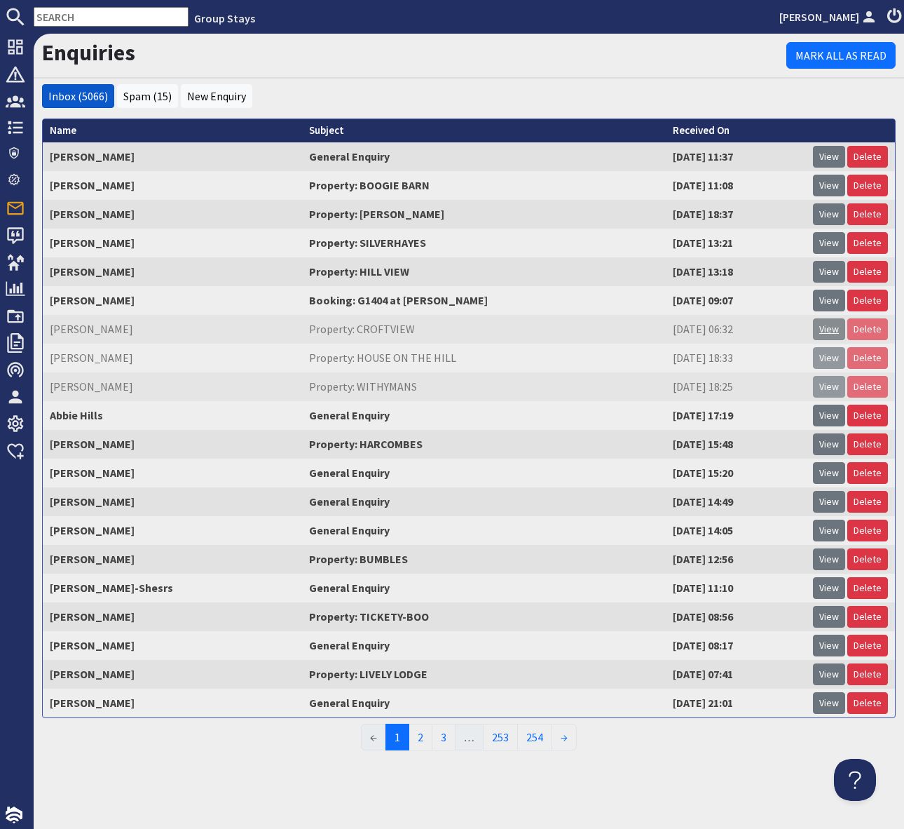
click at [833, 329] on link "View" at bounding box center [829, 329] width 32 height 22
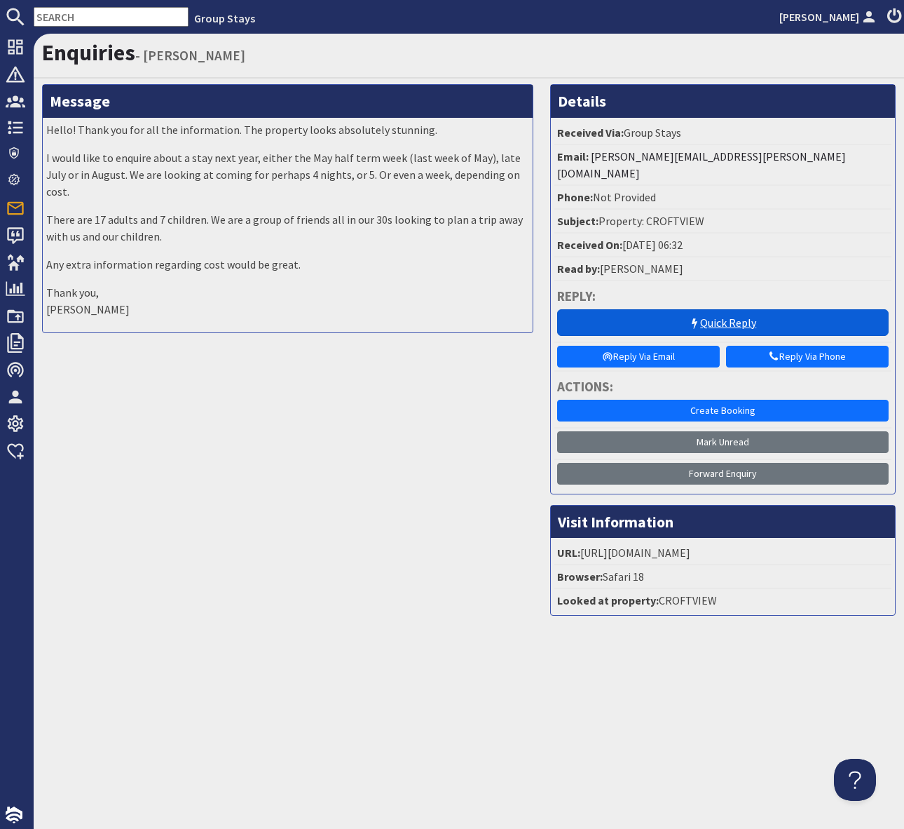
click at [713, 309] on link "Quick Reply" at bounding box center [723, 322] width 332 height 27
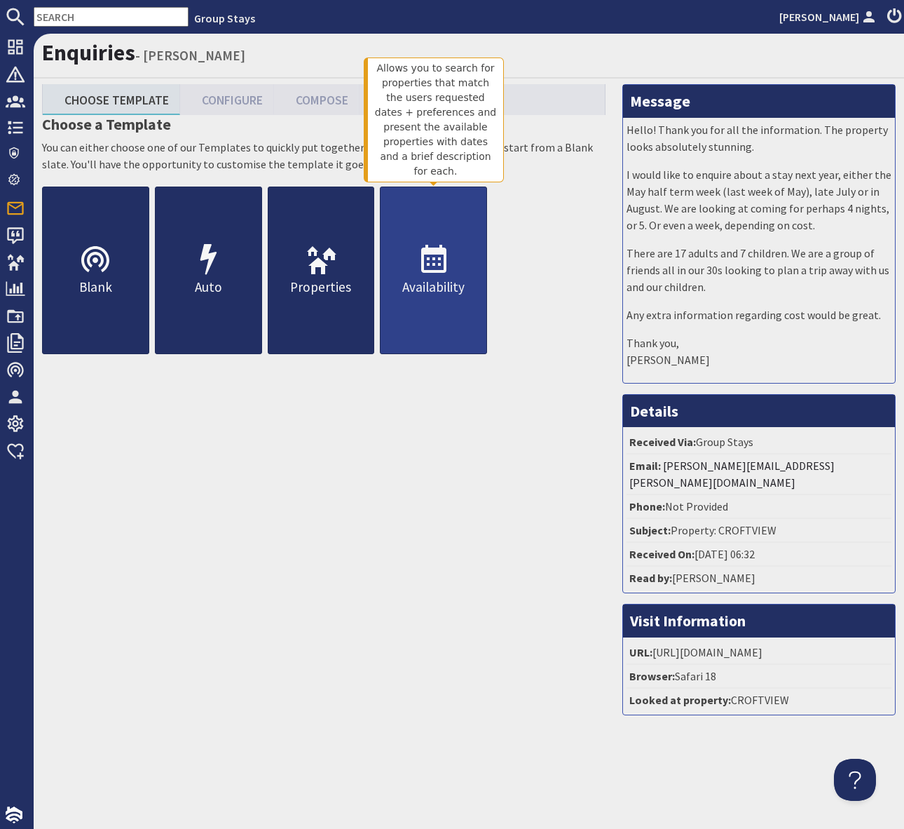
click at [443, 280] on p "Availability" at bounding box center [434, 287] width 106 height 20
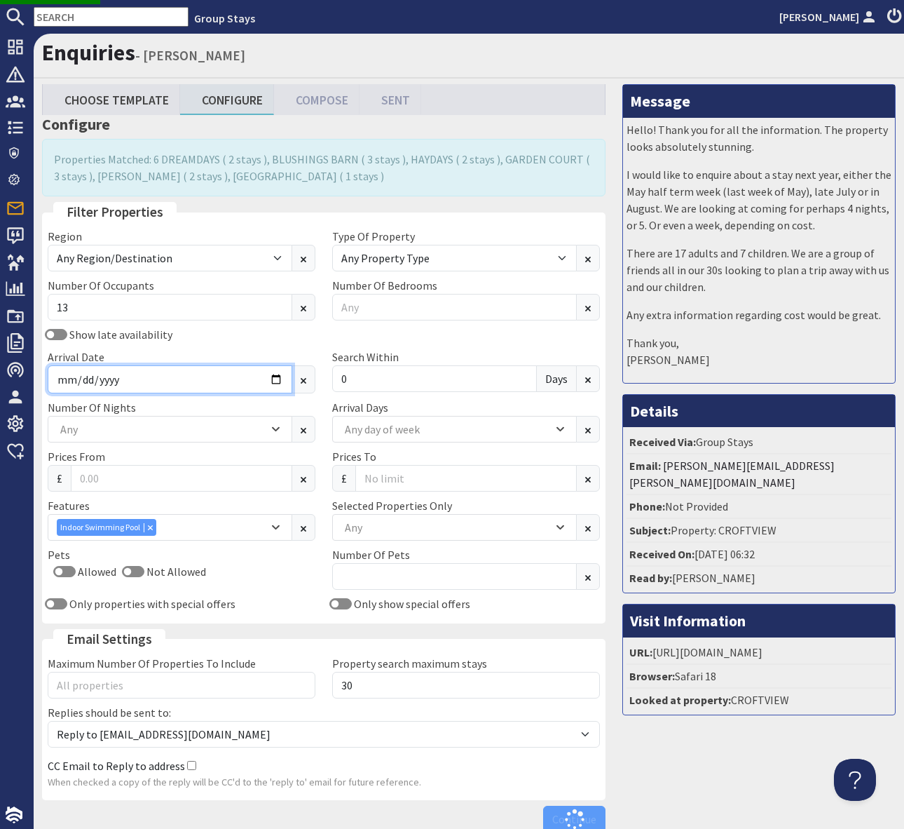
click at [273, 383] on input "2025-10-03" at bounding box center [170, 379] width 245 height 28
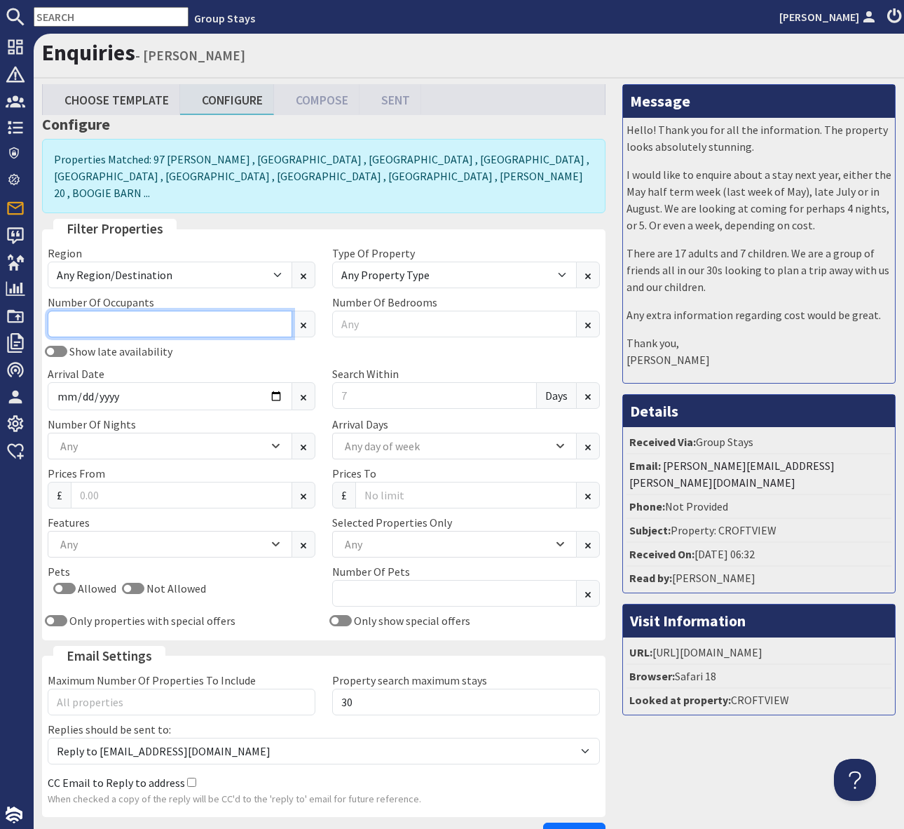
click at [88, 311] on input "Number Of Occupants" at bounding box center [170, 324] width 245 height 27
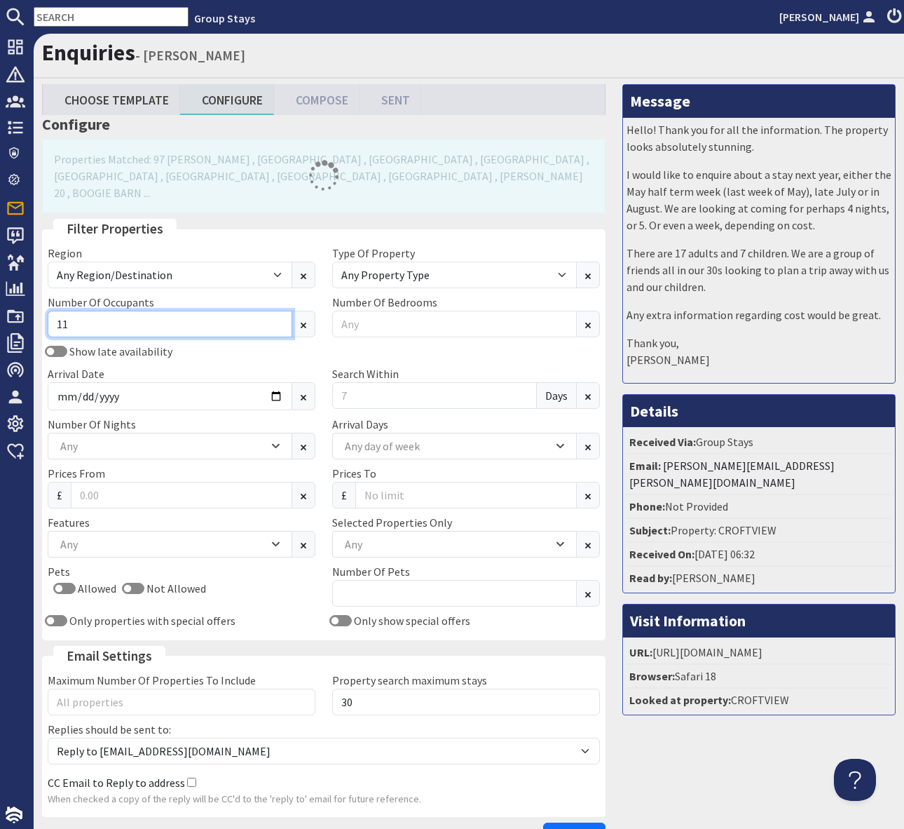
scroll to position [4, 0]
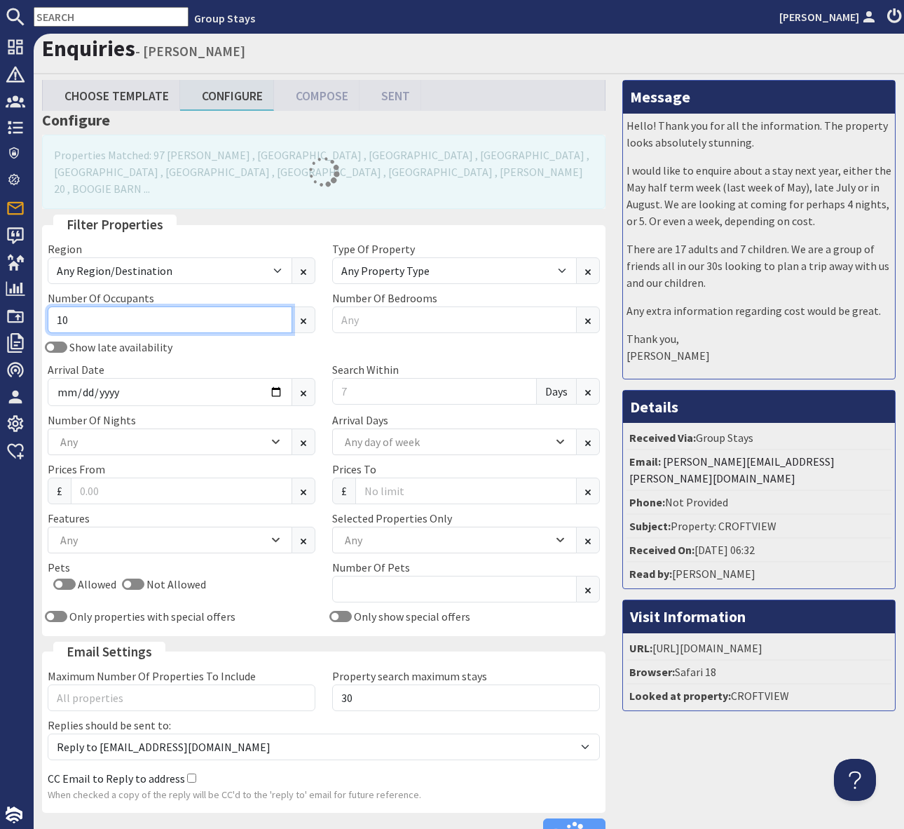
type input "10"
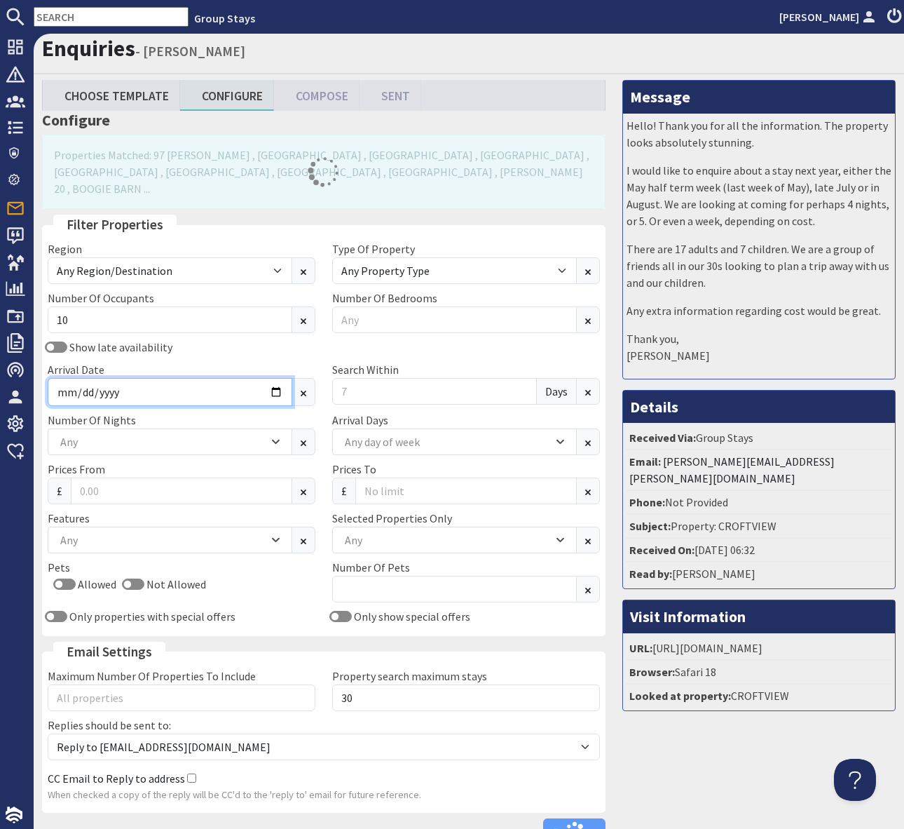
click at [269, 378] on input "Arrival Date" at bounding box center [170, 392] width 245 height 28
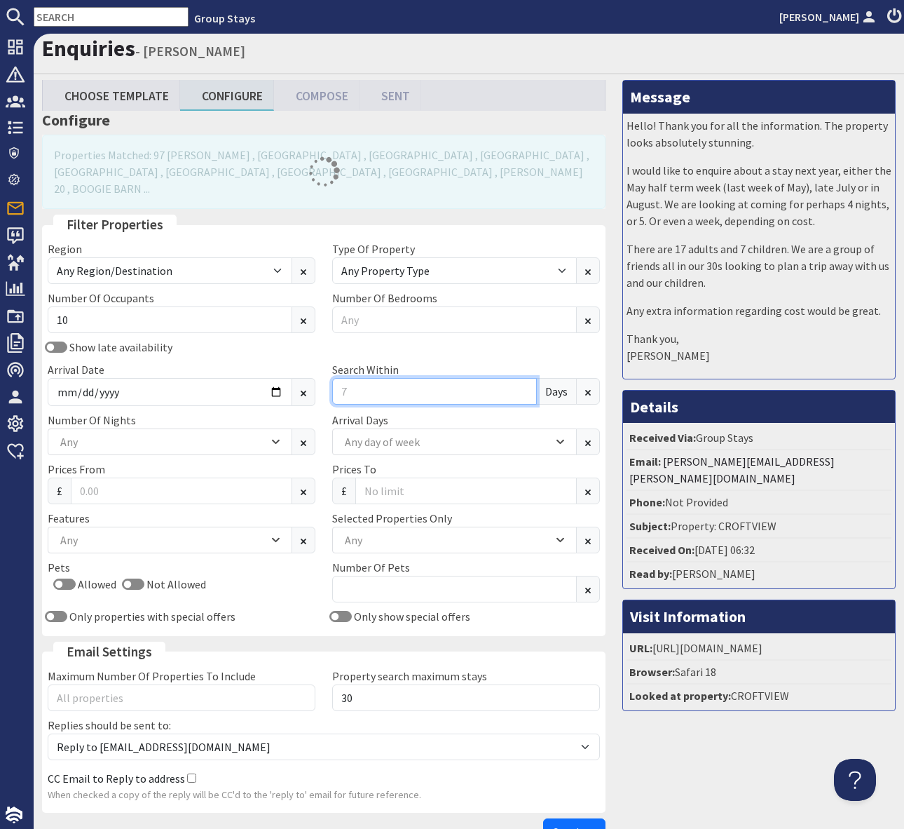
click at [360, 378] on input "Search Within" at bounding box center [434, 391] width 205 height 27
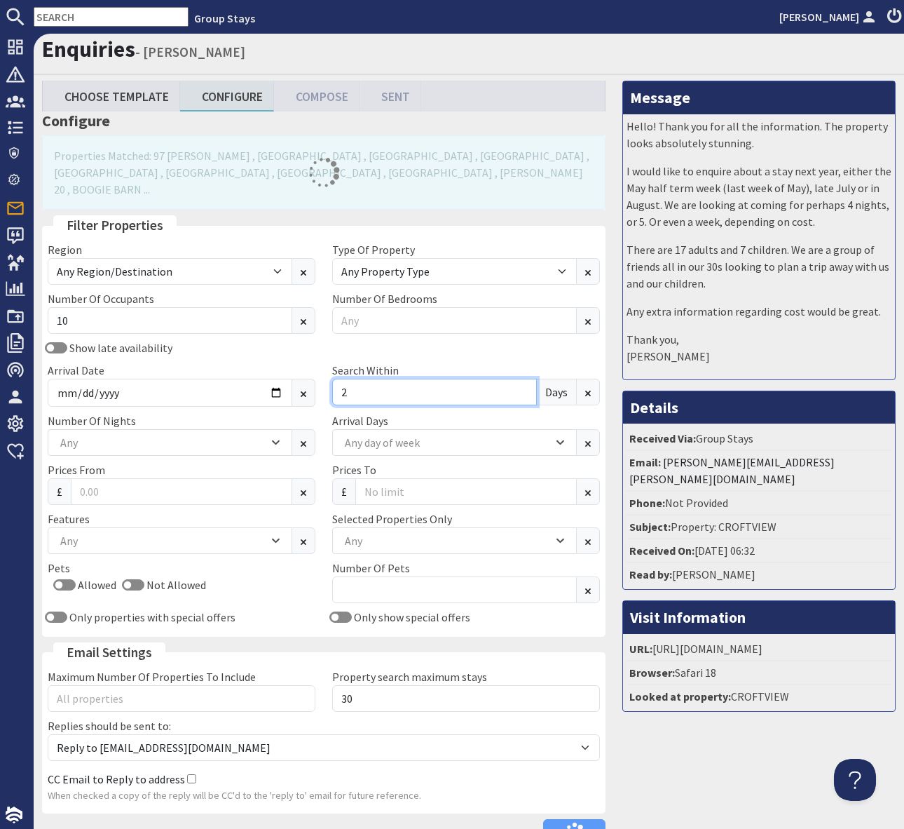
type input "2"
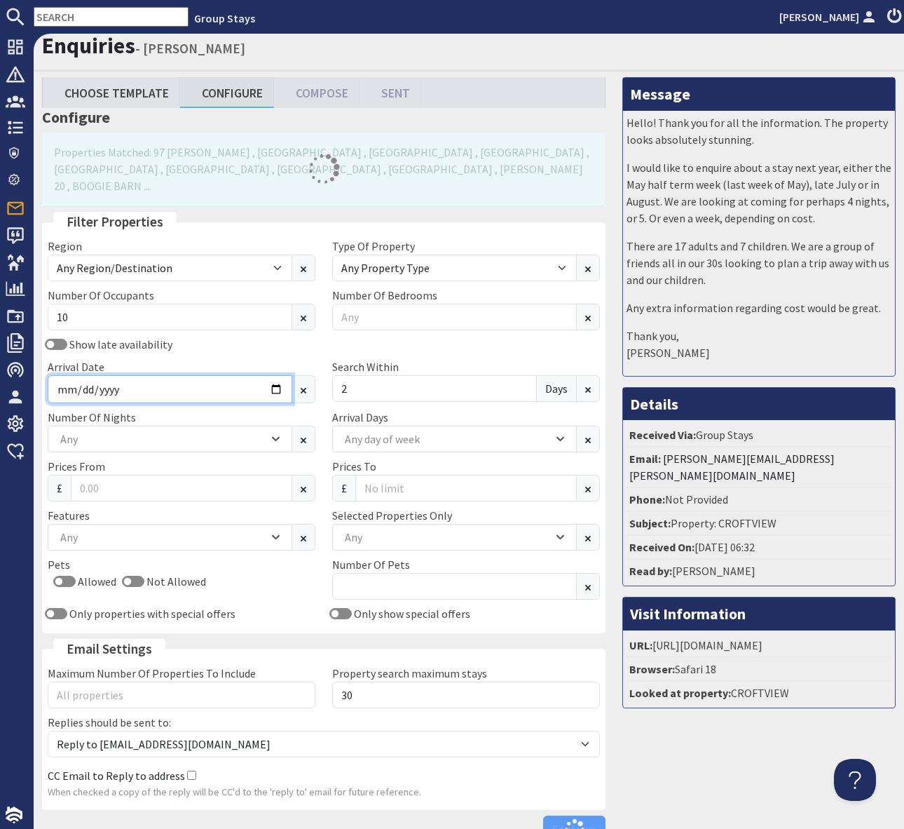
click at [270, 375] on input "Arrival Date" at bounding box center [170, 389] width 245 height 28
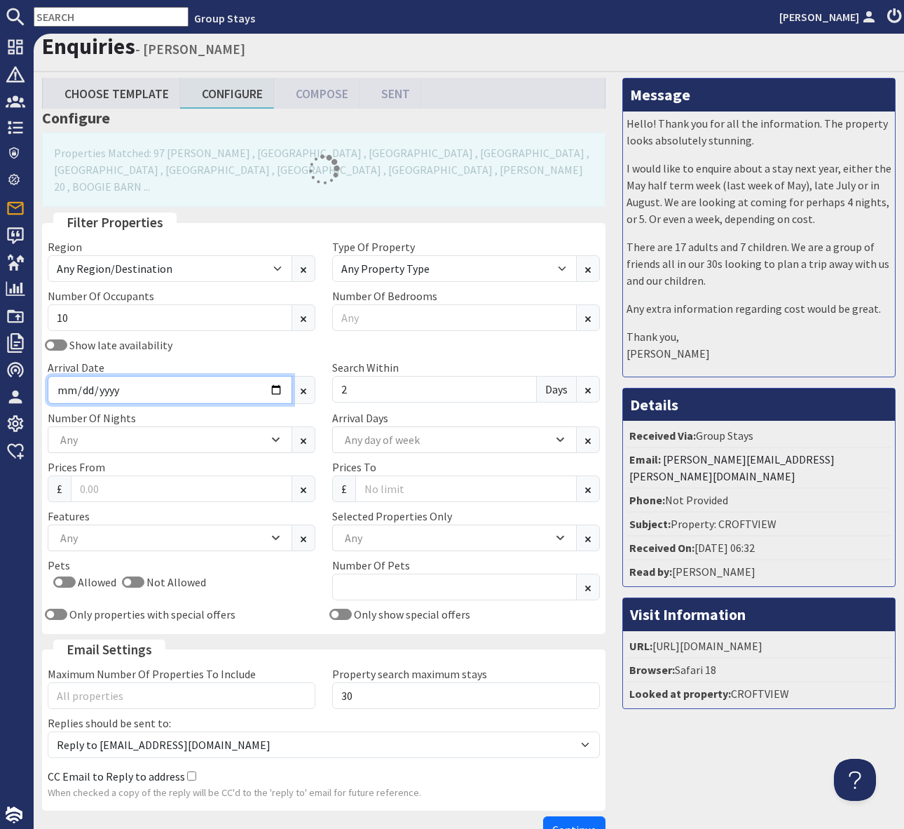
scroll to position [7, 0]
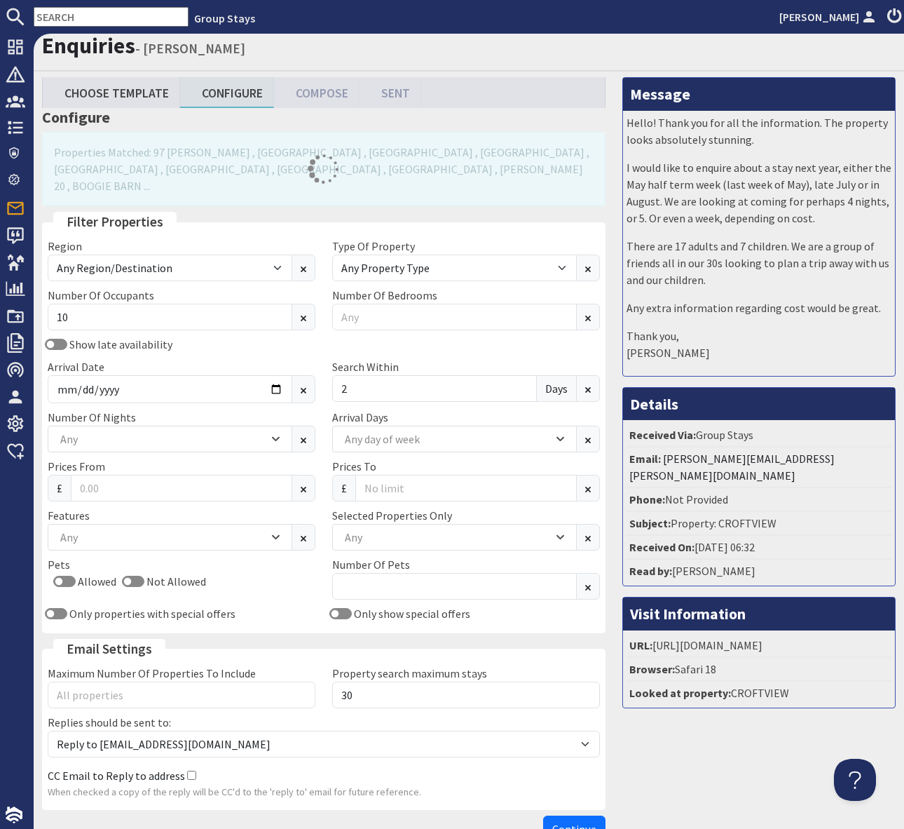
click at [169, 336] on div "Show late availability" at bounding box center [181, 344] width 285 height 17
click at [83, 304] on input "10" at bounding box center [170, 317] width 245 height 27
type input "14"
click at [276, 375] on input "Arrival Date" at bounding box center [170, 389] width 245 height 28
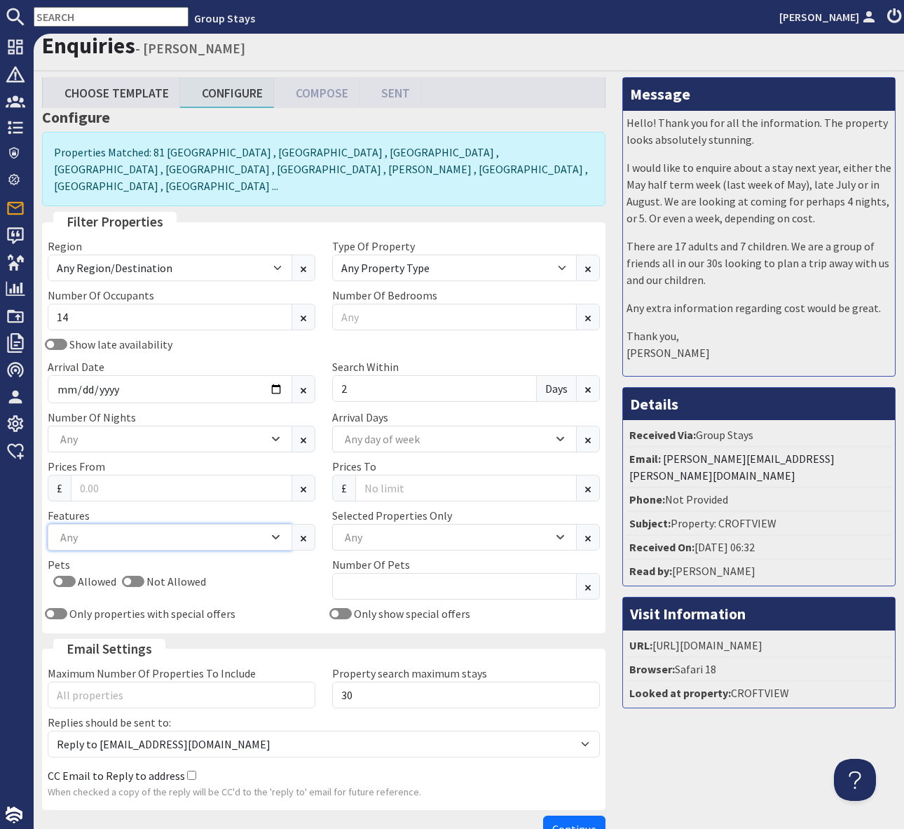
click at [82, 529] on div "Any" at bounding box center [163, 536] width 212 height 15
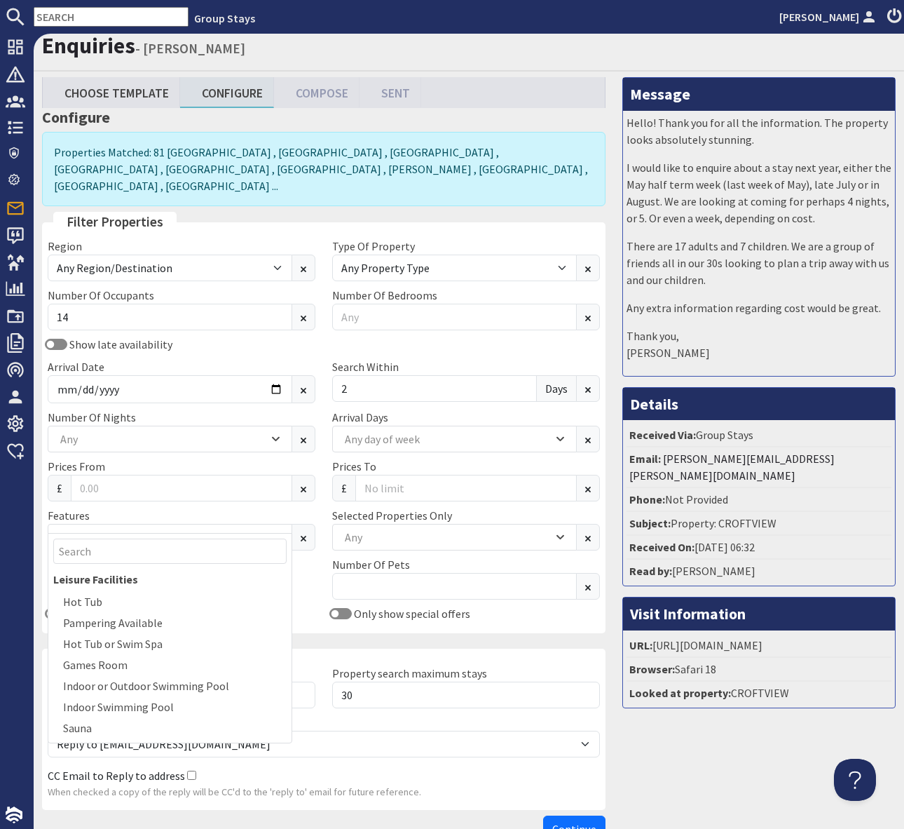
click at [312, 573] on div "Allowed Not Allowed" at bounding box center [182, 584] width 268 height 22
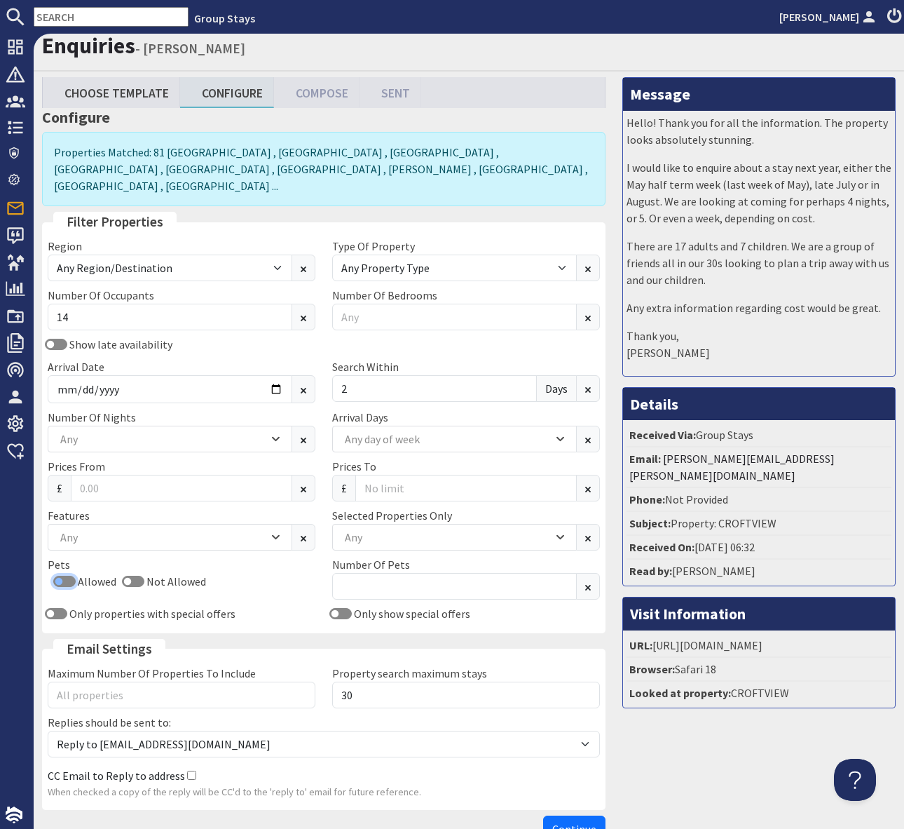
click at [55, 576] on input "Allowed" at bounding box center [64, 581] width 22 height 11
checkbox input "true"
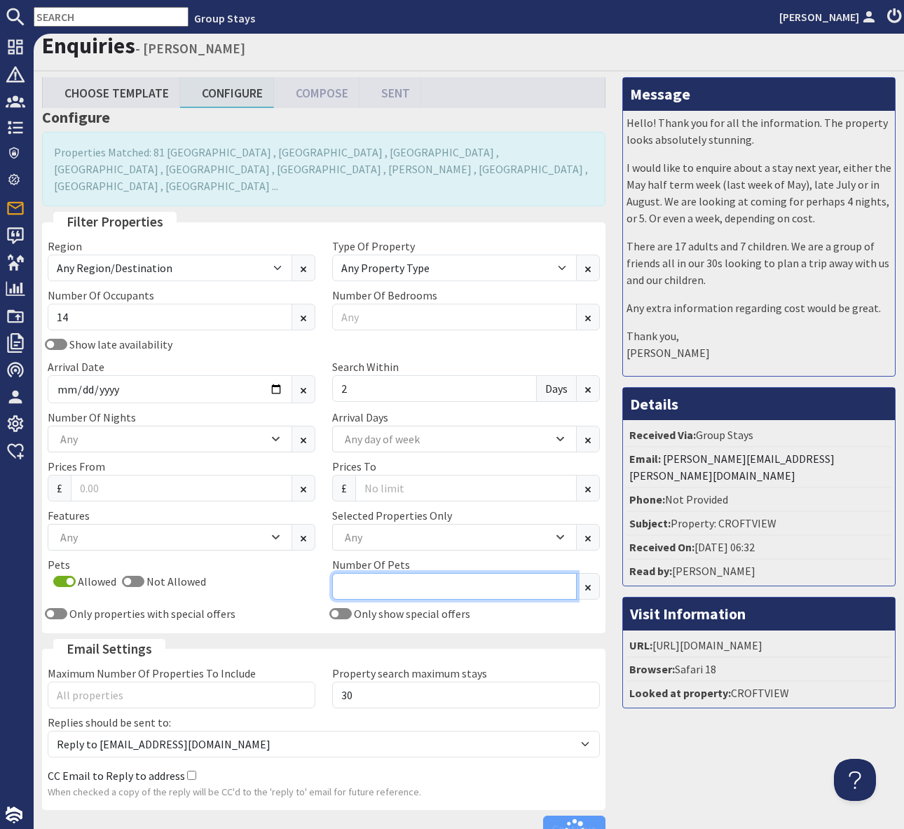
click at [362, 573] on input "Number Of Pets" at bounding box center [454, 586] width 245 height 27
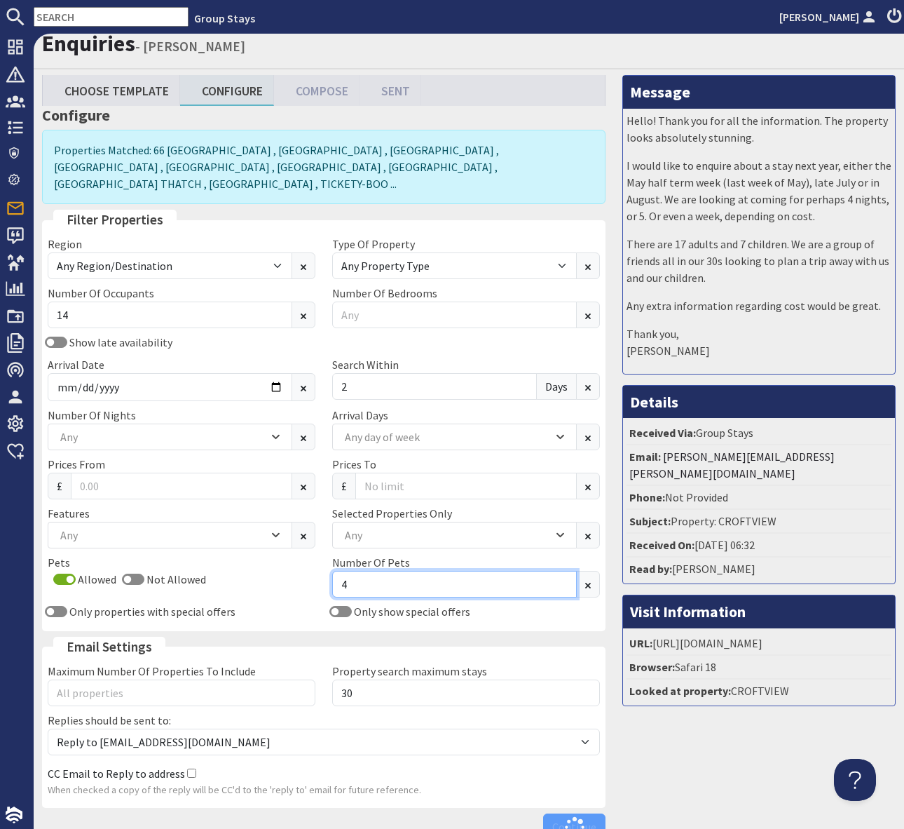
scroll to position [0, 0]
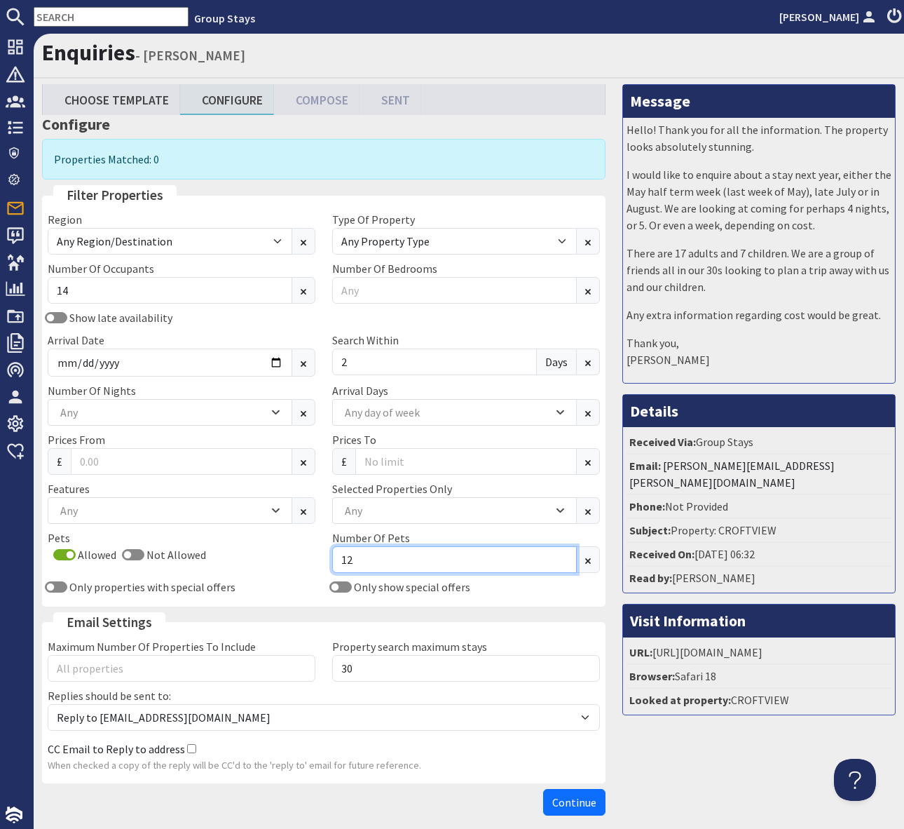
type input "12"
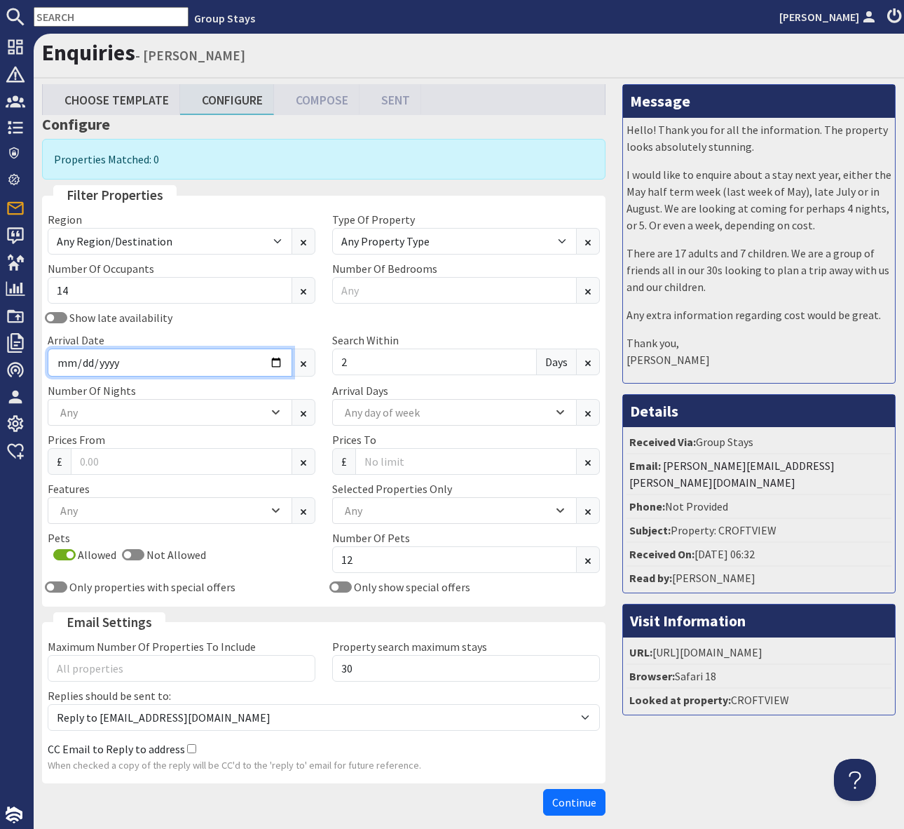
click at [275, 375] on input "Arrival Date" at bounding box center [170, 362] width 245 height 28
click at [278, 358] on input "Arrival Date" at bounding box center [170, 362] width 245 height 28
type input "2025-12-30"
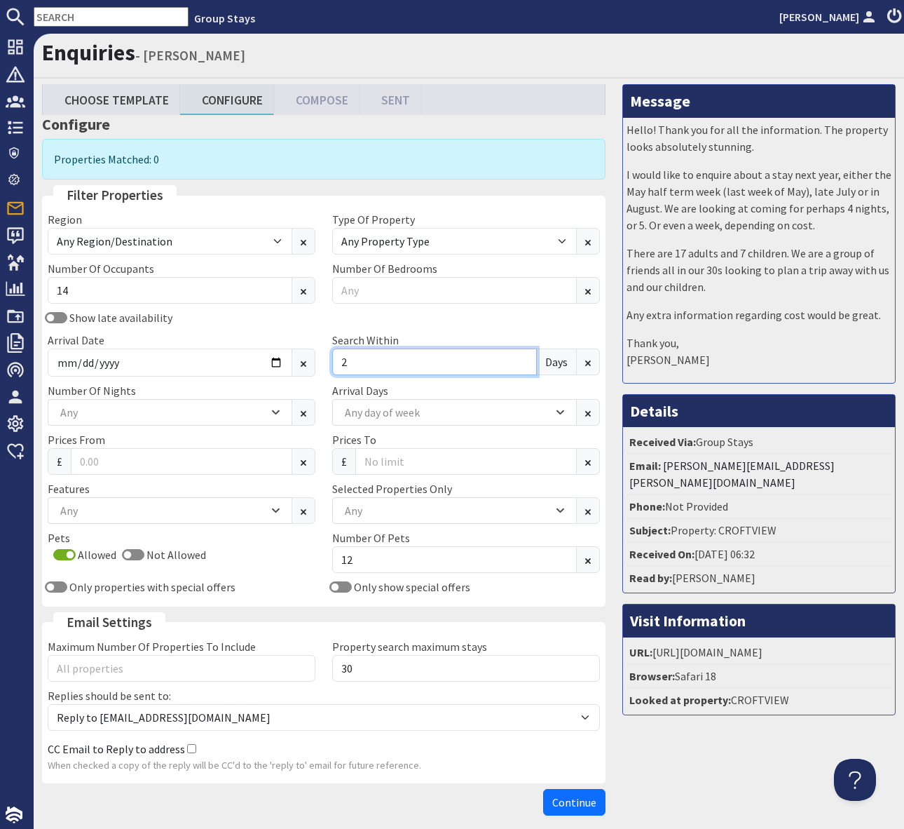
click at [385, 360] on input "2" at bounding box center [434, 361] width 205 height 27
type input "0"
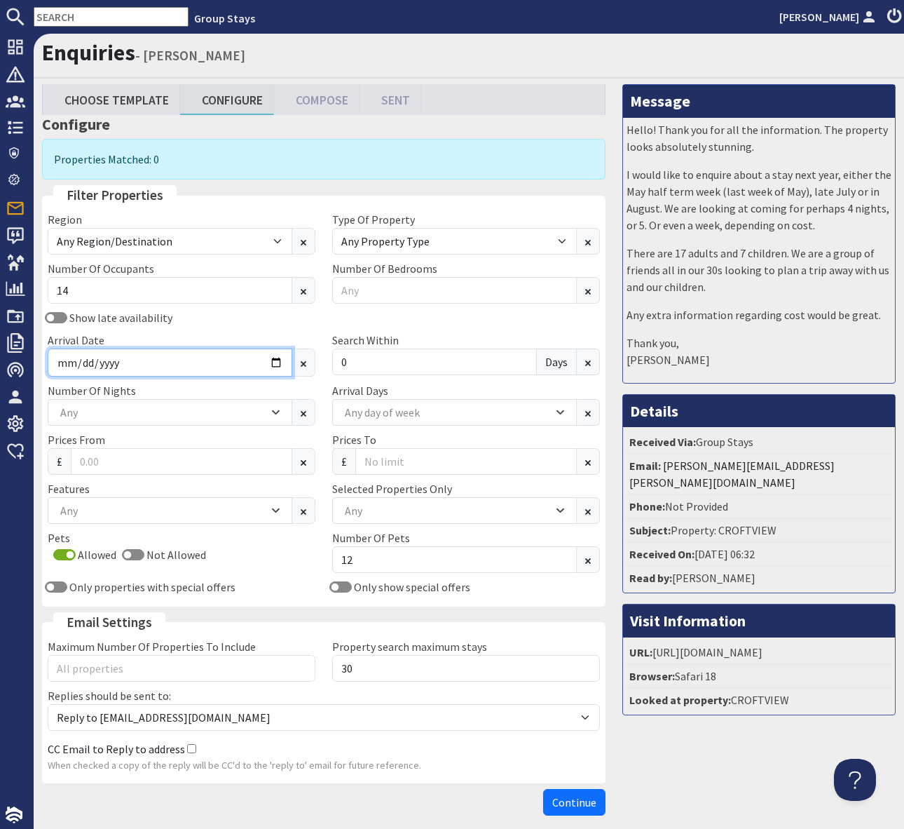
click at [277, 364] on input "2025-12-30" at bounding box center [170, 362] width 245 height 28
type input "2025-12-29"
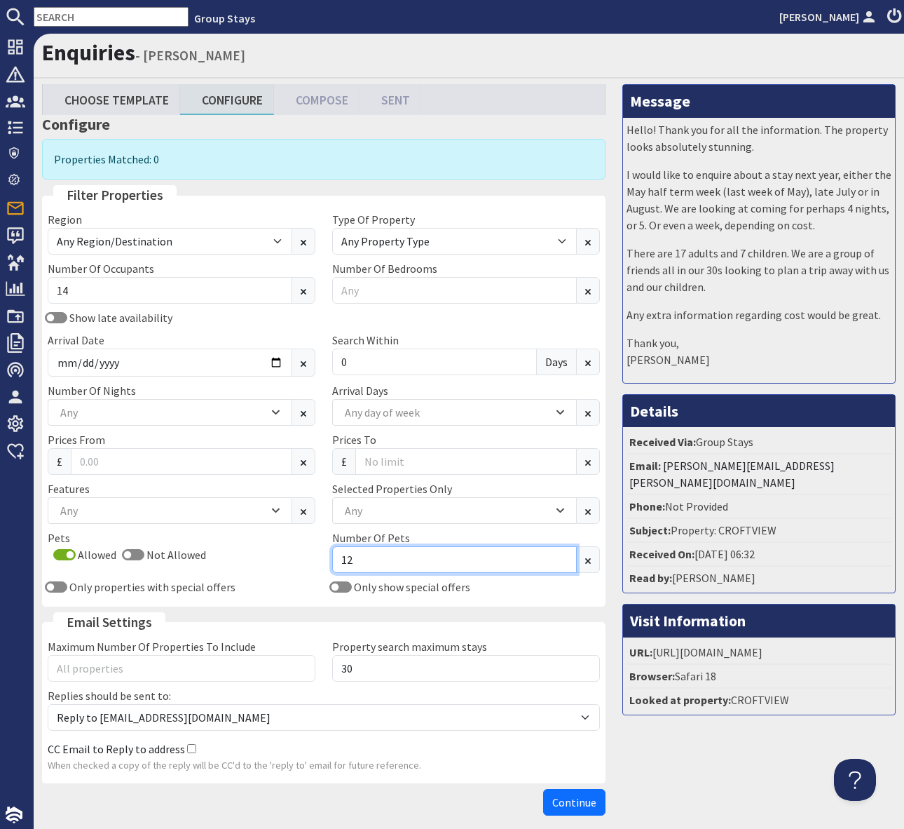
click at [378, 566] on input "12" at bounding box center [454, 559] width 245 height 27
type input "1"
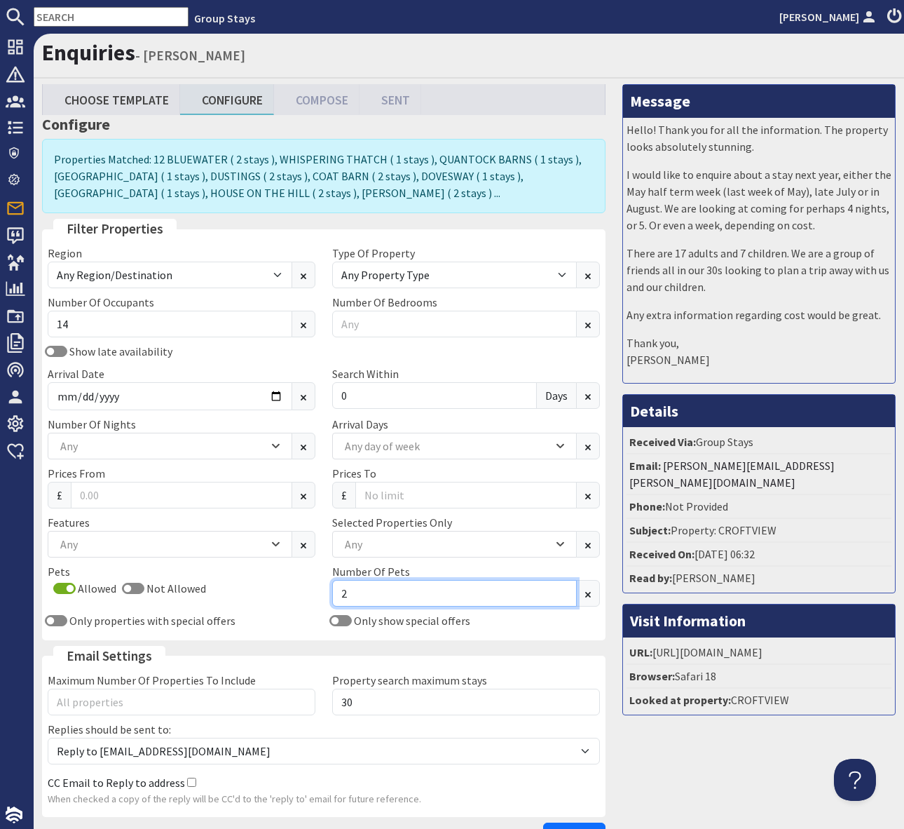
type input "2"
click at [281, 398] on input "2025-12-29" at bounding box center [170, 396] width 245 height 28
type input "2025-12-30"
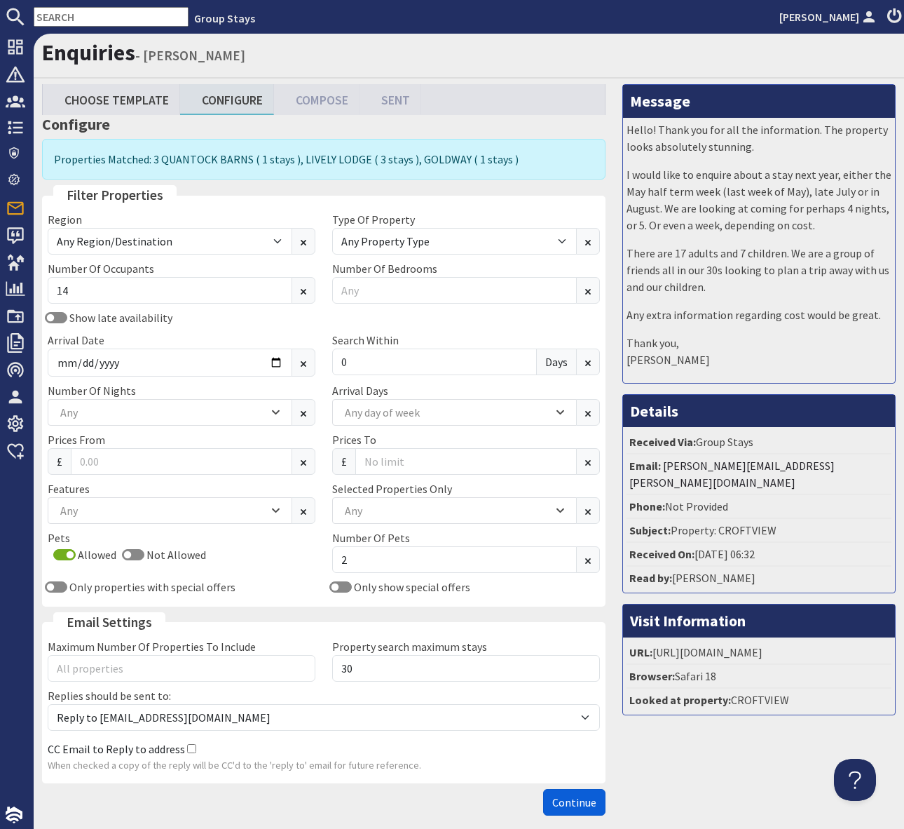
click at [582, 805] on span "Continue" at bounding box center [574, 802] width 44 height 14
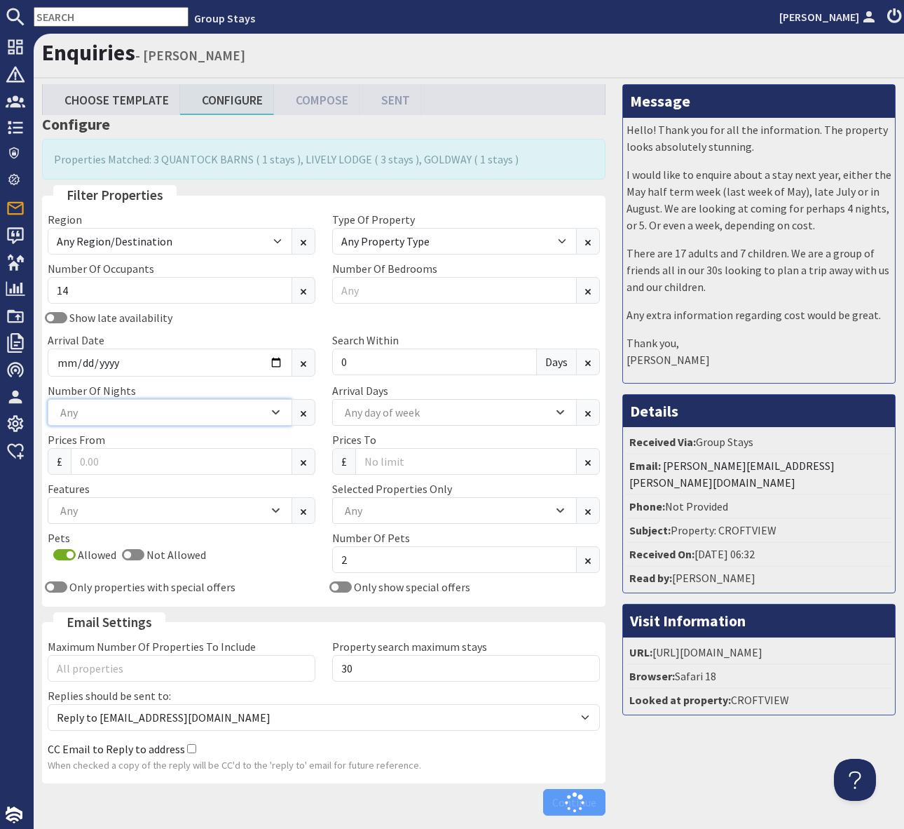
click at [276, 409] on icon "Combobox" at bounding box center [276, 412] width 8 height 8
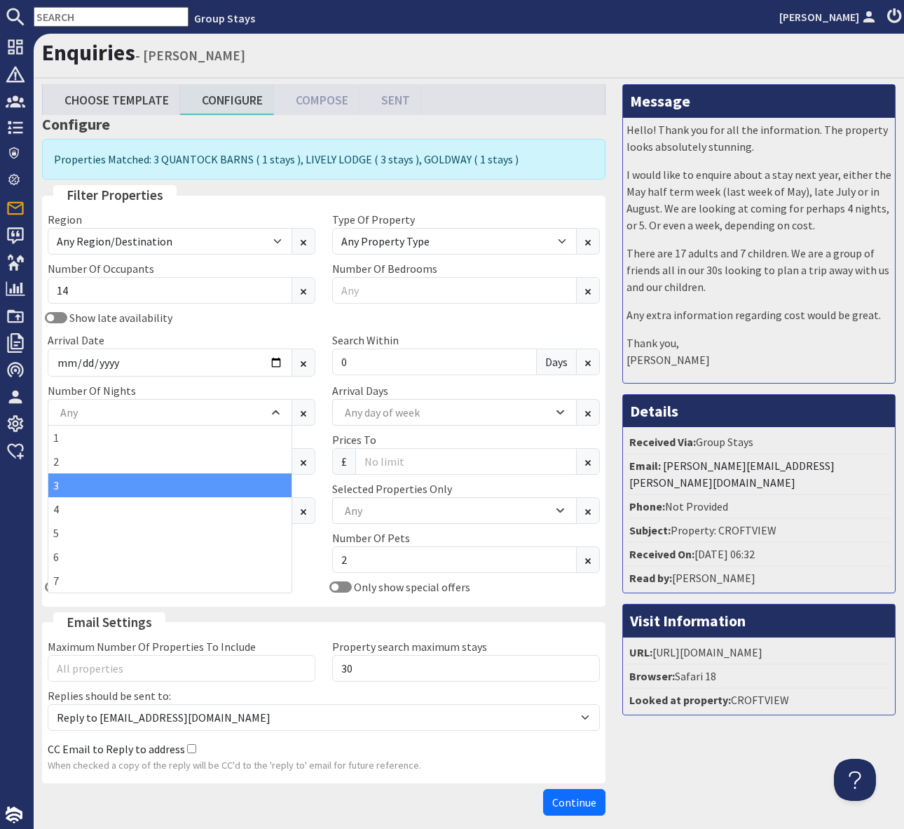
click at [256, 475] on div "3" at bounding box center [169, 485] width 243 height 24
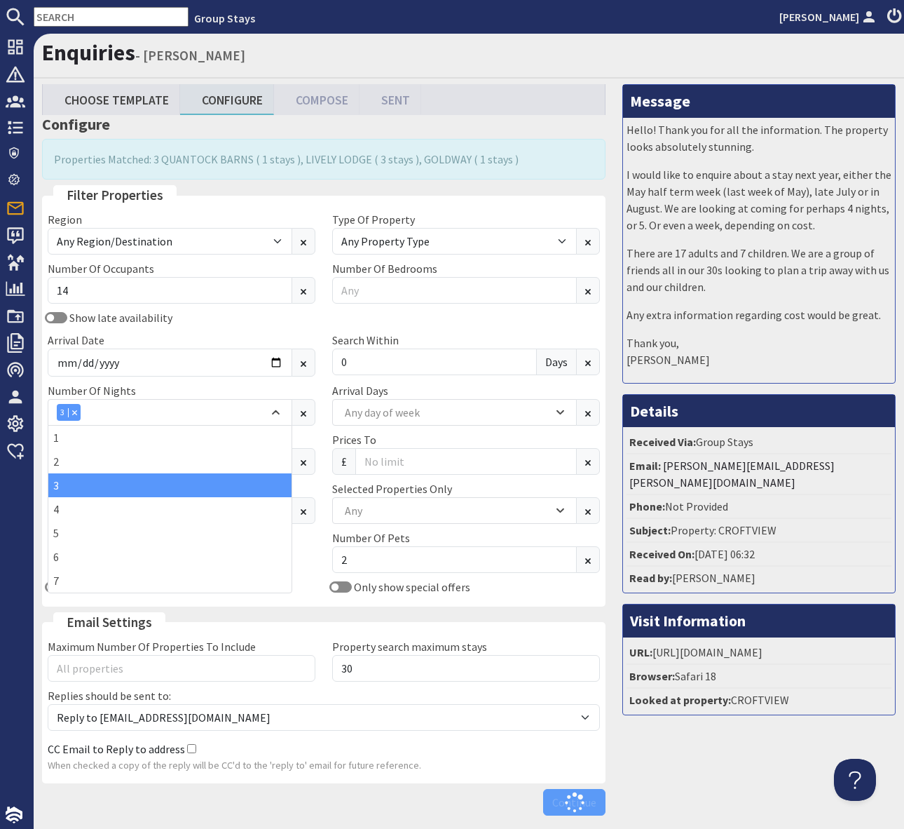
click at [281, 325] on div "Show late availability" at bounding box center [181, 317] width 285 height 17
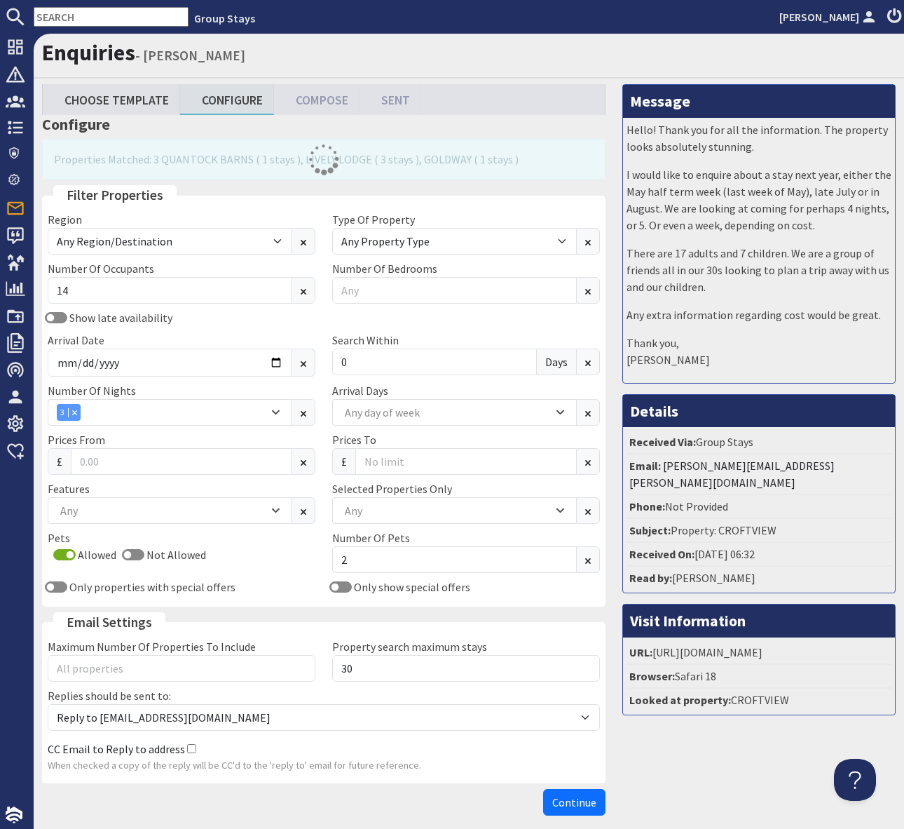
scroll to position [64, 0]
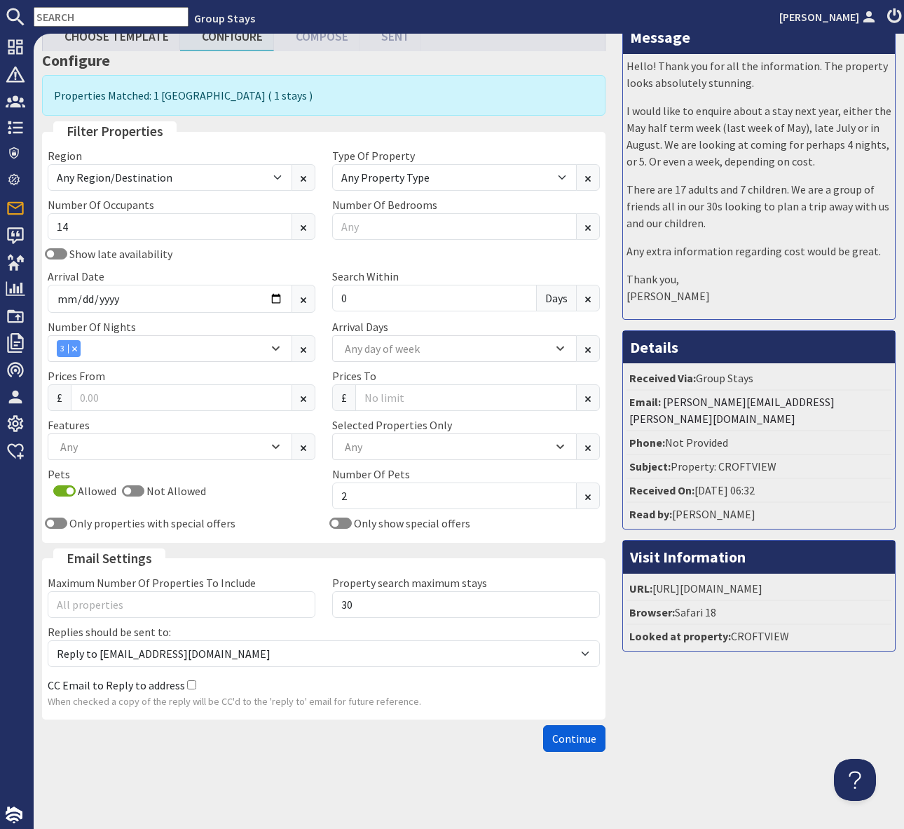
click at [553, 738] on span "Continue" at bounding box center [574, 738] width 44 height 14
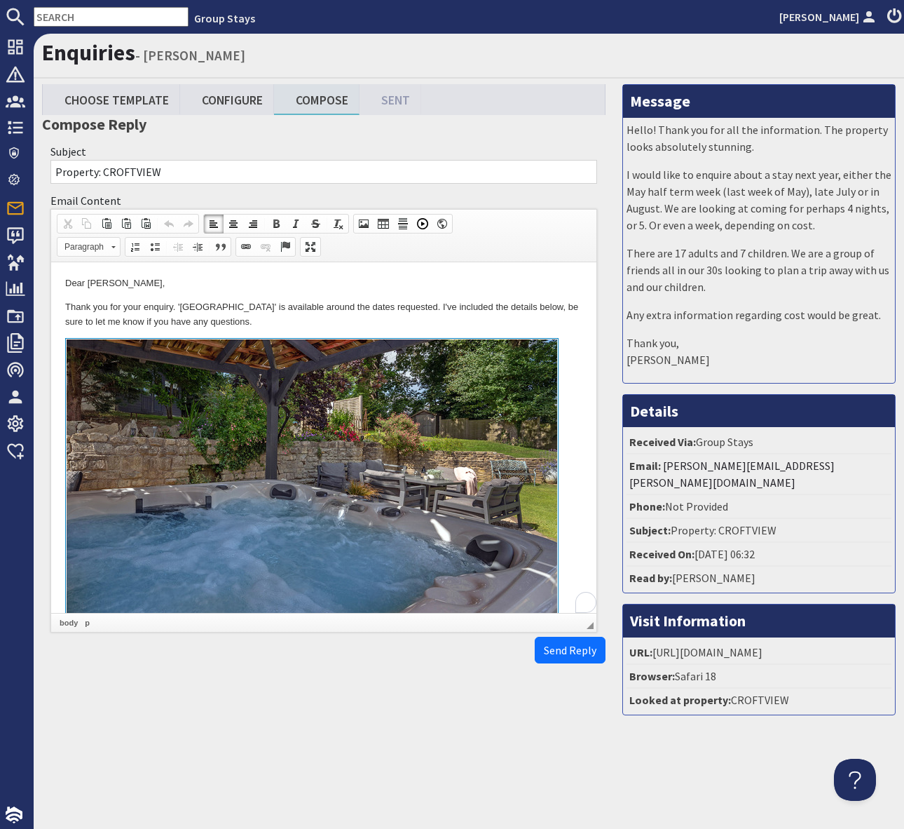
click at [505, 320] on p "Thank you for your enquiry. 'LIVELY LODGE' is available around the dates reques…" at bounding box center [323, 314] width 517 height 29
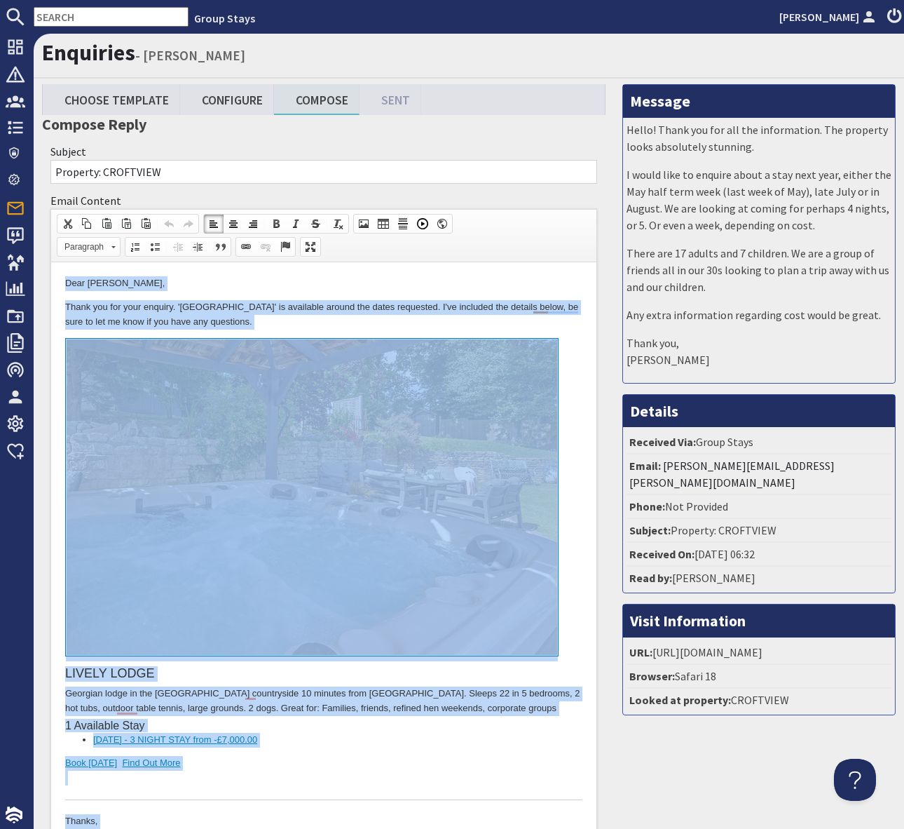
copy body "Dear Heidi Goldsmith, Thank you for your enquiry. 'LIVELY LODGE' is available a…"
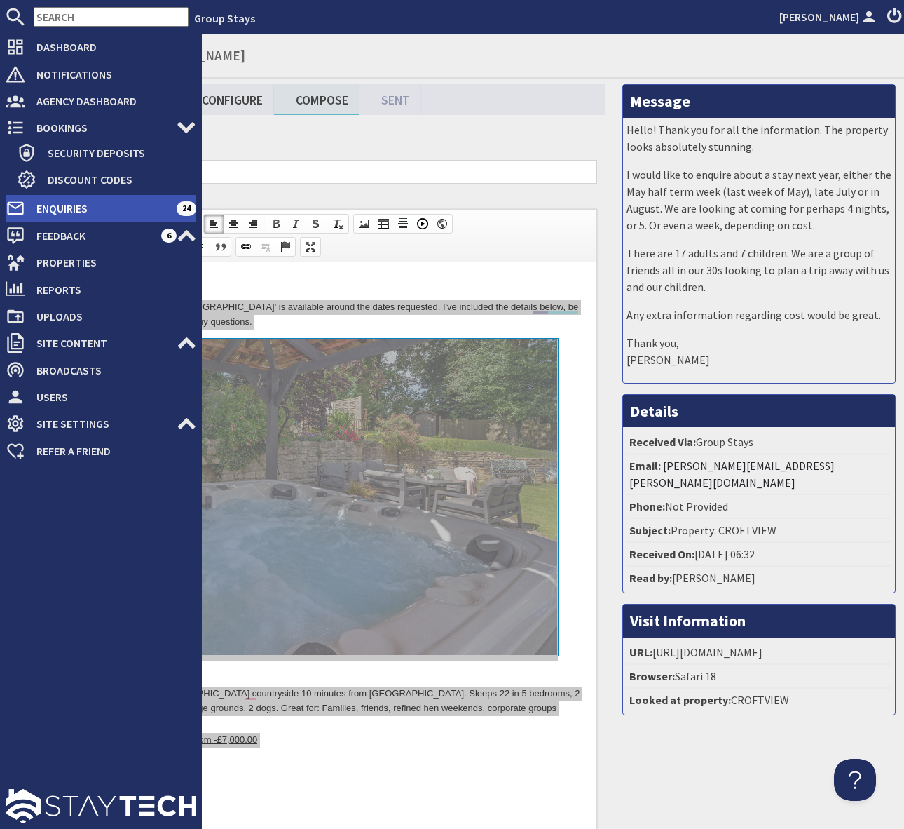
click at [132, 201] on span "Enquiries" at bounding box center [100, 208] width 151 height 22
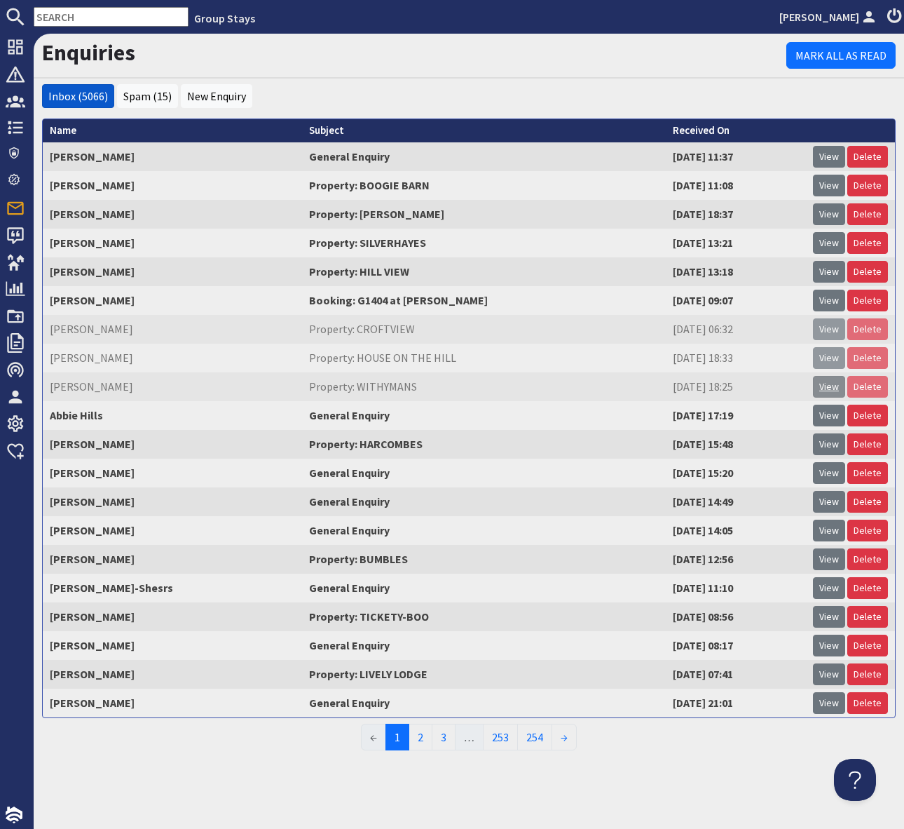
click at [829, 386] on link "View" at bounding box center [829, 387] width 32 height 22
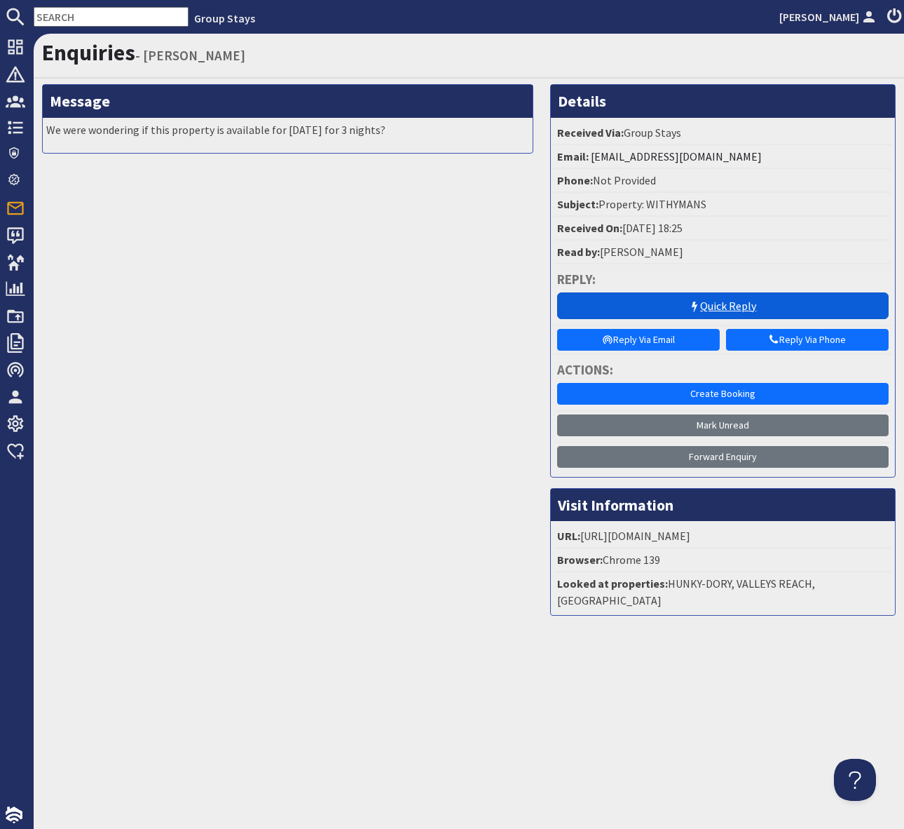
click at [728, 301] on link "Quick Reply" at bounding box center [723, 305] width 332 height 27
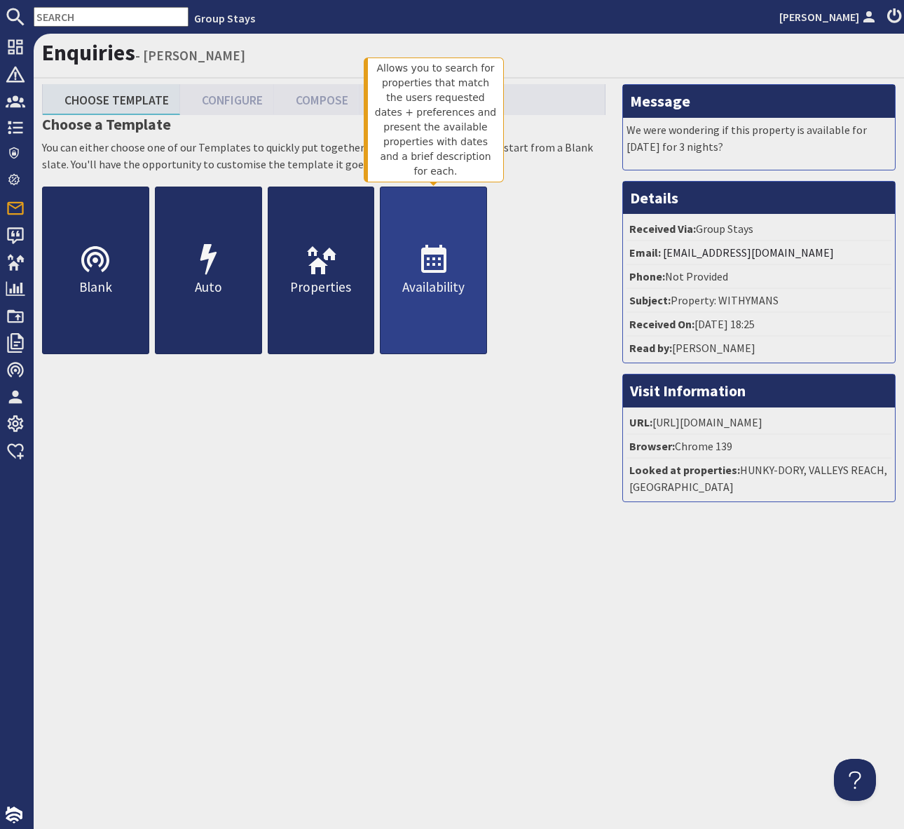
click at [424, 252] on use at bounding box center [433, 259] width 25 height 28
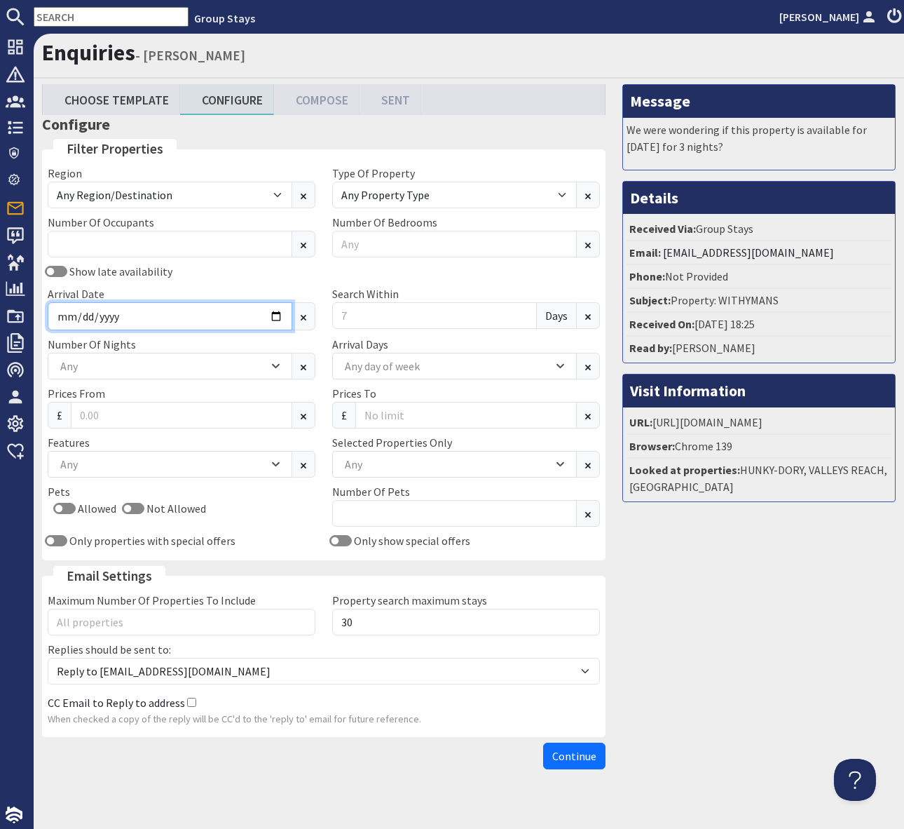
click at [282, 309] on input "Arrival Date" at bounding box center [170, 316] width 245 height 28
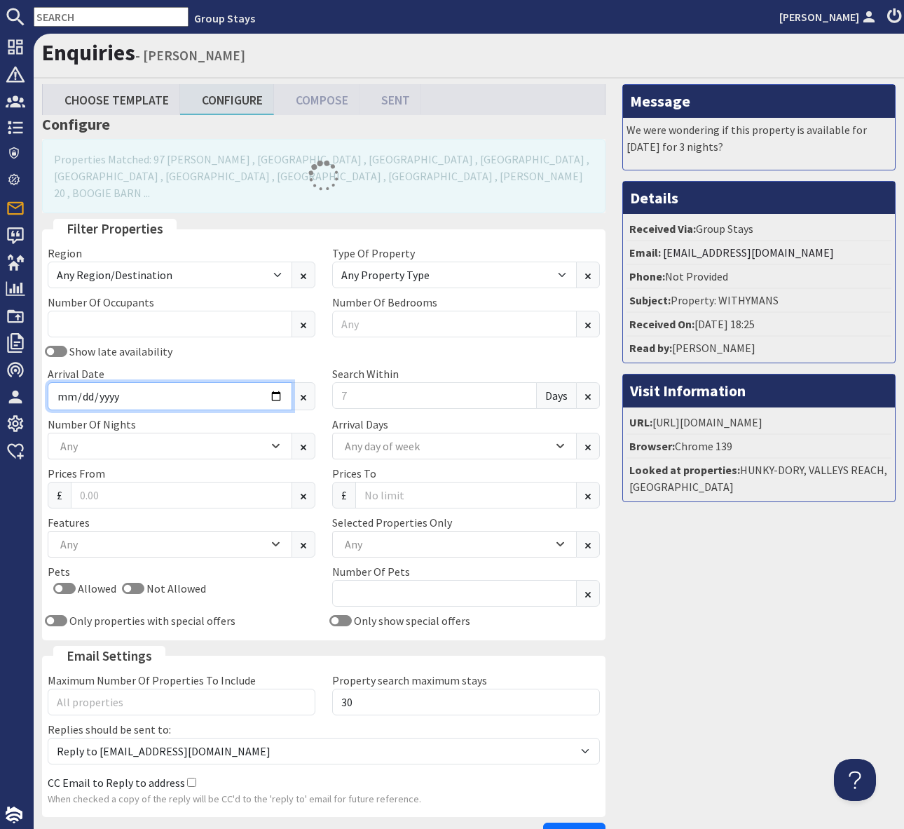
type input "2025-12-30"
click at [347, 382] on input "Search Within" at bounding box center [434, 395] width 205 height 27
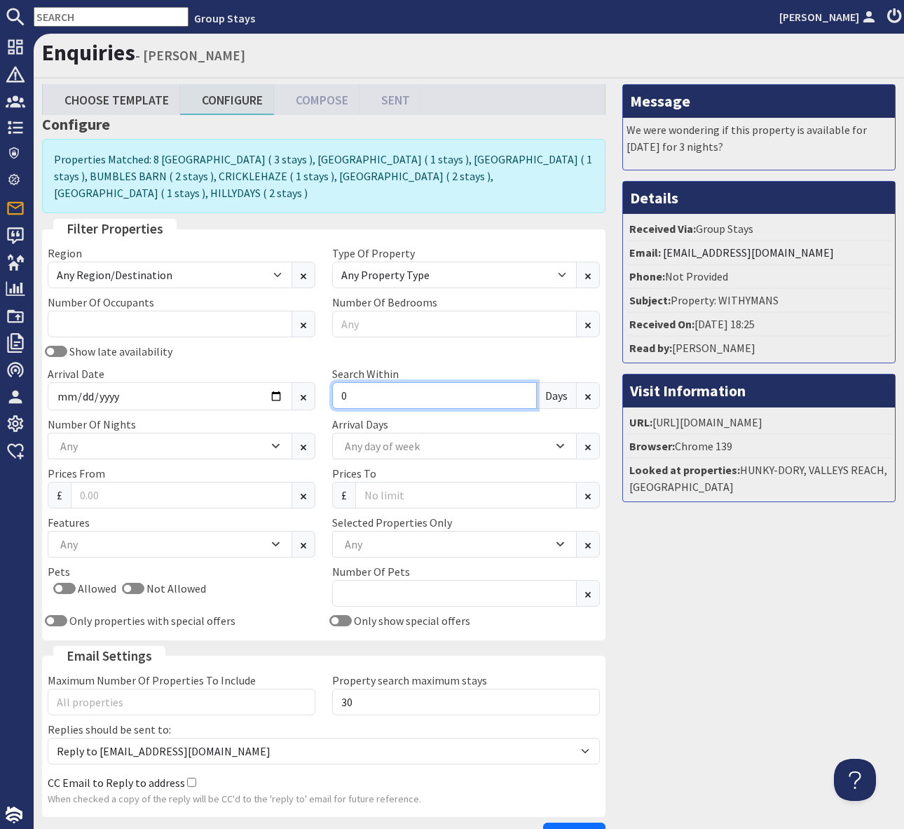
type input "0"
click at [358, 536] on div "Any" at bounding box center [447, 543] width 212 height 15
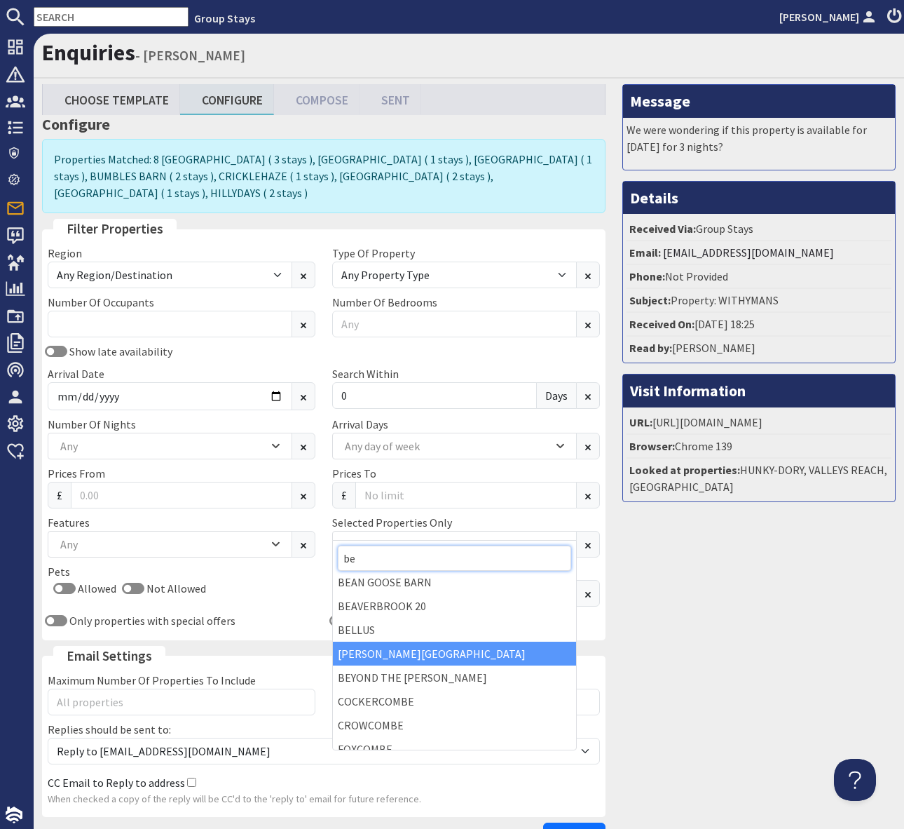
type input "be"
click at [405, 653] on div "[PERSON_NAME][GEOGRAPHIC_DATA]" at bounding box center [454, 653] width 243 height 24
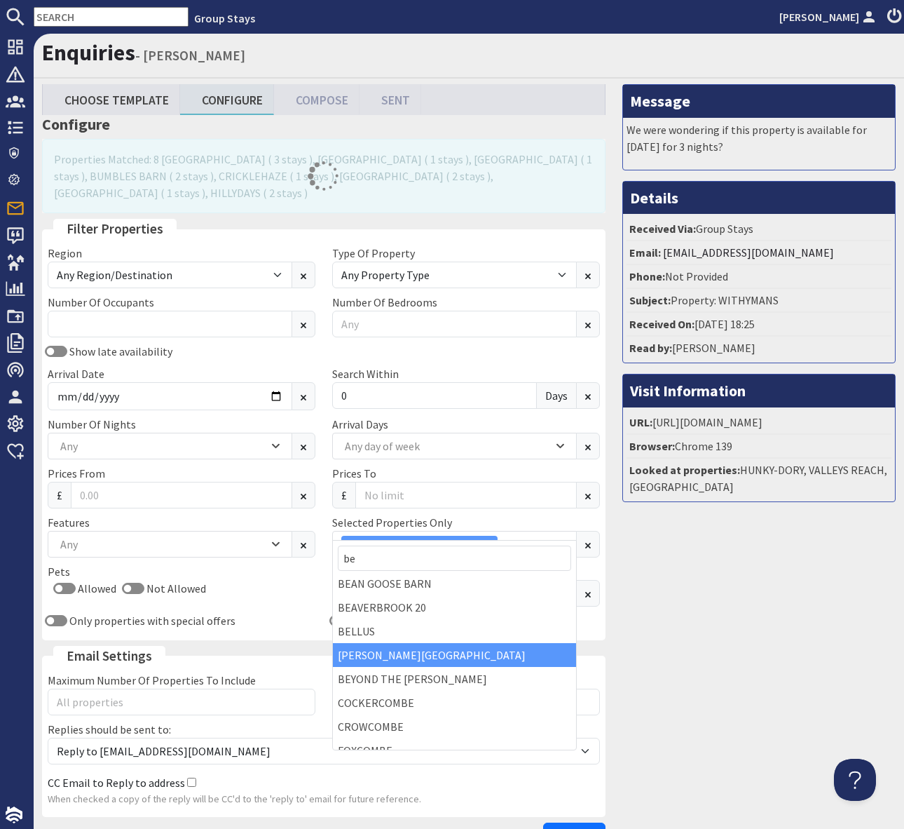
scroll to position [2, 0]
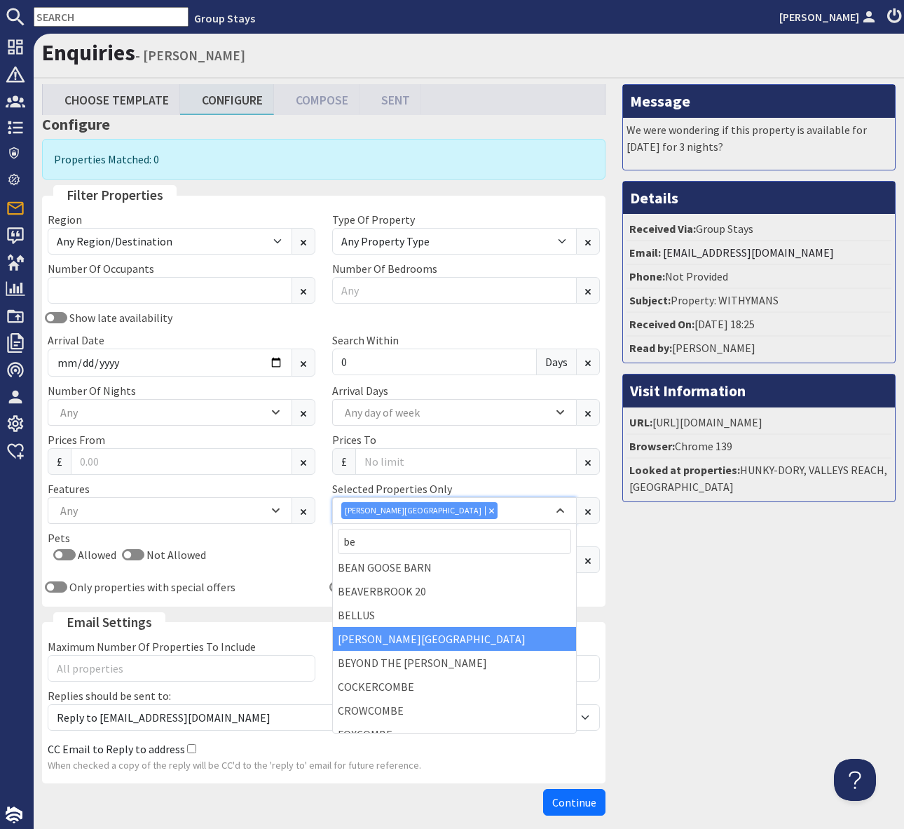
click at [407, 503] on div "[PERSON_NAME][GEOGRAPHIC_DATA]" at bounding box center [419, 510] width 156 height 17
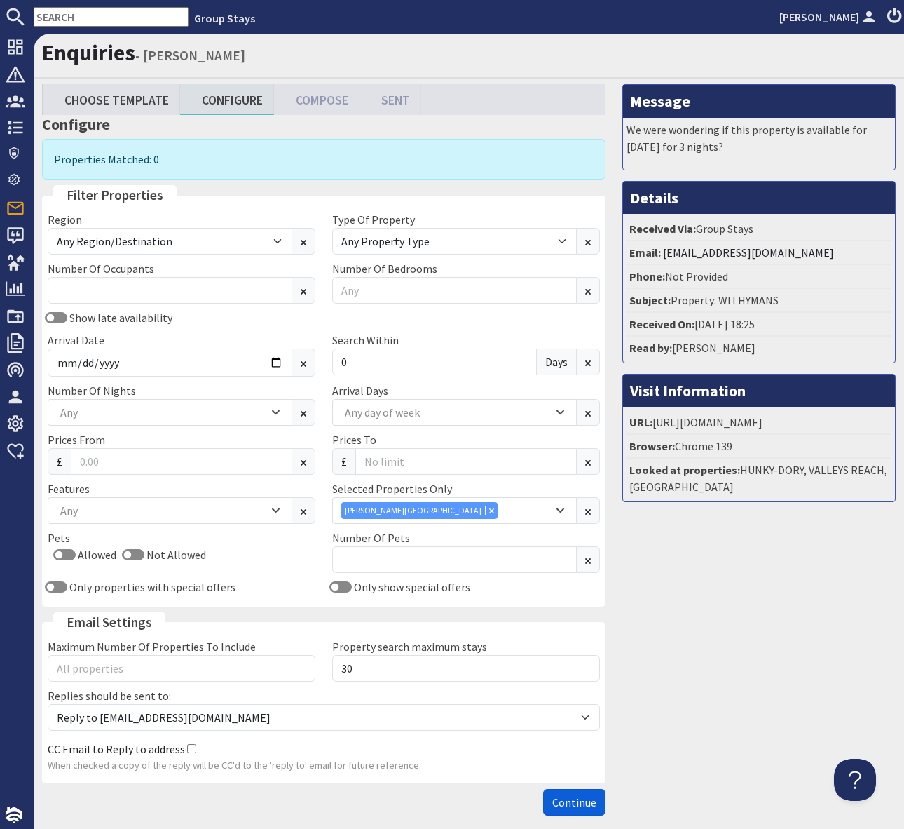
click at [584, 810] on button "Continue" at bounding box center [574, 802] width 62 height 27
click at [402, 462] on input "Prices To" at bounding box center [466, 461] width 222 height 27
click at [489, 510] on icon "Combobox" at bounding box center [491, 510] width 5 height 5
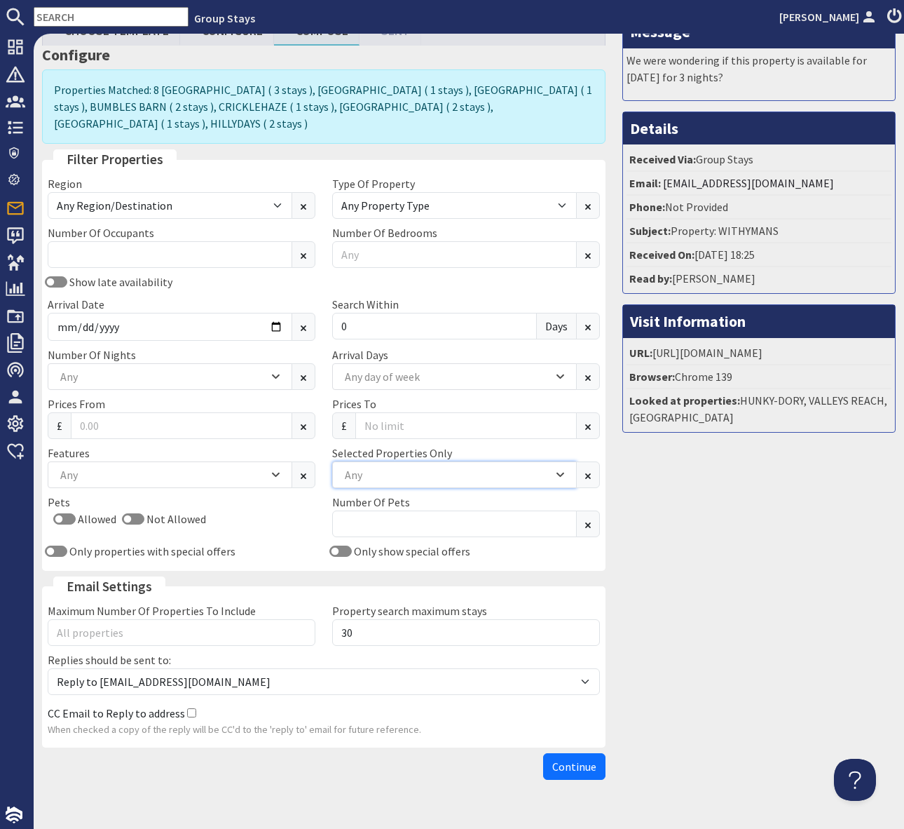
scroll to position [81, 0]
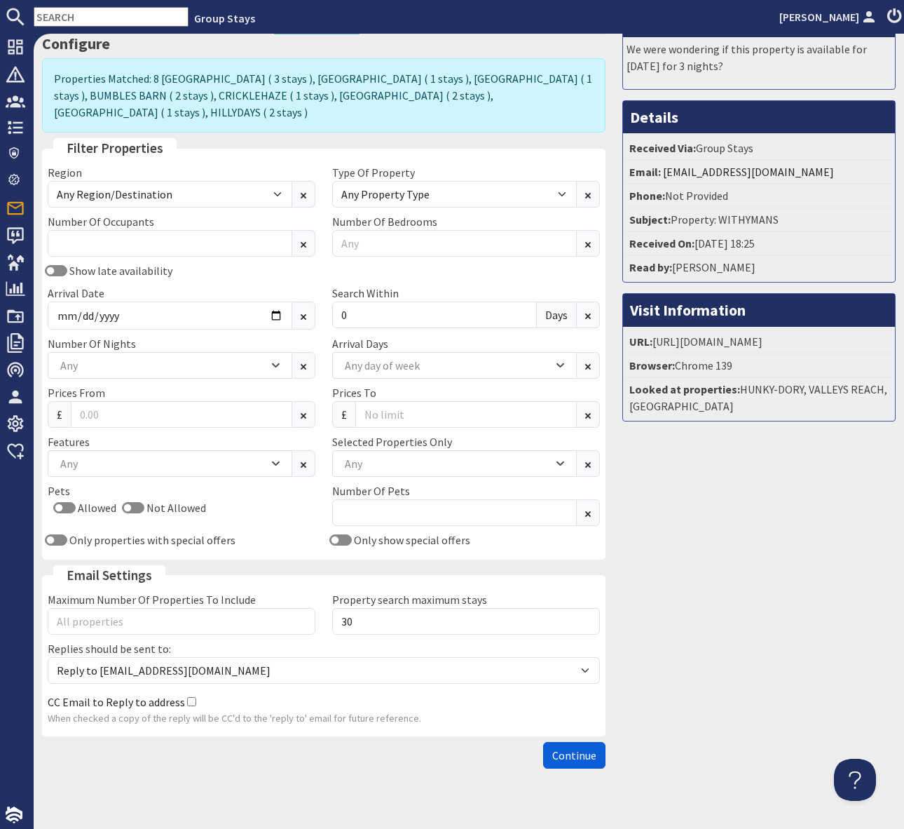
click at [572, 748] on span "Continue" at bounding box center [574, 755] width 44 height 14
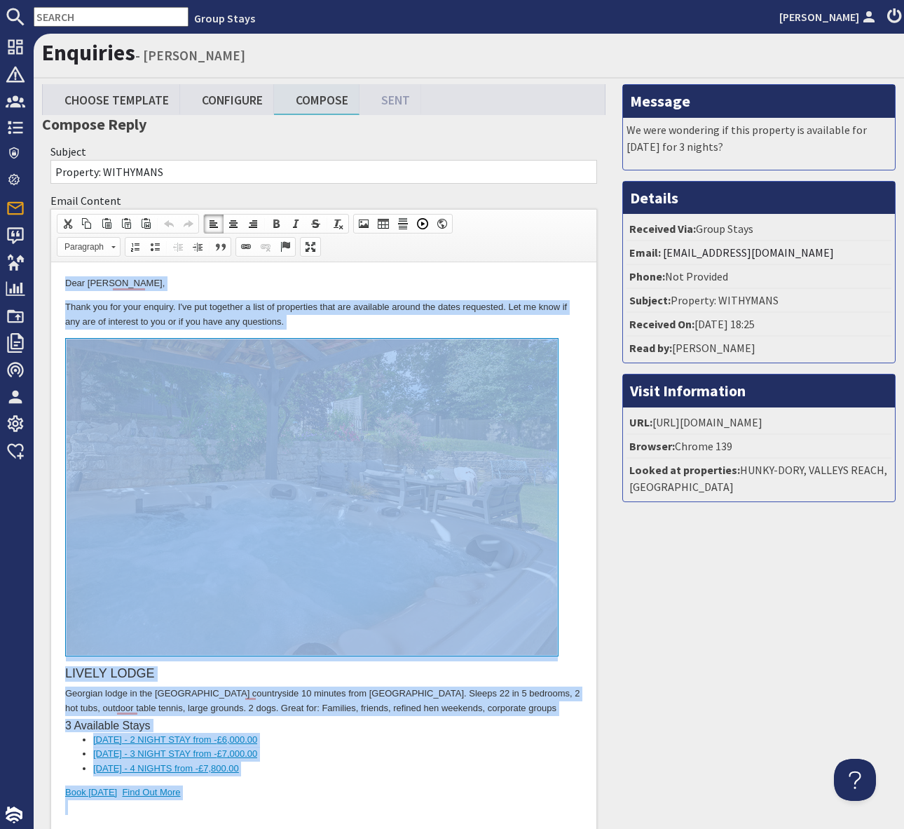
copy body "Dear Fiona lashmar, Thank you for your enquiry. I've put together a list of pro…"
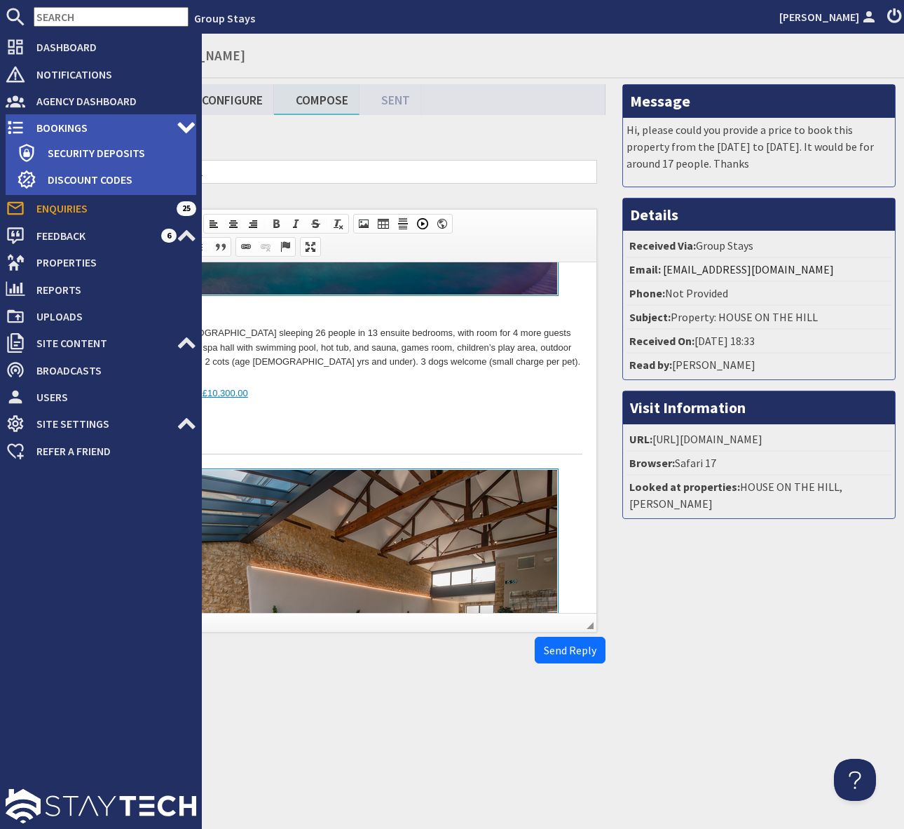
click at [90, 123] on span "Bookings" at bounding box center [100, 127] width 151 height 22
type textarea "<p>Dear David Twigg,</p> <p>Thank you for your enquiry. I&#39;ve put together a…"
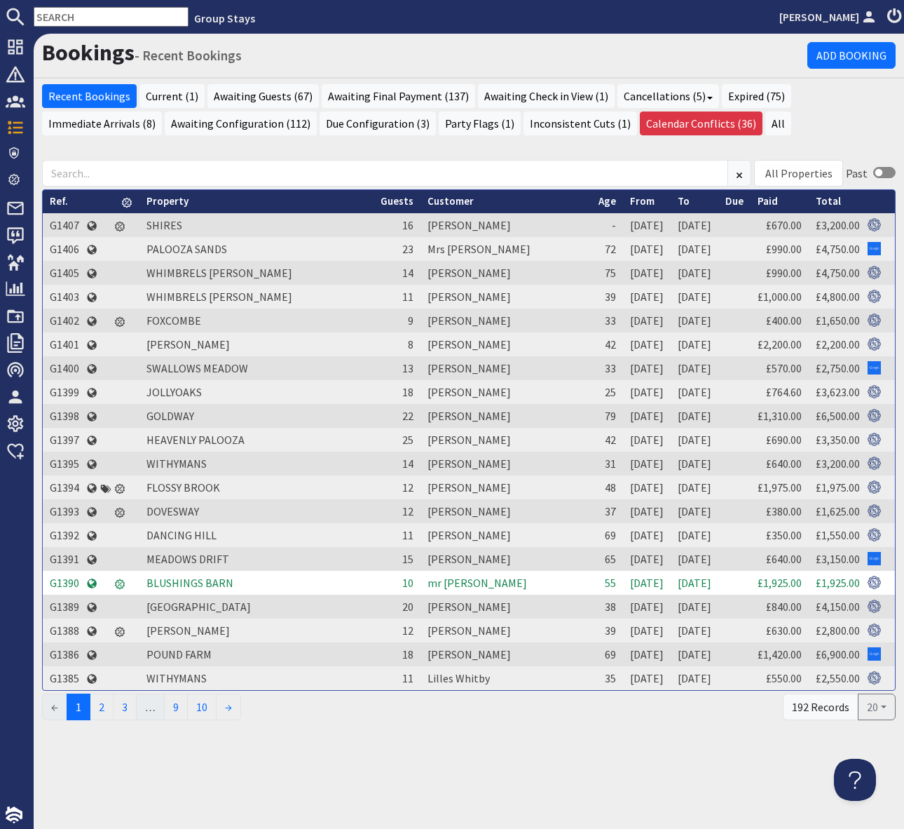
click at [91, 20] on input "text" at bounding box center [111, 17] width 155 height 20
click at [91, 16] on input "text" at bounding box center [111, 17] width 155 height 20
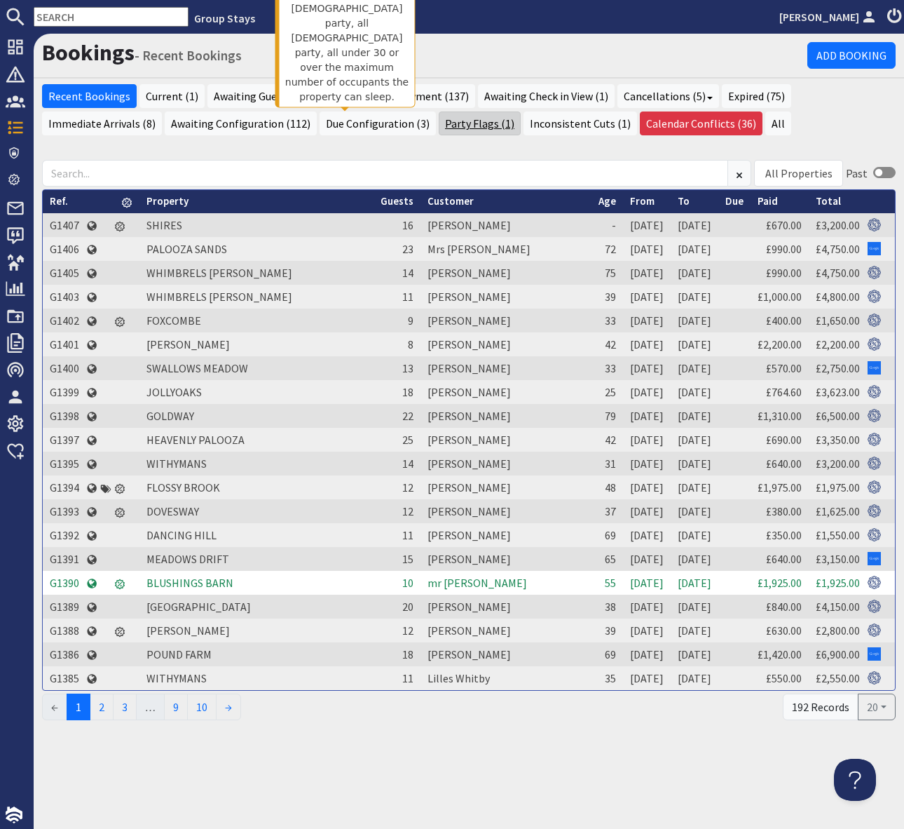
click at [439, 124] on link "Party Flags (1)" at bounding box center [480, 123] width 82 height 24
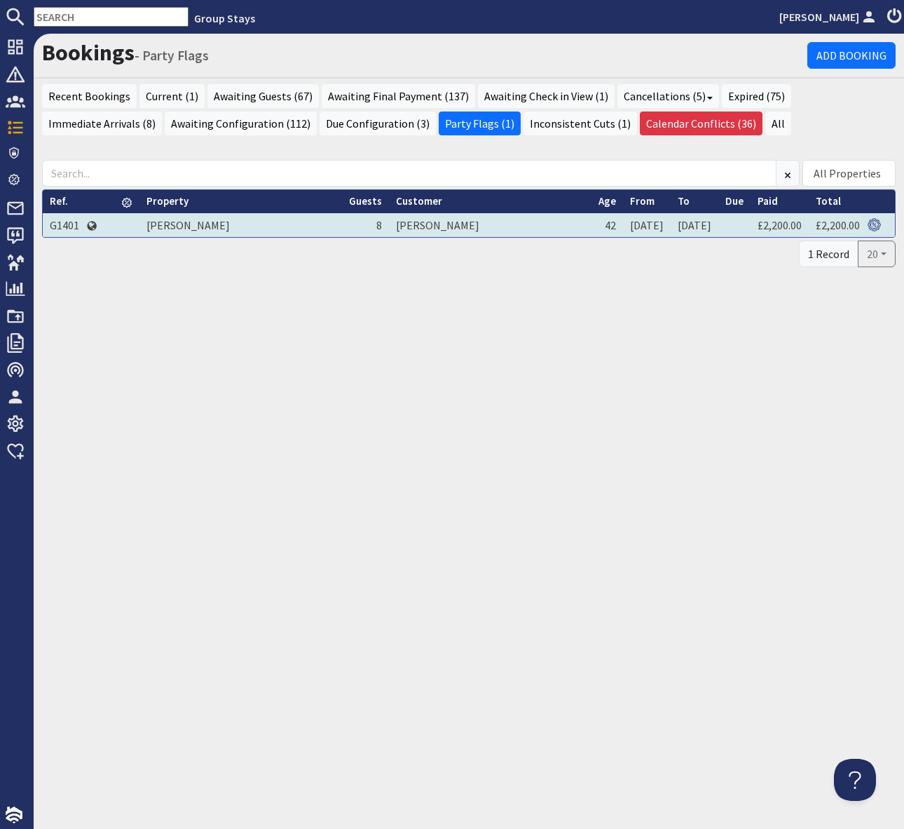
click at [61, 228] on td "G1401" at bounding box center [64, 225] width 43 height 24
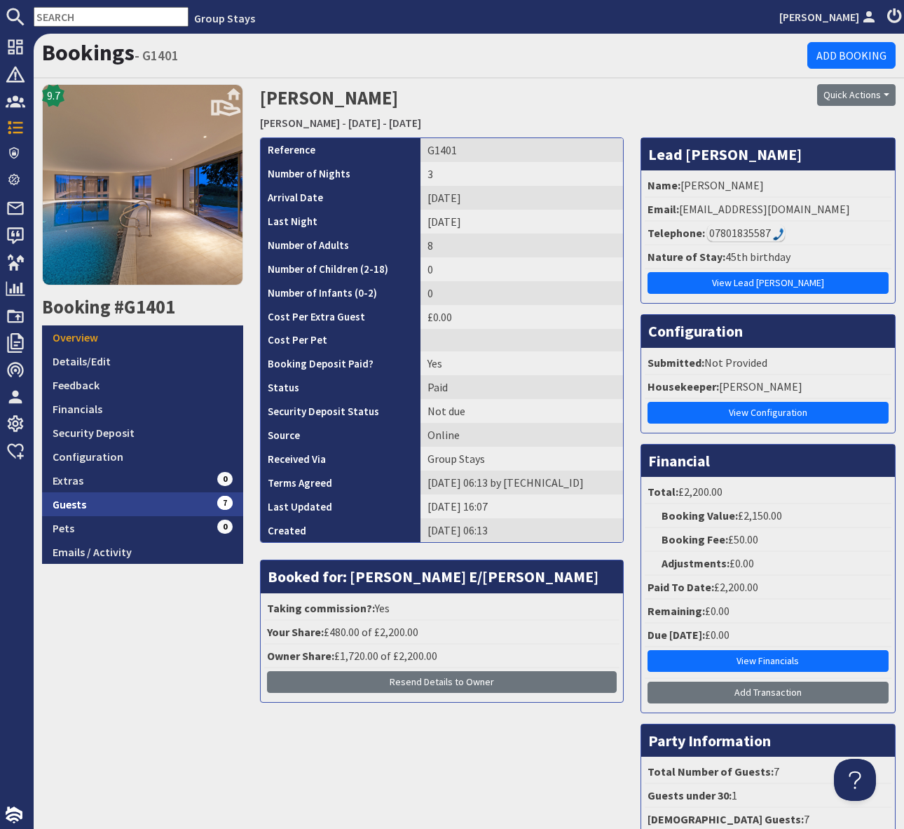
click at [167, 494] on link "Guests 7" at bounding box center [142, 504] width 201 height 24
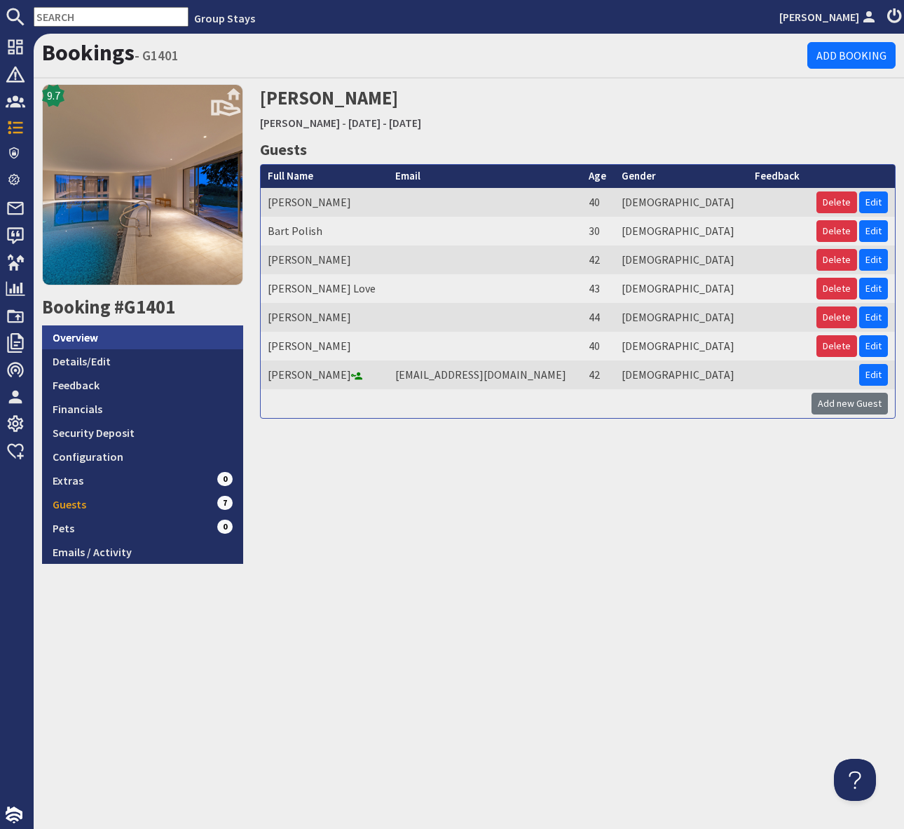
click at [114, 341] on link "Overview" at bounding box center [142, 337] width 201 height 24
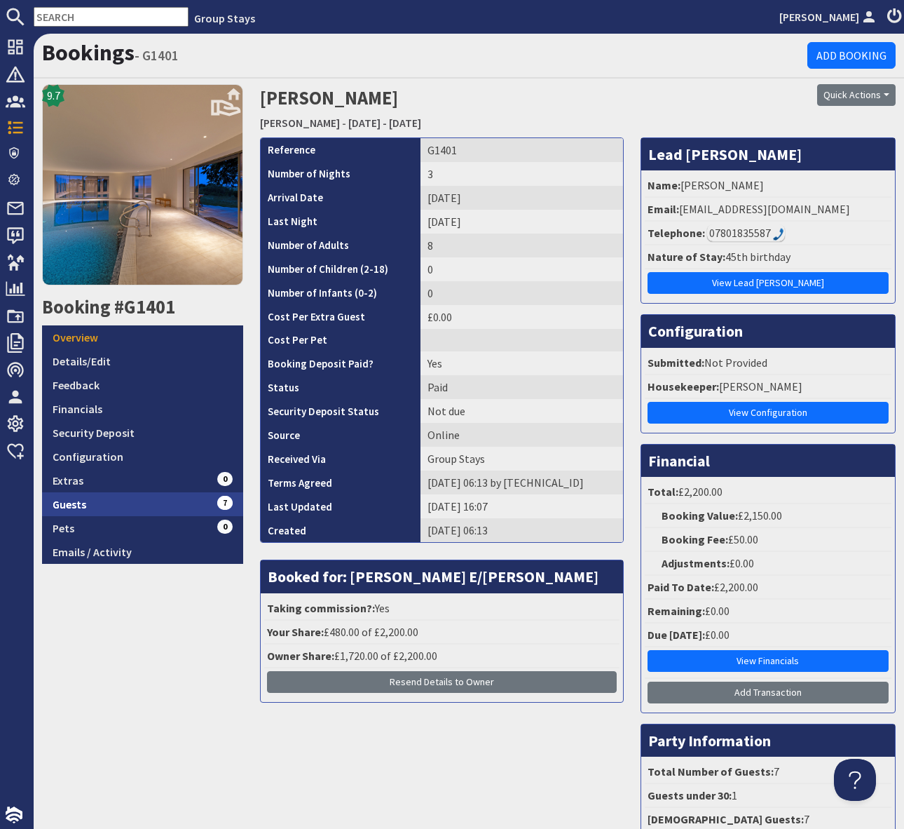
click at [203, 503] on link "Guests 7" at bounding box center [142, 504] width 201 height 24
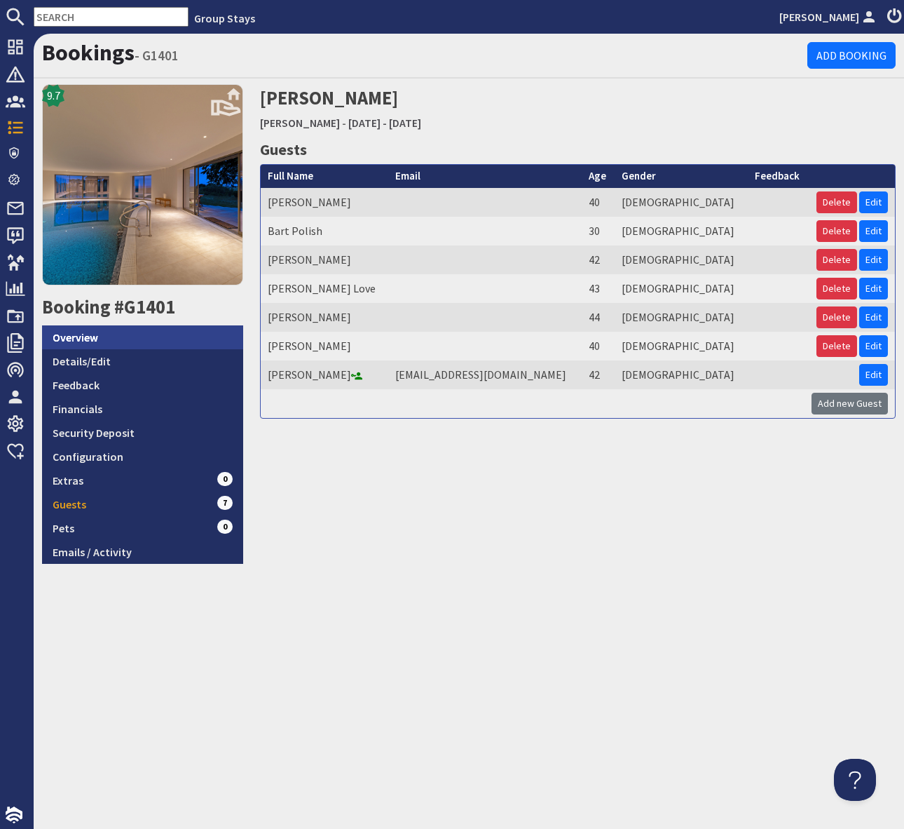
click at [144, 332] on link "Overview" at bounding box center [142, 337] width 201 height 24
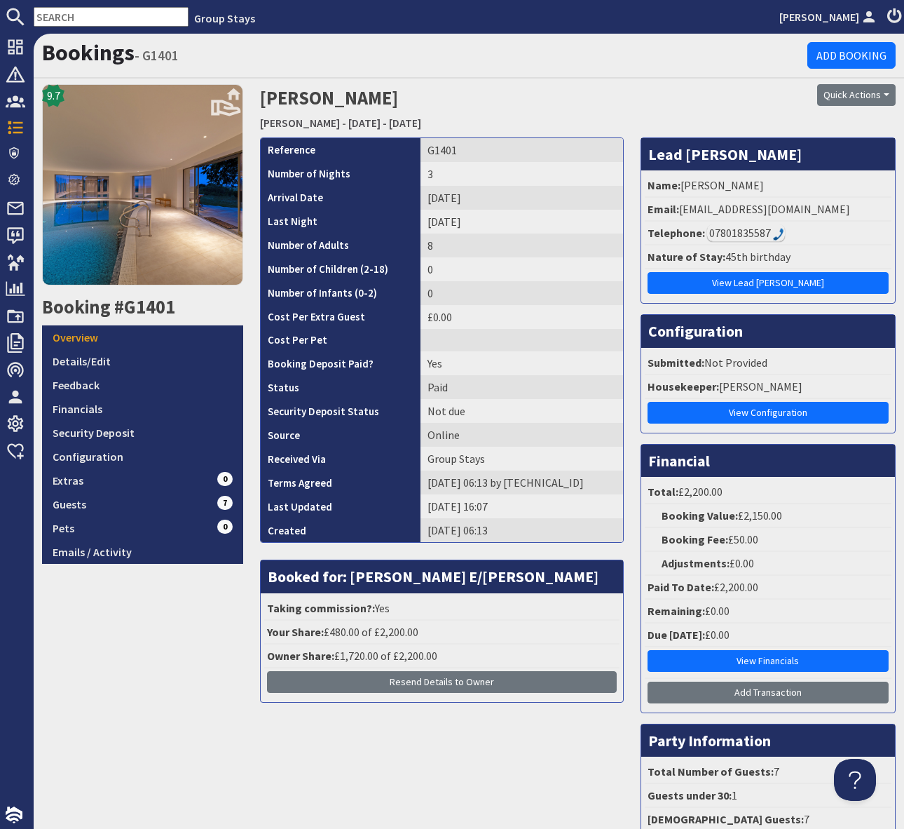
click at [821, 572] on li "Adjustments: £0.00" at bounding box center [768, 564] width 247 height 24
click at [775, 229] on img at bounding box center [778, 234] width 11 height 13
click at [102, 506] on link "Guests 7" at bounding box center [142, 504] width 201 height 24
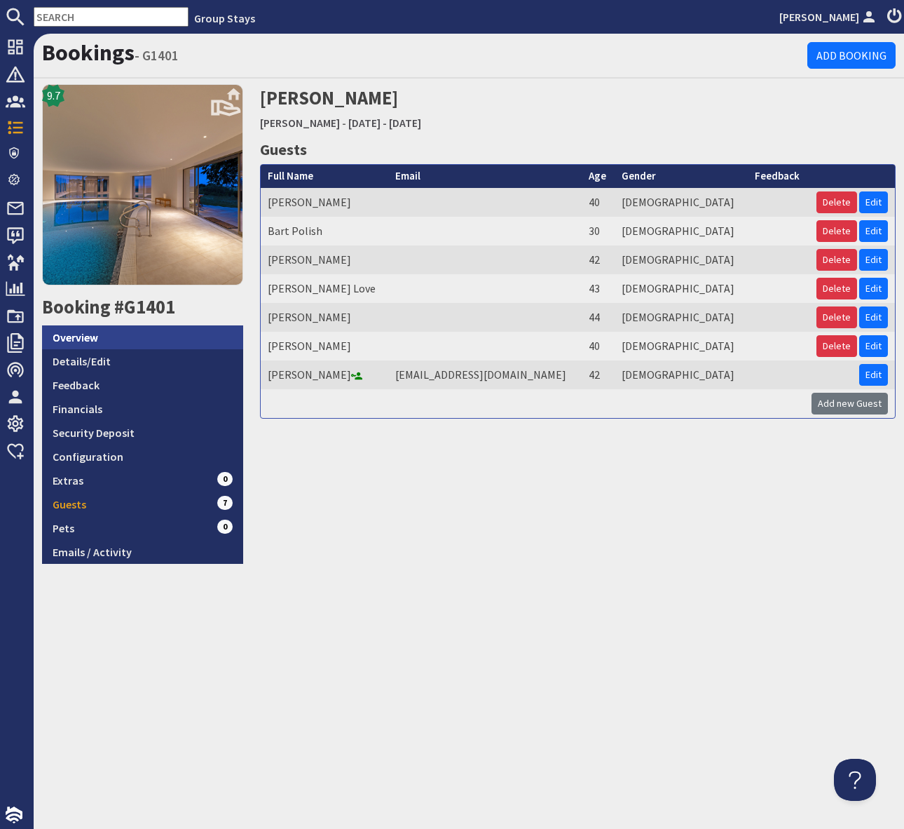
click at [135, 334] on link "Overview" at bounding box center [142, 337] width 201 height 24
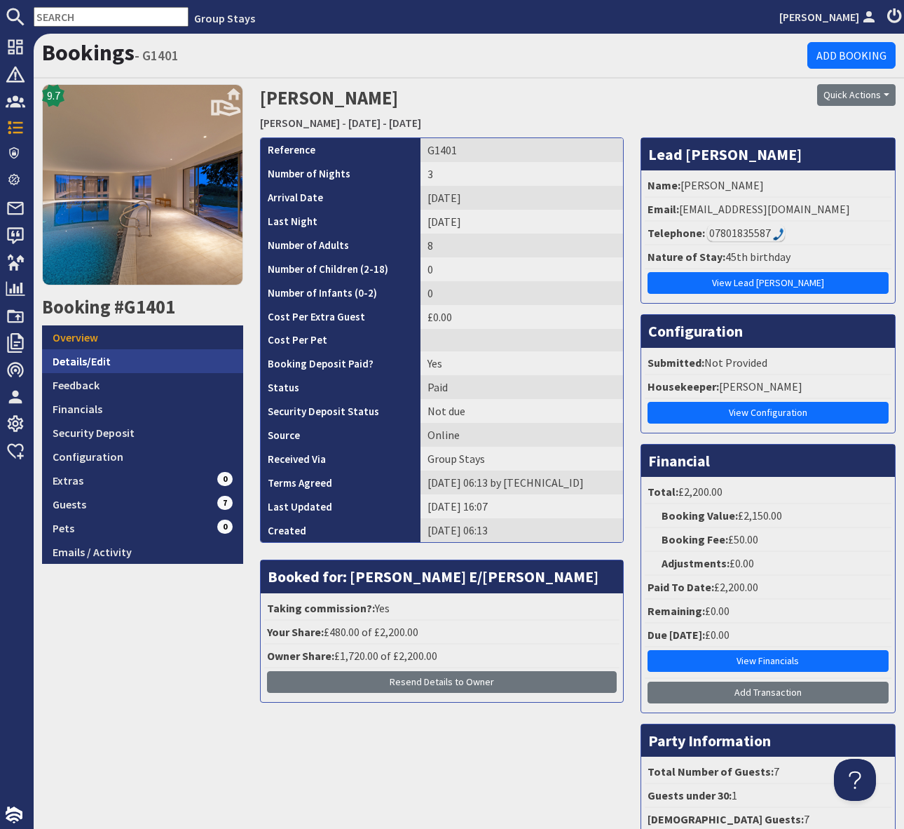
click at [127, 356] on link "Details/Edit" at bounding box center [142, 361] width 201 height 24
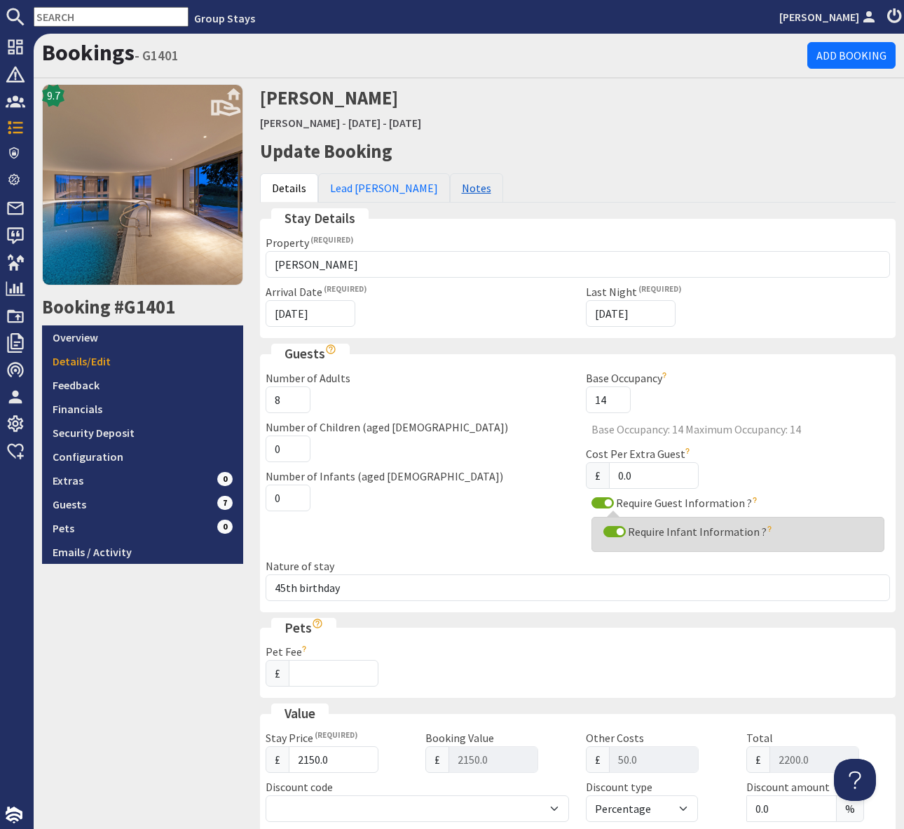
click at [450, 184] on link "Notes" at bounding box center [476, 187] width 53 height 29
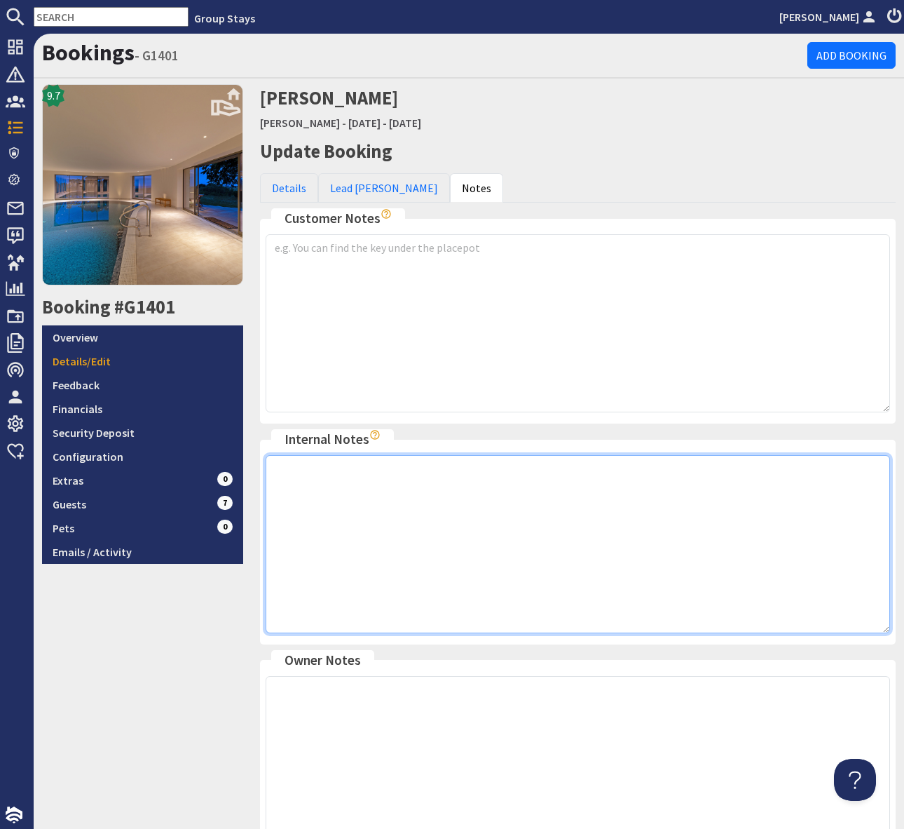
click at [332, 474] on textarea at bounding box center [578, 544] width 625 height 178
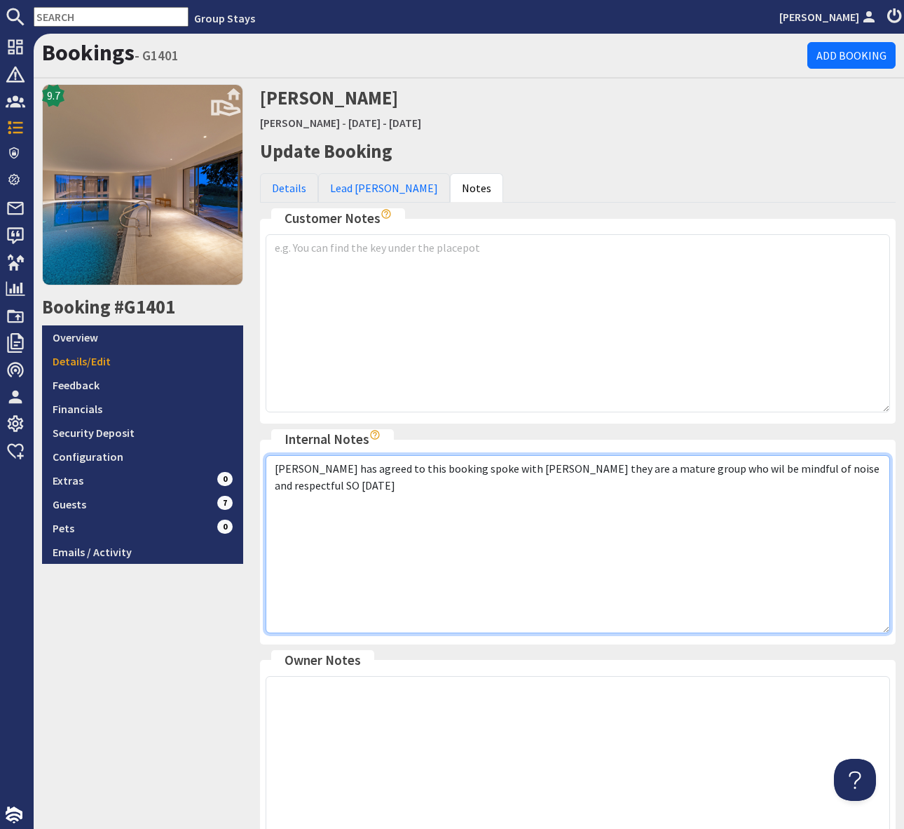
drag, startPoint x: 852, startPoint y: 470, endPoint x: 878, endPoint y: 468, distance: 26.0
click at [855, 469] on textarea "Simone has agreed to this booking spoke with Daniel they are a mature group who…" at bounding box center [578, 544] width 625 height 178
click at [674, 468] on textarea "Simone has agreed to this booking spoke with Daniel they are a mature group who…" at bounding box center [578, 544] width 625 height 178
click at [694, 548] on textarea "Simone has agreed to this booking spoke with Daniel they are a mature group who…" at bounding box center [578, 544] width 625 height 178
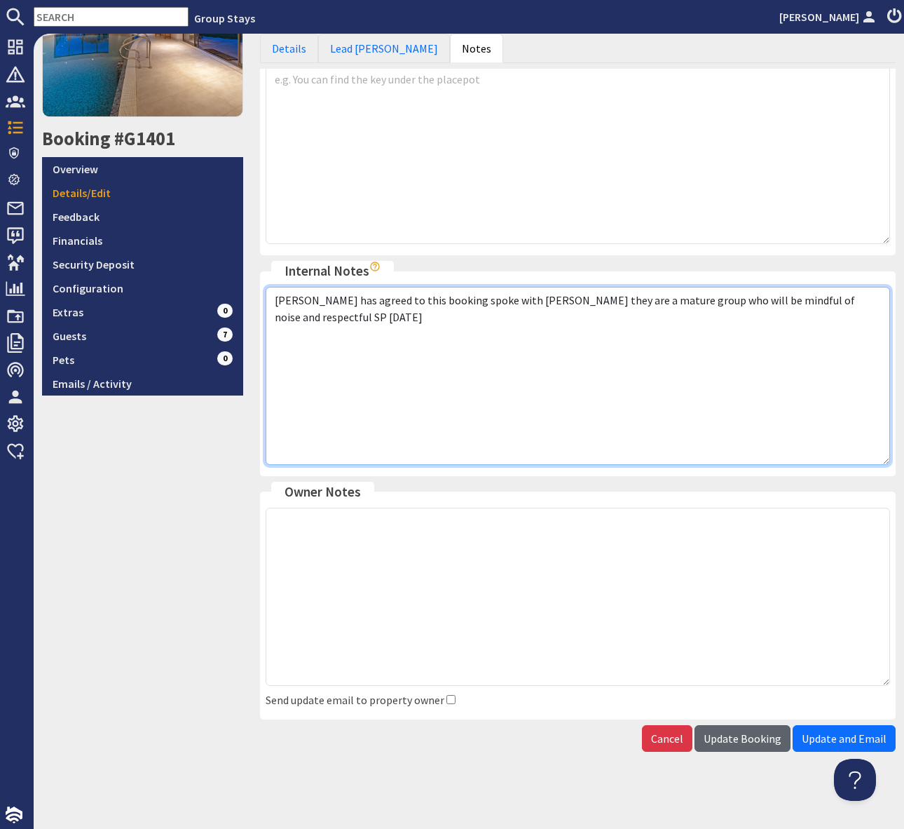
type textarea "Simone has agreed to this booking spoke with Daniel they are a mature group who…"
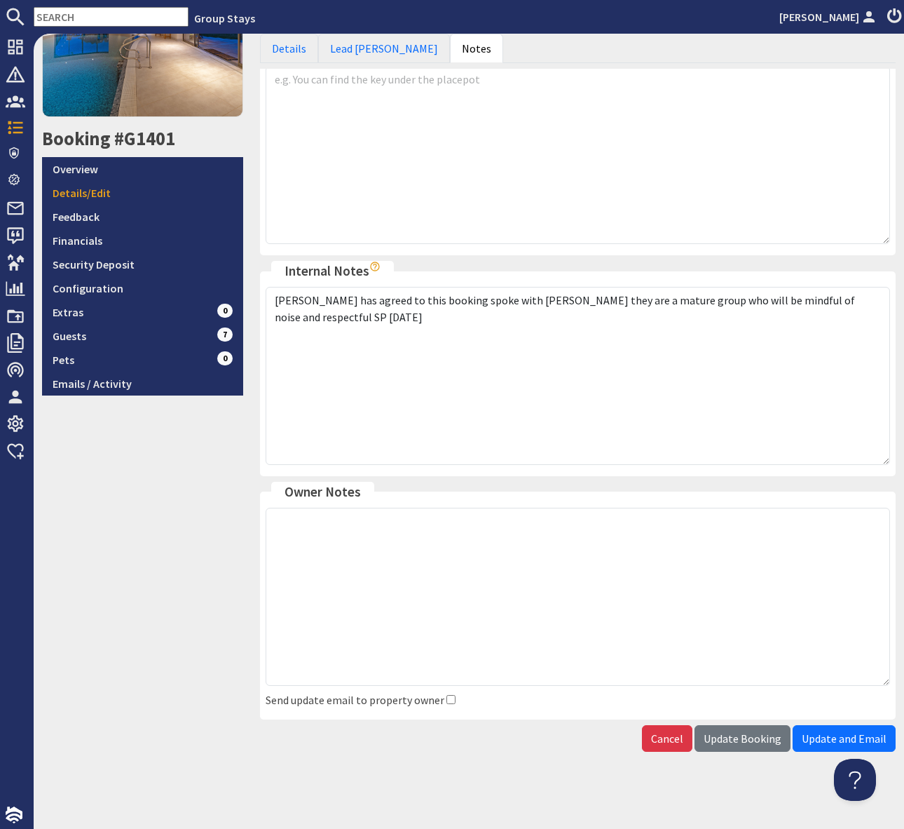
click at [739, 738] on span "Update Booking" at bounding box center [743, 738] width 78 height 14
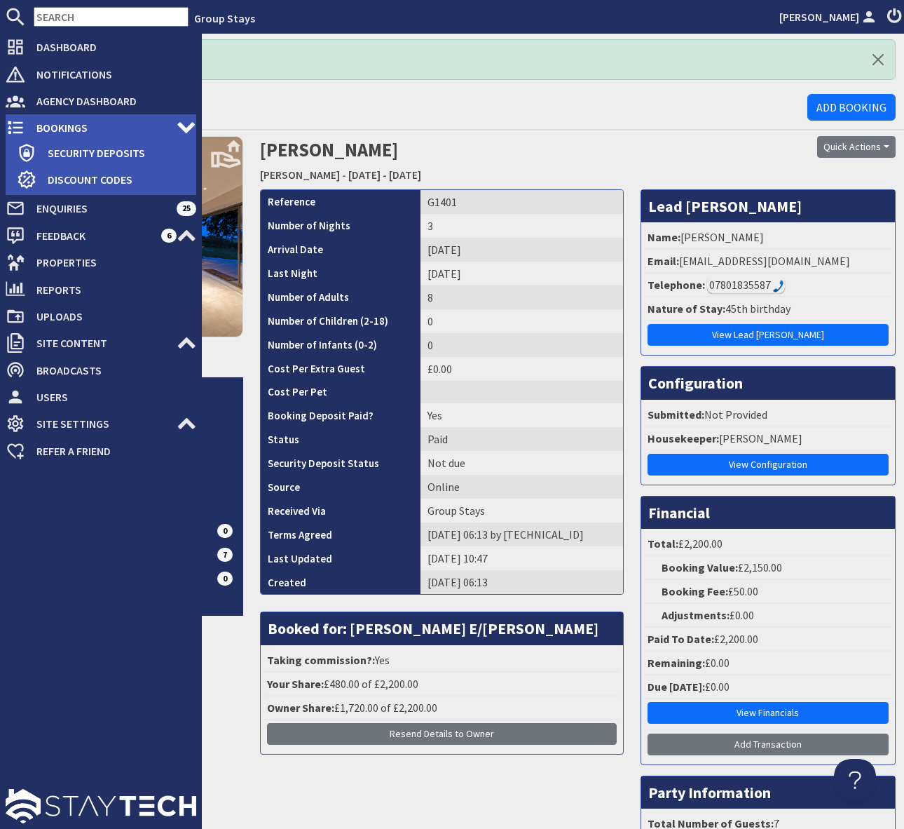
click at [85, 124] on span "Bookings" at bounding box center [100, 127] width 151 height 22
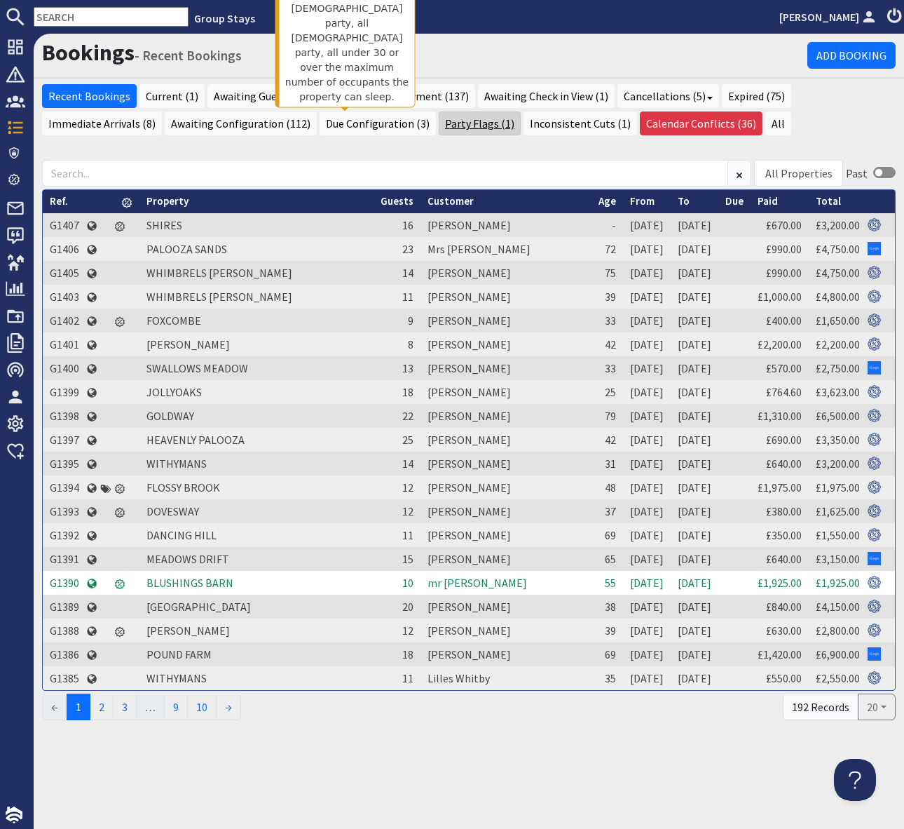
click at [439, 127] on link "Party Flags (1)" at bounding box center [480, 123] width 82 height 24
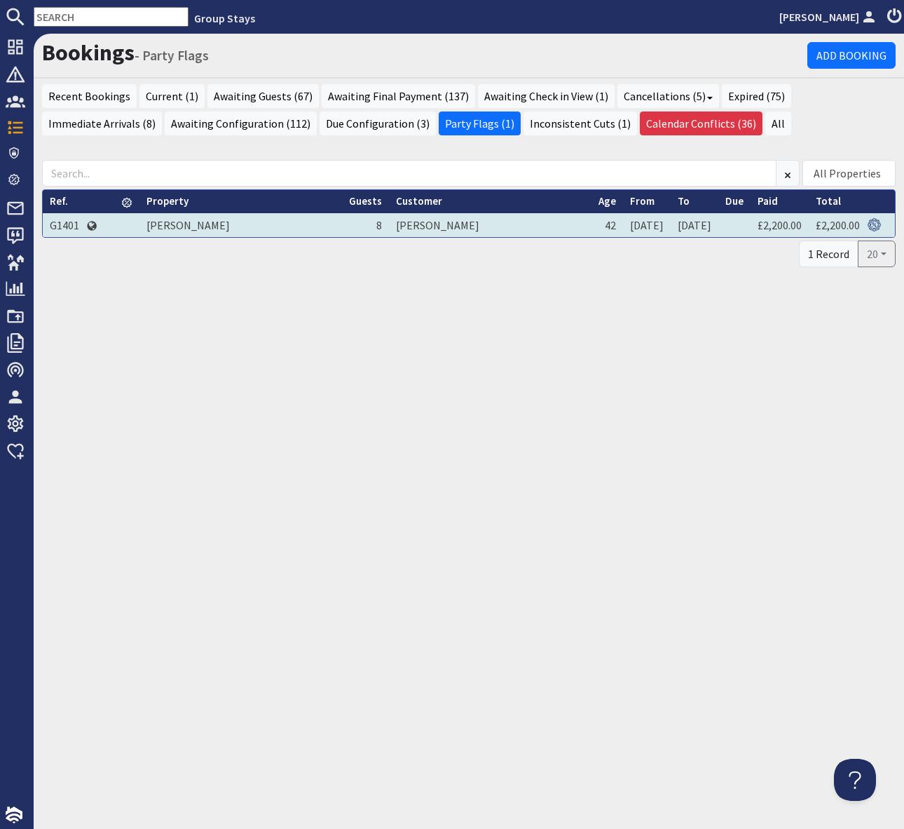
click at [68, 225] on td "G1401" at bounding box center [64, 225] width 43 height 24
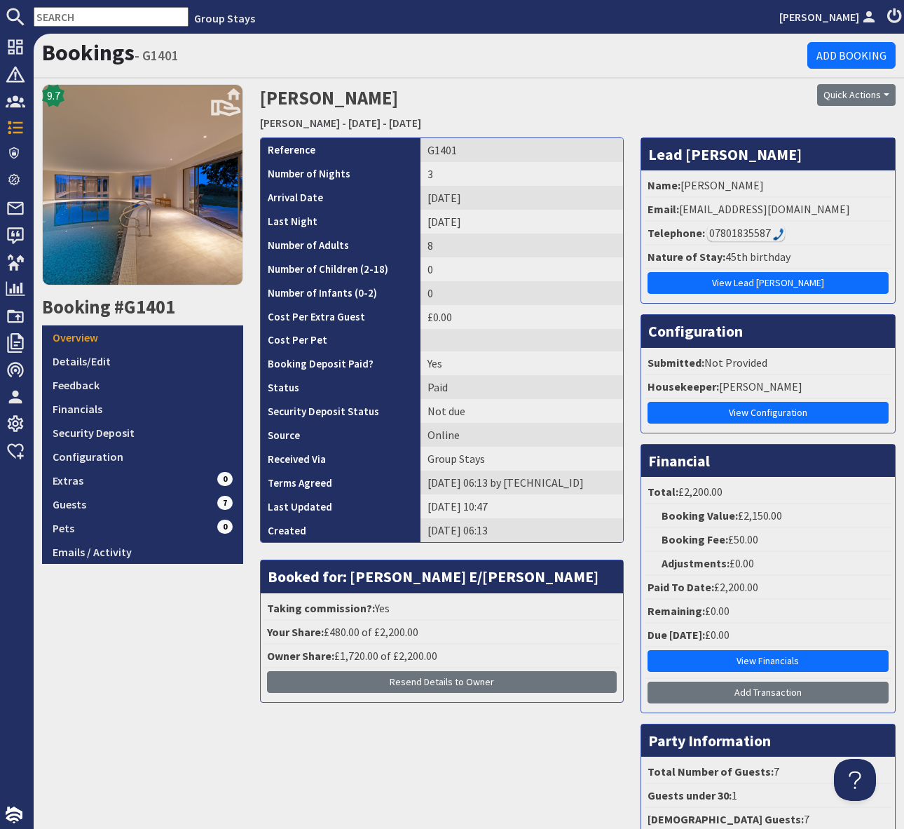
scroll to position [165, 0]
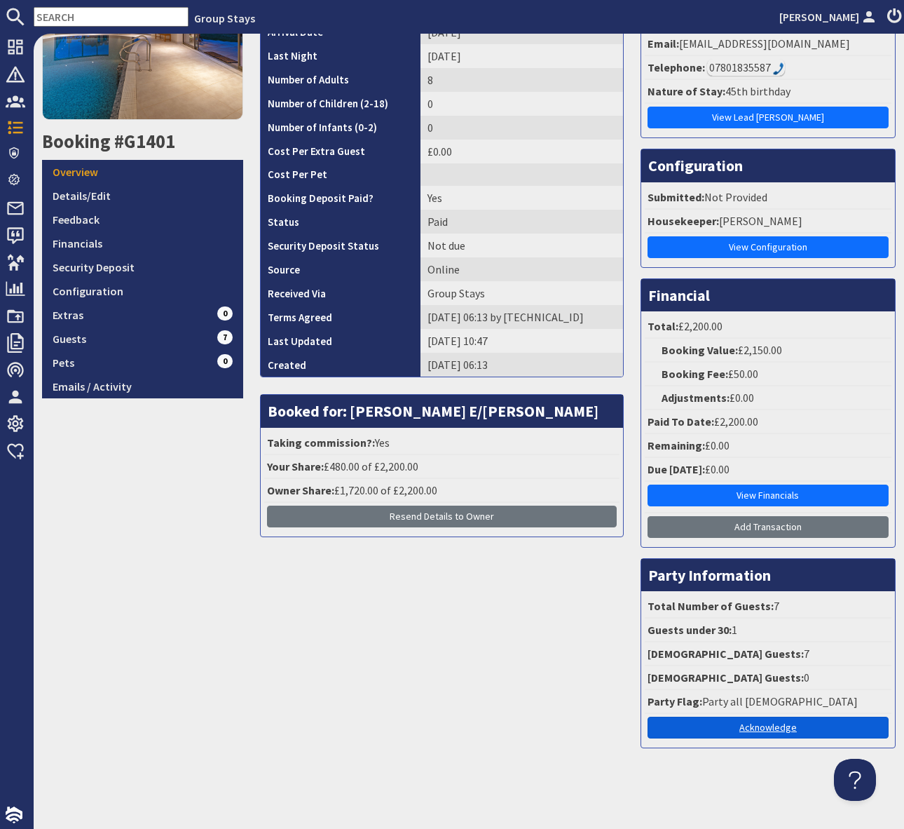
click at [776, 726] on link "Acknowledge" at bounding box center [768, 727] width 241 height 22
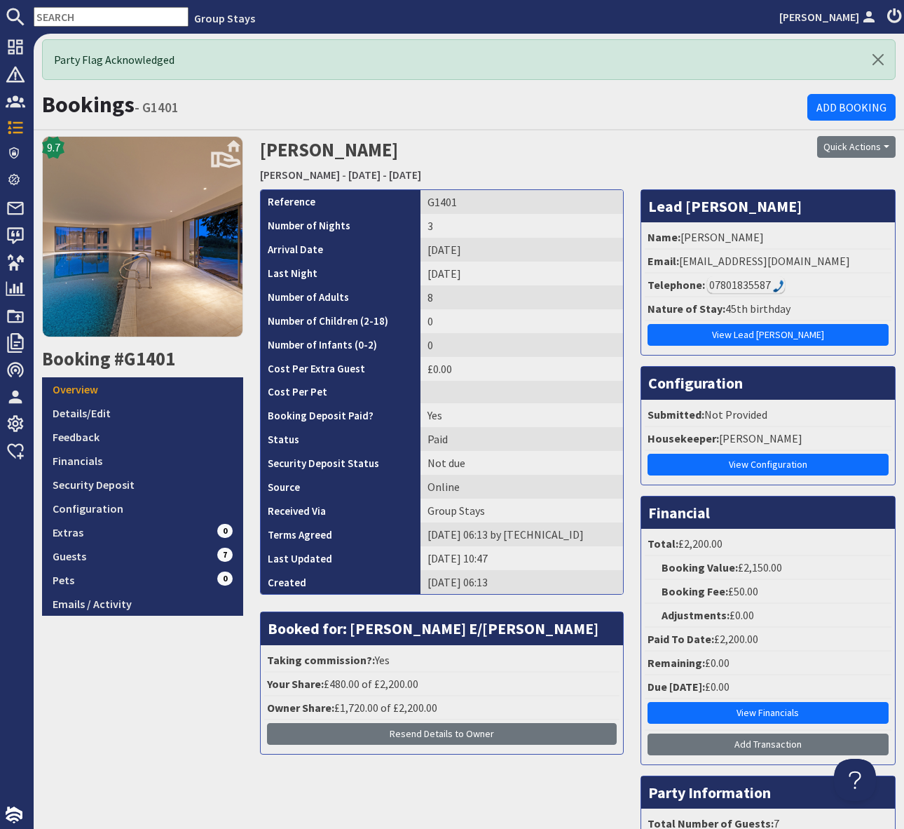
scroll to position [186, 0]
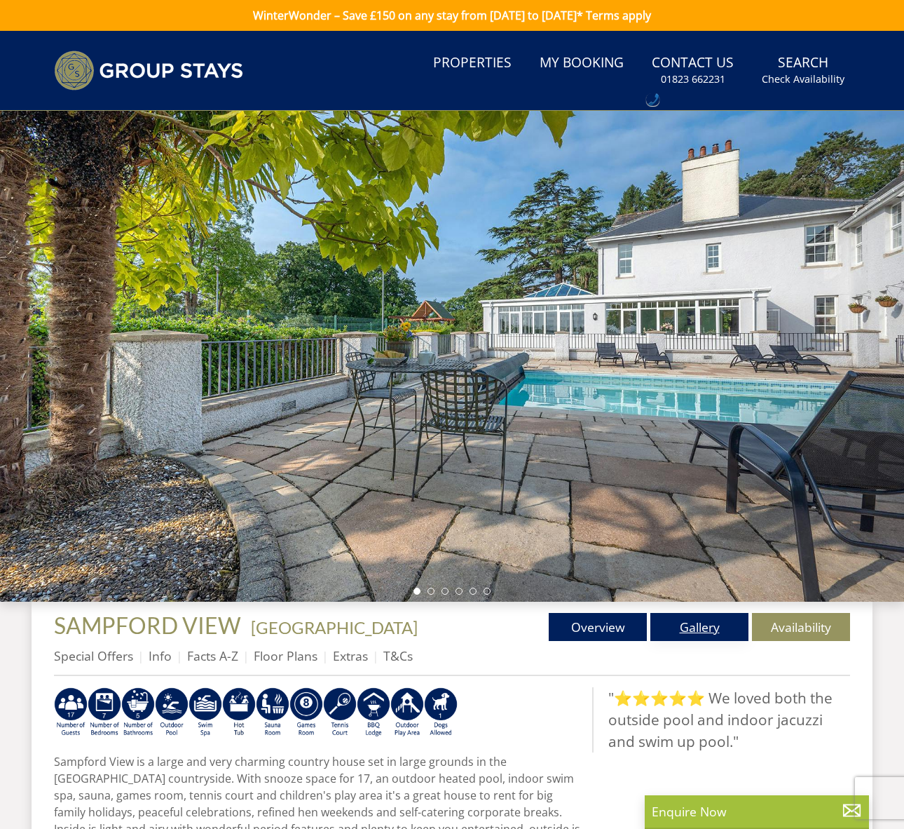
click at [705, 632] on link "Gallery" at bounding box center [700, 627] width 98 height 28
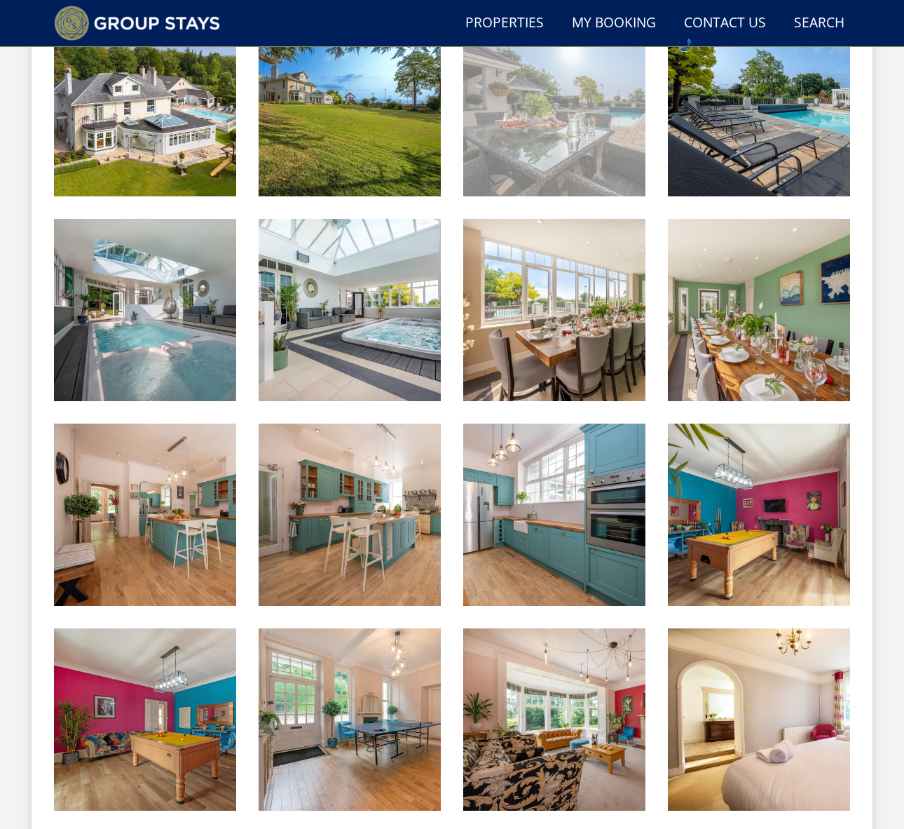
scroll to position [643, 0]
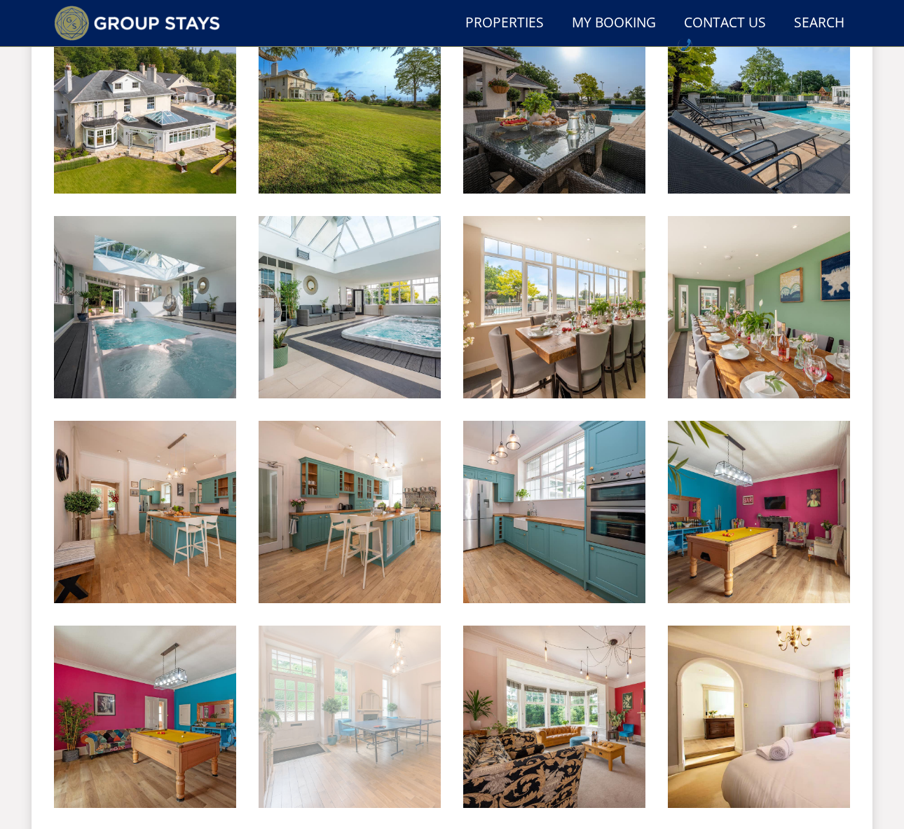
click at [384, 738] on img at bounding box center [350, 716] width 182 height 182
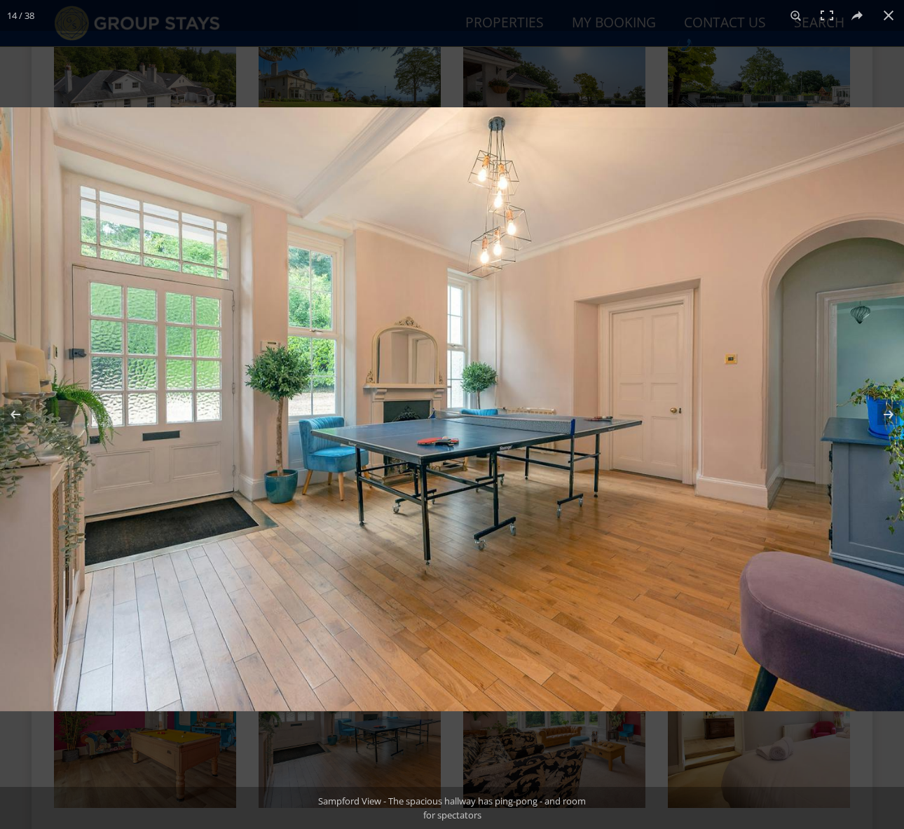
scroll to position [630, 0]
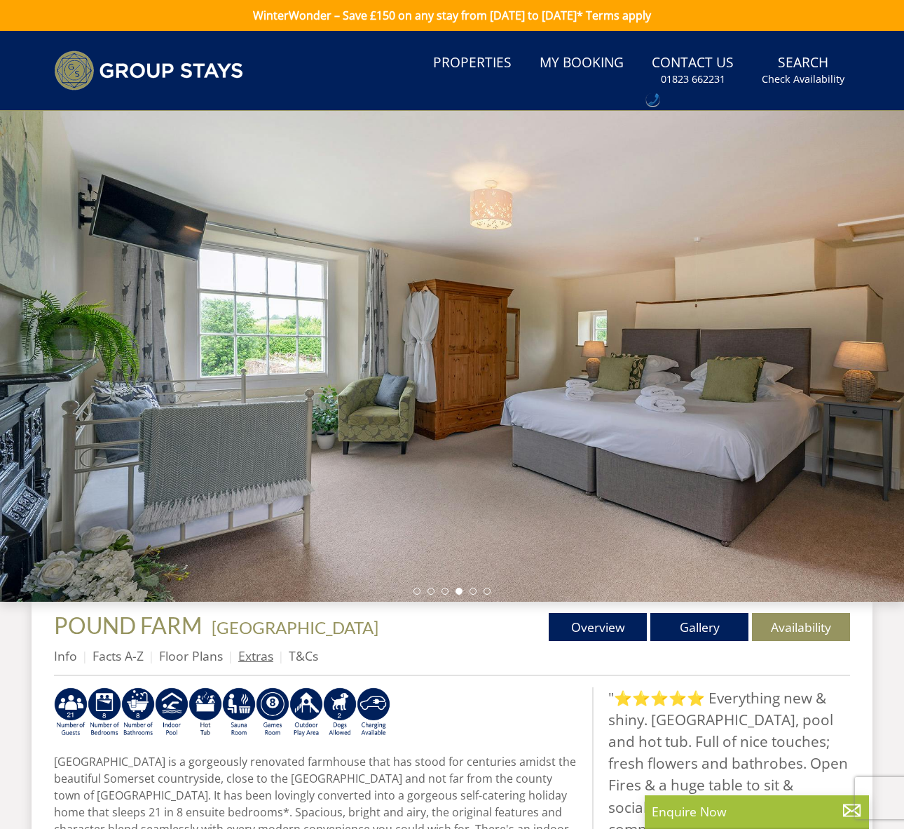
click at [247, 655] on link "Extras" at bounding box center [255, 655] width 35 height 17
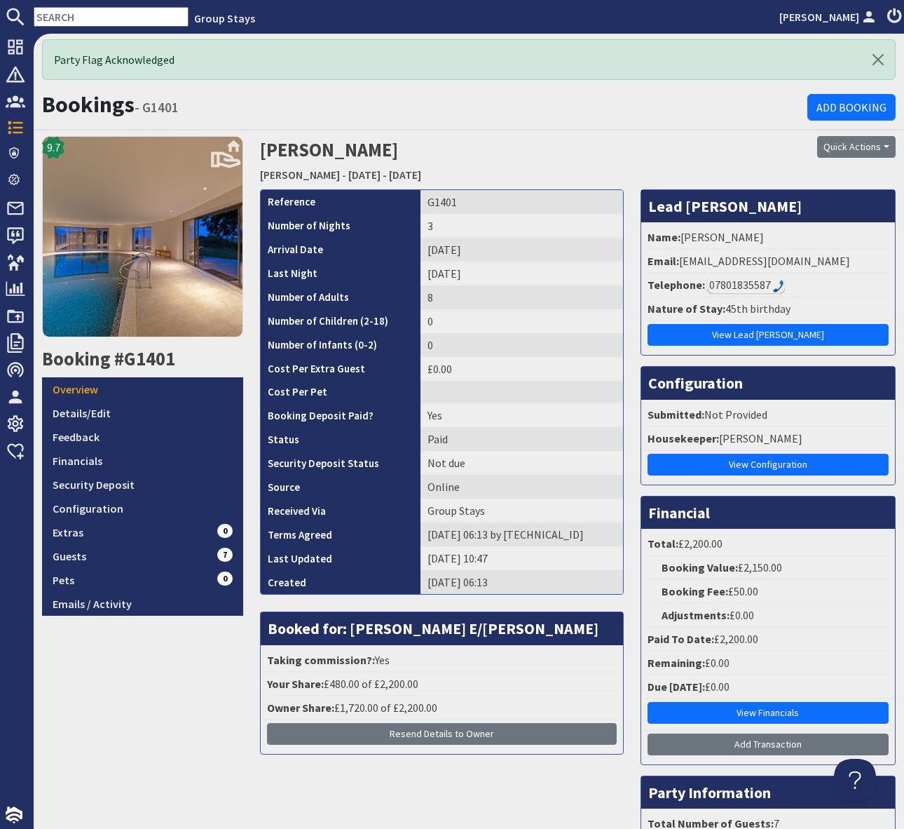
scroll to position [186, 0]
